Goal: Task Accomplishment & Management: Complete application form

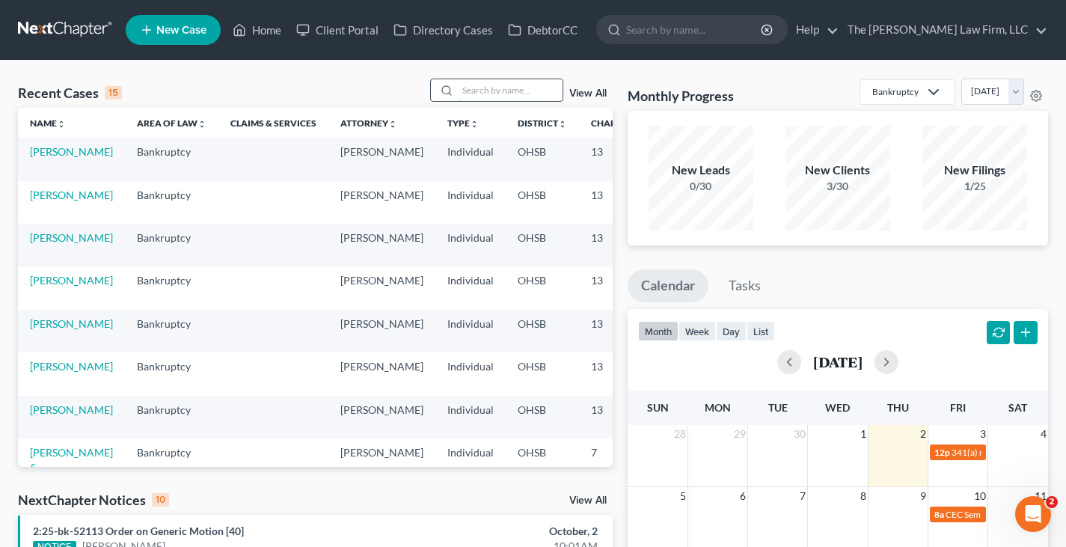
click at [477, 91] on input "search" at bounding box center [510, 90] width 105 height 22
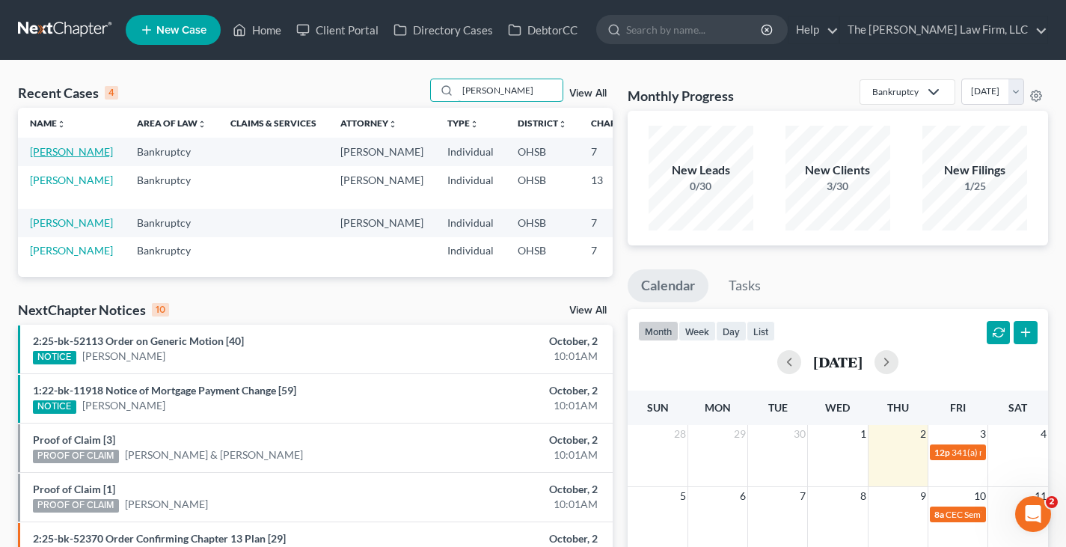
type input "[PERSON_NAME]"
click at [49, 153] on link "[PERSON_NAME]" at bounding box center [71, 151] width 83 height 13
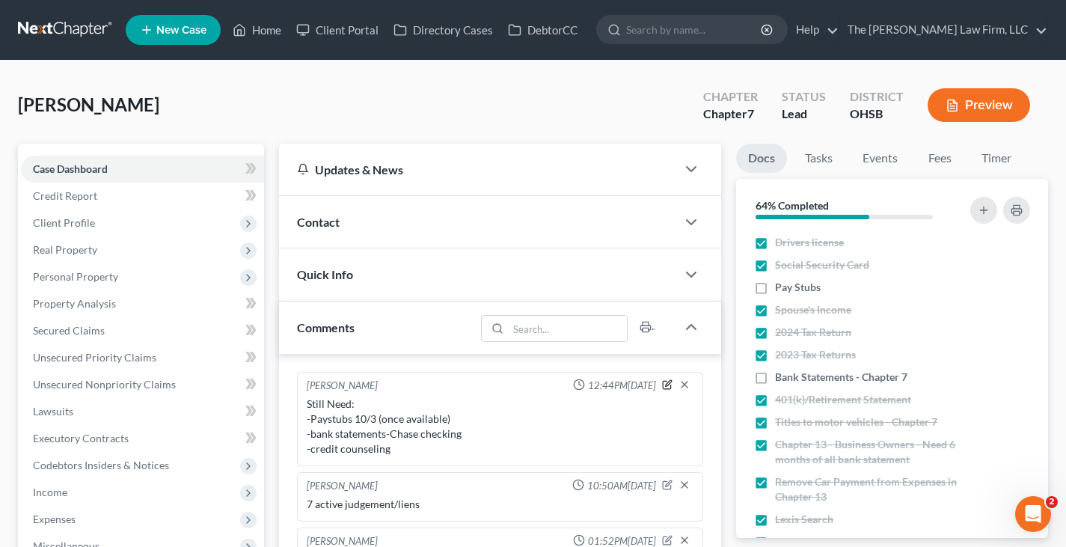
click at [667, 387] on icon "button" at bounding box center [667, 384] width 10 height 10
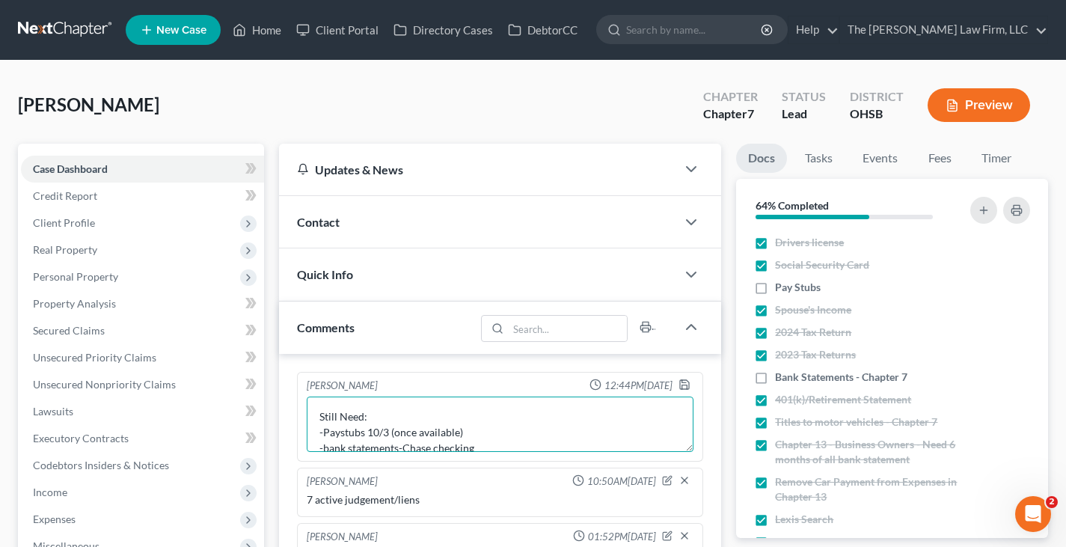
click at [473, 438] on textarea "Still Need: -Paystubs 10/3 (once available) -bank statements-Chase checking -cr…" at bounding box center [500, 424] width 387 height 55
click at [436, 447] on textarea "Still Need: -bank statements-Chase checking -credit counseling" at bounding box center [500, 424] width 387 height 55
type textarea "Still Need: -bank statements-Chase checking (bringing with her)"
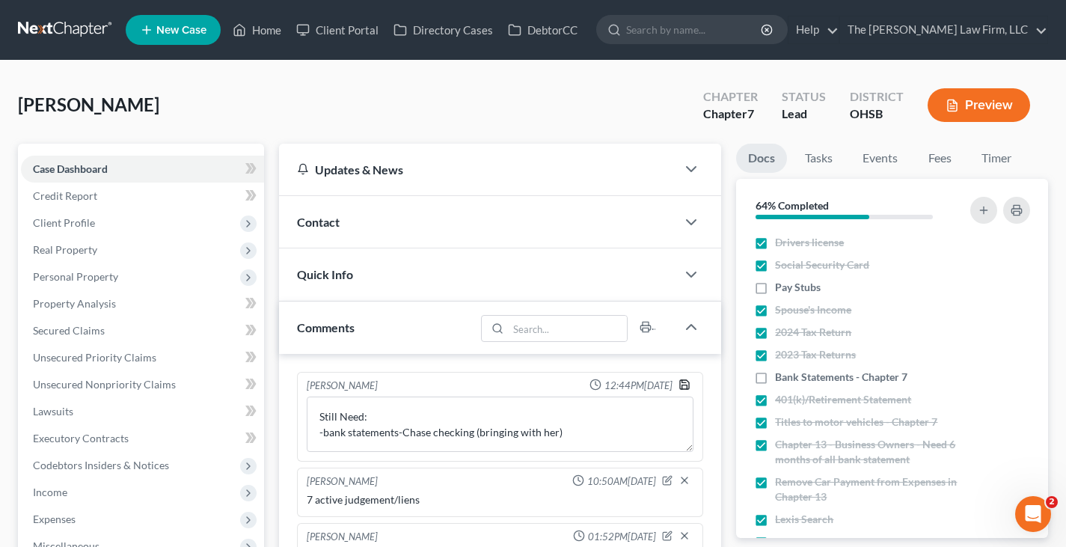
click at [683, 384] on icon "button" at bounding box center [685, 385] width 12 height 12
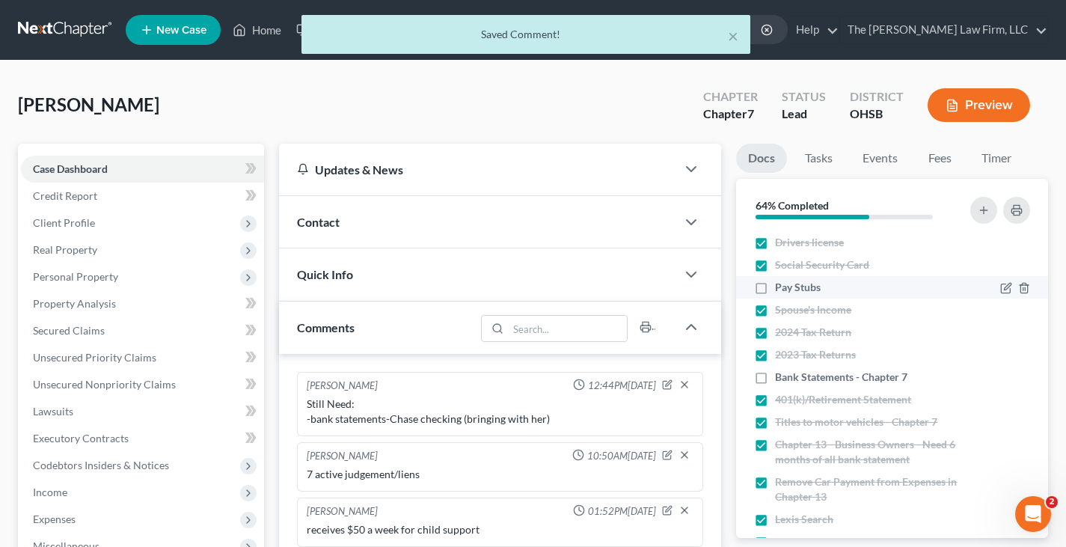
click at [775, 287] on label "Pay Stubs" at bounding box center [798, 287] width 46 height 15
click at [781, 287] on input "Pay Stubs" at bounding box center [786, 285] width 10 height 10
checkbox input "true"
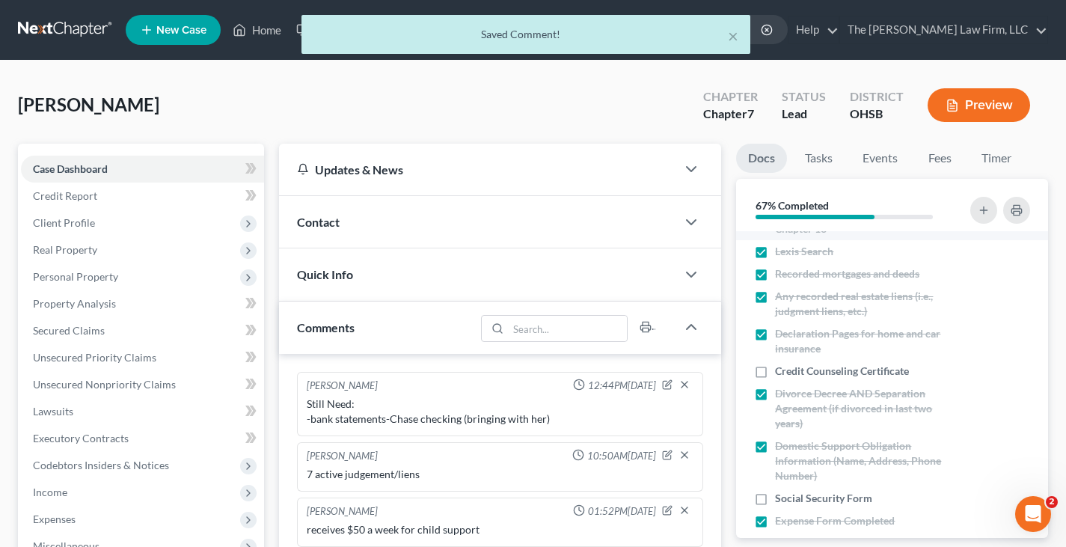
scroll to position [299, 0]
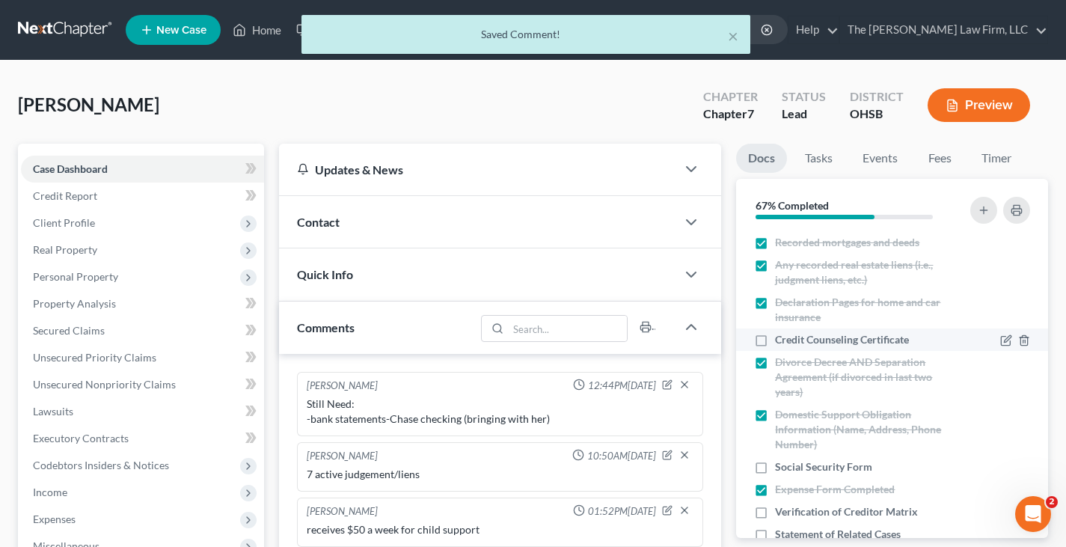
click at [775, 338] on label "Credit Counseling Certificate" at bounding box center [842, 339] width 134 height 15
click at [781, 338] on input "Credit Counseling Certificate" at bounding box center [786, 337] width 10 height 10
checkbox input "true"
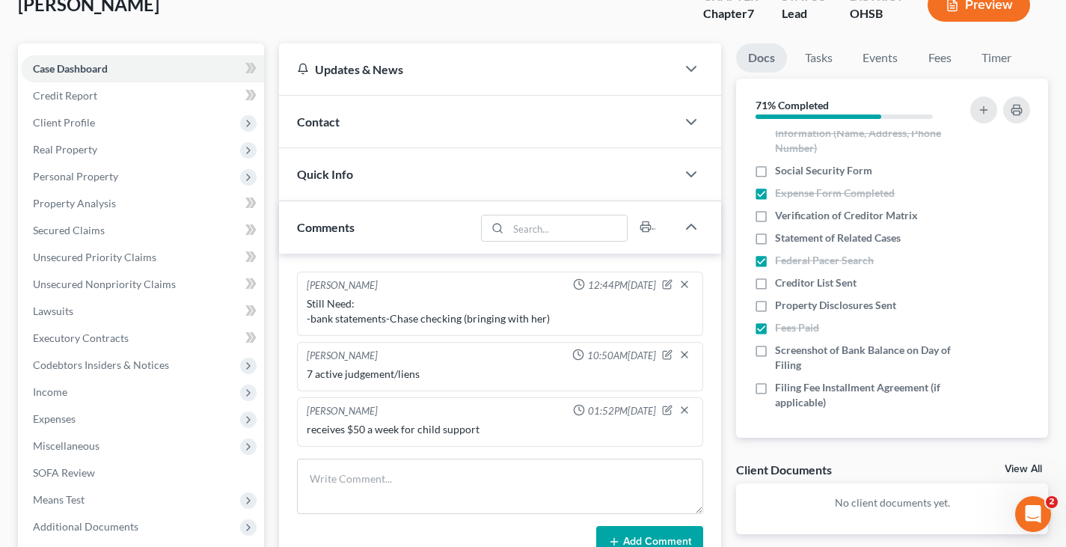
scroll to position [75, 0]
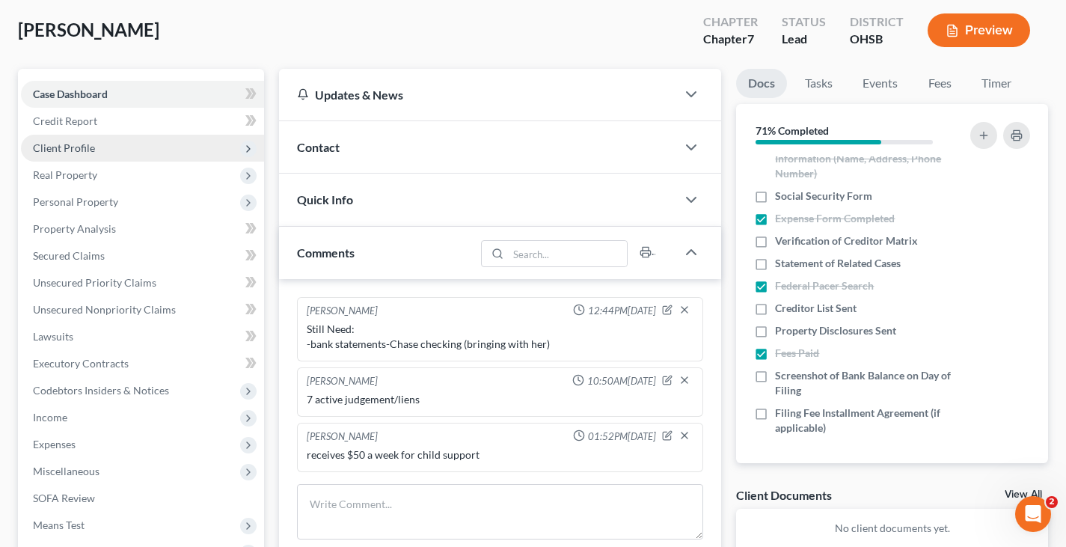
click at [78, 150] on span "Client Profile" at bounding box center [64, 147] width 62 height 13
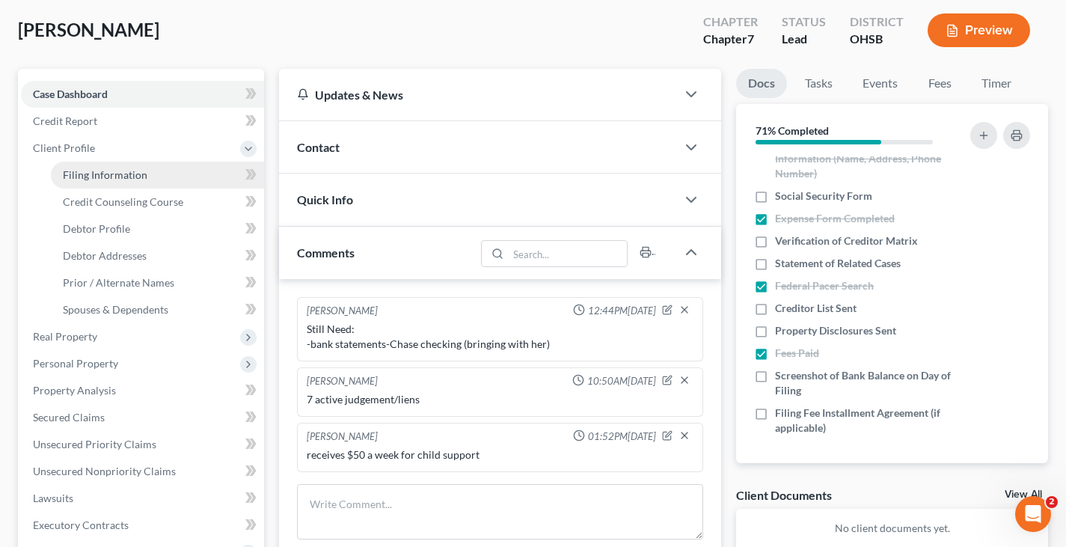
click at [95, 174] on span "Filing Information" at bounding box center [105, 174] width 85 height 13
select select "1"
select select "0"
select select "62"
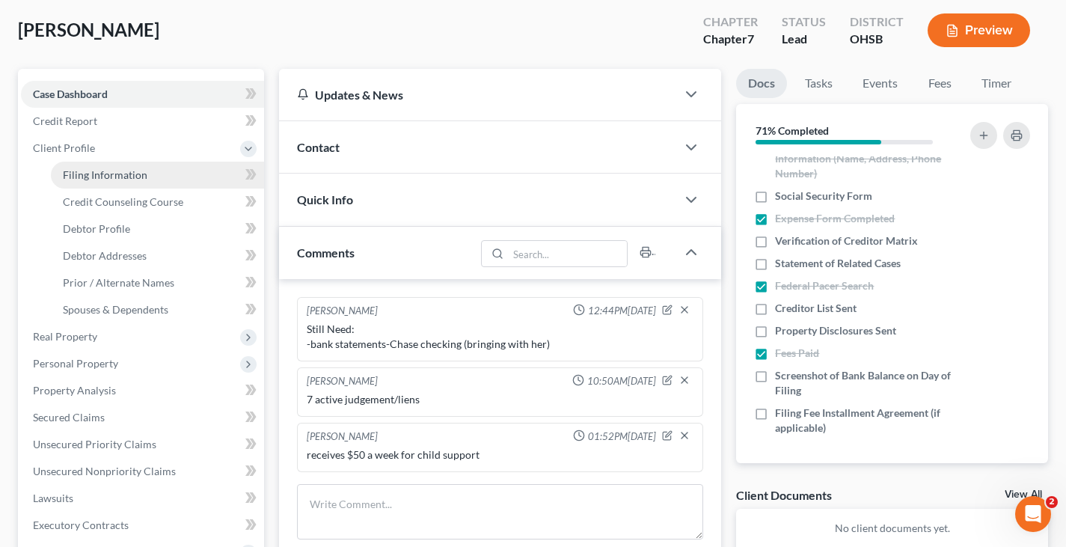
select select "36"
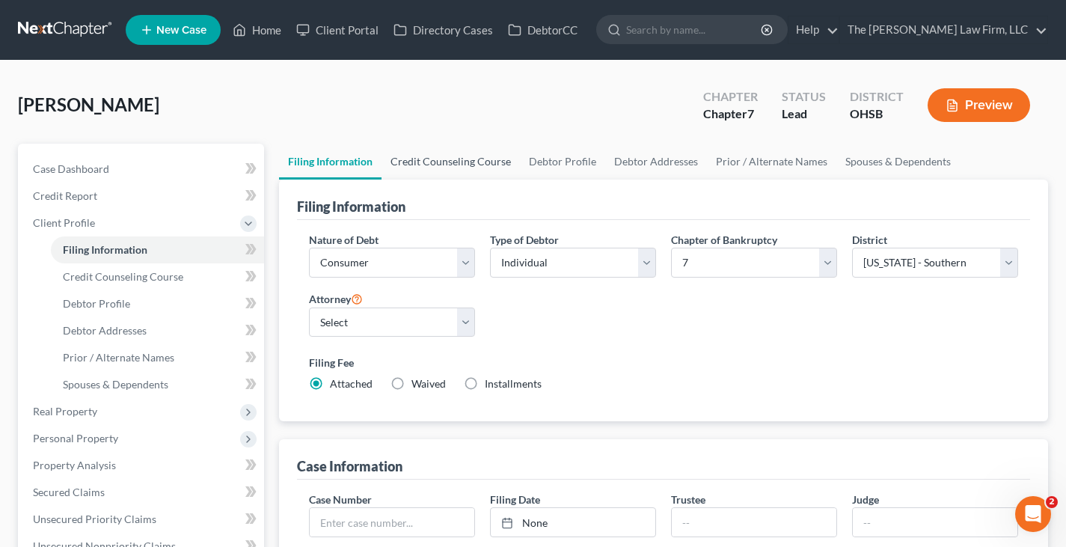
click at [421, 159] on link "Credit Counseling Course" at bounding box center [451, 162] width 138 height 36
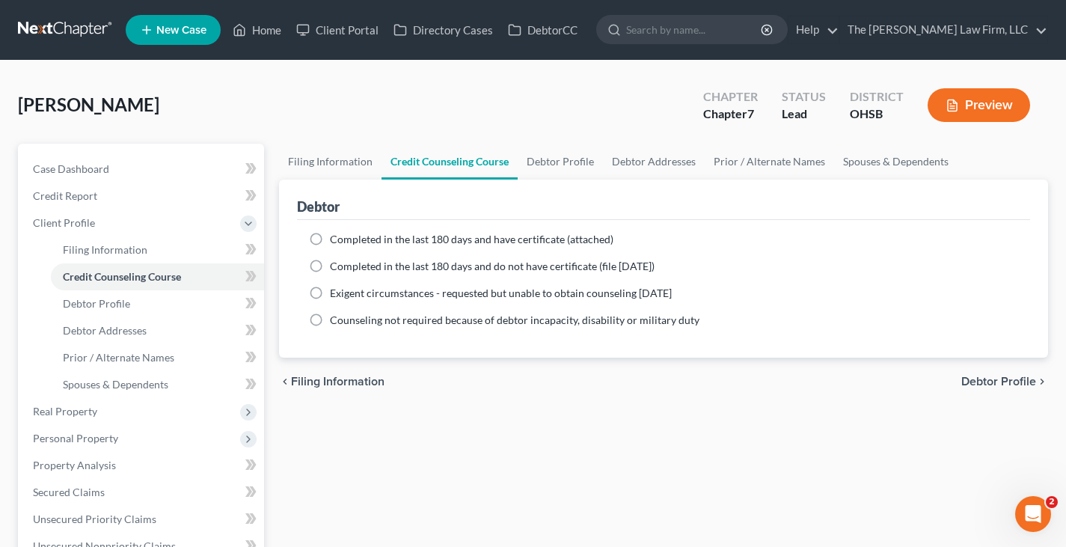
click at [330, 236] on label "Completed in the last 180 days and have certificate (attached)" at bounding box center [472, 239] width 284 height 15
click at [336, 236] on input "Completed in the last 180 days and have certificate (attached)" at bounding box center [341, 237] width 10 height 10
radio input "true"
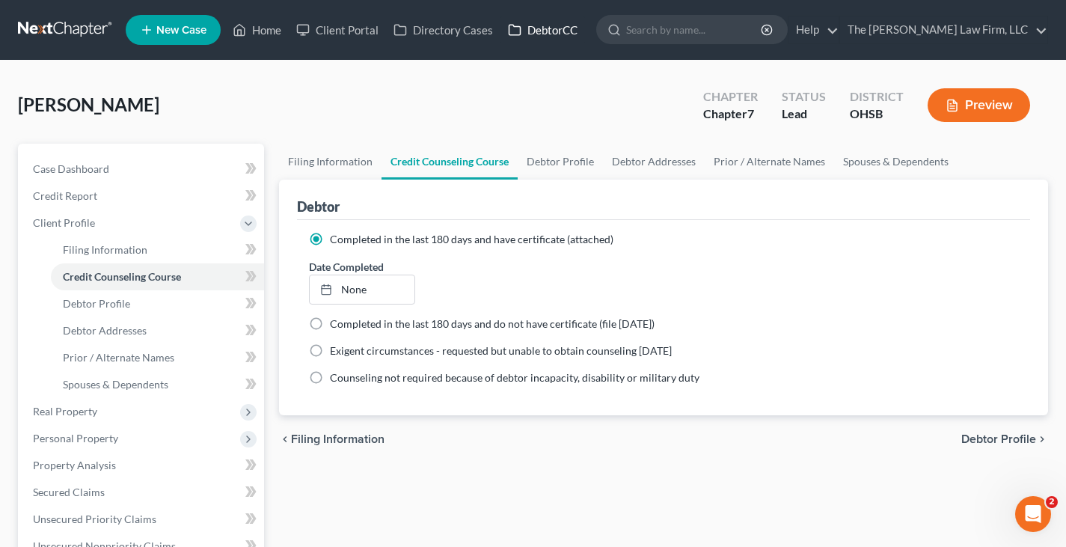
click at [541, 31] on link "DebtorCC" at bounding box center [543, 29] width 85 height 27
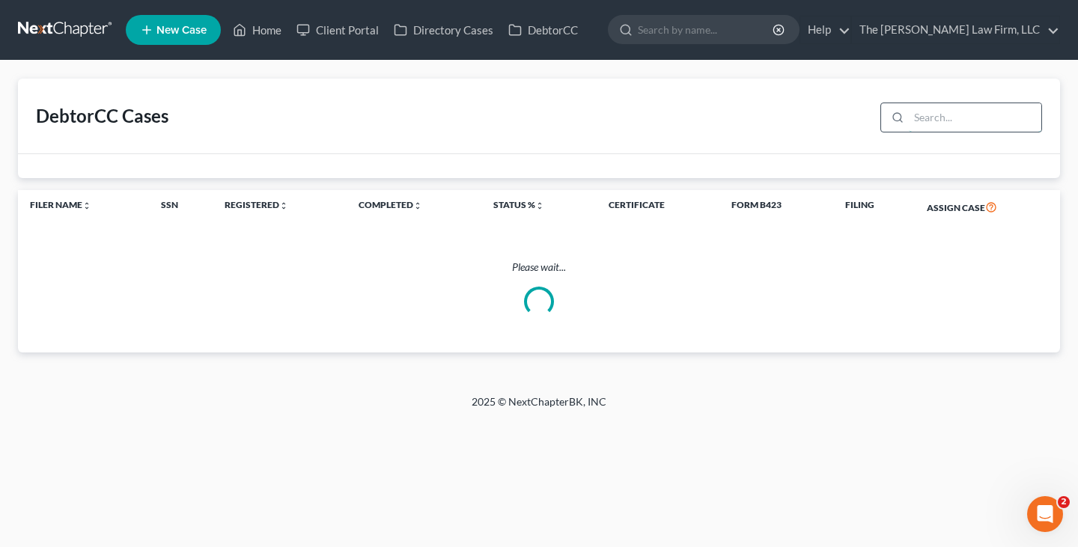
click at [931, 114] on input "search" at bounding box center [975, 117] width 132 height 28
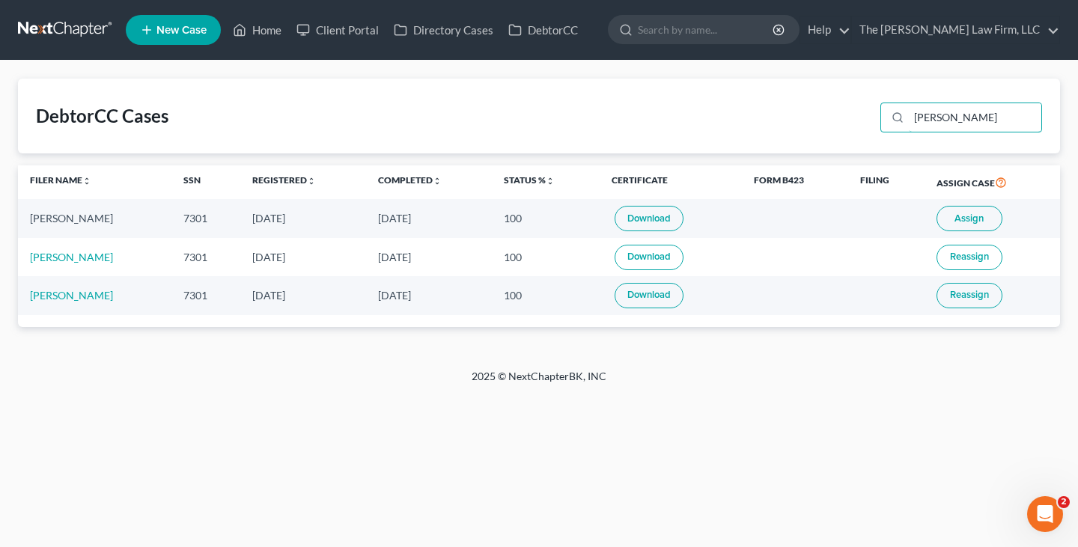
type input "[PERSON_NAME]"
click at [623, 216] on link "Download" at bounding box center [648, 218] width 69 height 25
click at [1029, 383] on footer "2025 © NextChapterBK, INC" at bounding box center [539, 382] width 1078 height 27
click at [274, 28] on link "Home" at bounding box center [257, 29] width 64 height 27
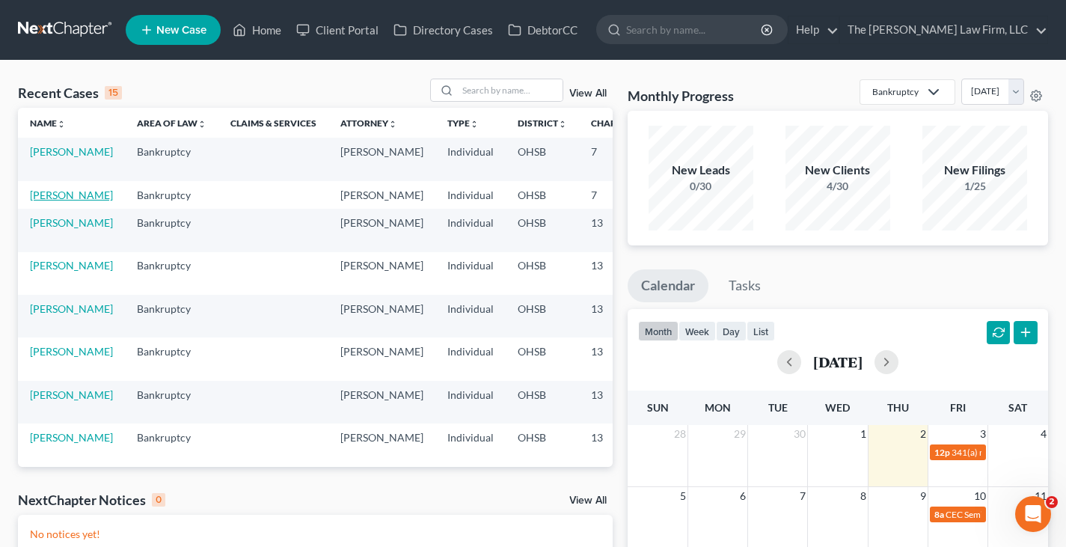
click at [78, 194] on link "[PERSON_NAME]" at bounding box center [71, 195] width 83 height 13
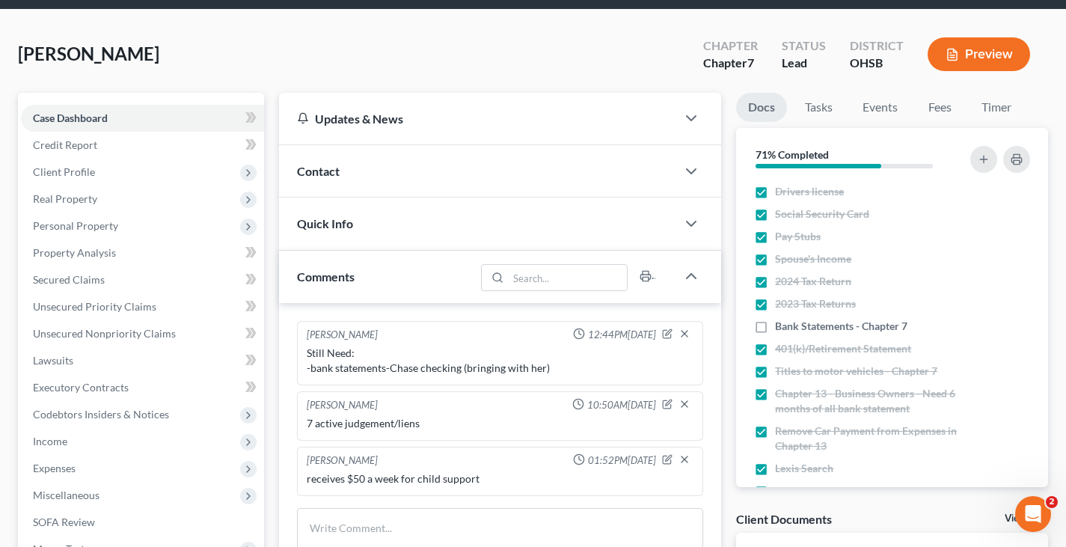
scroll to position [75, 0]
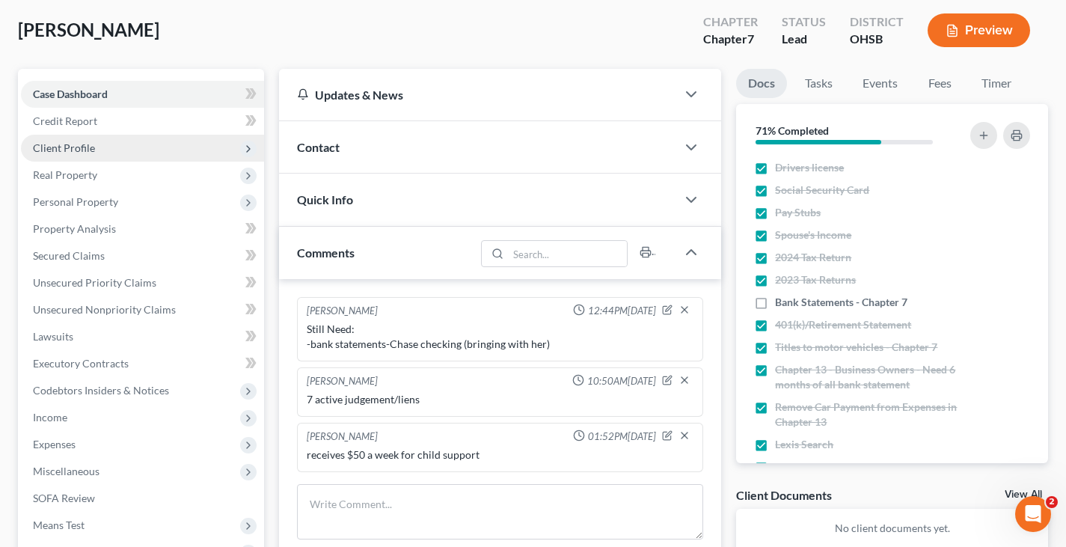
click at [81, 149] on span "Client Profile" at bounding box center [64, 147] width 62 height 13
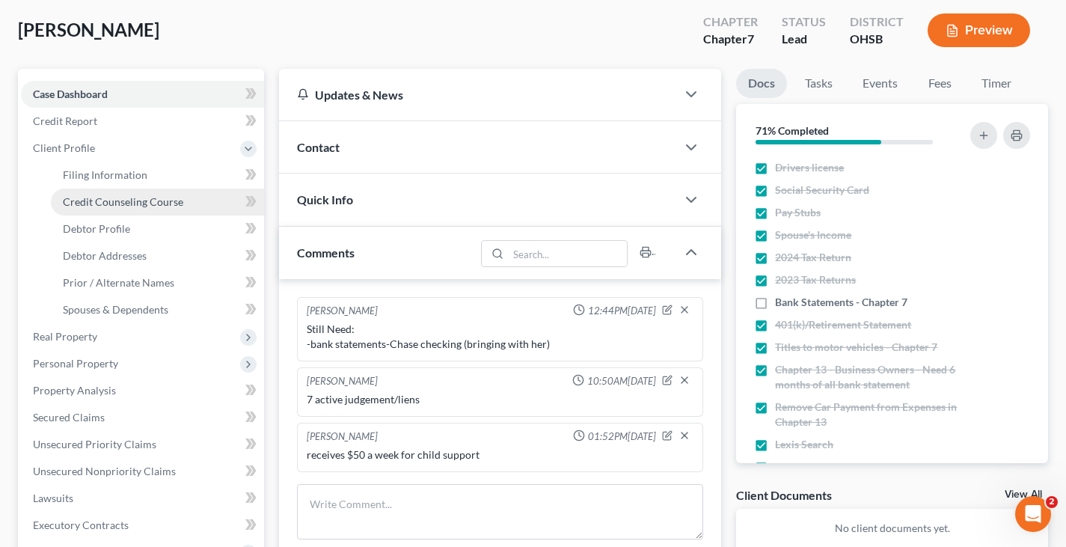
click at [134, 205] on span "Credit Counseling Course" at bounding box center [123, 201] width 120 height 13
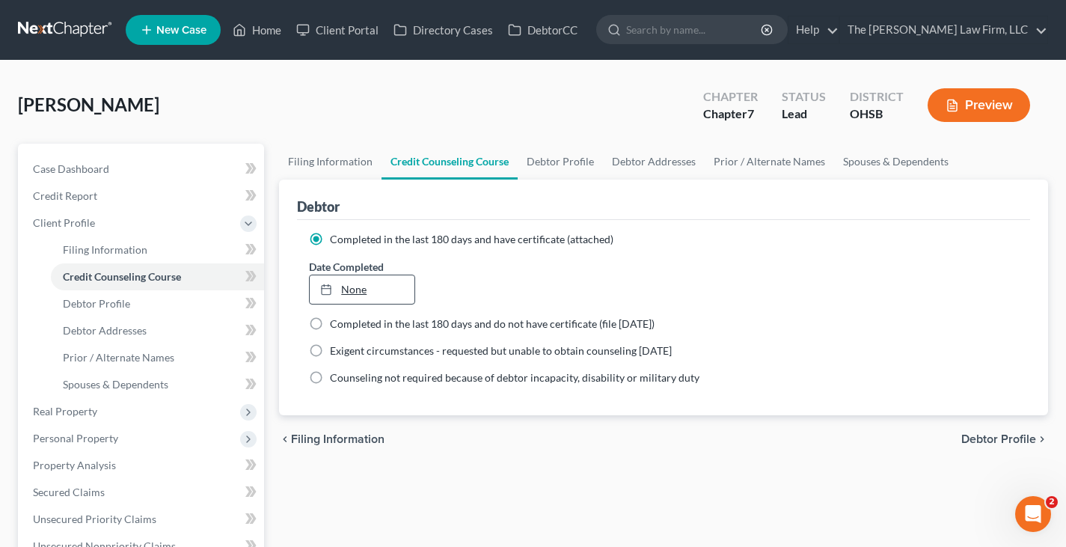
click at [333, 288] on div at bounding box center [330, 289] width 21 height 13
type input "[DATE]"
click at [543, 163] on link "Debtor Profile" at bounding box center [560, 162] width 85 height 36
select select "0"
select select "4"
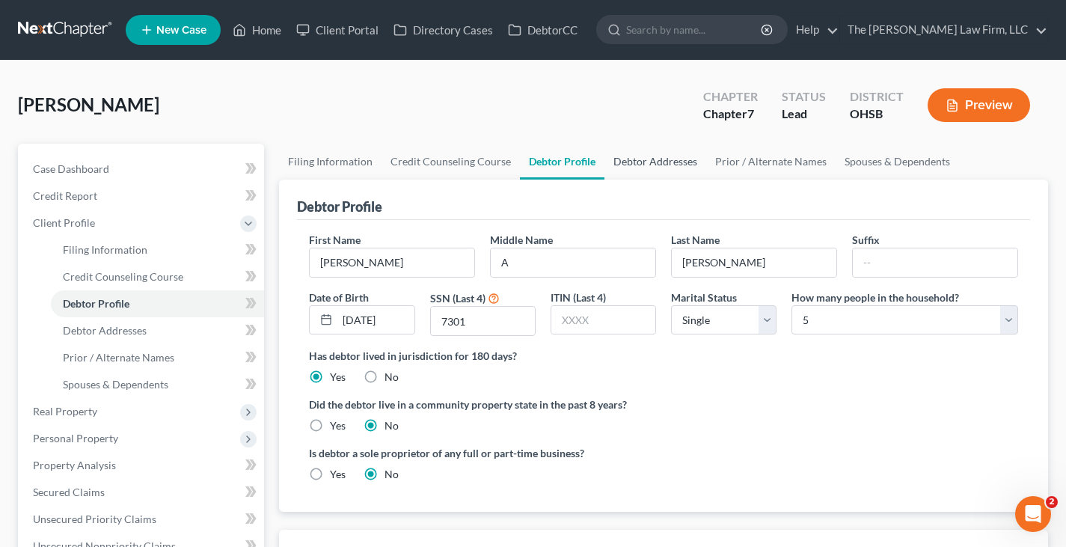
click at [653, 161] on link "Debtor Addresses" at bounding box center [656, 162] width 102 height 36
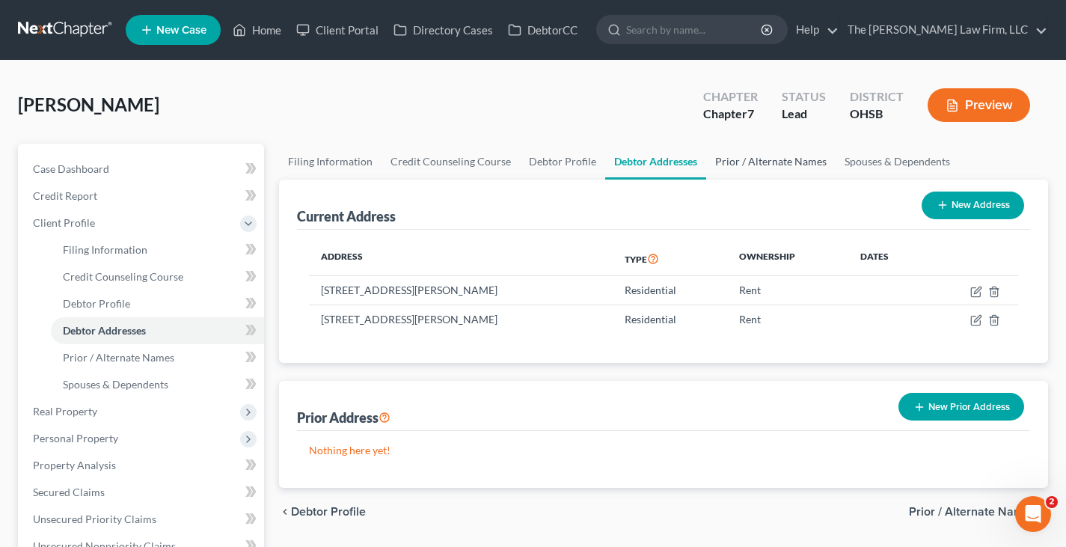
click at [788, 161] on link "Prior / Alternate Names" at bounding box center [770, 162] width 129 height 36
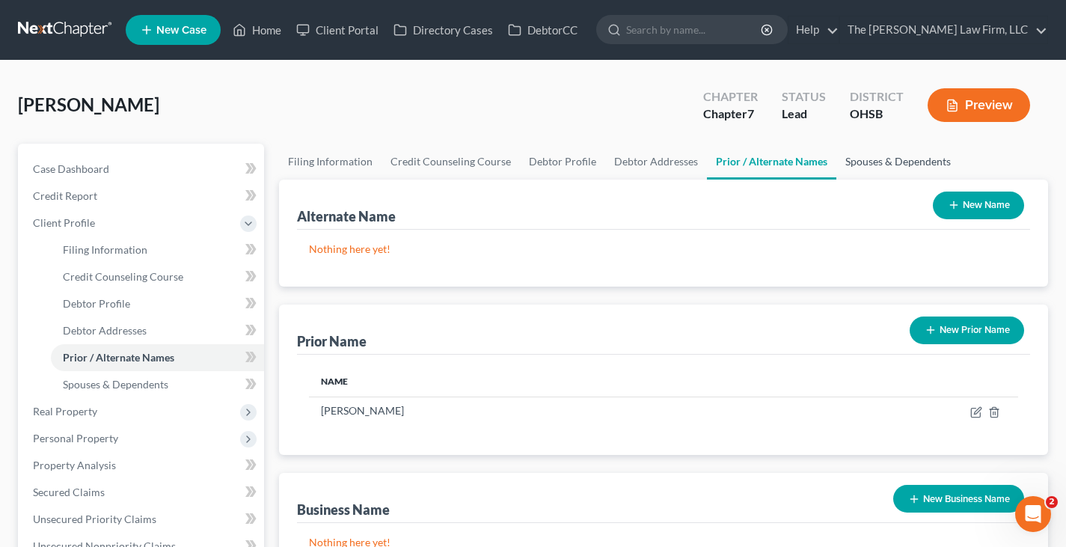
click at [888, 162] on link "Spouses & Dependents" at bounding box center [898, 162] width 123 height 36
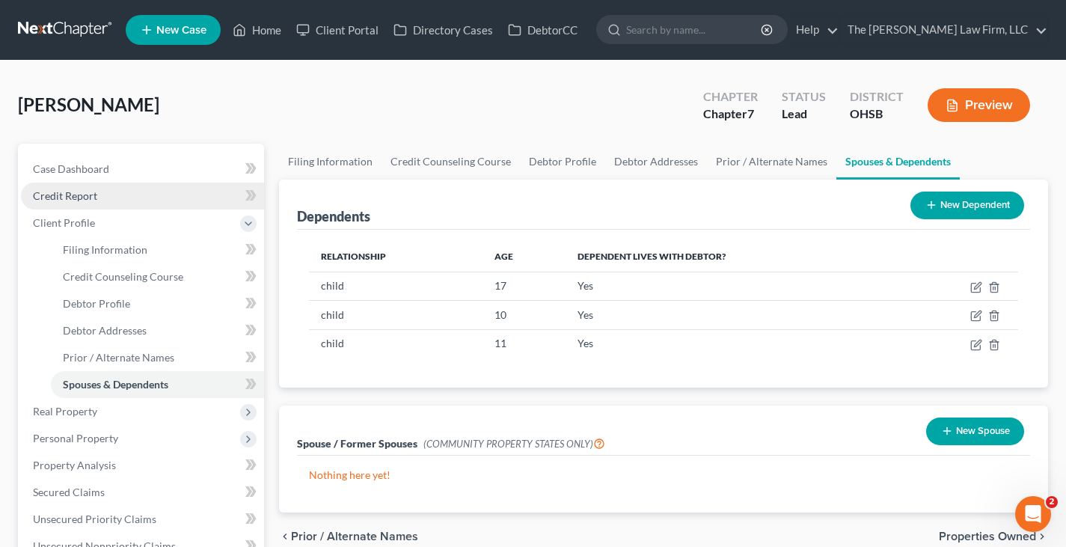
click at [80, 196] on span "Credit Report" at bounding box center [65, 195] width 64 height 13
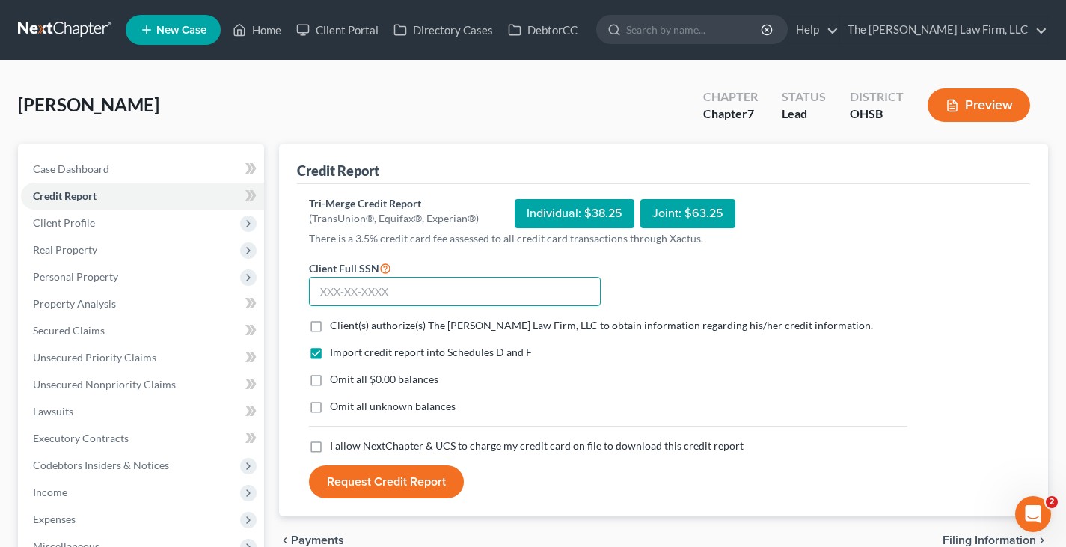
click at [319, 297] on input "text" at bounding box center [455, 292] width 292 height 30
type input "402-27-7301"
click at [330, 325] on label "Client(s) authorize(s) The [PERSON_NAME] Law Firm, LLC to obtain information re…" at bounding box center [601, 325] width 543 height 15
click at [336, 325] on input "Client(s) authorize(s) The [PERSON_NAME] Law Firm, LLC to obtain information re…" at bounding box center [341, 323] width 10 height 10
checkbox input "true"
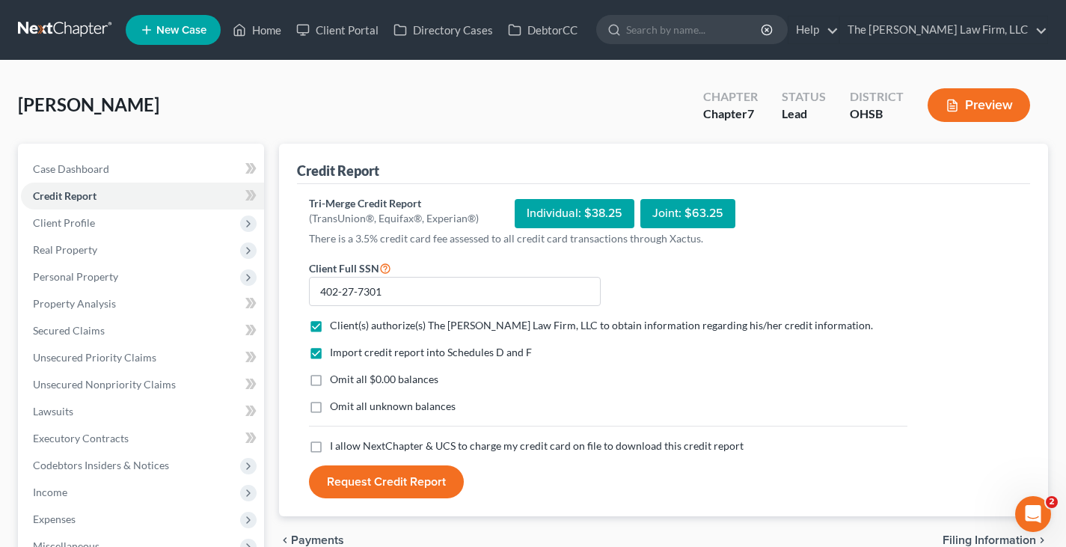
click at [330, 378] on label "Omit all $0.00 balances" at bounding box center [384, 379] width 109 height 15
click at [336, 378] on input "Omit all $0.00 balances" at bounding box center [341, 377] width 10 height 10
checkbox input "true"
click at [330, 445] on label "I allow NextChapter & UCS to charge my credit card on file to download this cre…" at bounding box center [537, 446] width 414 height 15
click at [336, 445] on input "I allow NextChapter & UCS to charge my credit card on file to download this cre…" at bounding box center [341, 444] width 10 height 10
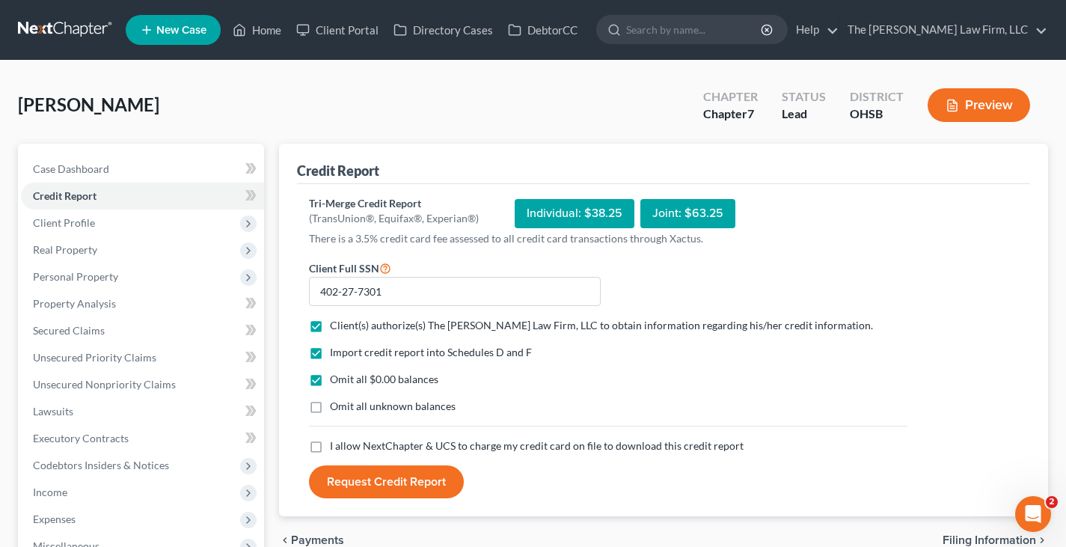
checkbox input "true"
click at [386, 480] on button "Request Credit Report" at bounding box center [386, 481] width 155 height 33
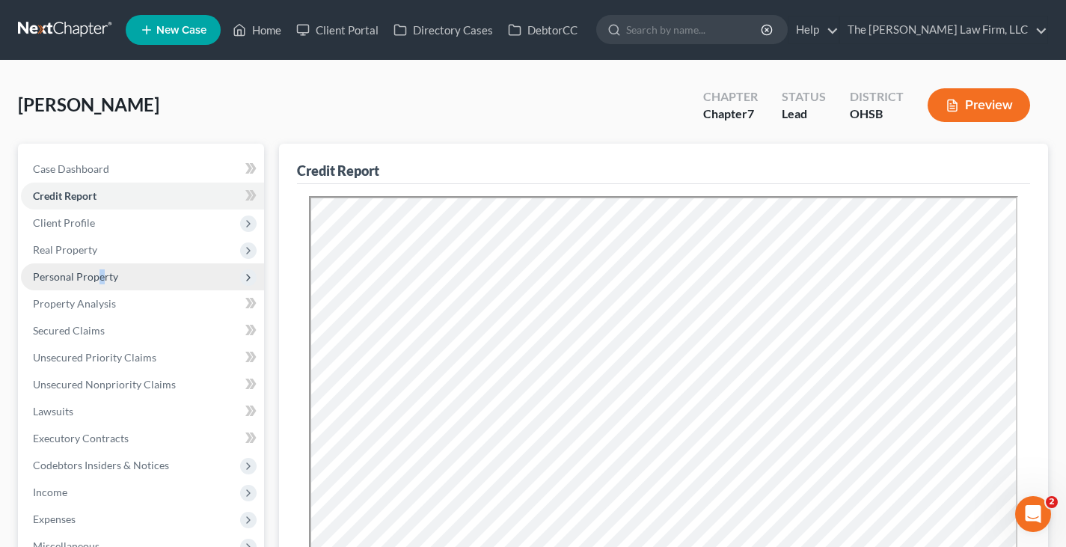
click at [100, 277] on span "Personal Property" at bounding box center [75, 276] width 85 height 13
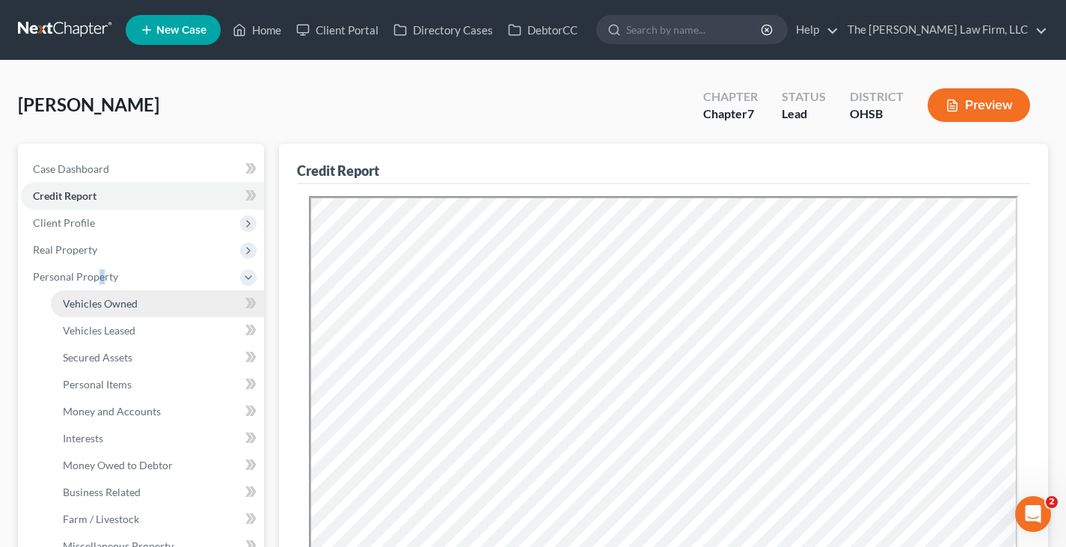
click at [116, 303] on span "Vehicles Owned" at bounding box center [100, 303] width 75 height 13
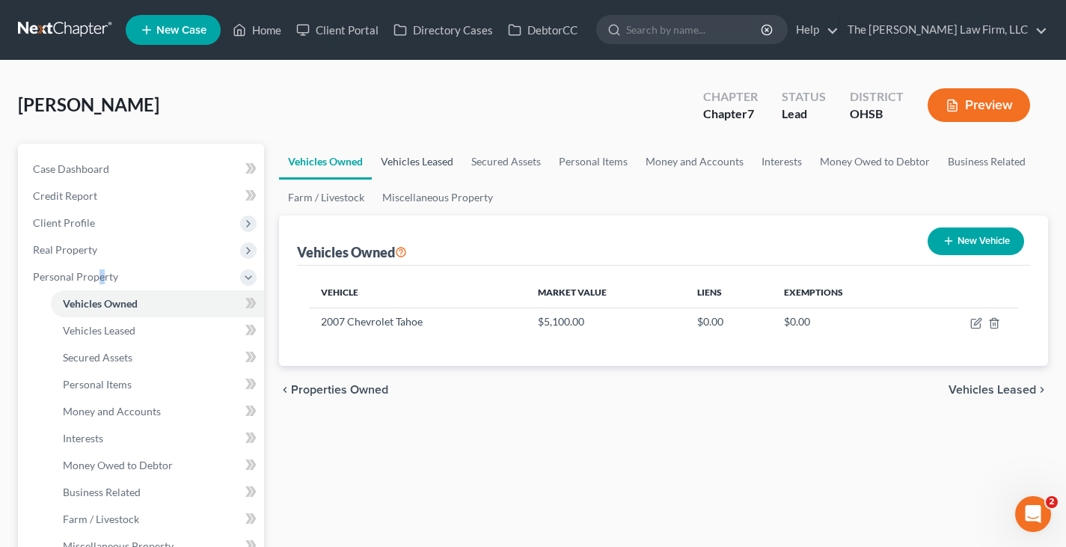
click at [424, 165] on link "Vehicles Leased" at bounding box center [417, 162] width 91 height 36
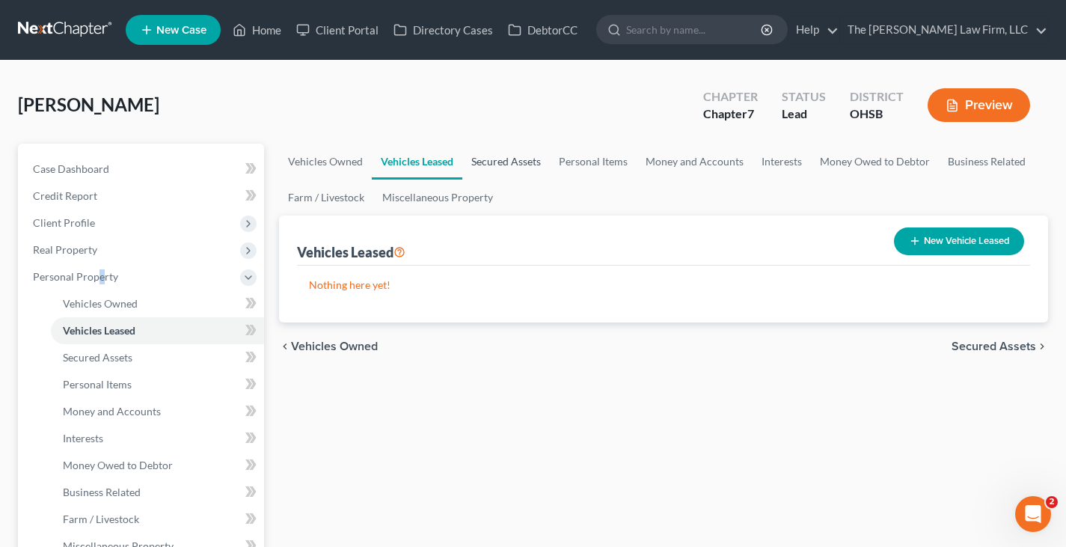
click at [501, 162] on link "Secured Assets" at bounding box center [506, 162] width 88 height 36
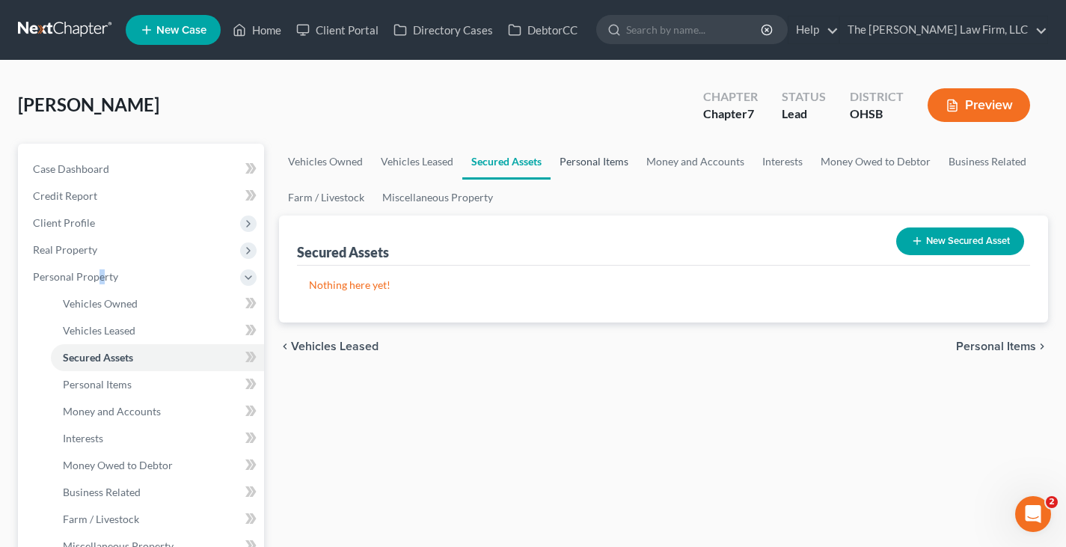
click at [570, 162] on link "Personal Items" at bounding box center [594, 162] width 87 height 36
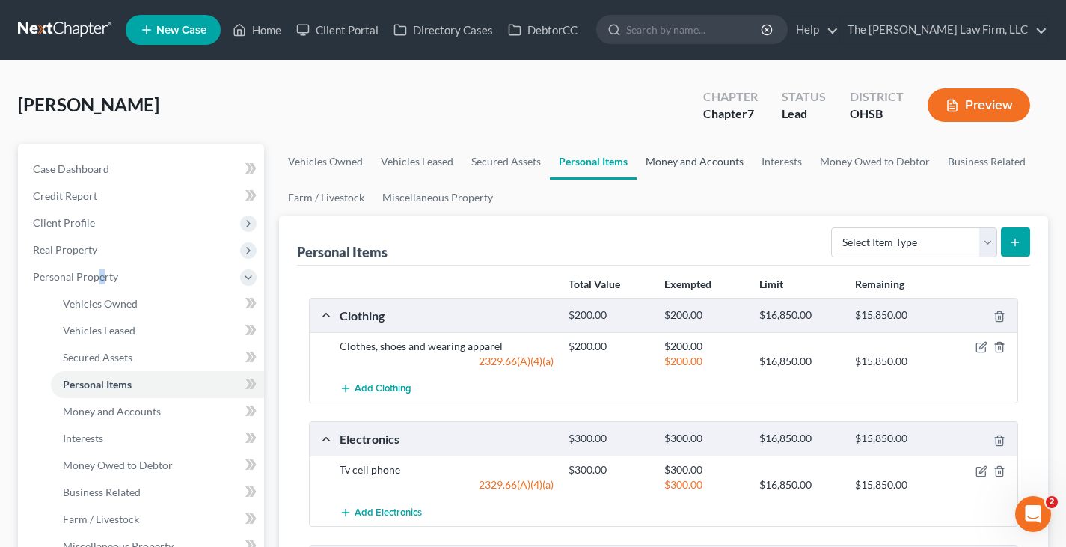
click at [697, 162] on link "Money and Accounts" at bounding box center [695, 162] width 116 height 36
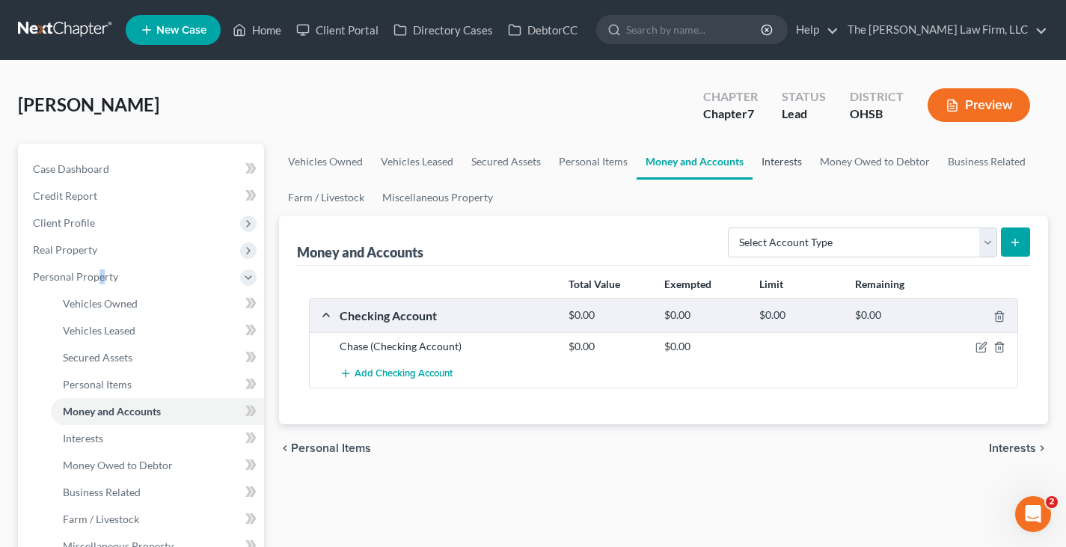
click at [787, 162] on link "Interests" at bounding box center [782, 162] width 58 height 36
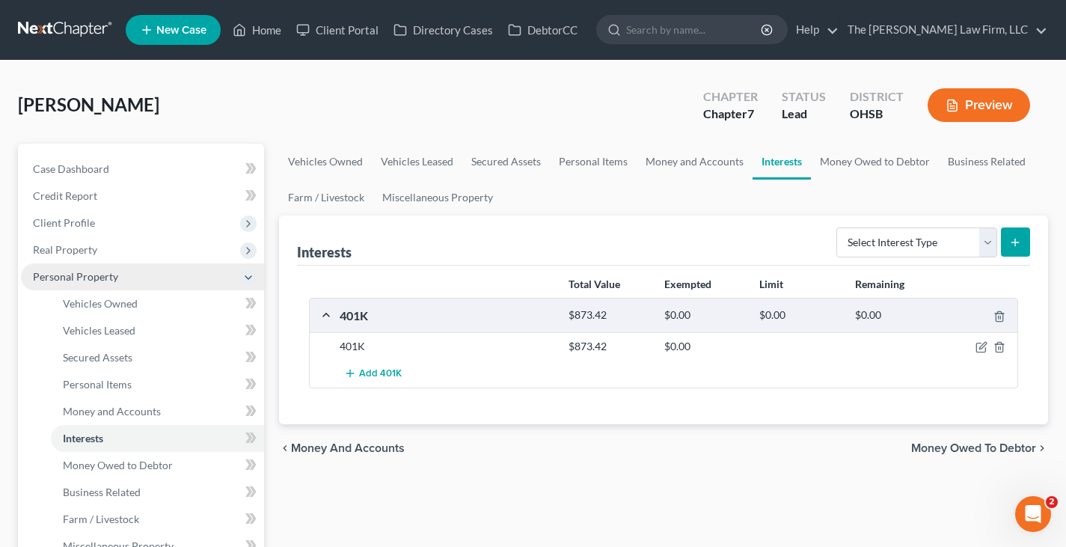
click at [171, 278] on span "Personal Property" at bounding box center [142, 276] width 243 height 27
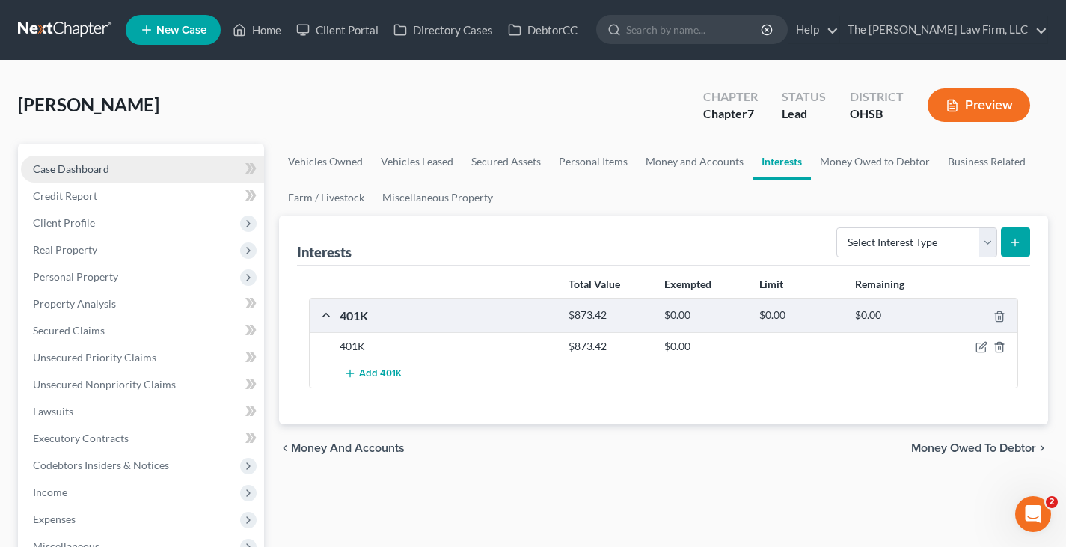
click at [103, 171] on span "Case Dashboard" at bounding box center [71, 168] width 76 height 13
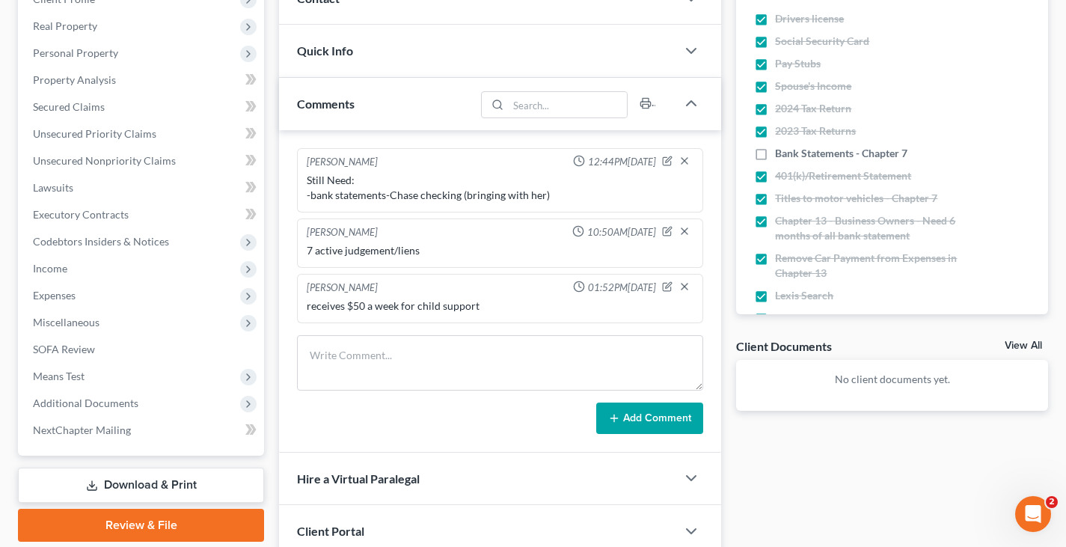
scroll to position [225, 0]
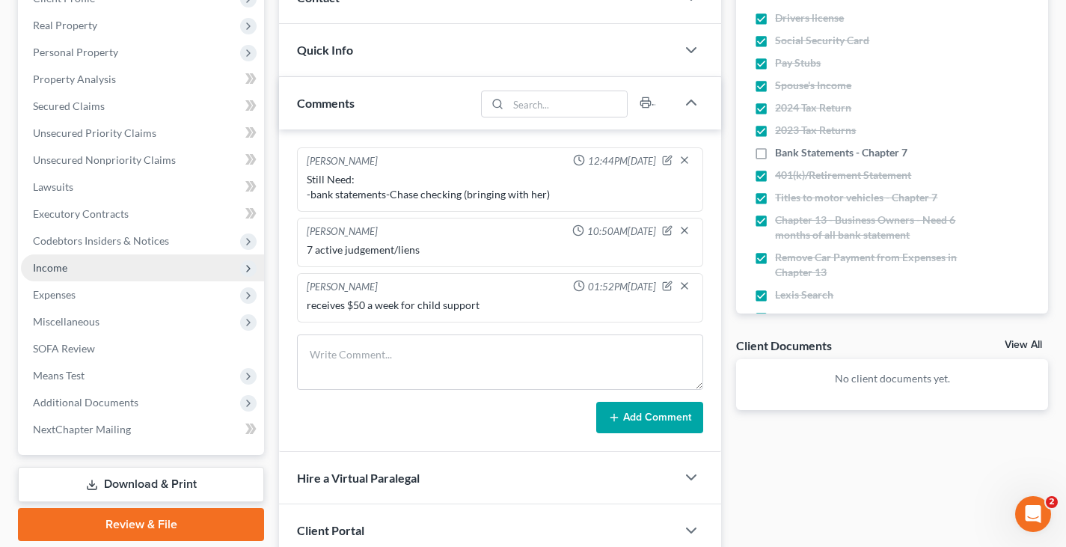
click at [53, 270] on span "Income" at bounding box center [50, 267] width 34 height 13
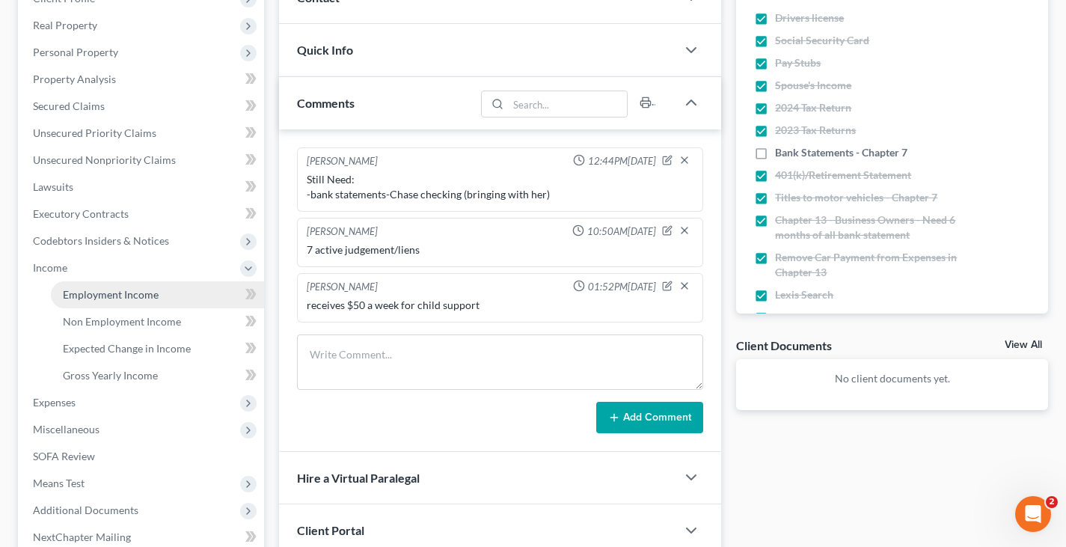
click at [97, 297] on span "Employment Income" at bounding box center [111, 294] width 96 height 13
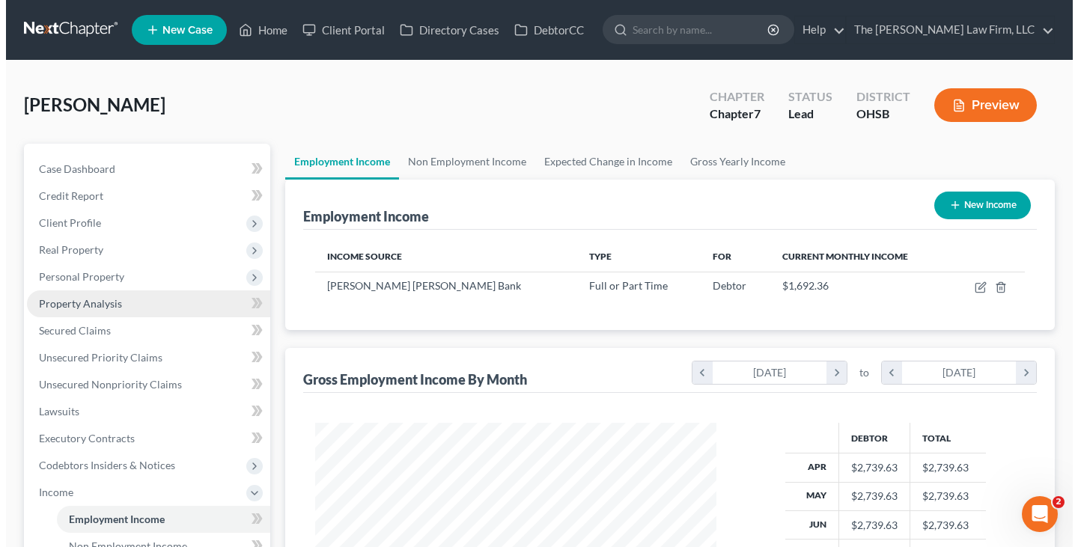
scroll to position [269, 431]
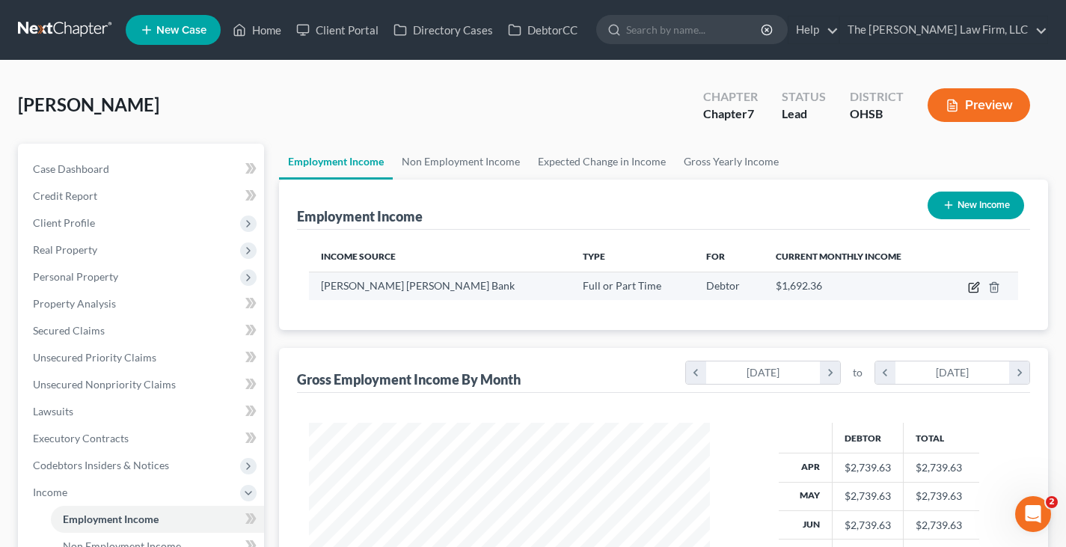
click at [975, 290] on icon "button" at bounding box center [974, 287] width 12 height 12
select select "0"
select select "36"
select select "2"
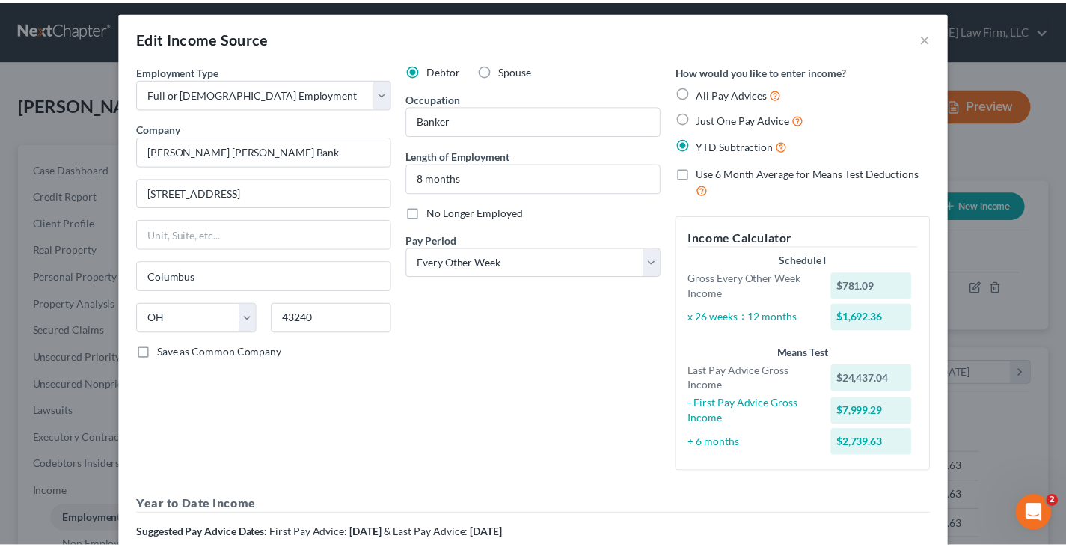
scroll to position [0, 0]
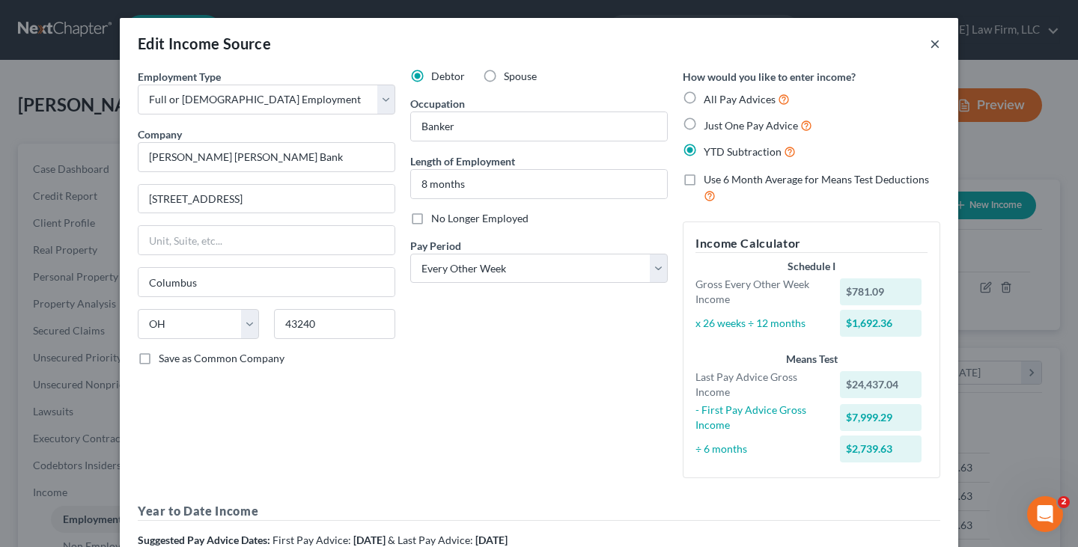
click at [929, 42] on button "×" at bounding box center [934, 43] width 10 height 18
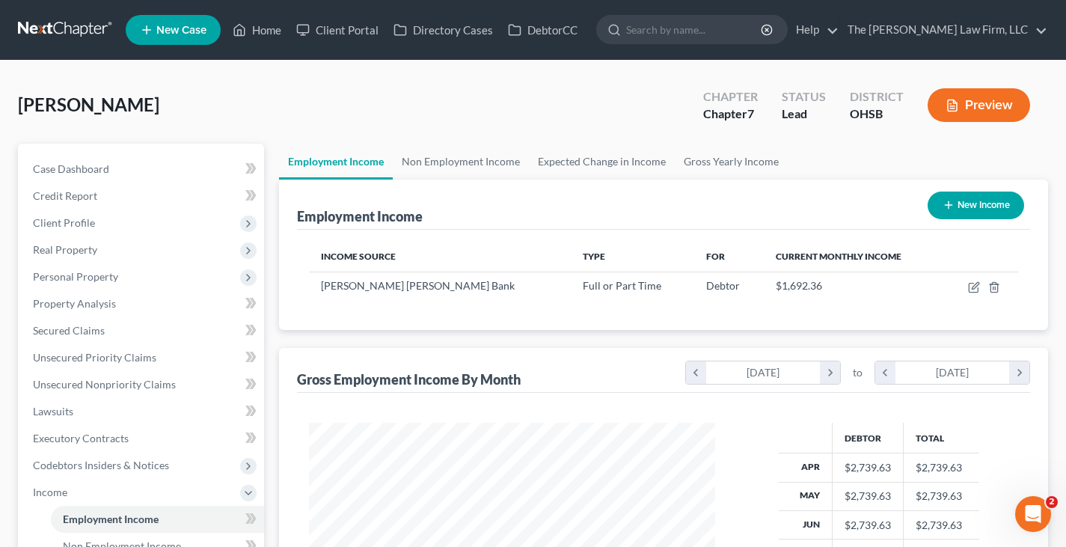
scroll to position [748097, 747934]
click at [748, 165] on link "Gross Yearly Income" at bounding box center [731, 162] width 113 height 36
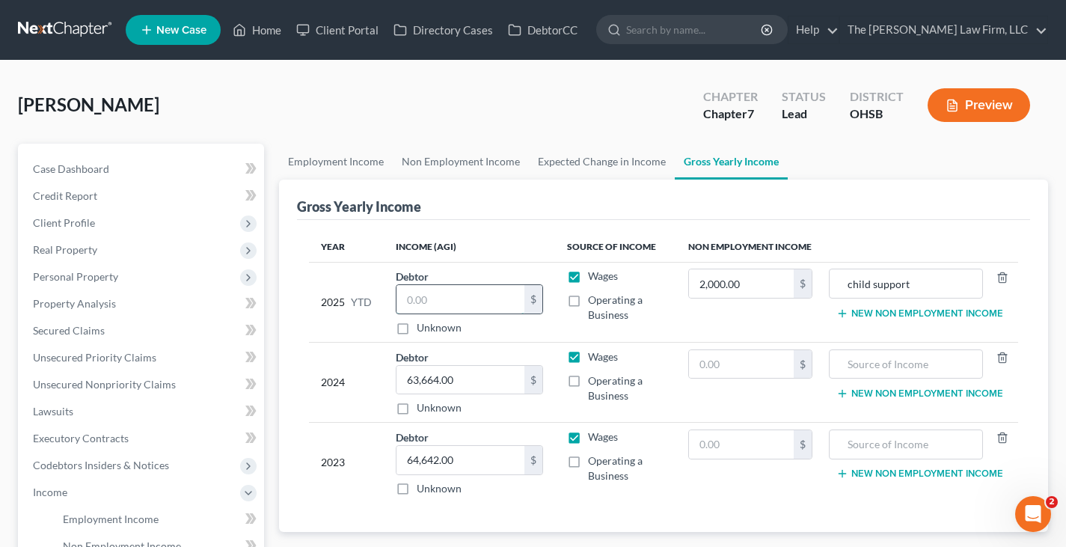
click at [498, 299] on input "text" at bounding box center [461, 299] width 128 height 28
type input "25,778.64"
click at [335, 162] on link "Employment Income" at bounding box center [336, 162] width 114 height 36
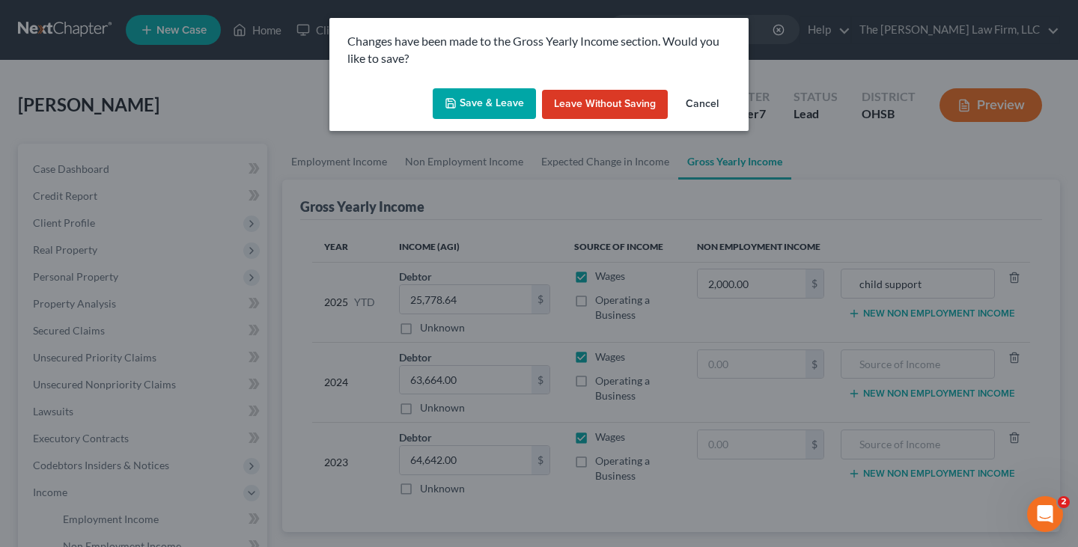
click at [460, 106] on button "Save & Leave" at bounding box center [484, 103] width 103 height 31
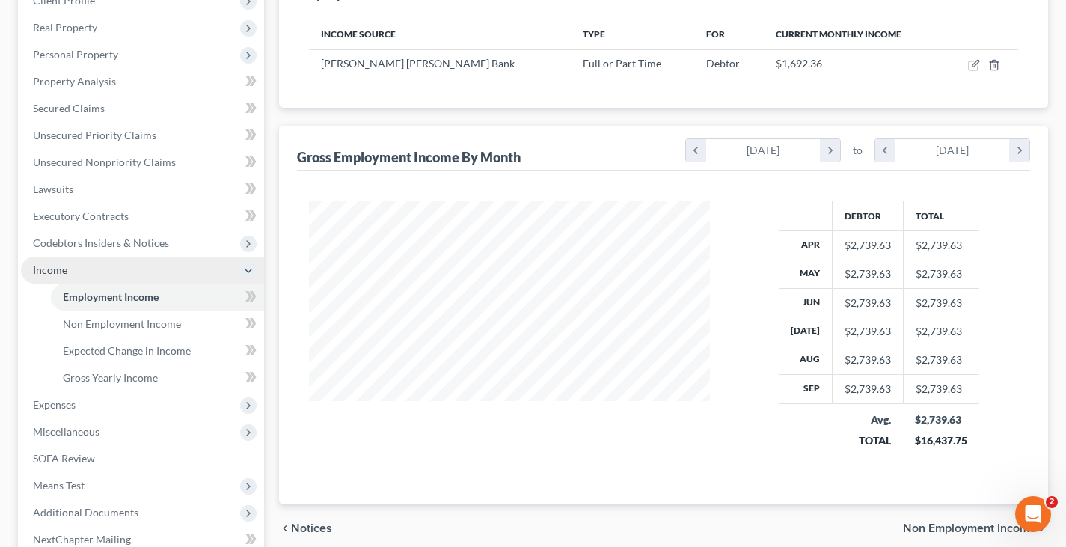
scroll to position [299, 0]
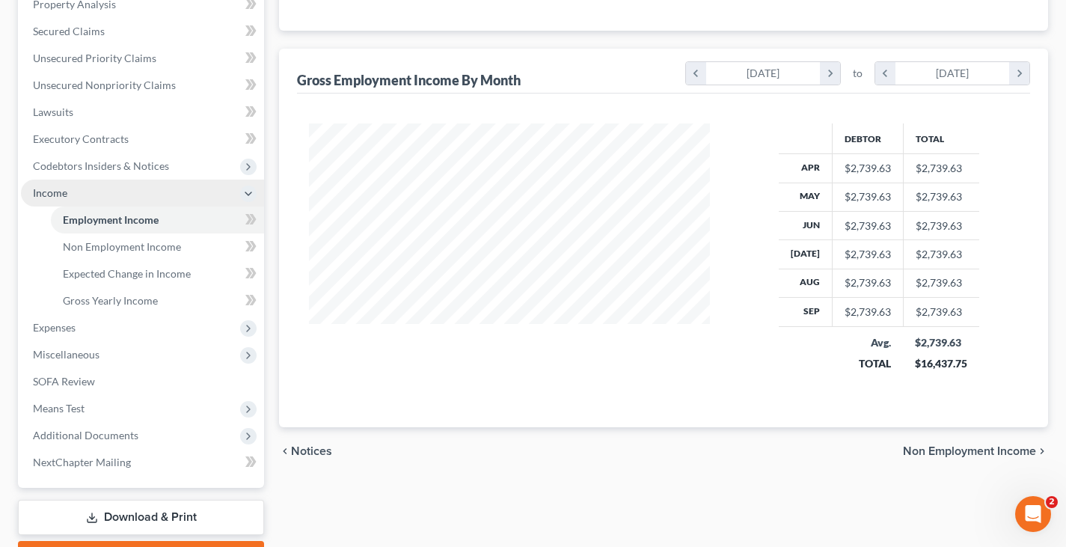
click at [143, 197] on span "Income" at bounding box center [142, 193] width 243 height 27
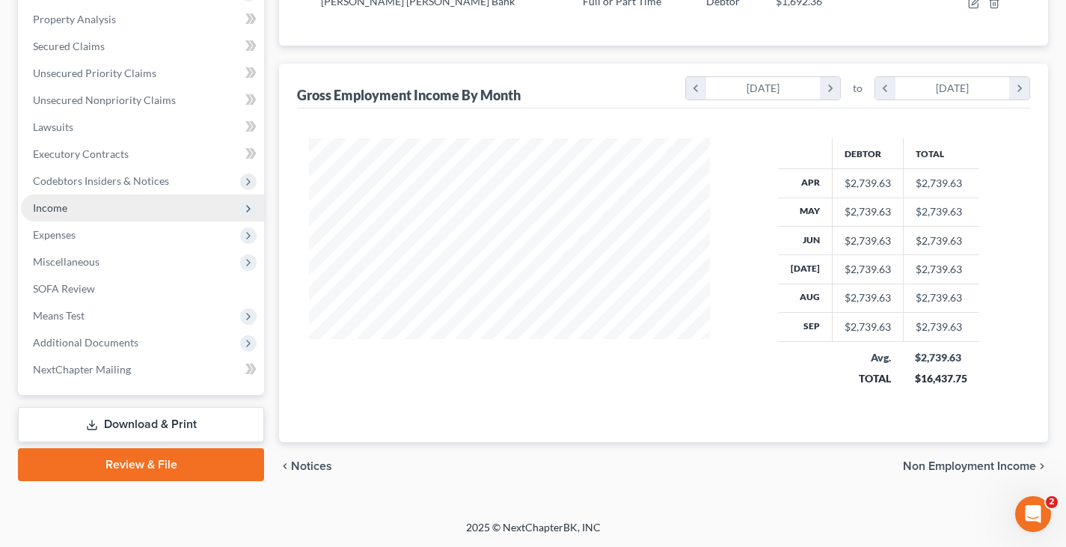
scroll to position [284, 0]
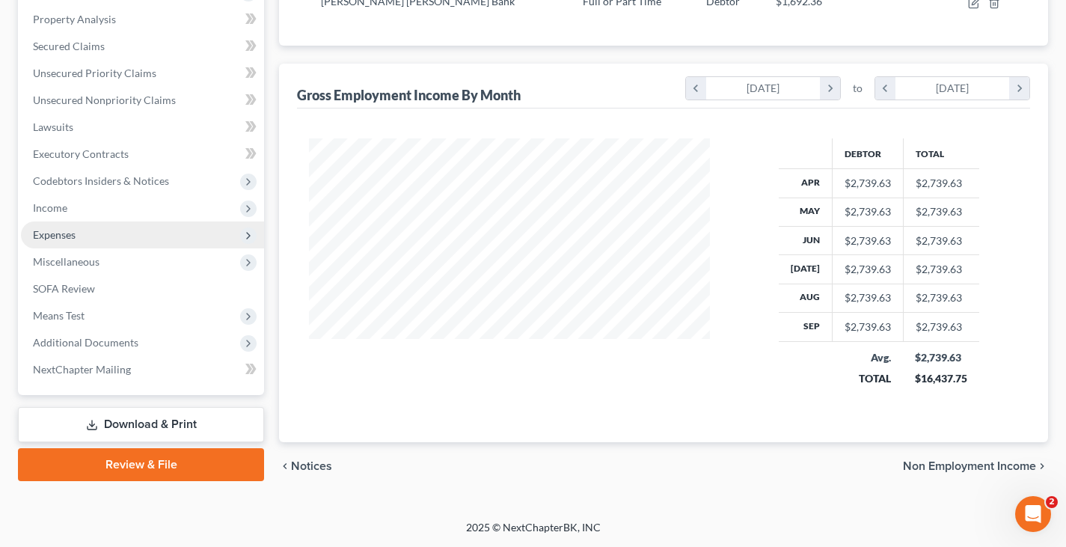
click at [114, 233] on span "Expenses" at bounding box center [142, 235] width 243 height 27
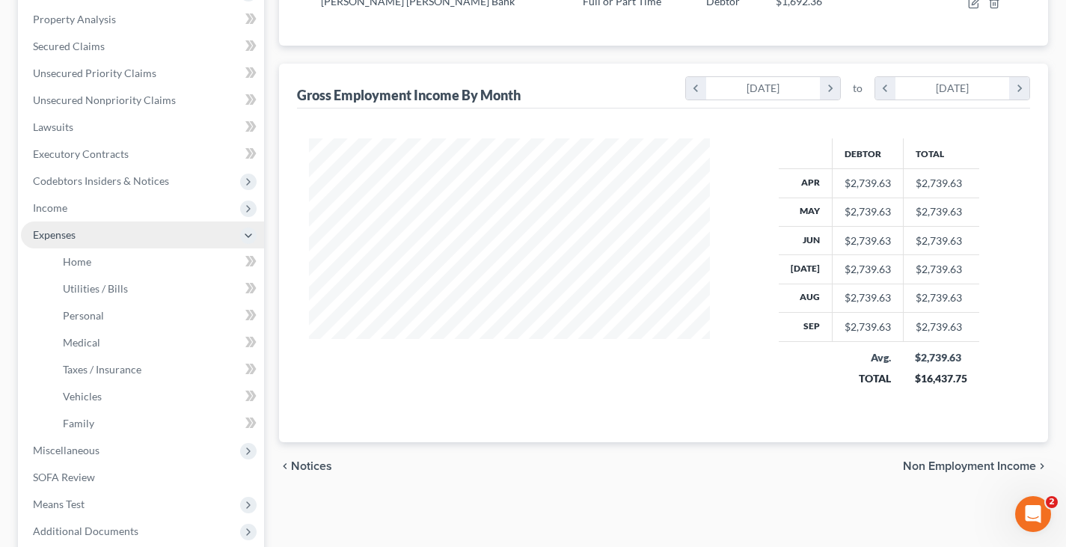
scroll to position [299, 0]
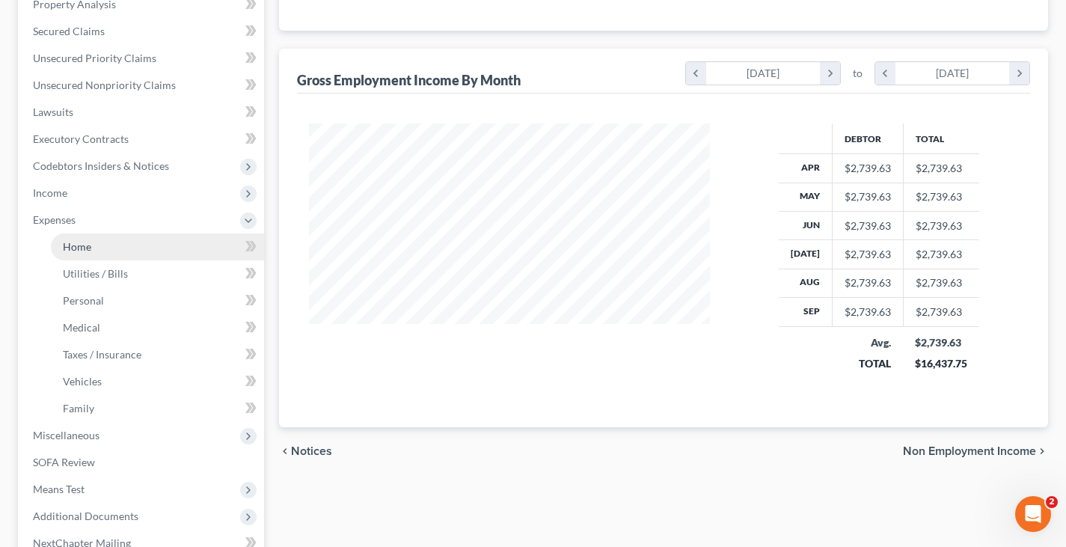
click at [120, 254] on link "Home" at bounding box center [157, 246] width 213 height 27
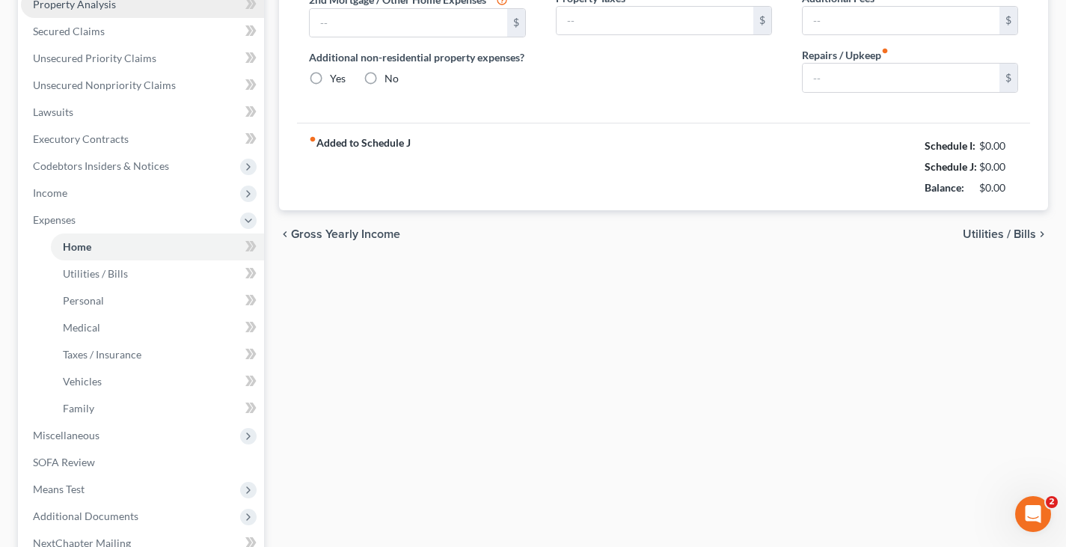
type input "2,100.00"
type input "0.00"
radio input "true"
type input "0.00"
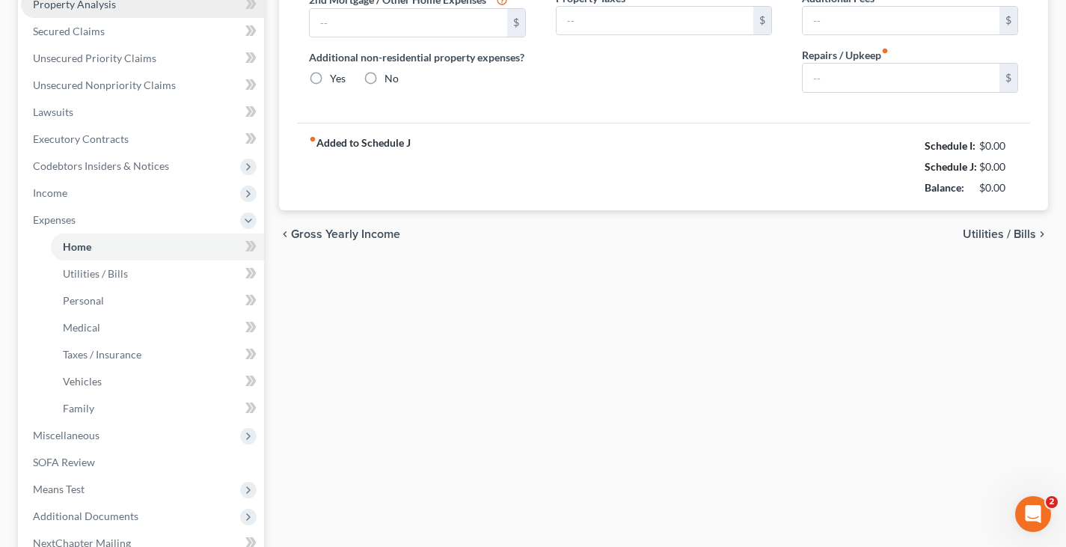
type input "0.00"
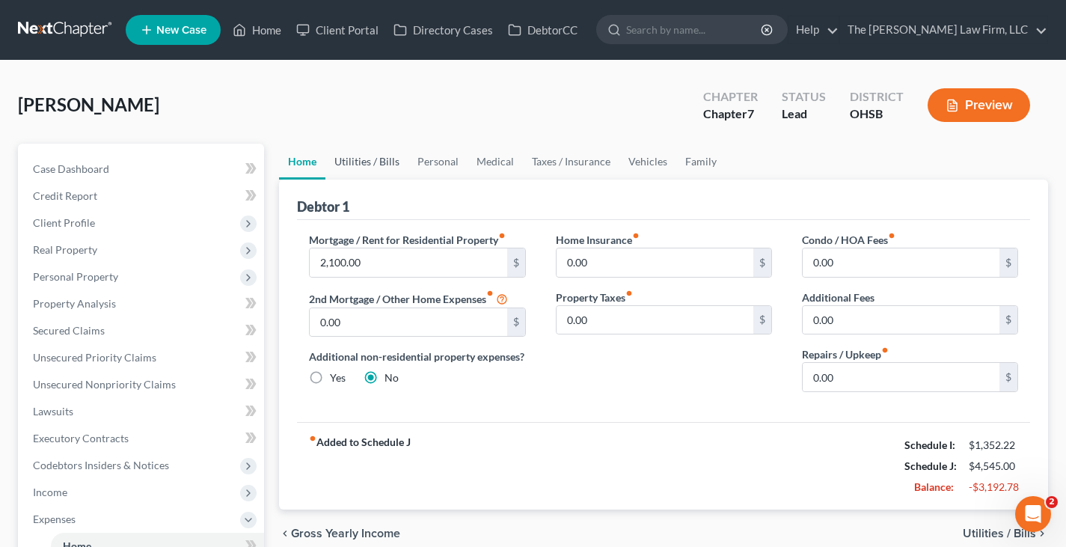
click at [377, 162] on link "Utilities / Bills" at bounding box center [367, 162] width 83 height 36
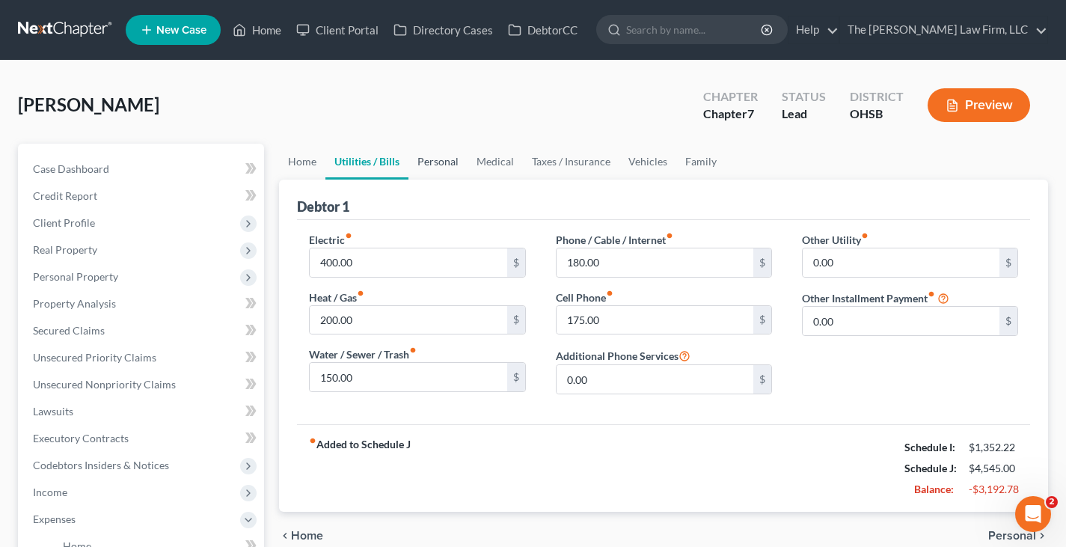
click at [429, 161] on link "Personal" at bounding box center [438, 162] width 59 height 36
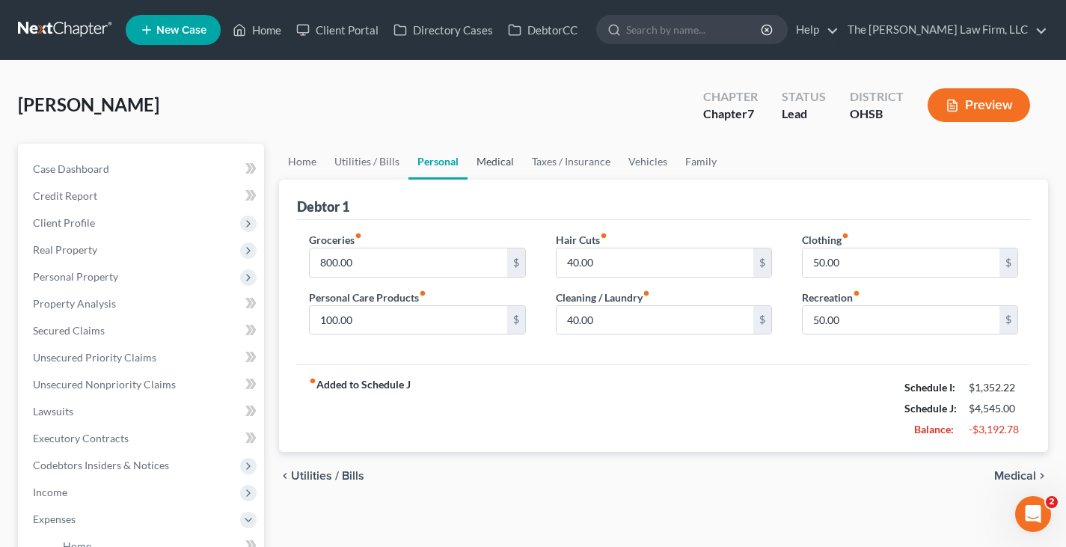
click at [491, 164] on link "Medical" at bounding box center [495, 162] width 55 height 36
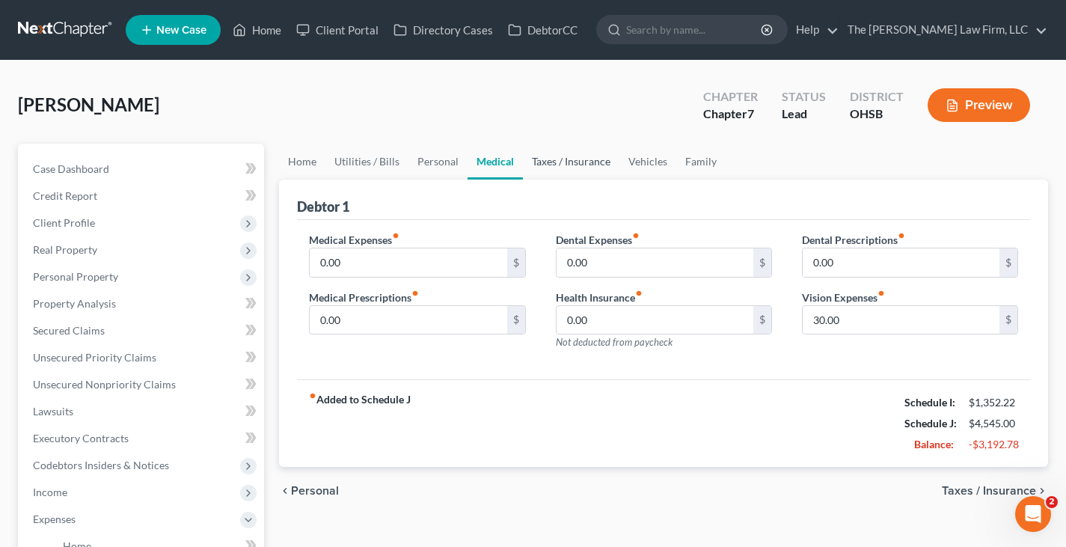
click at [544, 164] on link "Taxes / Insurance" at bounding box center [571, 162] width 97 height 36
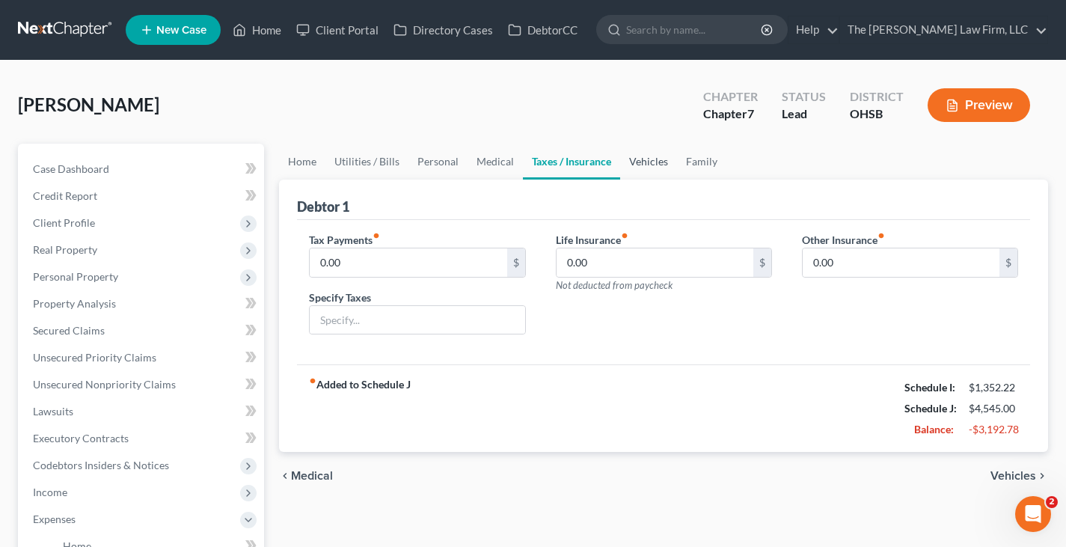
click at [637, 163] on link "Vehicles" at bounding box center [648, 162] width 57 height 36
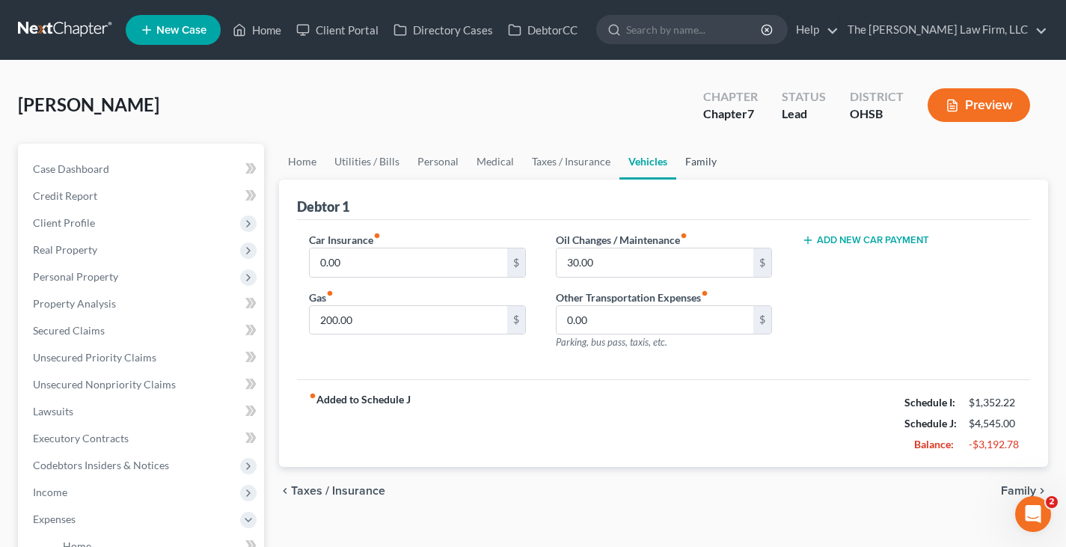
click at [697, 162] on link "Family" at bounding box center [701, 162] width 49 height 36
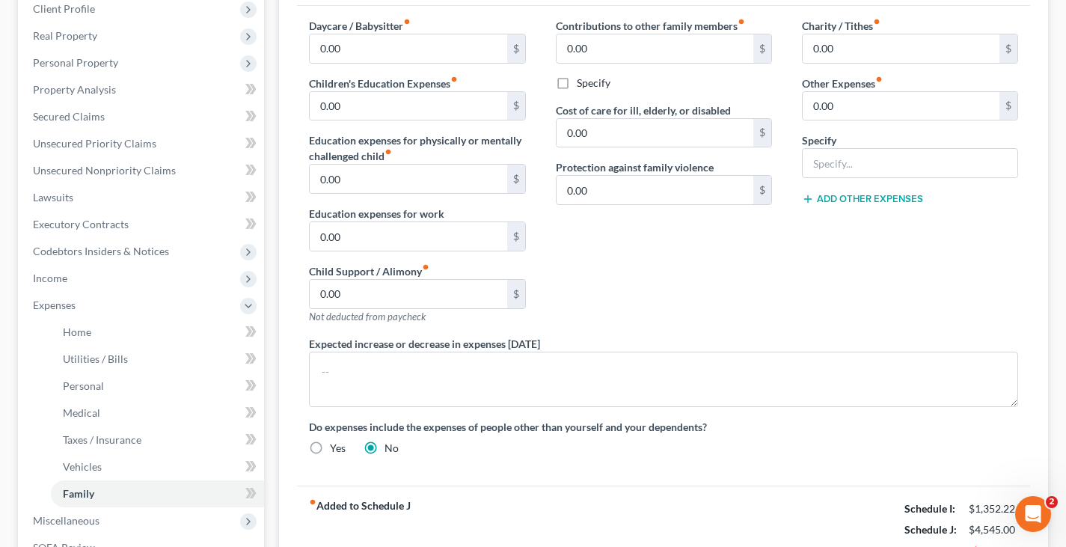
scroll to position [225, 0]
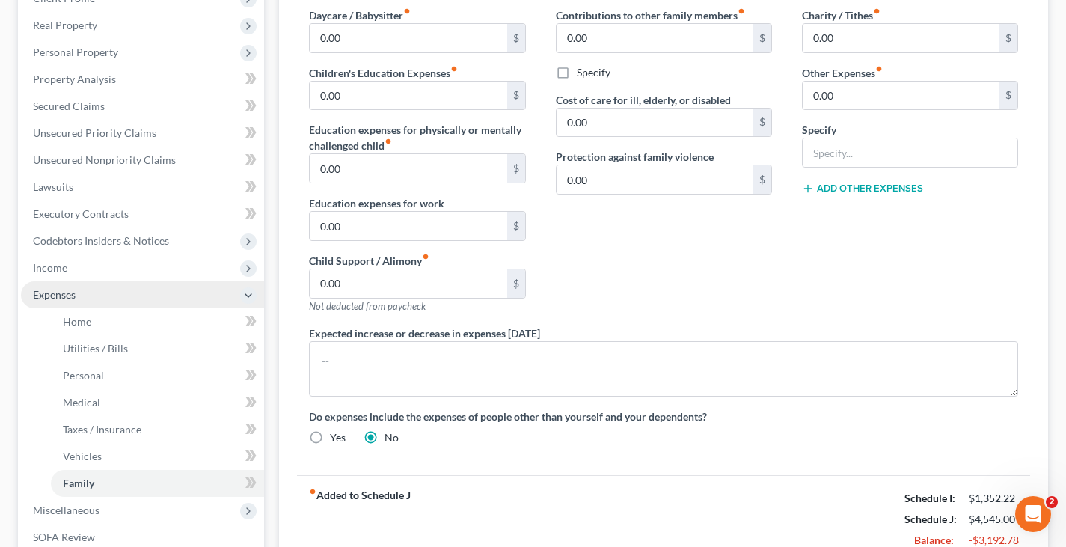
click at [136, 297] on span "Expenses" at bounding box center [142, 294] width 243 height 27
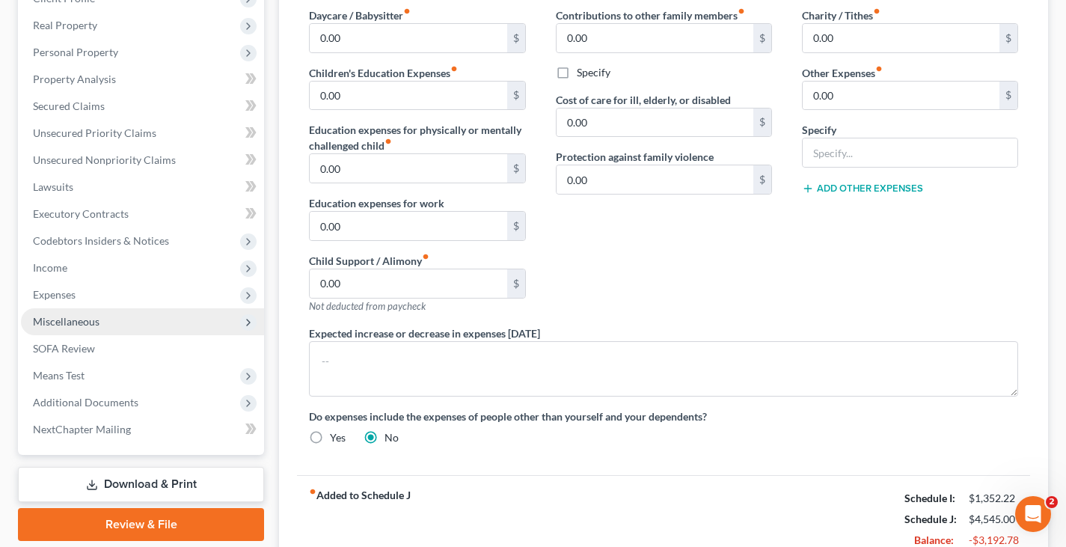
click at [123, 325] on span "Miscellaneous" at bounding box center [142, 321] width 243 height 27
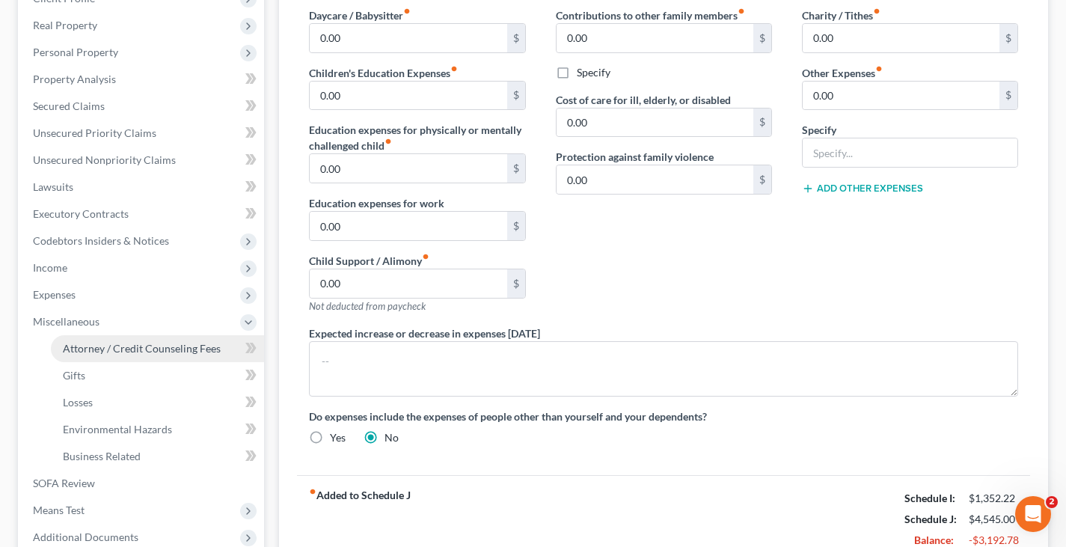
click at [136, 347] on span "Attorney / Credit Counseling Fees" at bounding box center [142, 348] width 158 height 13
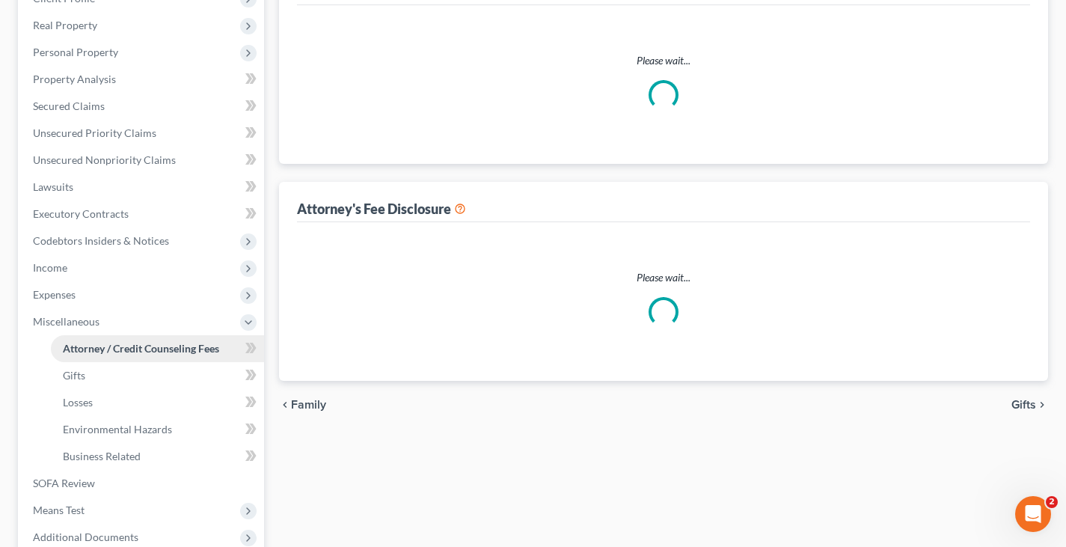
select select "0"
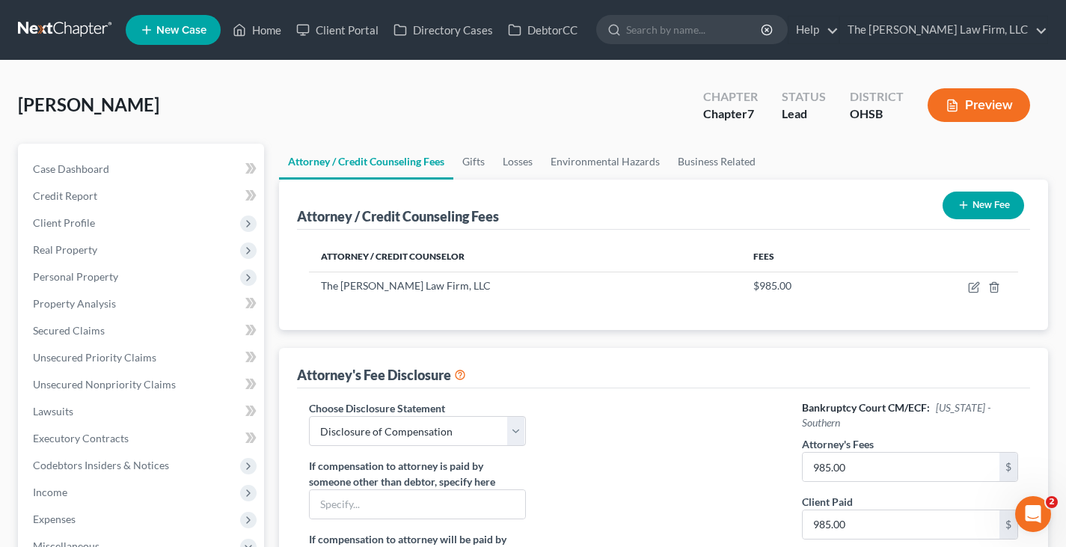
click at [964, 202] on line "button" at bounding box center [964, 205] width 0 height 7
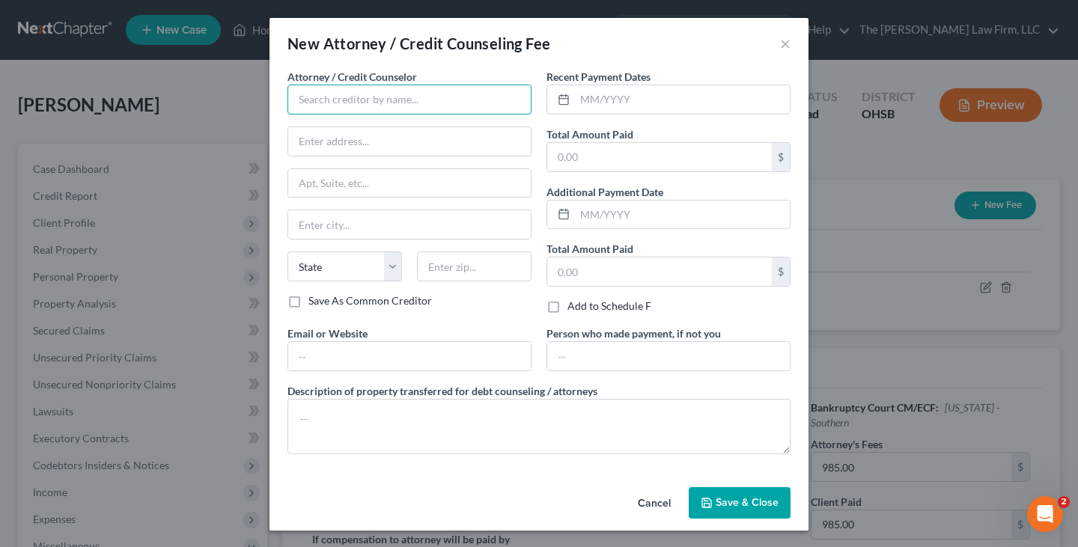
click at [373, 98] on input "text" at bounding box center [409, 100] width 244 height 30
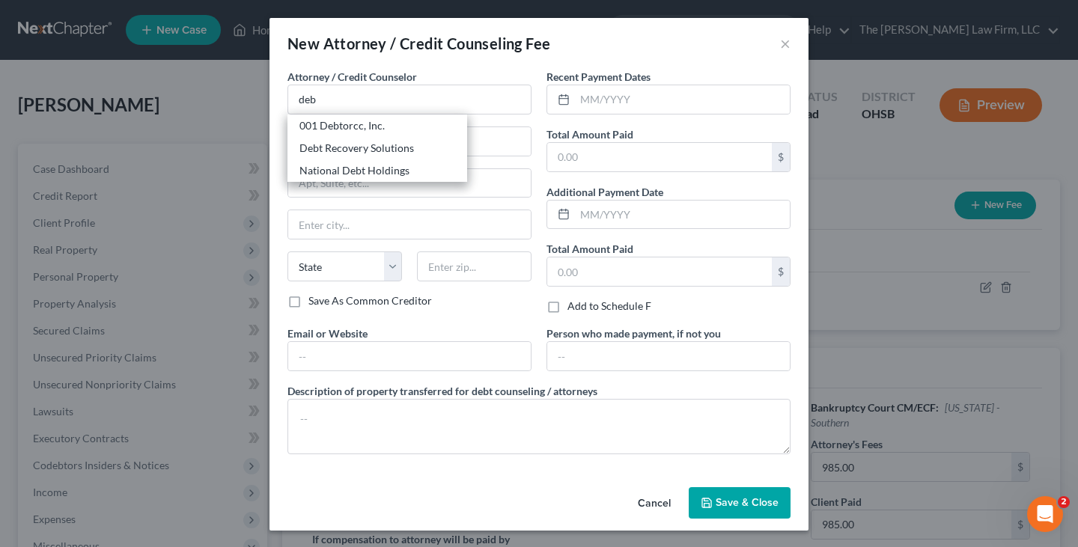
click at [329, 126] on div "001 Debtorcc, Inc." at bounding box center [377, 125] width 156 height 15
type input "001 Debtorcc, Inc."
type input "[STREET_ADDRESS]"
type input "[GEOGRAPHIC_DATA]"
select select "33"
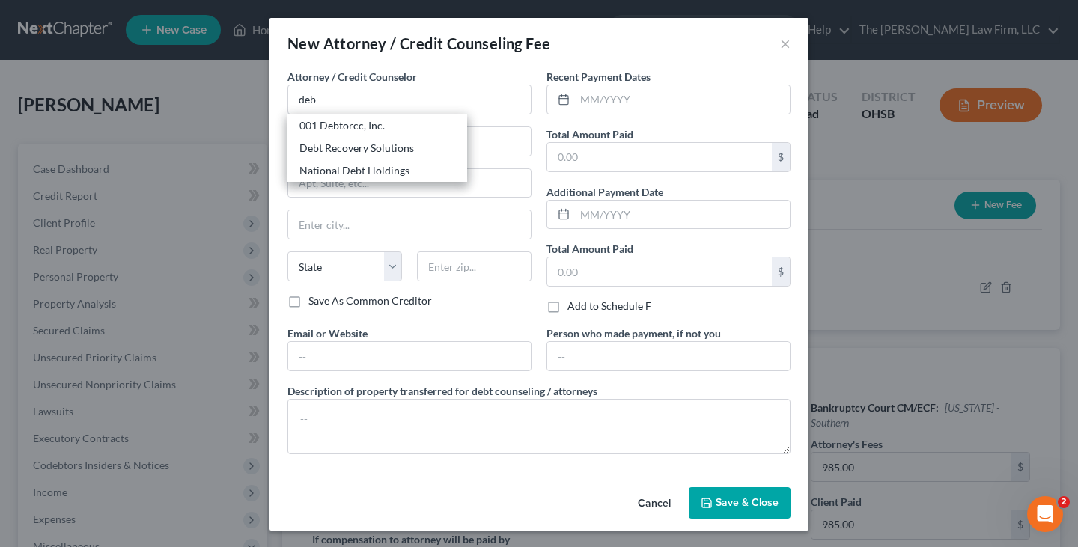
type input "07306"
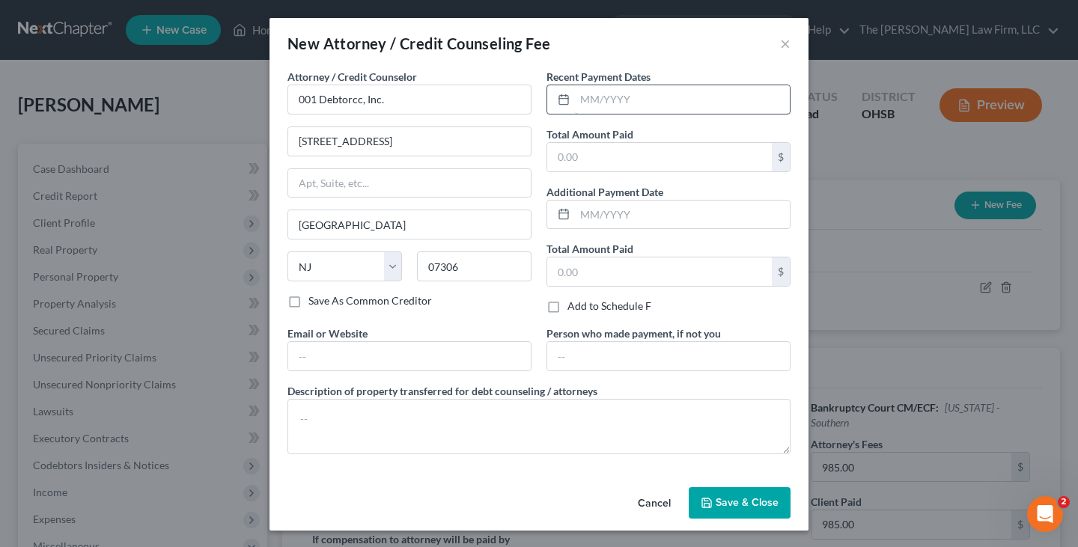
click at [575, 103] on input "text" at bounding box center [682, 99] width 215 height 28
type input "10/2025"
click at [586, 153] on input "text" at bounding box center [659, 157] width 225 height 28
type input "19.95"
click at [448, 352] on input "text" at bounding box center [409, 356] width 242 height 28
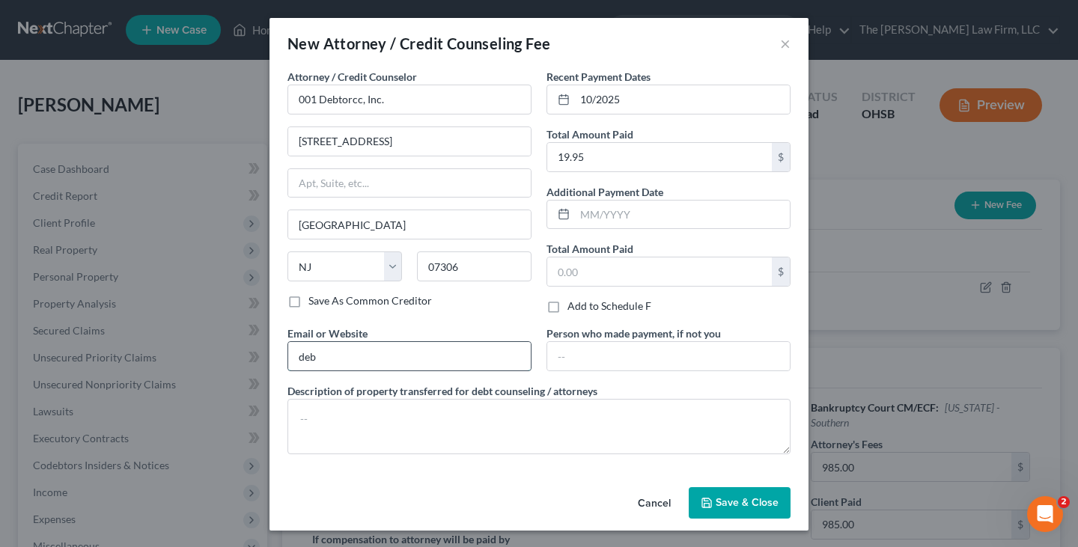
type input "[DOMAIN_NAME]"
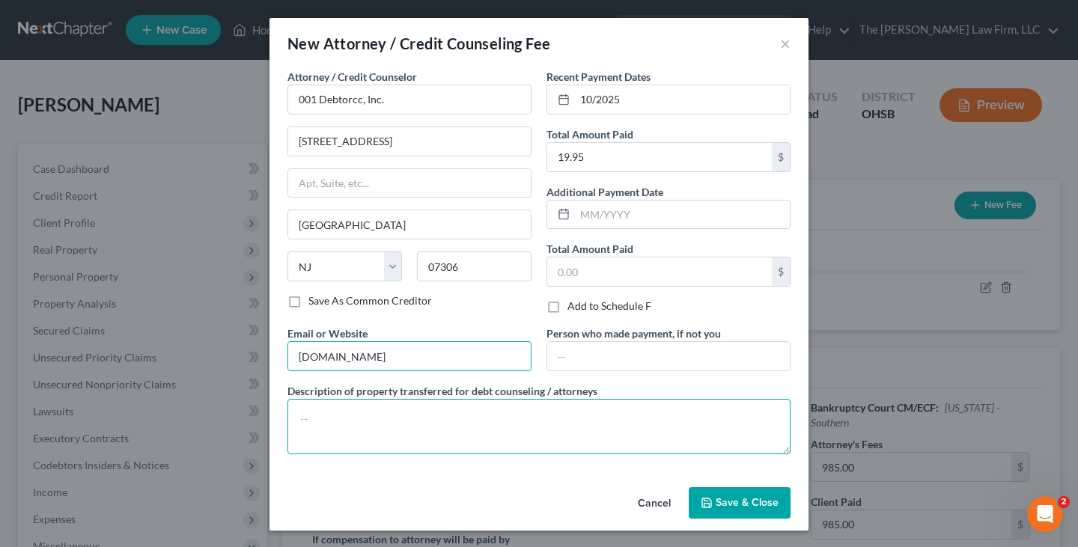
click at [398, 418] on textarea at bounding box center [538, 426] width 503 height 55
type textarea "Credit Counseling Fee"
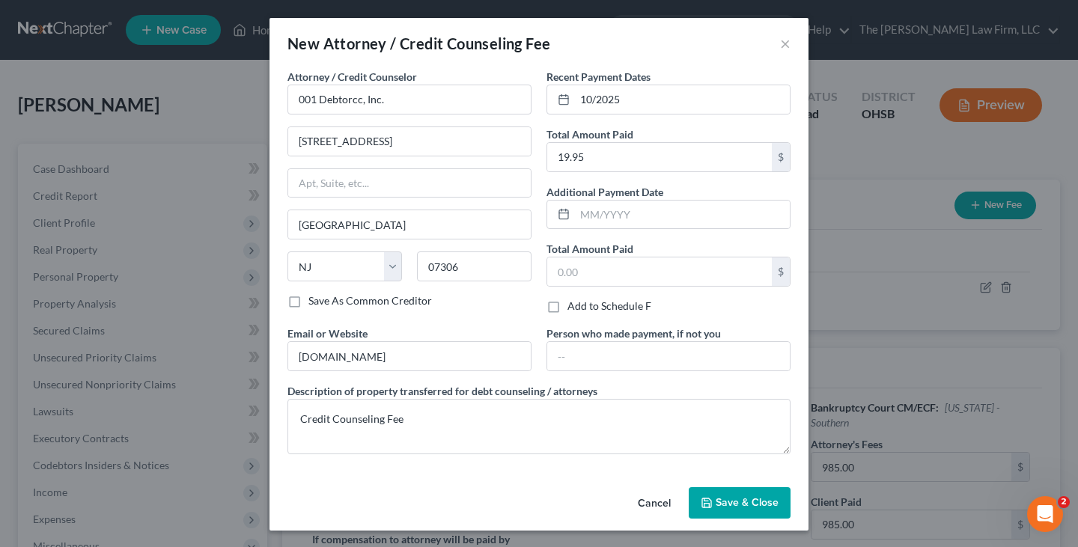
click at [707, 501] on icon "button" at bounding box center [706, 503] width 12 height 12
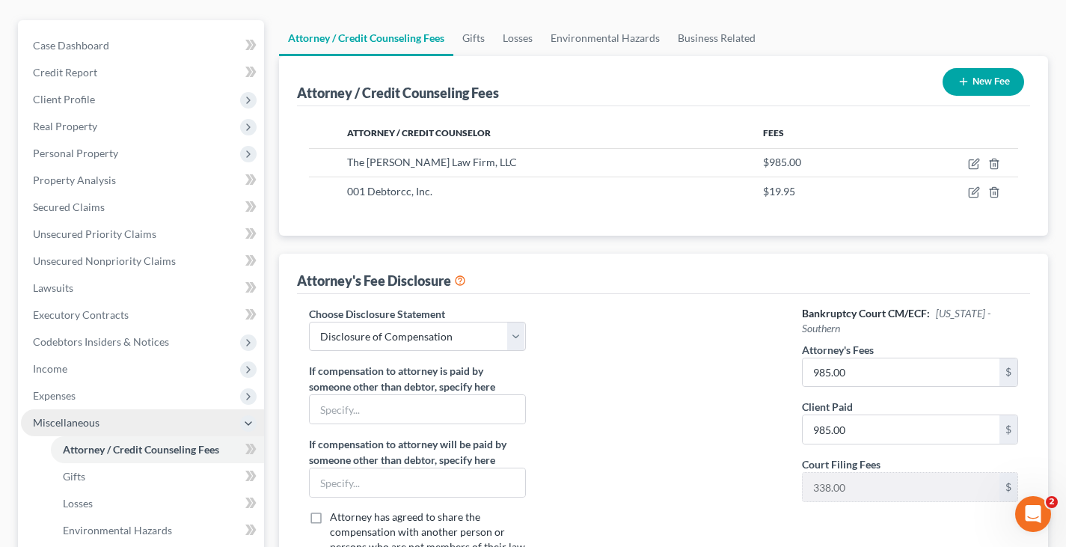
scroll to position [150, 0]
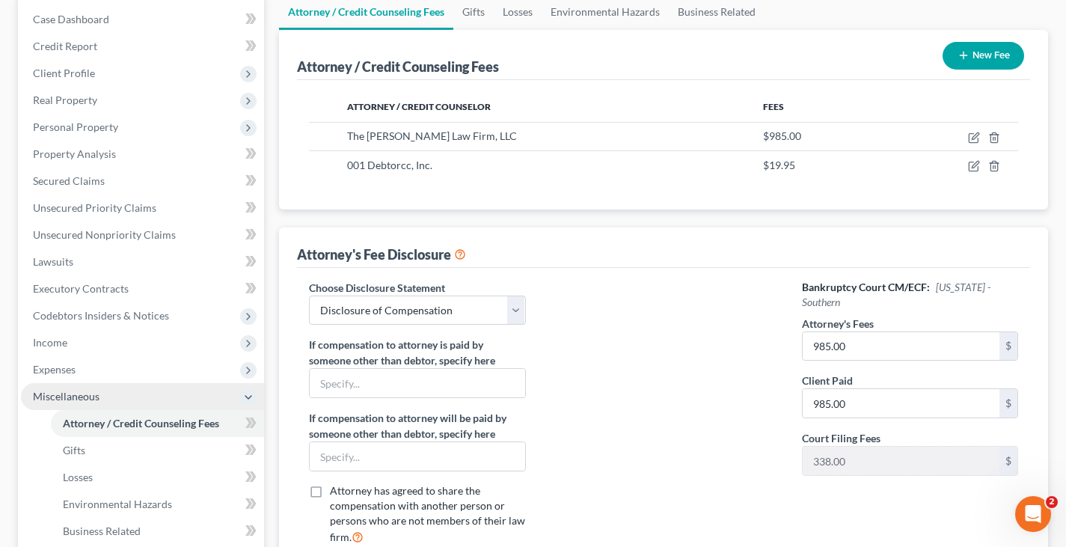
click at [117, 394] on span "Miscellaneous" at bounding box center [142, 396] width 243 height 27
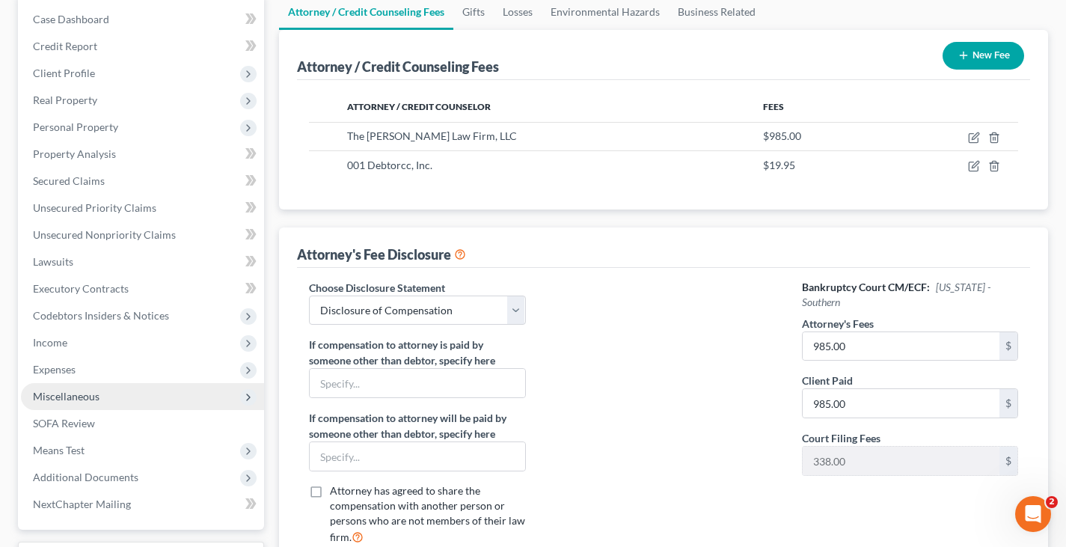
scroll to position [225, 0]
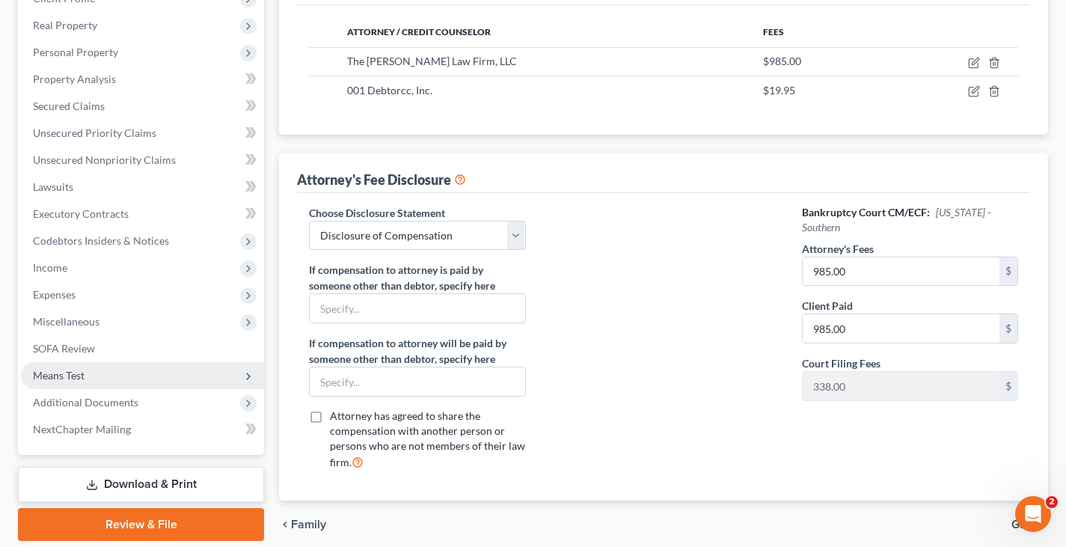
click at [82, 376] on span "Means Test" at bounding box center [59, 375] width 52 height 13
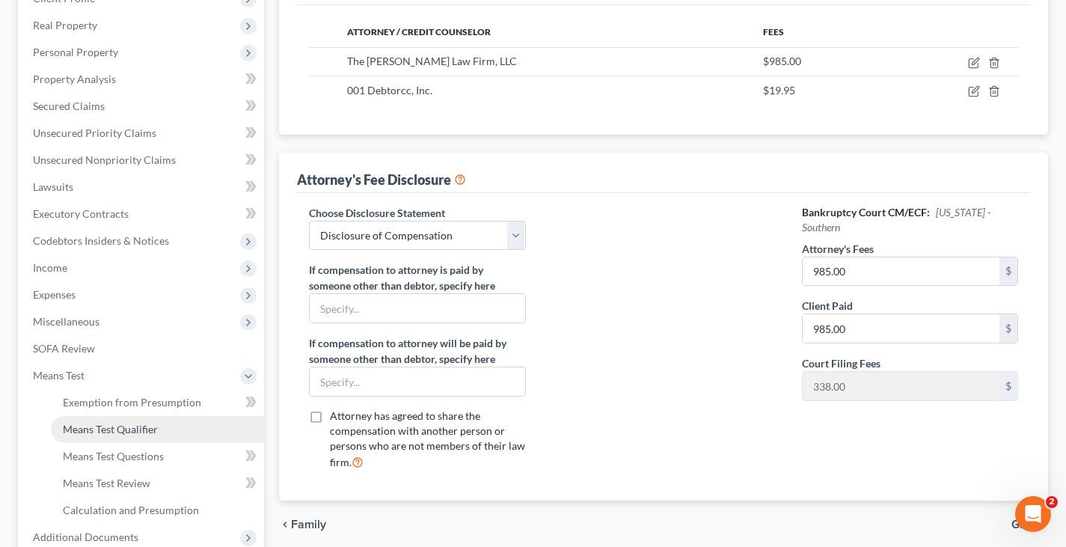
click at [101, 430] on span "Means Test Qualifier" at bounding box center [110, 429] width 95 height 13
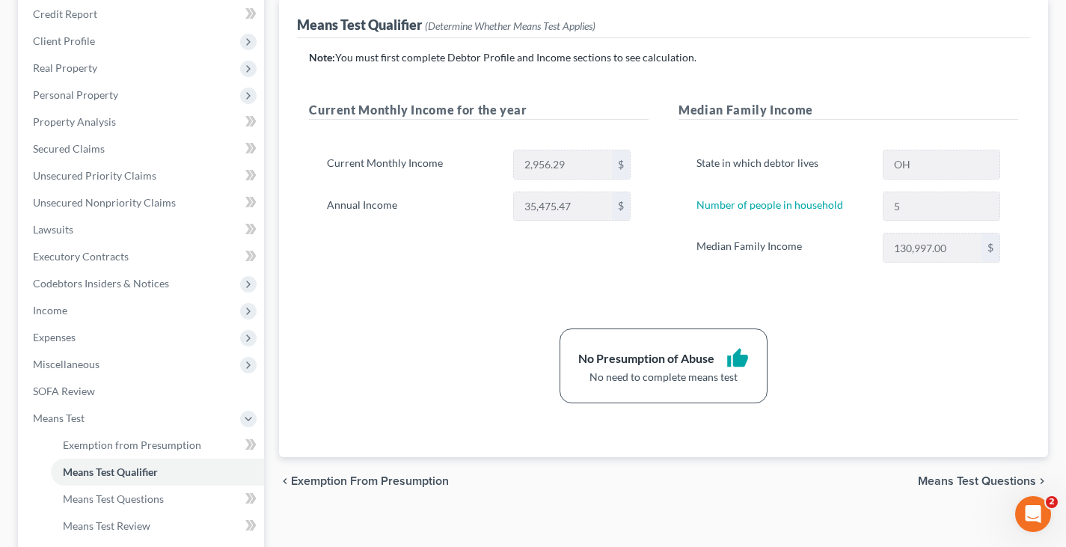
scroll to position [225, 0]
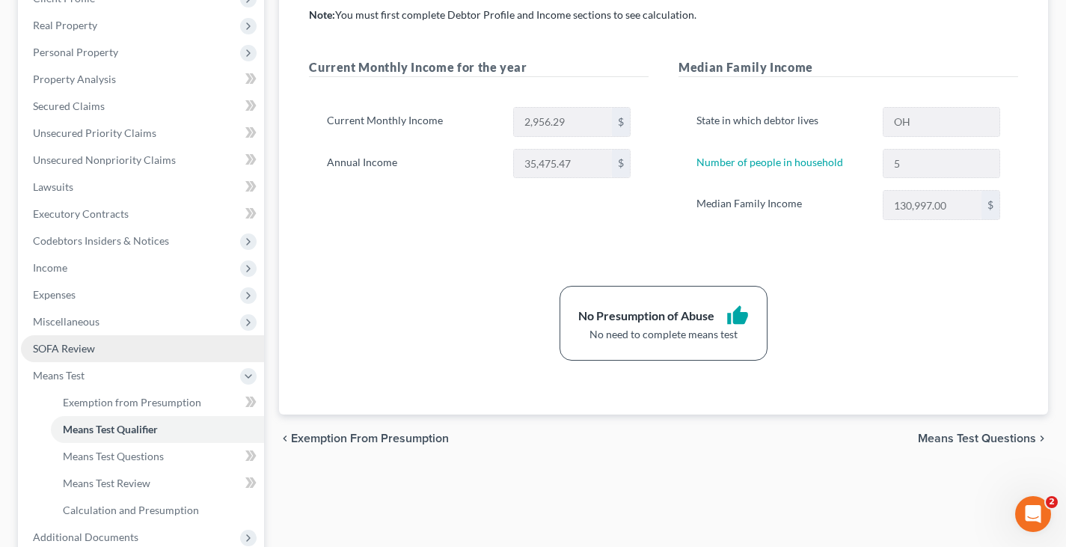
click at [81, 351] on span "SOFA Review" at bounding box center [64, 348] width 62 height 13
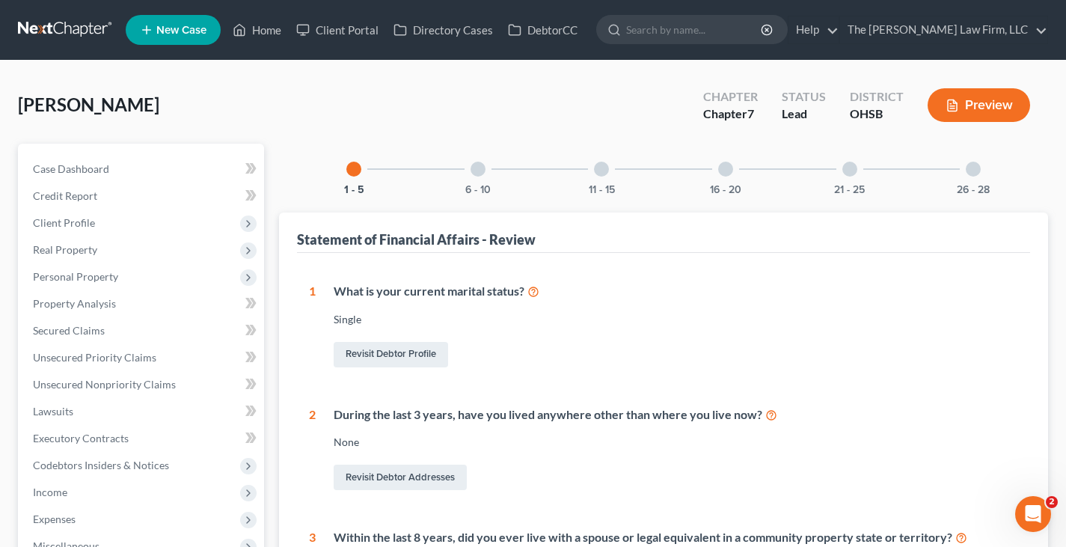
click at [954, 109] on line "button" at bounding box center [952, 109] width 4 height 0
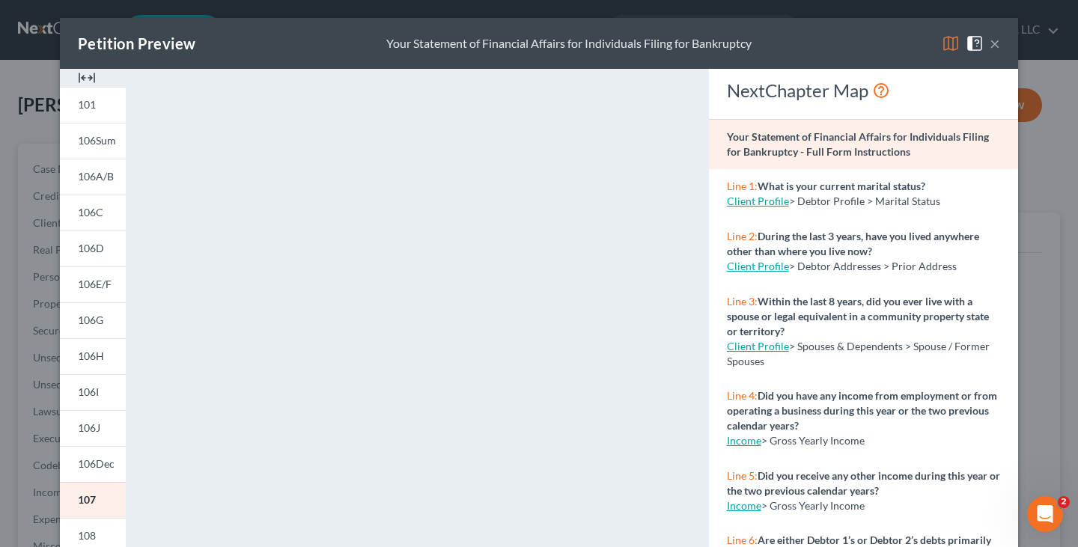
click at [81, 76] on img at bounding box center [87, 78] width 18 height 18
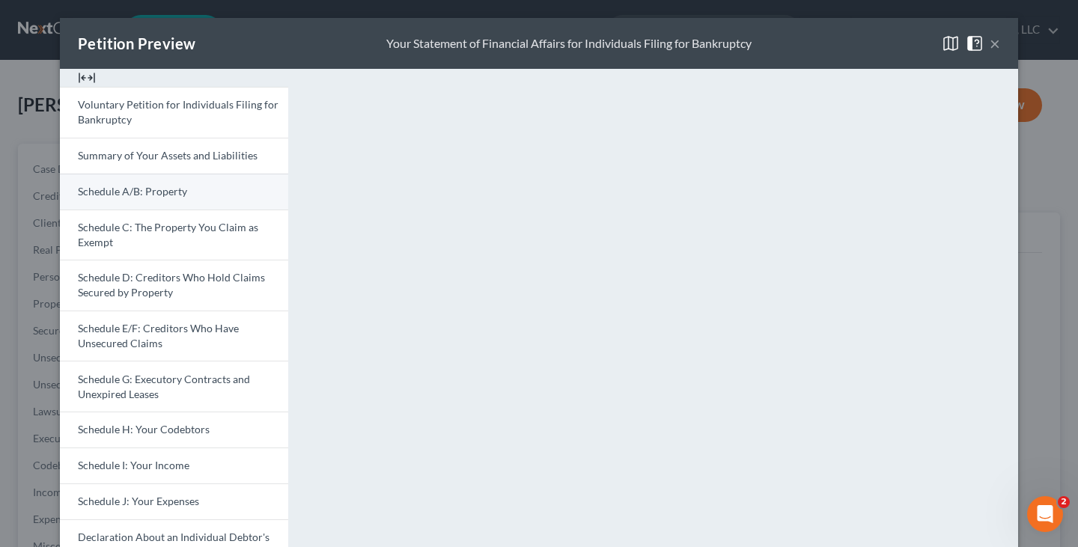
click at [152, 189] on span "Schedule A/B: Property" at bounding box center [132, 191] width 109 height 13
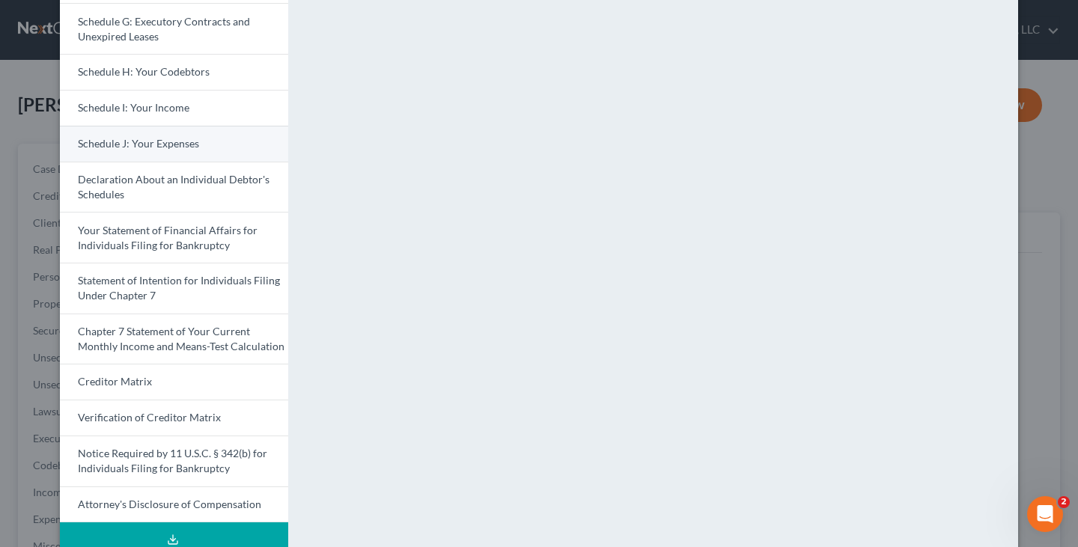
scroll to position [374, 0]
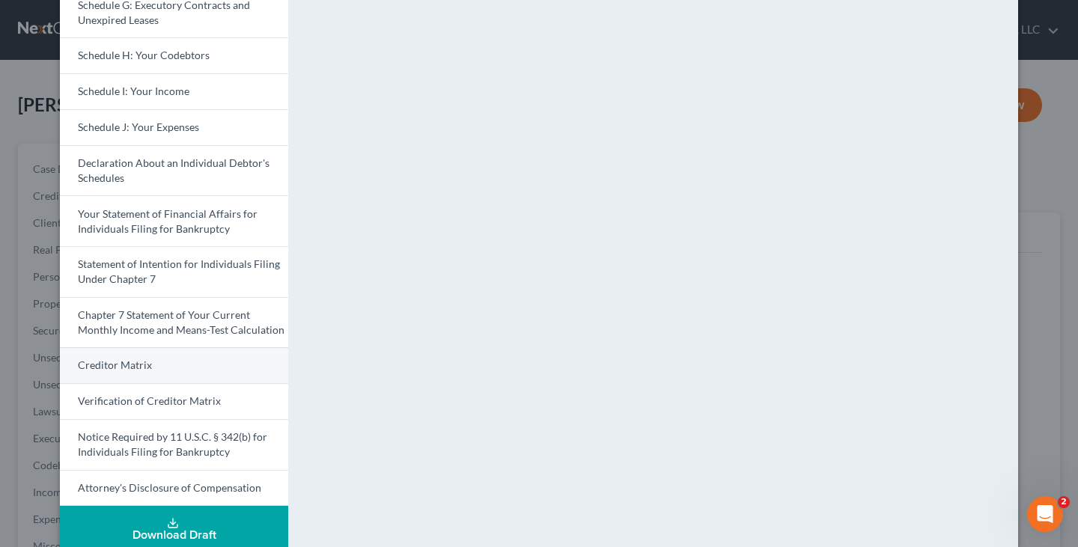
click at [198, 361] on link "Creditor Matrix" at bounding box center [174, 365] width 228 height 36
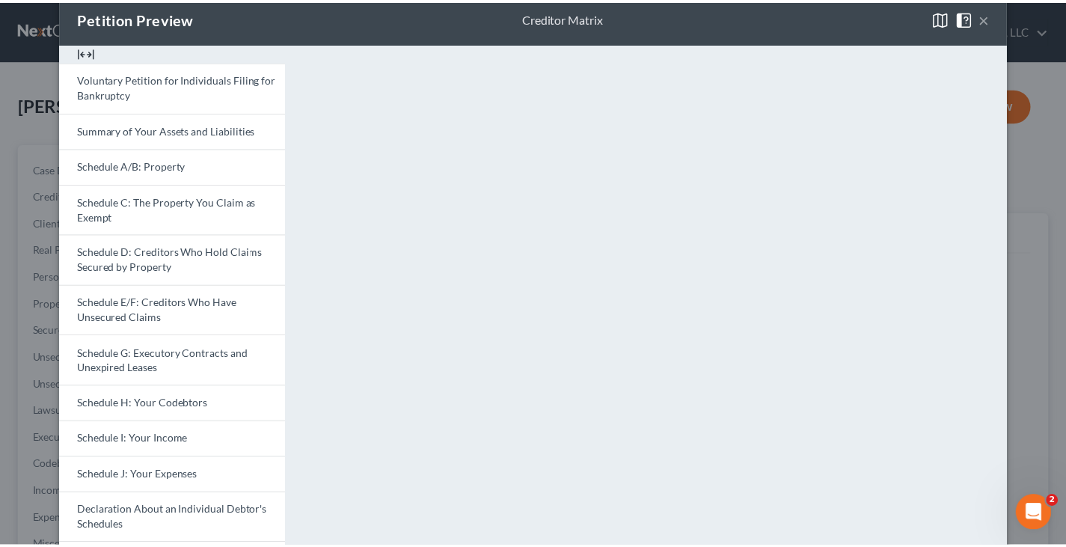
scroll to position [0, 0]
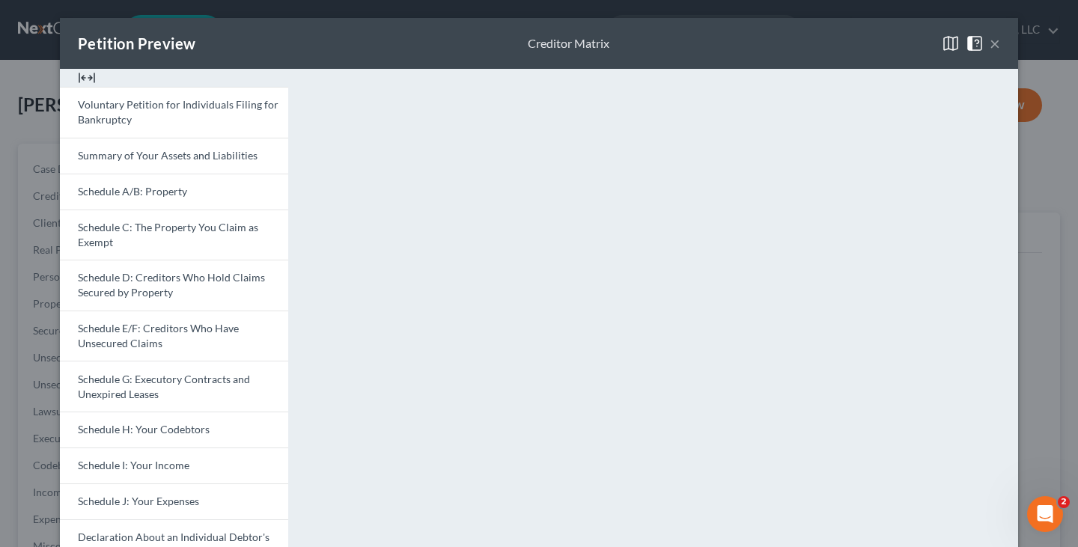
click at [990, 41] on button "×" at bounding box center [994, 43] width 10 height 18
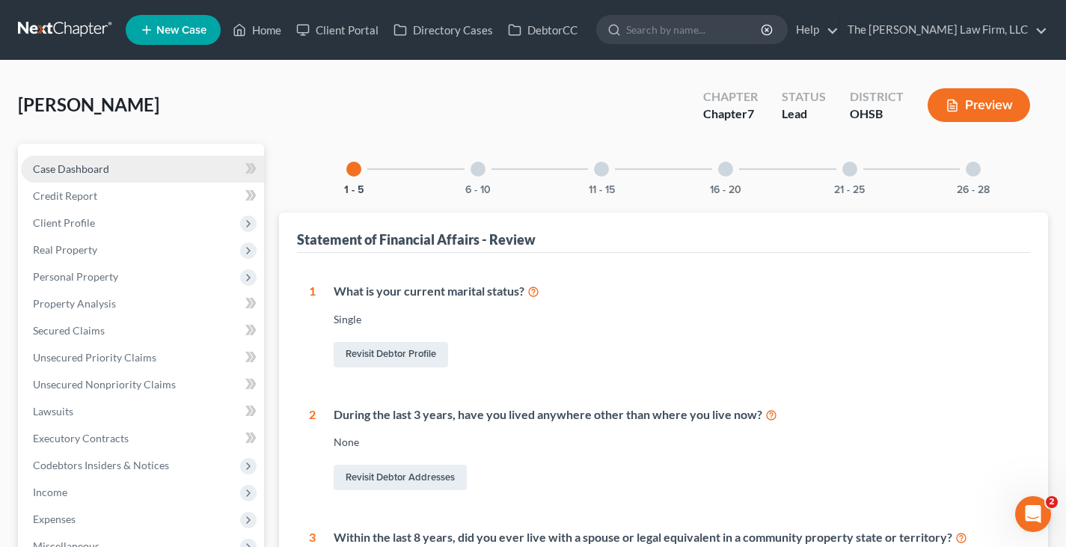
click at [100, 172] on span "Case Dashboard" at bounding box center [71, 168] width 76 height 13
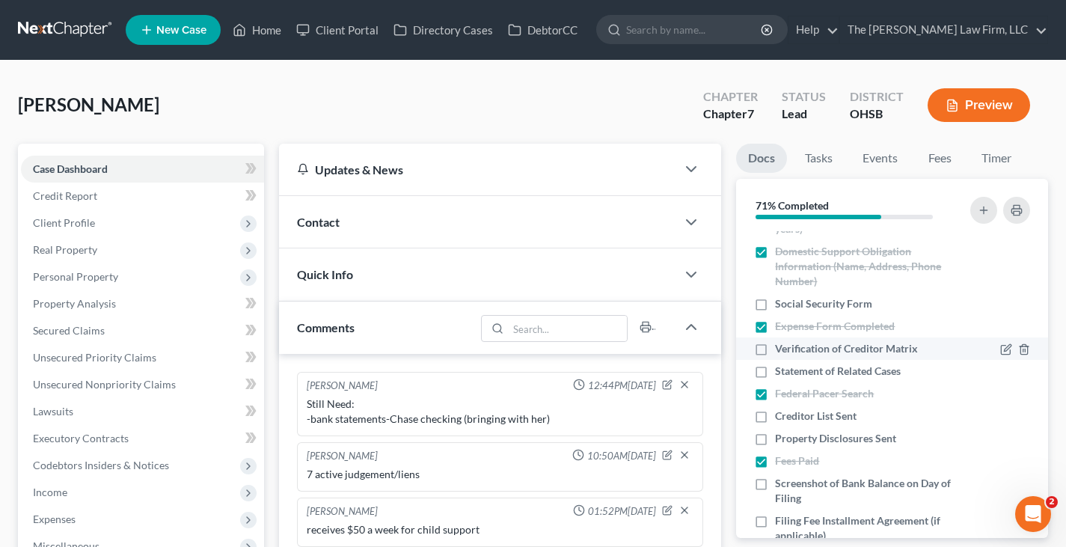
scroll to position [495, 0]
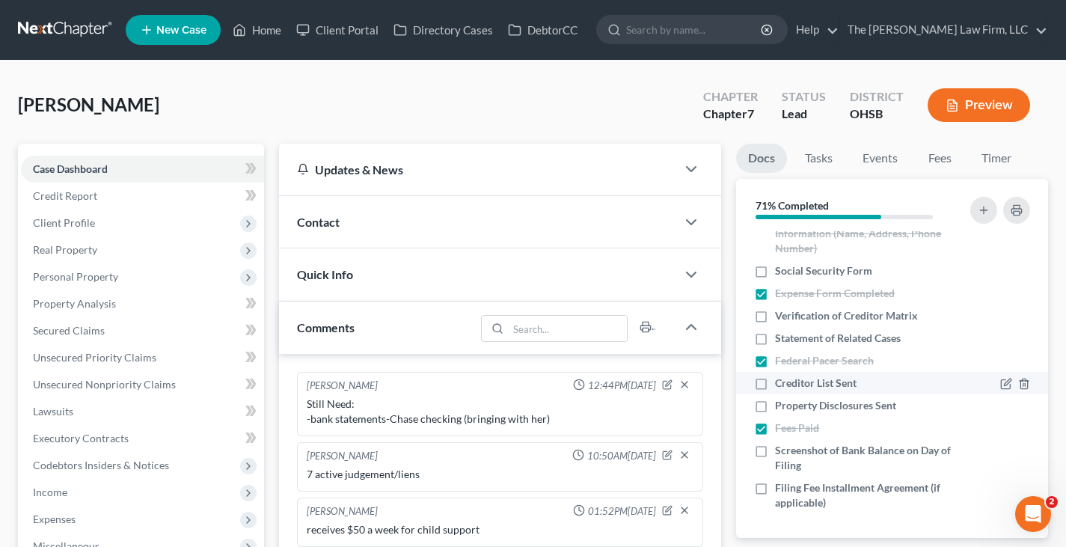
click at [775, 382] on label "Creditor List Sent" at bounding box center [816, 383] width 82 height 15
click at [781, 382] on input "Creditor List Sent" at bounding box center [786, 381] width 10 height 10
checkbox input "true"
click at [775, 406] on label "Property Disclosures Sent" at bounding box center [835, 405] width 121 height 15
click at [781, 406] on input "Property Disclosures Sent" at bounding box center [786, 403] width 10 height 10
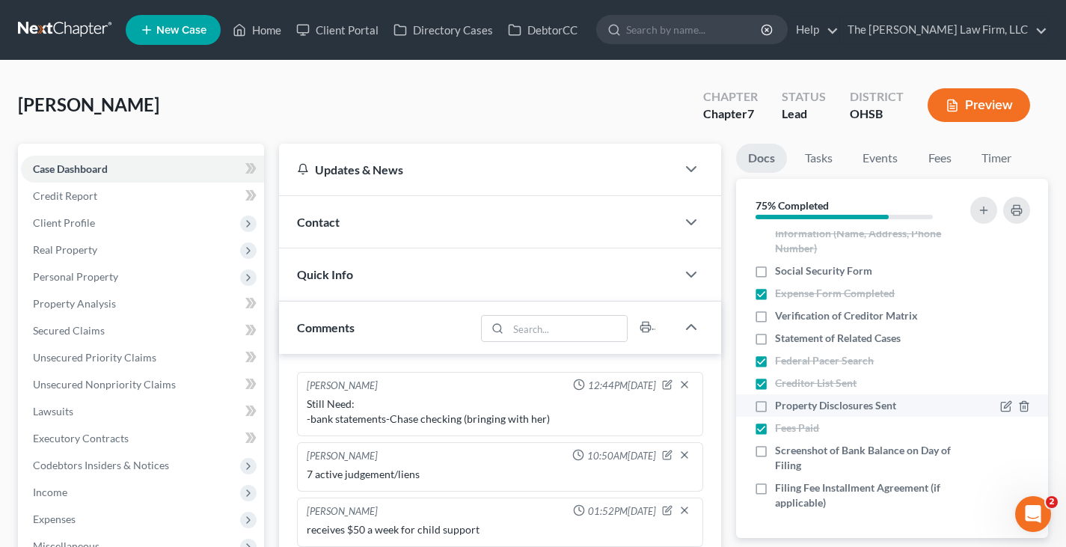
checkbox input "true"
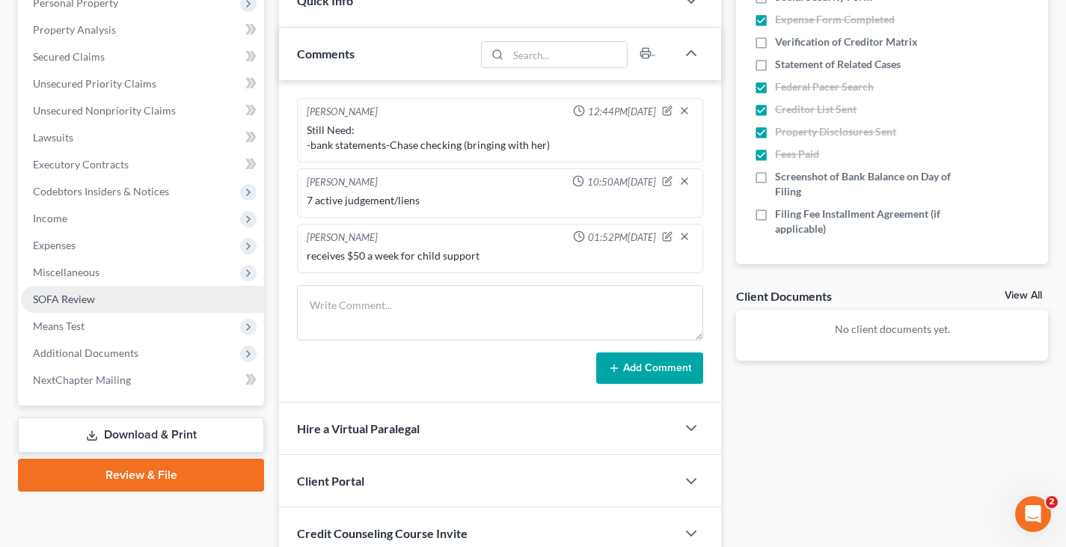
scroll to position [299, 0]
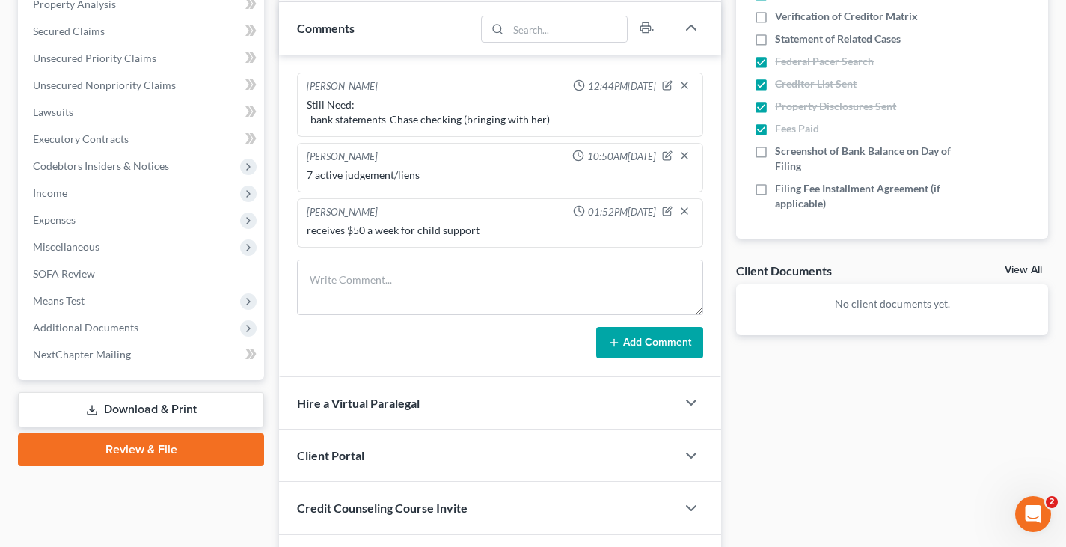
drag, startPoint x: 130, startPoint y: 407, endPoint x: 204, endPoint y: 374, distance: 80.4
click at [130, 407] on link "Download & Print" at bounding box center [141, 409] width 246 height 35
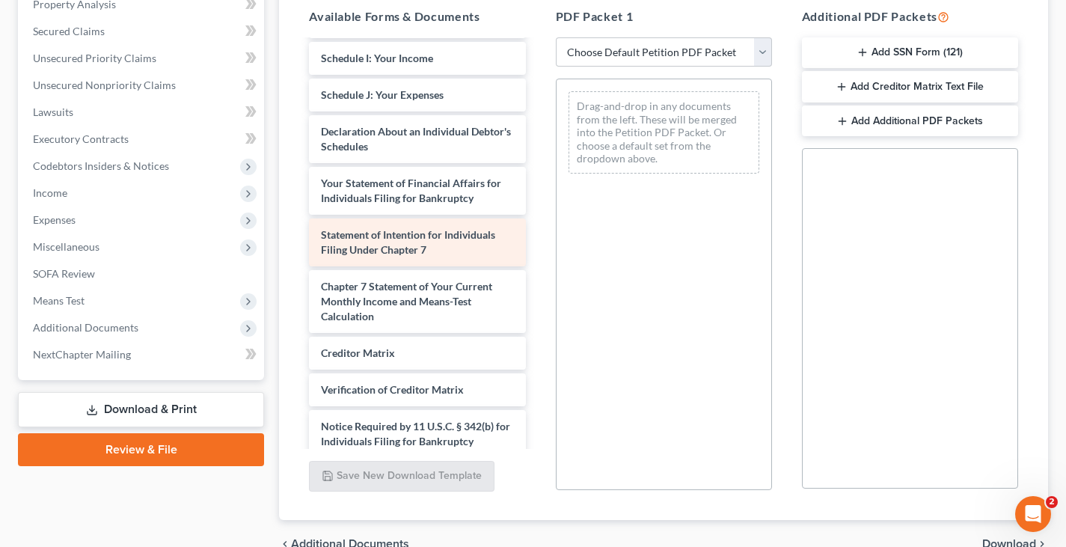
scroll to position [374, 0]
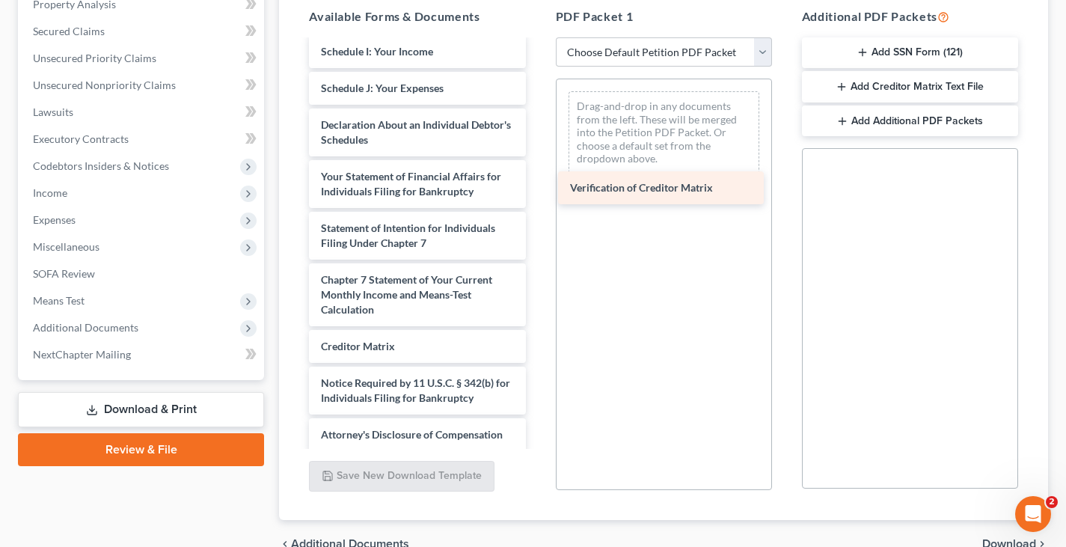
drag, startPoint x: 462, startPoint y: 382, endPoint x: 711, endPoint y: 186, distance: 316.6
click at [537, 186] on div "Verification of Creditor Matrix Voluntary Petition for Individuals Filing for B…" at bounding box center [417, 59] width 240 height 784
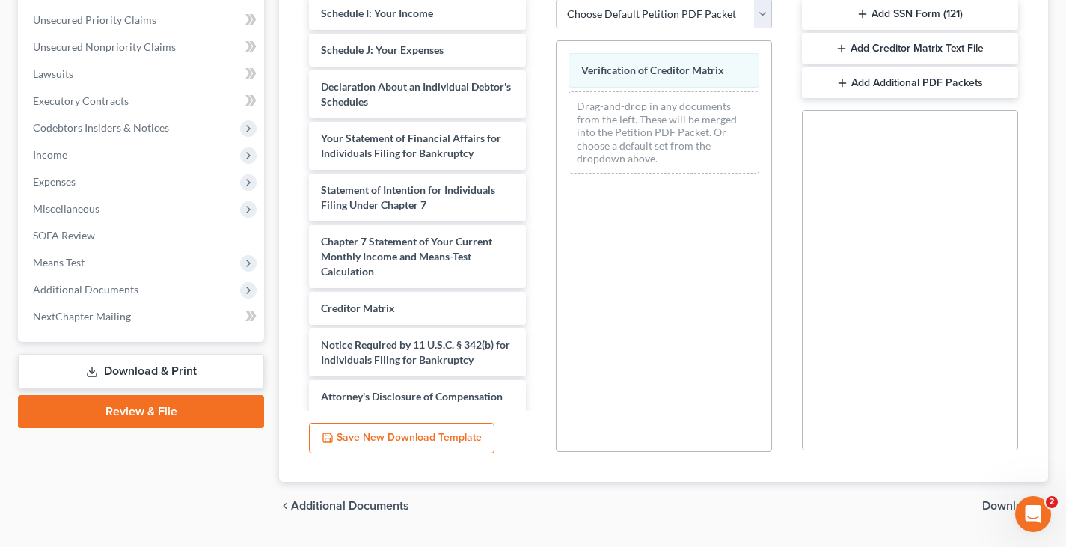
scroll to position [377, 0]
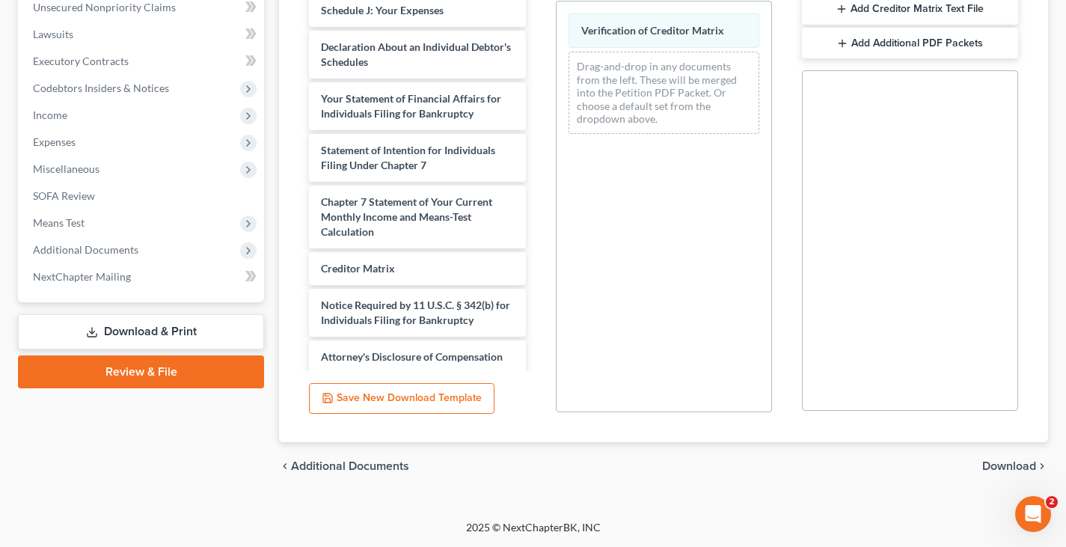
click at [994, 464] on span "Download" at bounding box center [1010, 466] width 54 height 12
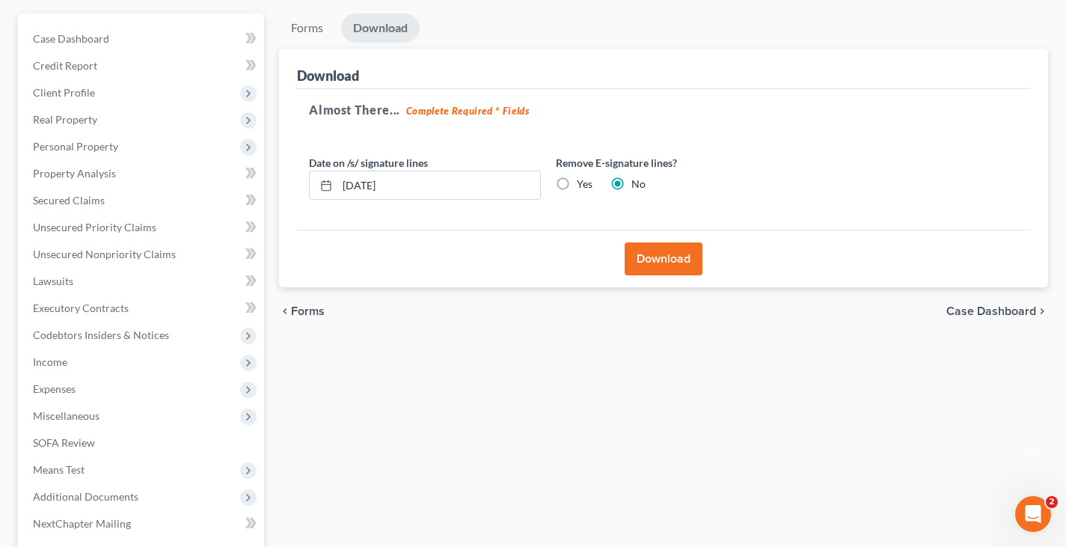
scroll to position [126, 0]
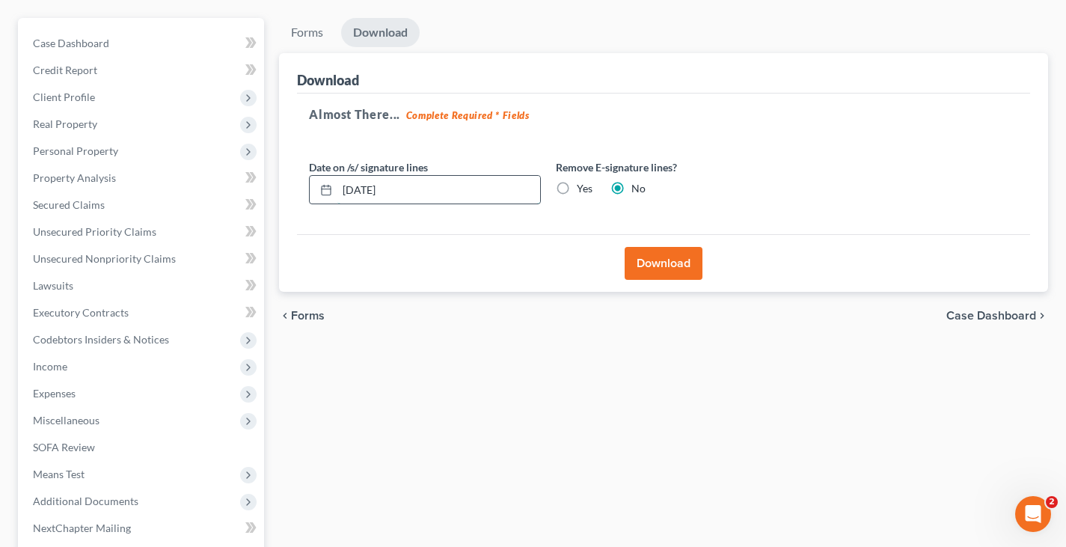
click at [399, 191] on input "[DATE]" at bounding box center [439, 190] width 203 height 28
type input "[DATE]"
click at [661, 264] on button "Download" at bounding box center [664, 263] width 78 height 33
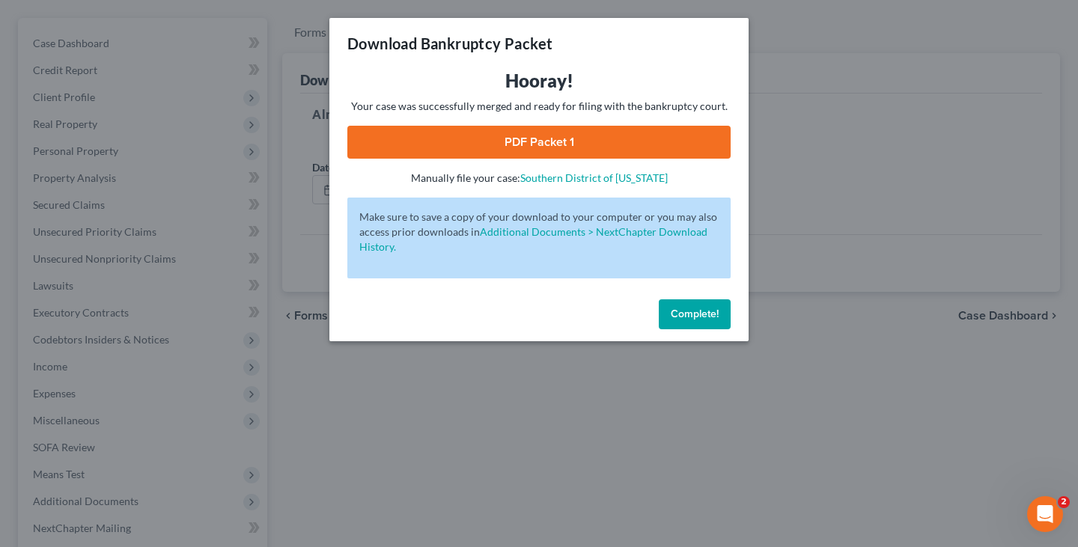
click at [540, 136] on link "PDF Packet 1" at bounding box center [538, 142] width 383 height 33
click at [700, 315] on span "Complete!" at bounding box center [695, 314] width 48 height 13
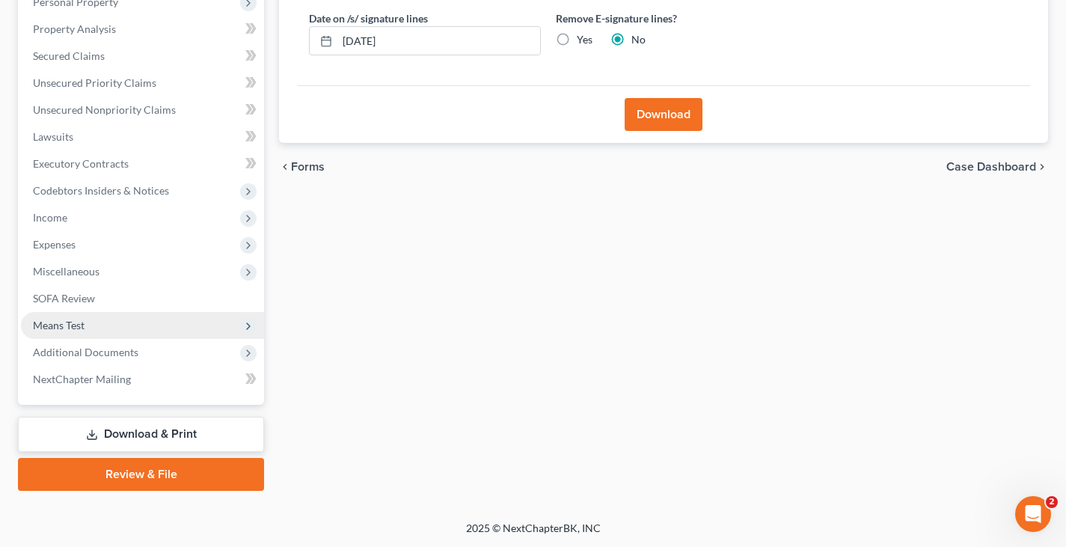
scroll to position [275, 0]
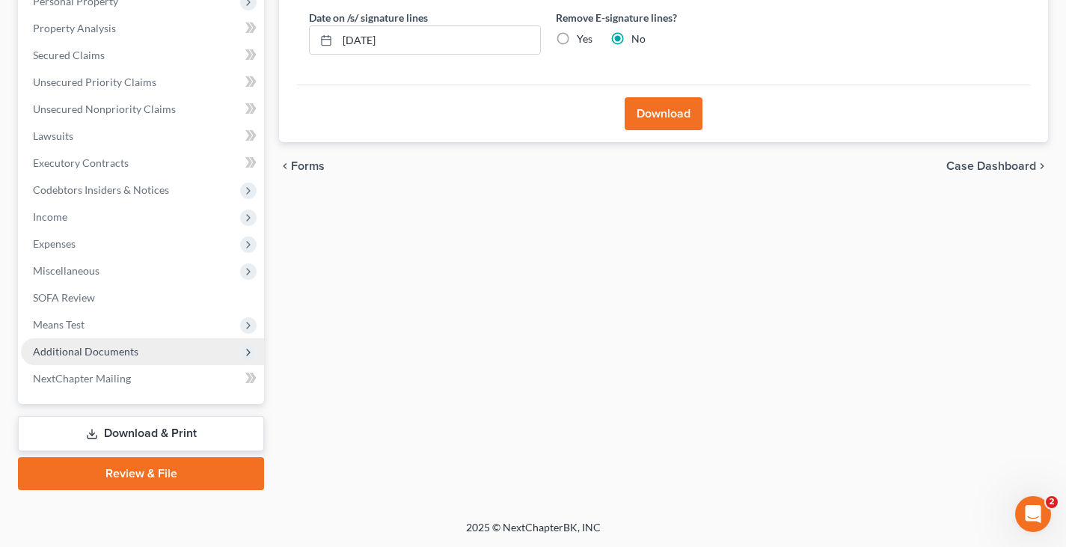
click at [90, 349] on span "Additional Documents" at bounding box center [86, 351] width 106 height 13
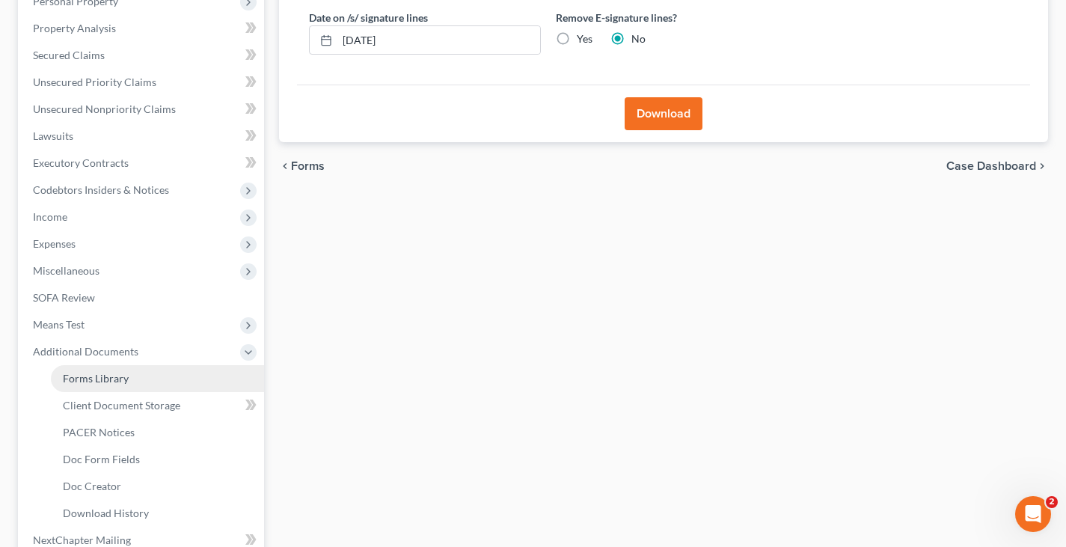
click at [108, 379] on span "Forms Library" at bounding box center [96, 378] width 66 height 13
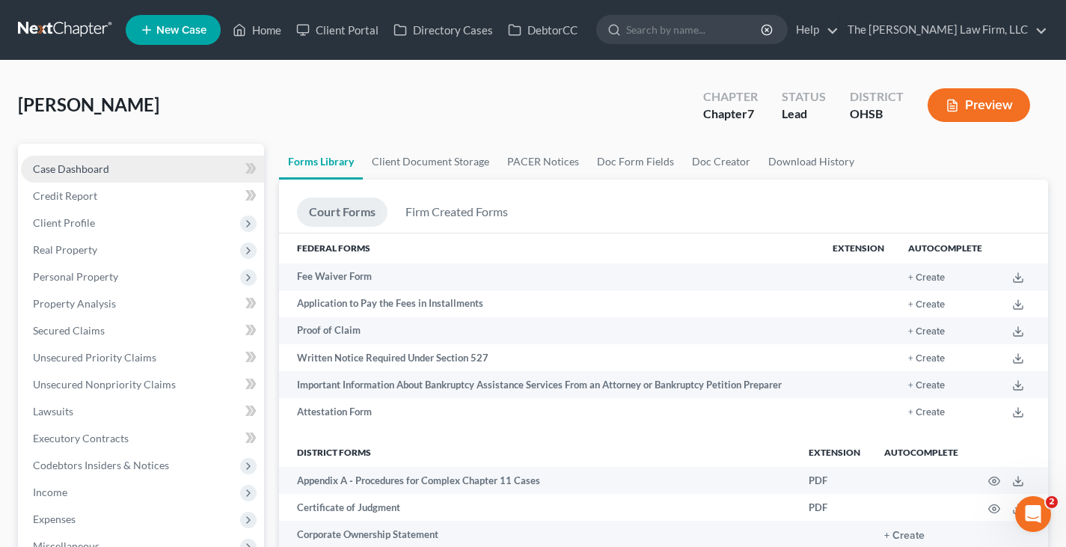
click at [91, 168] on span "Case Dashboard" at bounding box center [71, 168] width 76 height 13
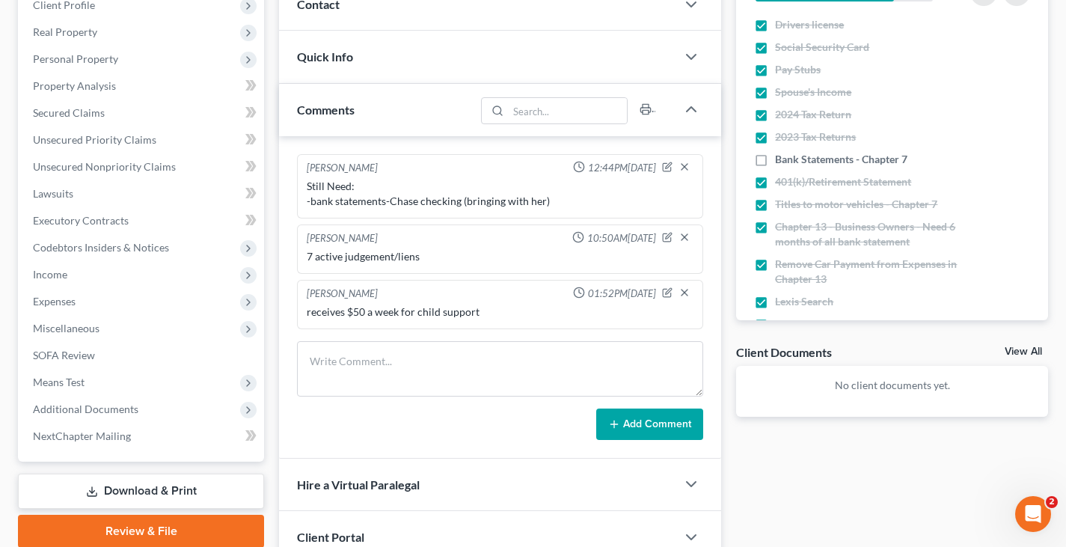
scroll to position [225, 0]
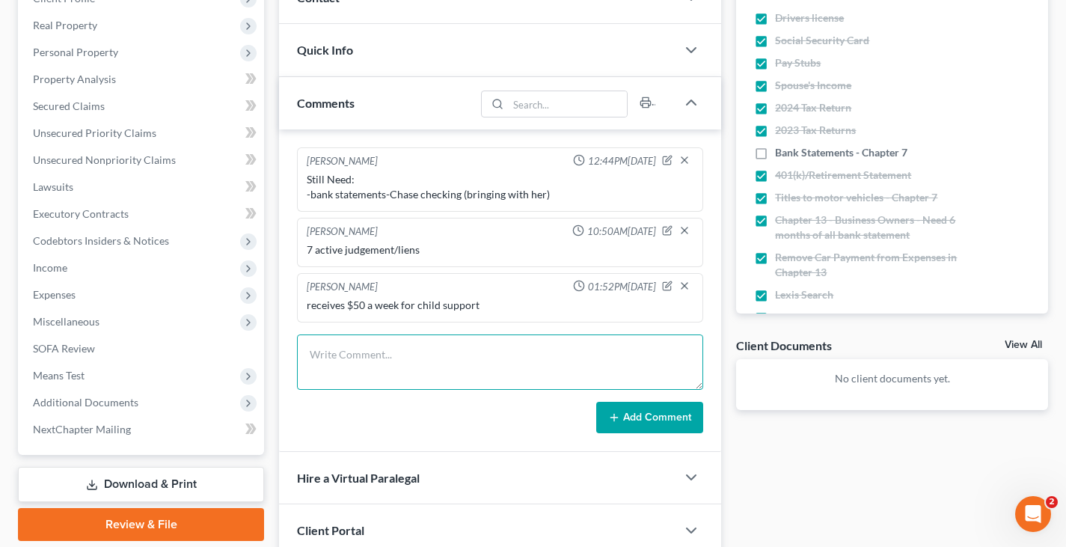
click at [426, 347] on textarea at bounding box center [500, 362] width 406 height 55
type textarea "Filed in [DATE]. No statement of Related."
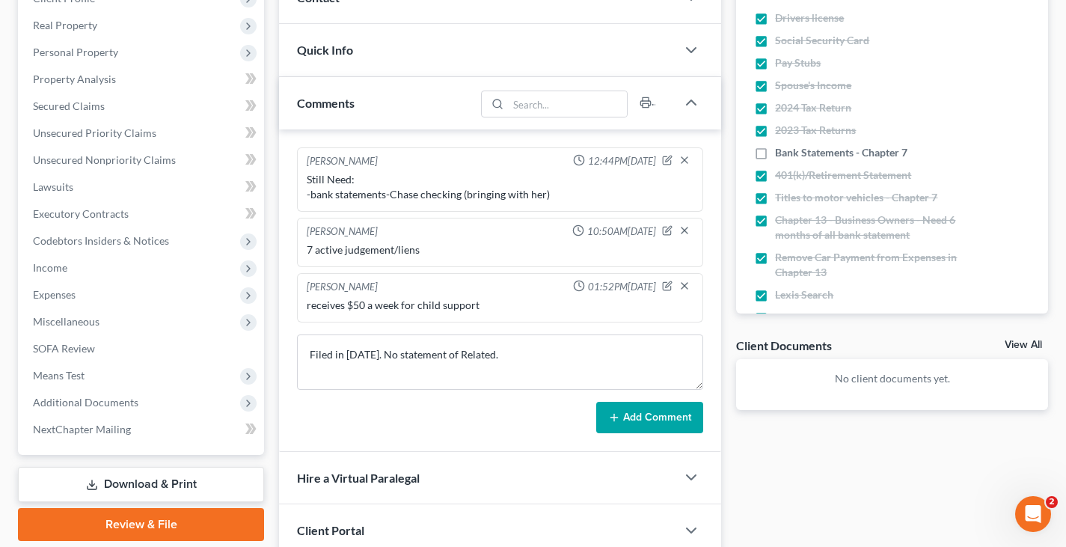
click at [626, 418] on button "Add Comment" at bounding box center [649, 417] width 107 height 31
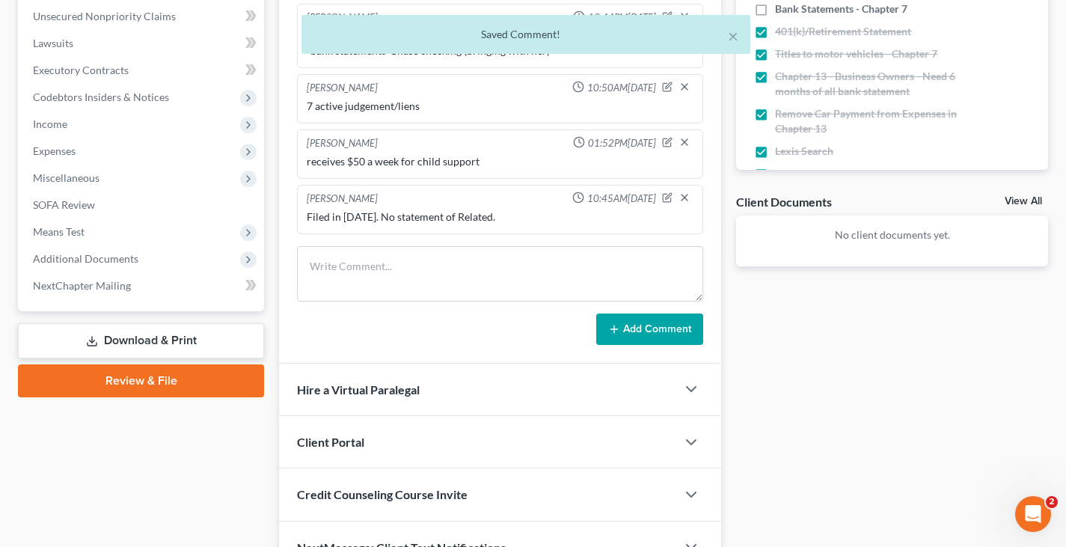
scroll to position [374, 0]
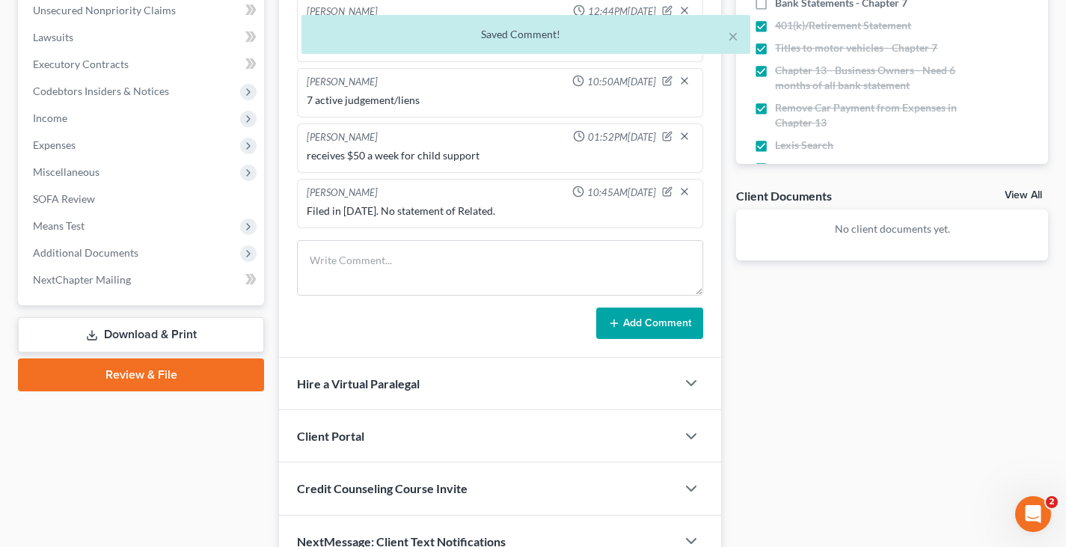
click at [156, 335] on link "Download & Print" at bounding box center [141, 334] width 246 height 35
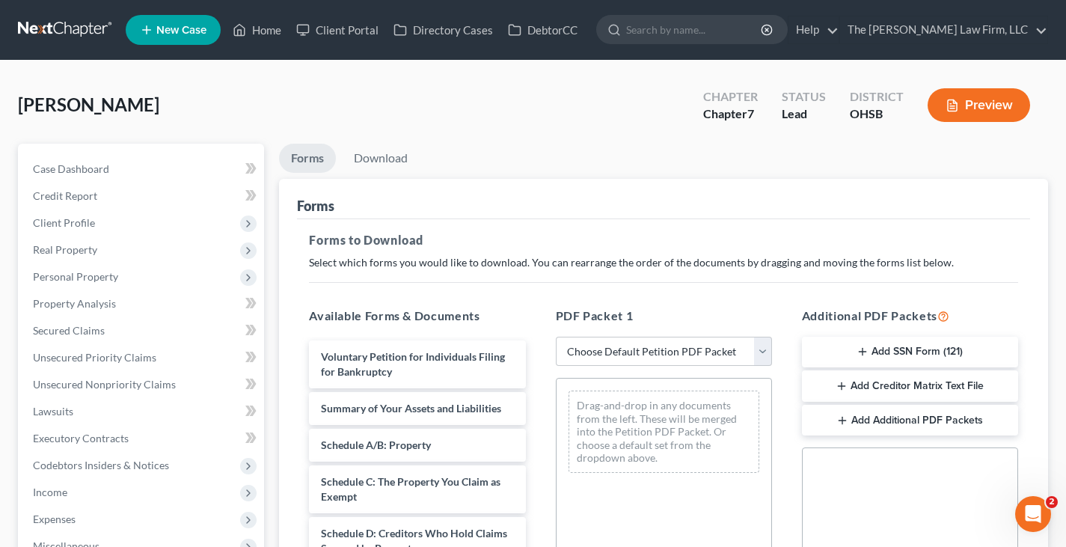
click at [861, 348] on icon "button" at bounding box center [863, 352] width 12 height 12
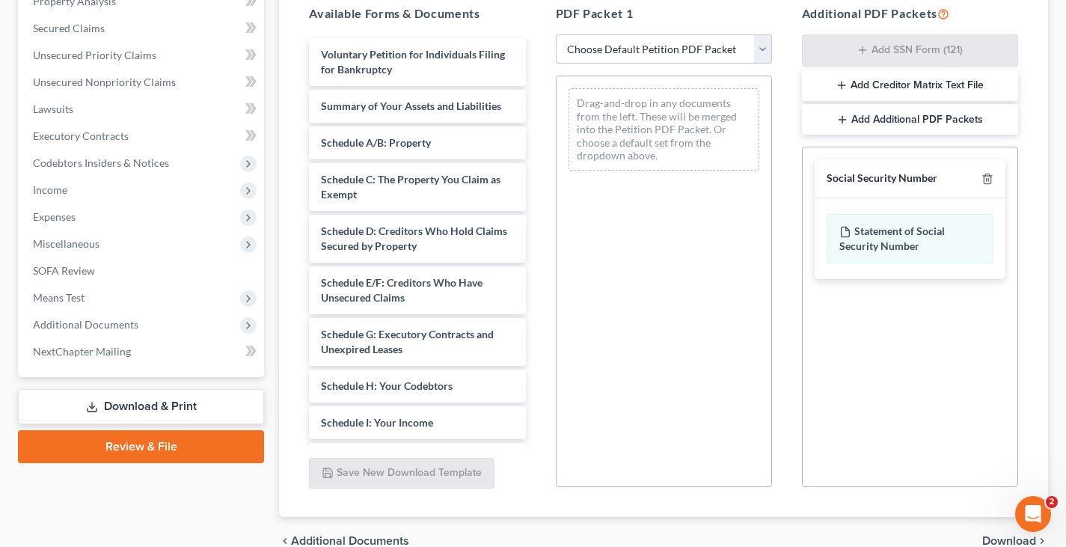
scroll to position [374, 0]
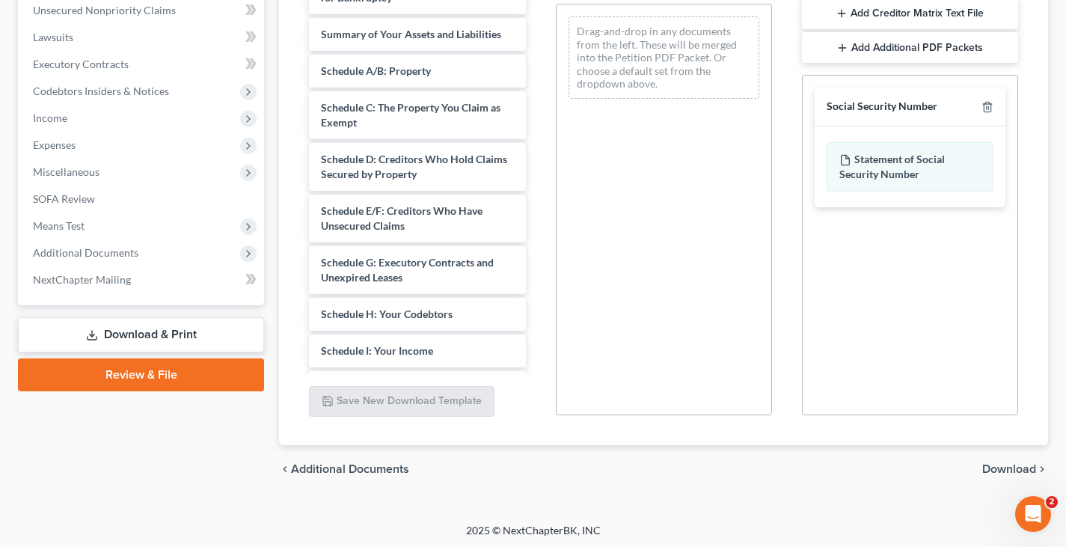
click at [1004, 469] on span "Download" at bounding box center [1010, 469] width 54 height 12
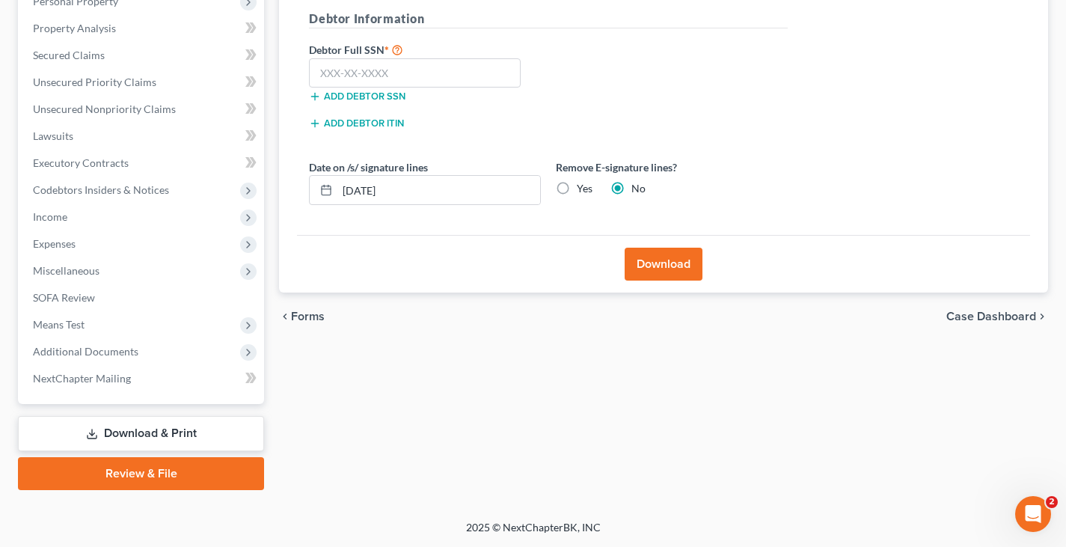
scroll to position [275, 0]
click at [319, 76] on input "text" at bounding box center [415, 73] width 212 height 30
type input "402-27-7301"
click at [397, 190] on input "[DATE]" at bounding box center [439, 190] width 203 height 28
type input "[DATE]"
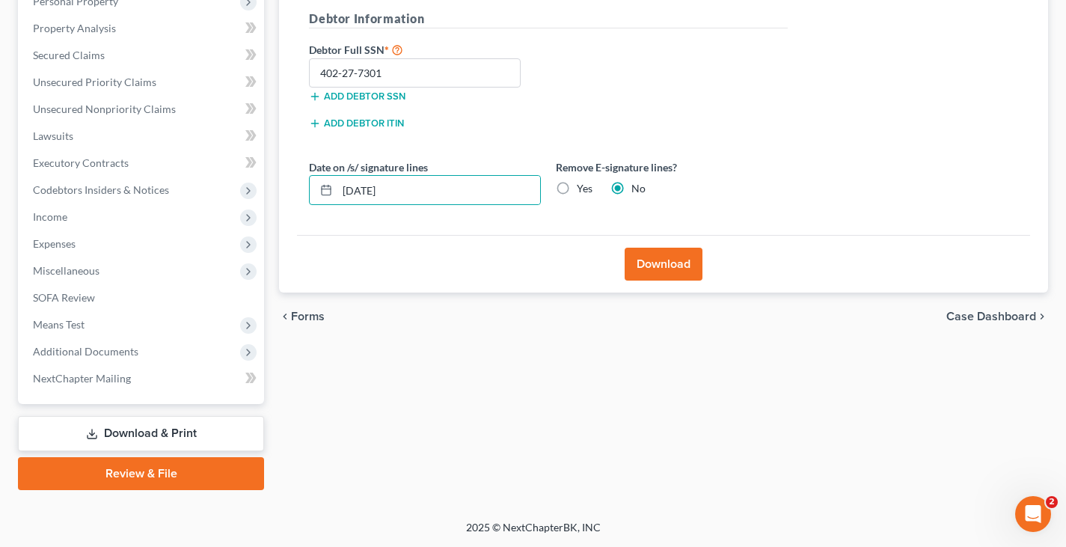
click at [656, 263] on button "Download" at bounding box center [664, 264] width 78 height 33
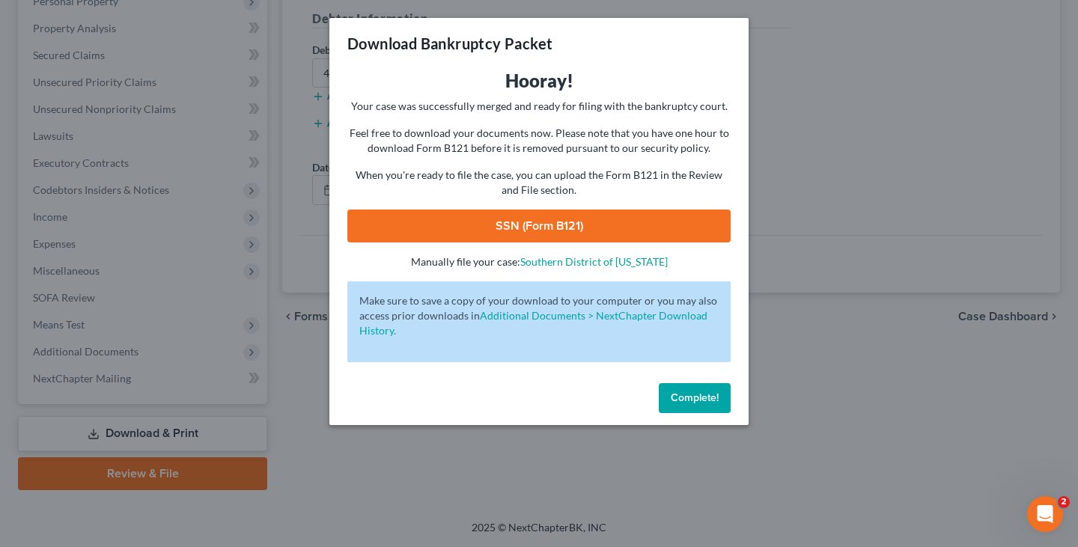
click at [531, 221] on link "SSN (Form B121)" at bounding box center [538, 226] width 383 height 33
click at [676, 394] on span "Complete!" at bounding box center [695, 397] width 48 height 13
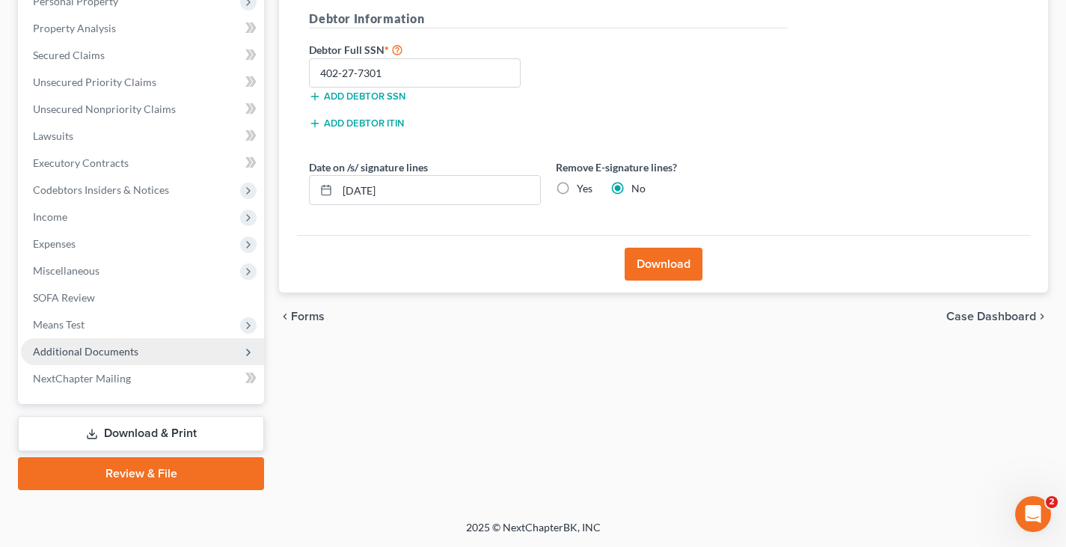
click at [104, 349] on span "Additional Documents" at bounding box center [86, 351] width 106 height 13
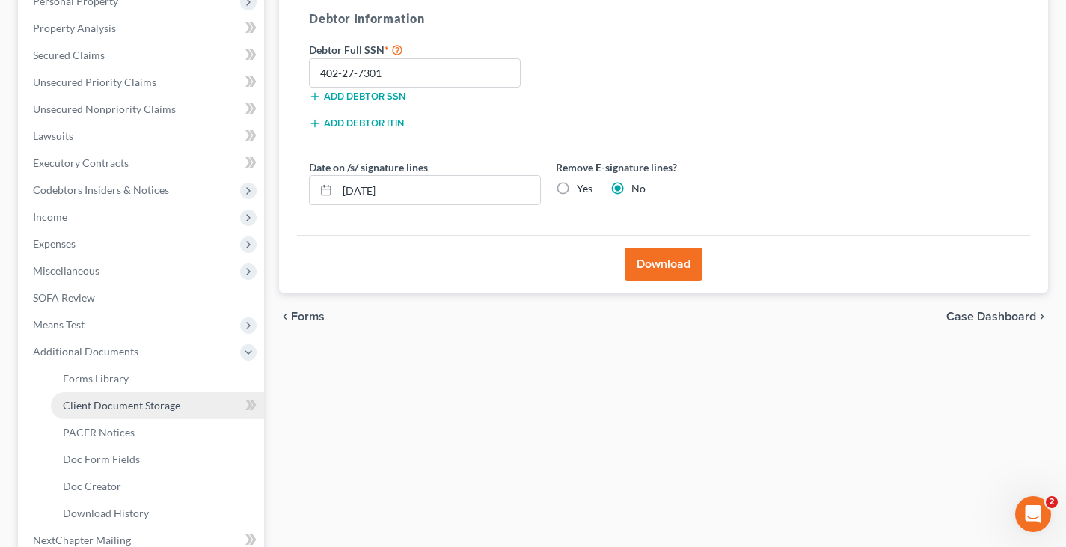
click at [139, 404] on span "Client Document Storage" at bounding box center [121, 405] width 117 height 13
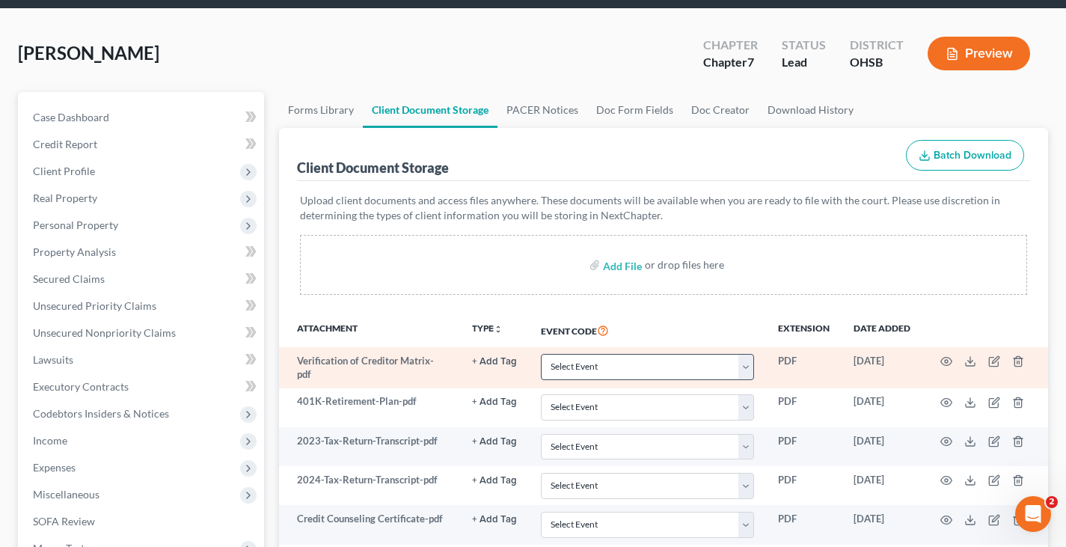
scroll to position [75, 0]
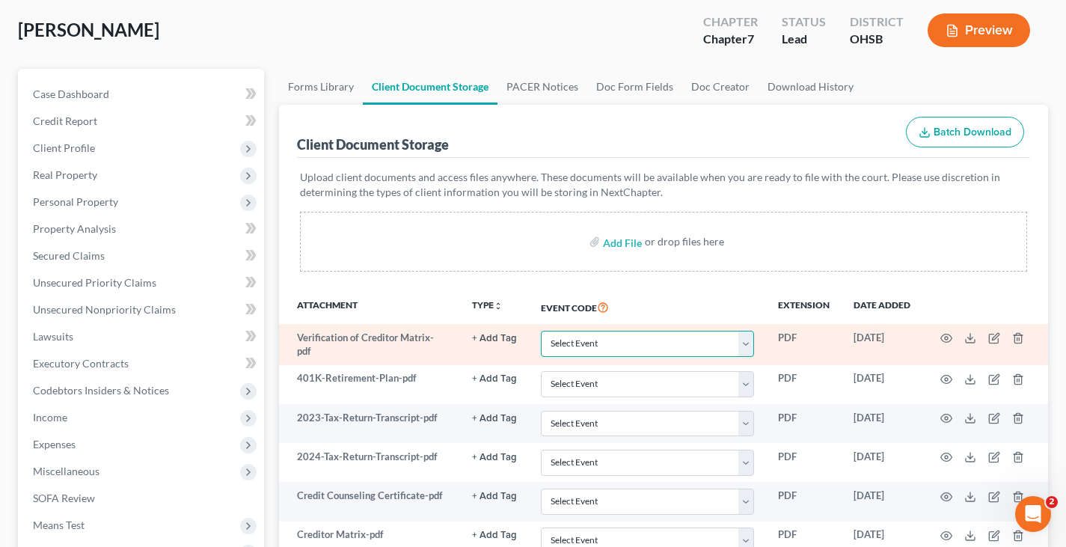
click at [751, 346] on select "Select Event 20 Largest Unsecured Creditors Amended Document Amended List of Cr…" at bounding box center [647, 344] width 213 height 26
select select "61"
click at [541, 331] on select "Select Event 20 Largest Unsecured Creditors Amended Document Amended List of Cr…" at bounding box center [647, 344] width 213 height 26
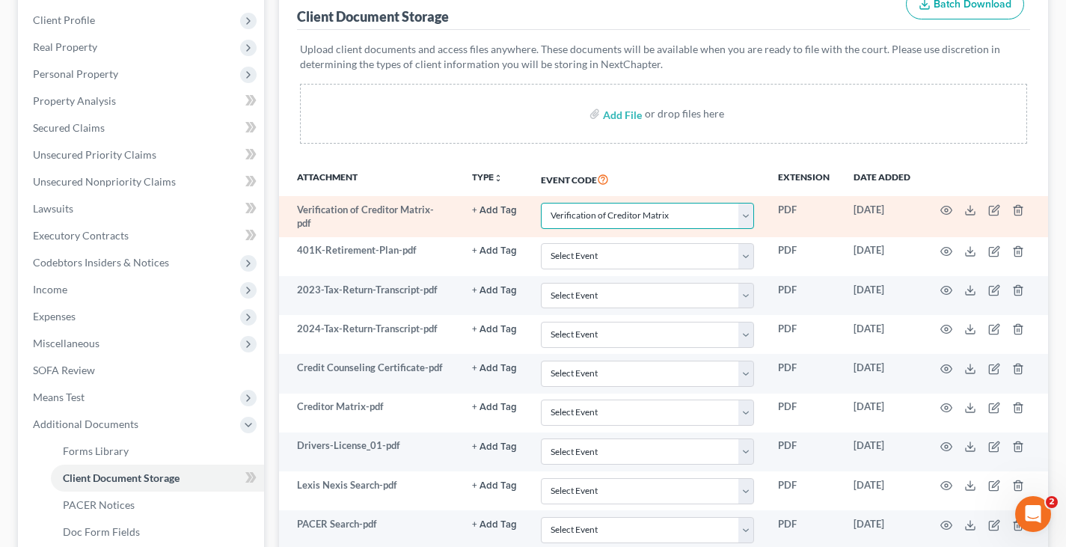
scroll to position [225, 0]
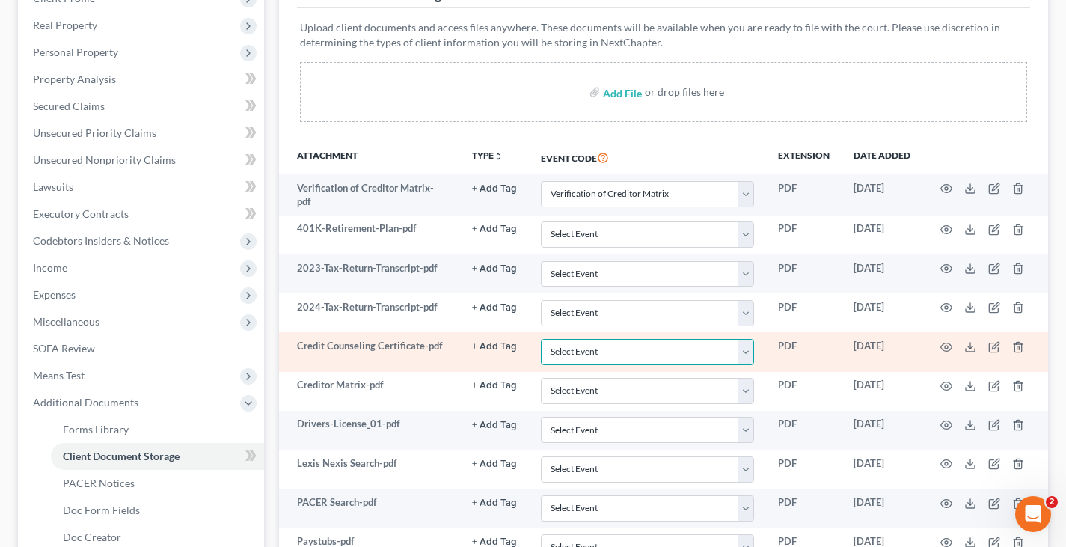
click at [748, 352] on select "Select Event 20 Largest Unsecured Creditors Amended Document Amended List of Cr…" at bounding box center [647, 352] width 213 height 26
select select "7"
click at [541, 339] on select "Select Event 20 Largest Unsecured Creditors Amended Document Amended List of Cr…" at bounding box center [647, 352] width 213 height 26
click at [948, 343] on icon "button" at bounding box center [947, 347] width 12 height 12
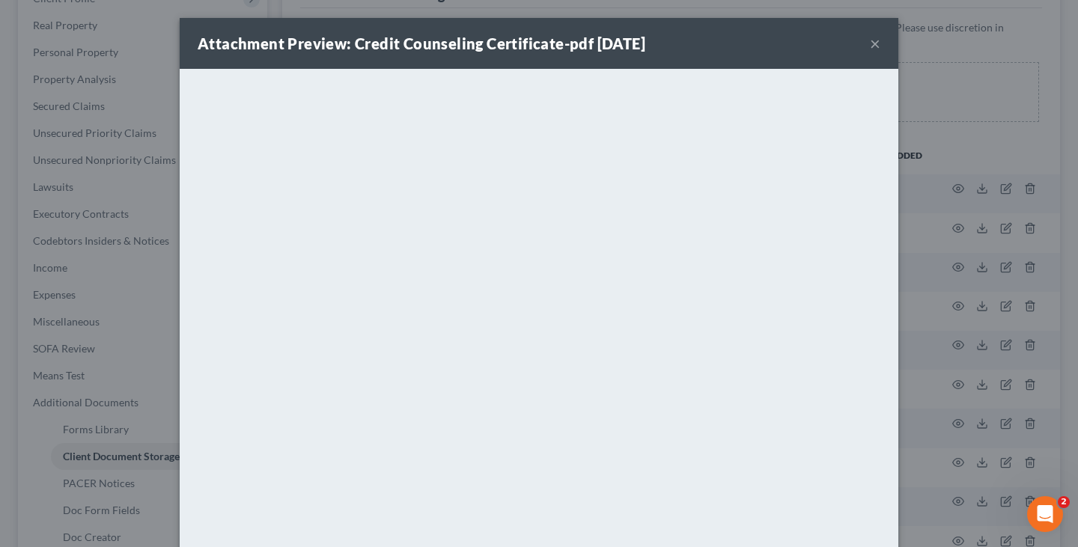
click at [870, 43] on button "×" at bounding box center [875, 43] width 10 height 18
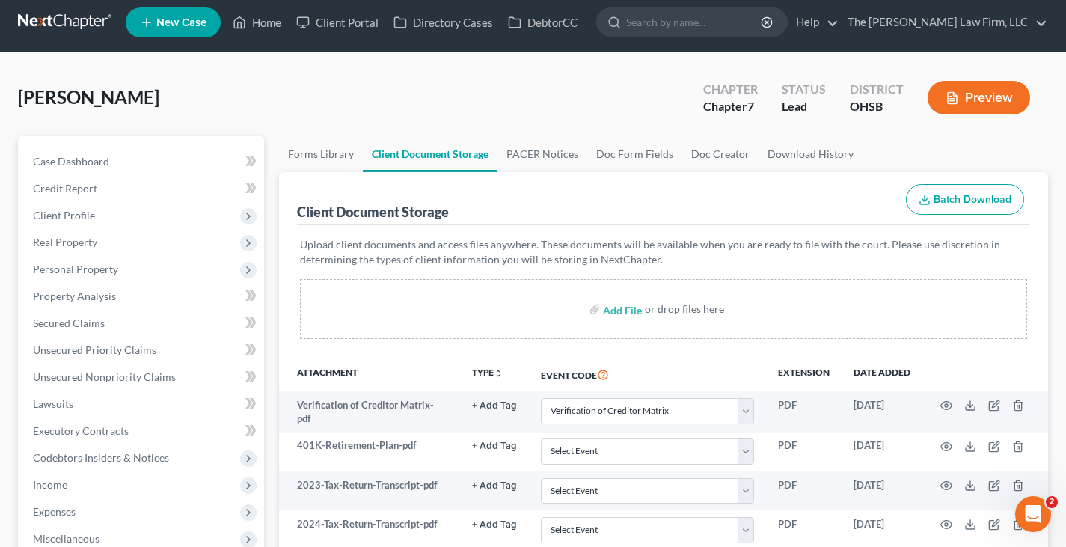
scroll to position [0, 0]
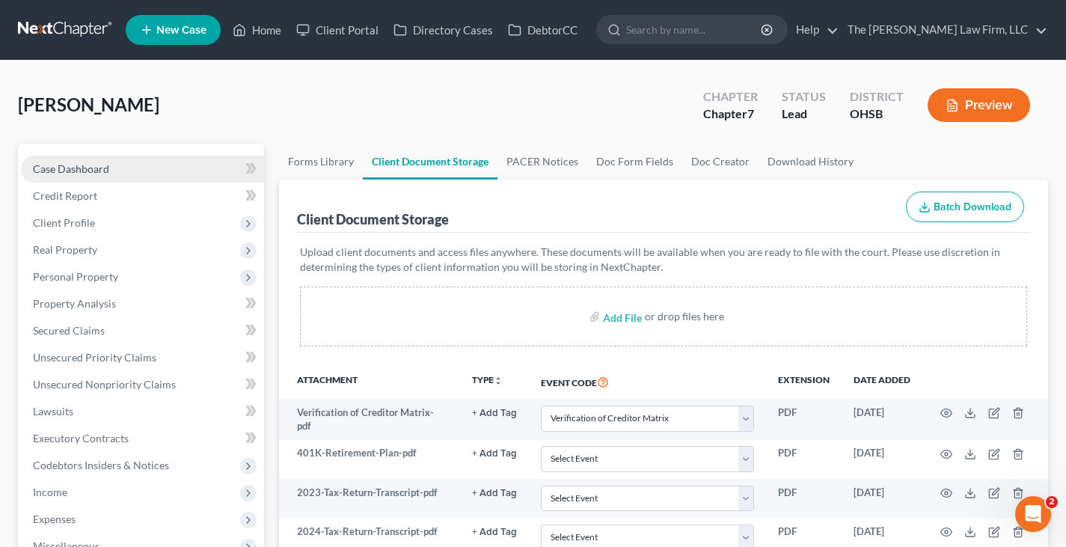
drag, startPoint x: 97, startPoint y: 168, endPoint x: 147, endPoint y: 173, distance: 50.4
click at [97, 168] on span "Case Dashboard" at bounding box center [71, 168] width 76 height 13
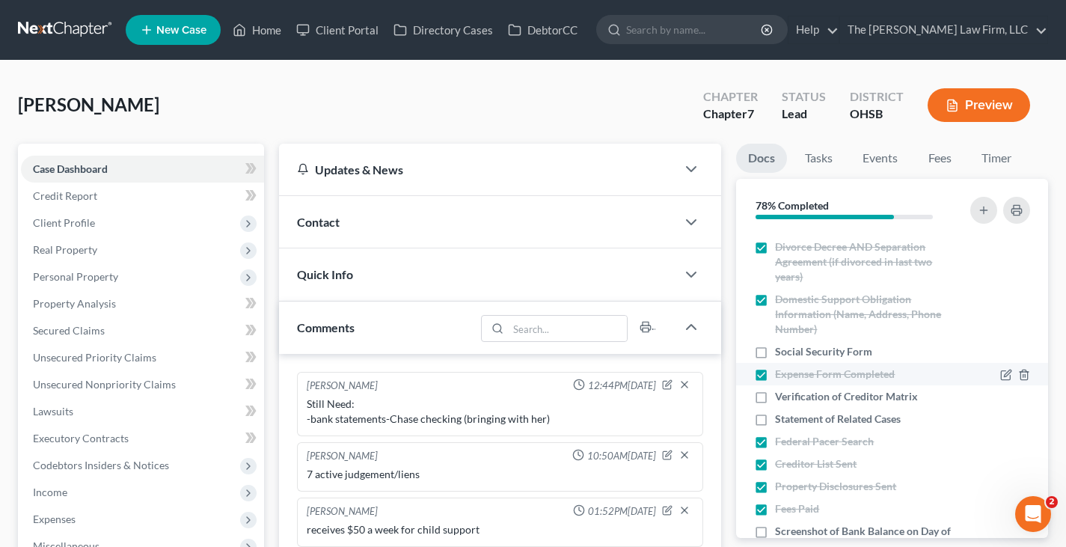
scroll to position [449, 0]
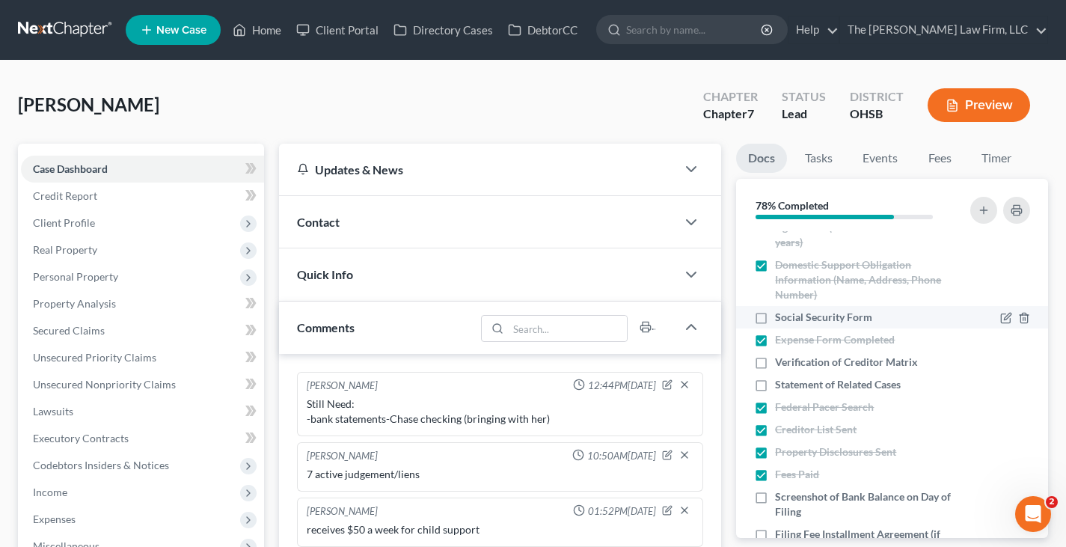
click at [775, 318] on label "Social Security Form" at bounding box center [823, 317] width 97 height 15
click at [781, 318] on input "Social Security Form" at bounding box center [786, 315] width 10 height 10
checkbox input "true"
click at [775, 362] on label "Verification of Creditor Matrix" at bounding box center [846, 362] width 143 height 15
click at [781, 362] on input "Verification of Creditor Matrix" at bounding box center [786, 360] width 10 height 10
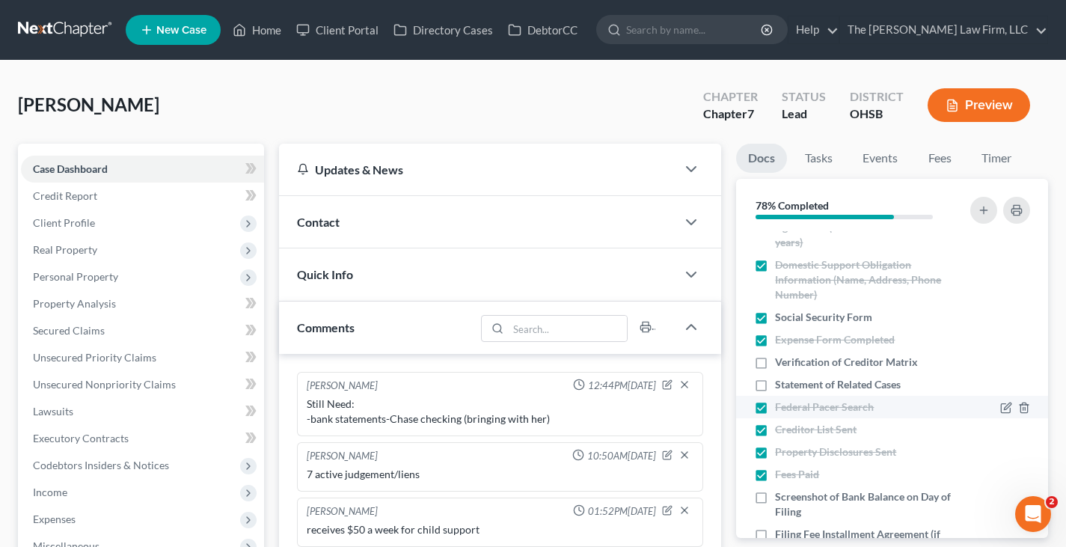
checkbox input "true"
click at [775, 387] on label "Statement of Related Cases" at bounding box center [838, 384] width 126 height 15
click at [781, 387] on input "Statement of Related Cases" at bounding box center [786, 382] width 10 height 10
checkbox input "true"
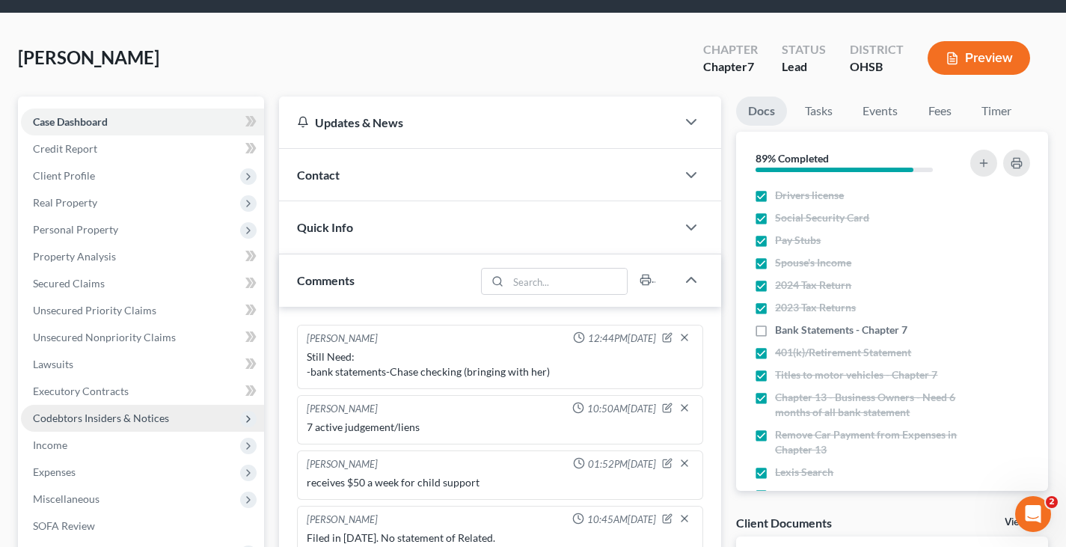
scroll to position [0, 0]
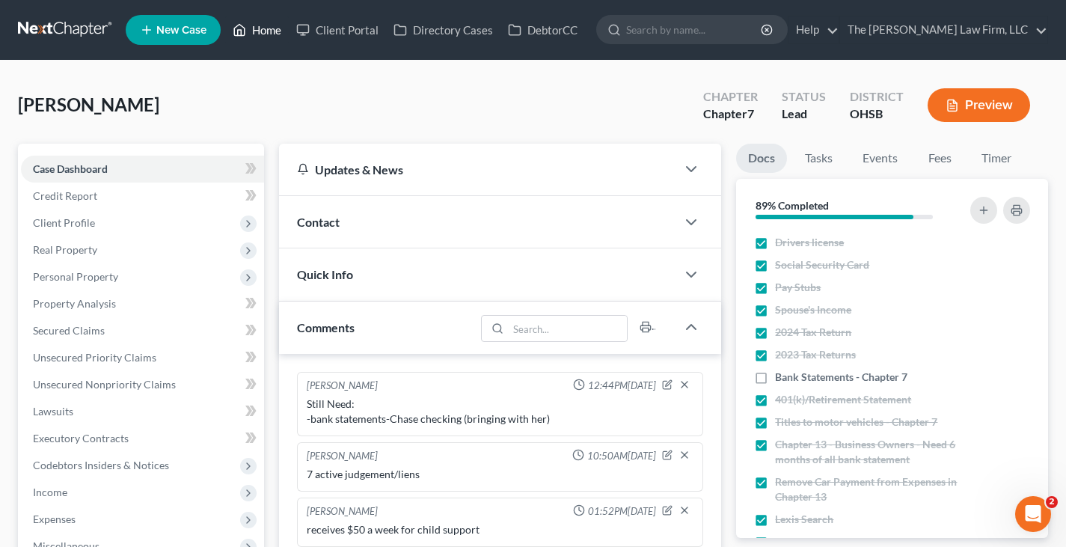
click at [263, 29] on link "Home" at bounding box center [257, 29] width 64 height 27
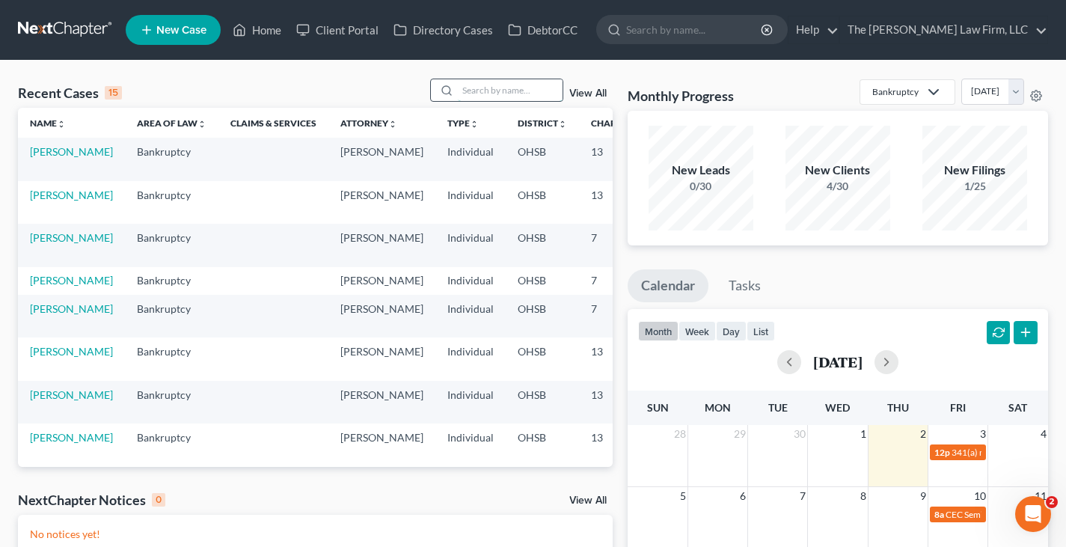
click at [520, 87] on input "search" at bounding box center [510, 90] width 105 height 22
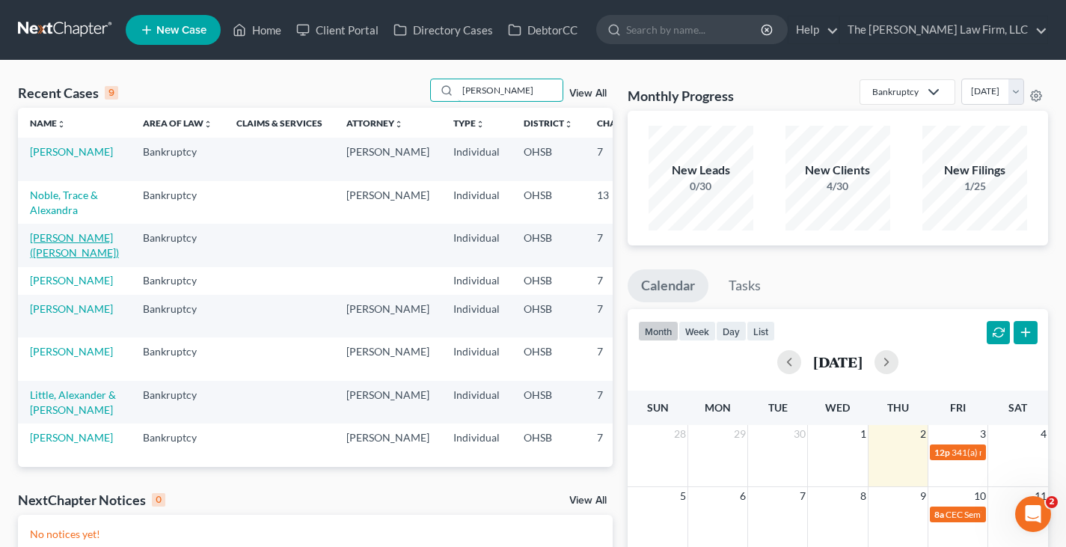
type input "[PERSON_NAME]"
click at [42, 259] on link "[PERSON_NAME] ([PERSON_NAME])" at bounding box center [74, 245] width 89 height 28
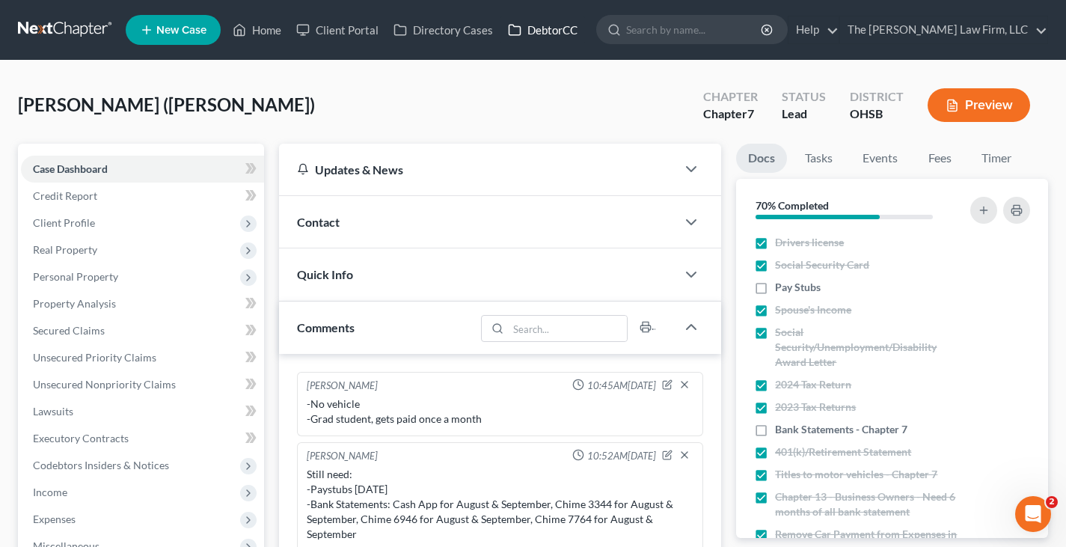
drag, startPoint x: 543, startPoint y: 31, endPoint x: 905, endPoint y: 145, distance: 379.7
click at [543, 31] on link "DebtorCC" at bounding box center [543, 29] width 85 height 27
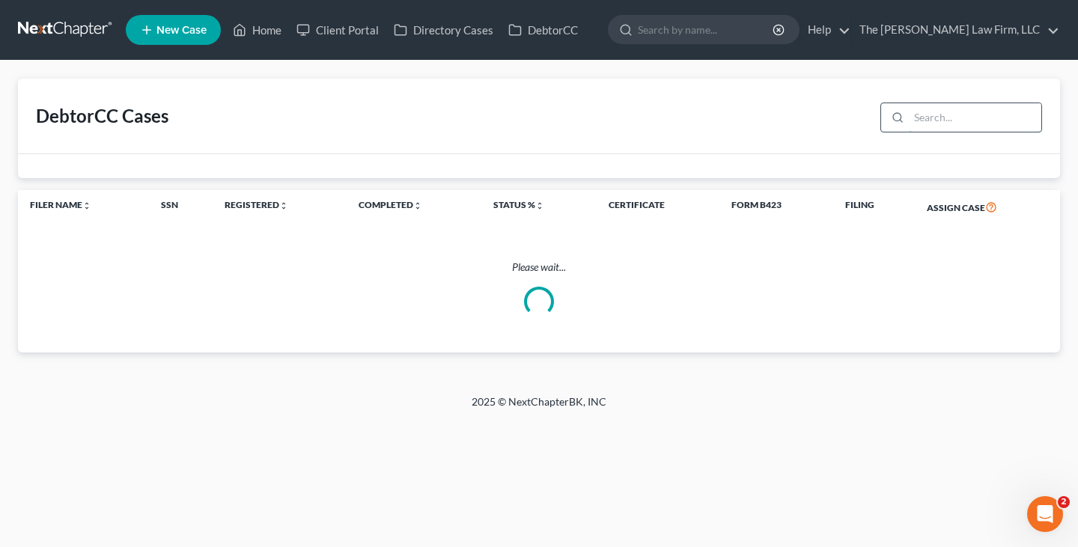
click at [932, 121] on input "search" at bounding box center [975, 117] width 132 height 28
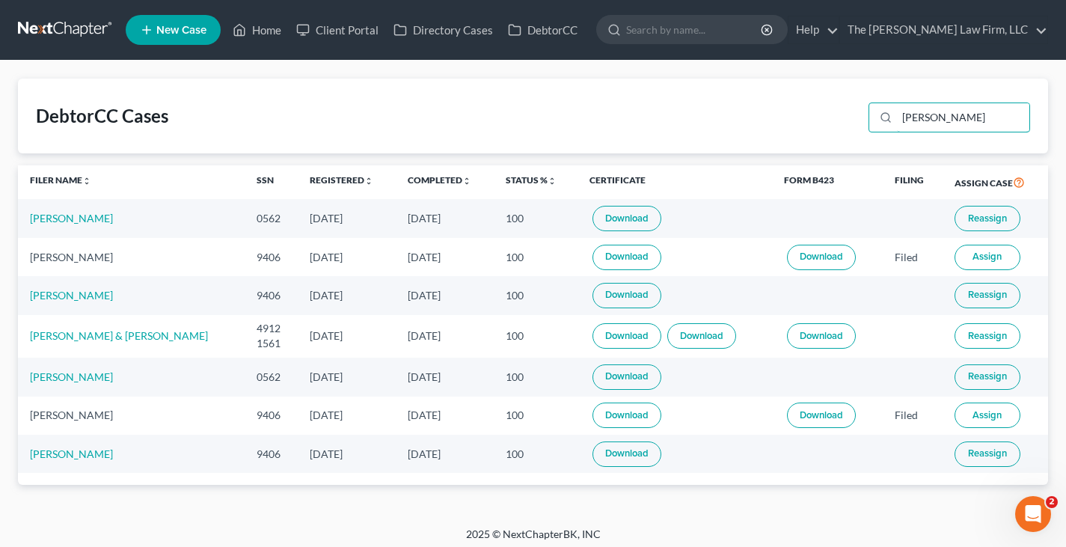
type input "[PERSON_NAME]"
click at [609, 218] on link "Download" at bounding box center [627, 218] width 69 height 25
click at [101, 219] on link "[PERSON_NAME]" at bounding box center [71, 218] width 83 height 13
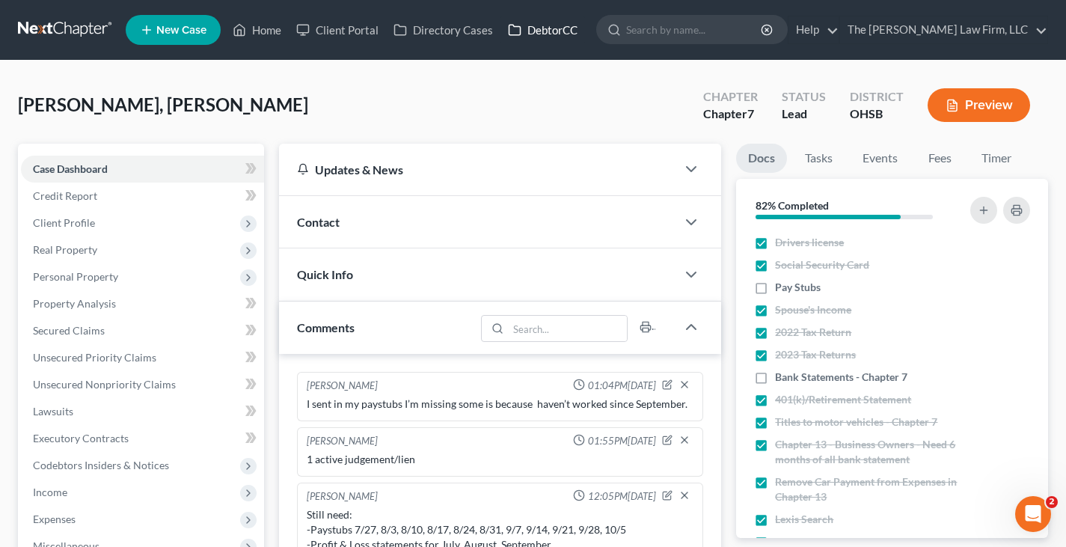
click at [552, 31] on link "DebtorCC" at bounding box center [543, 29] width 85 height 27
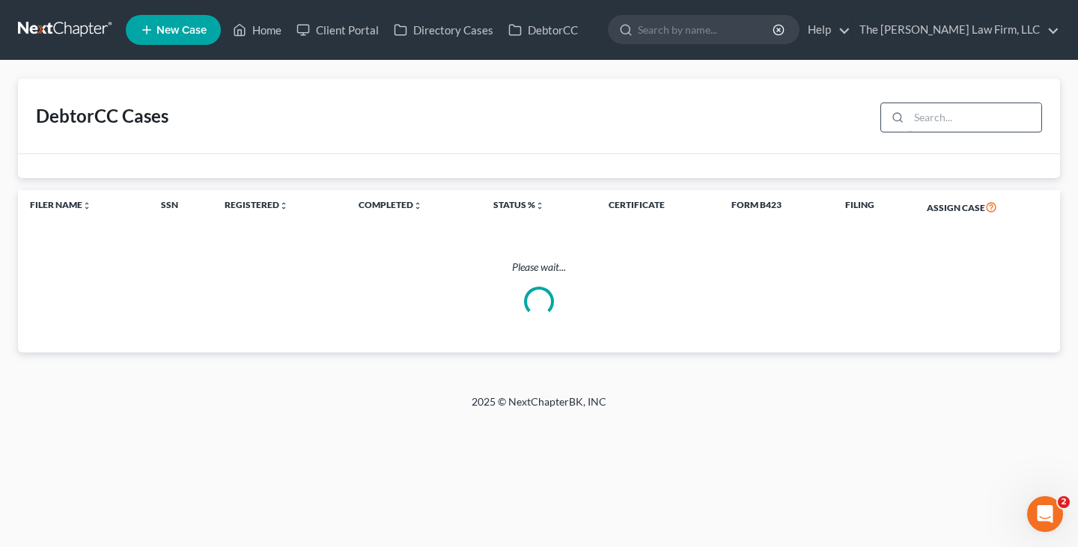
click at [952, 117] on input "search" at bounding box center [975, 117] width 132 height 28
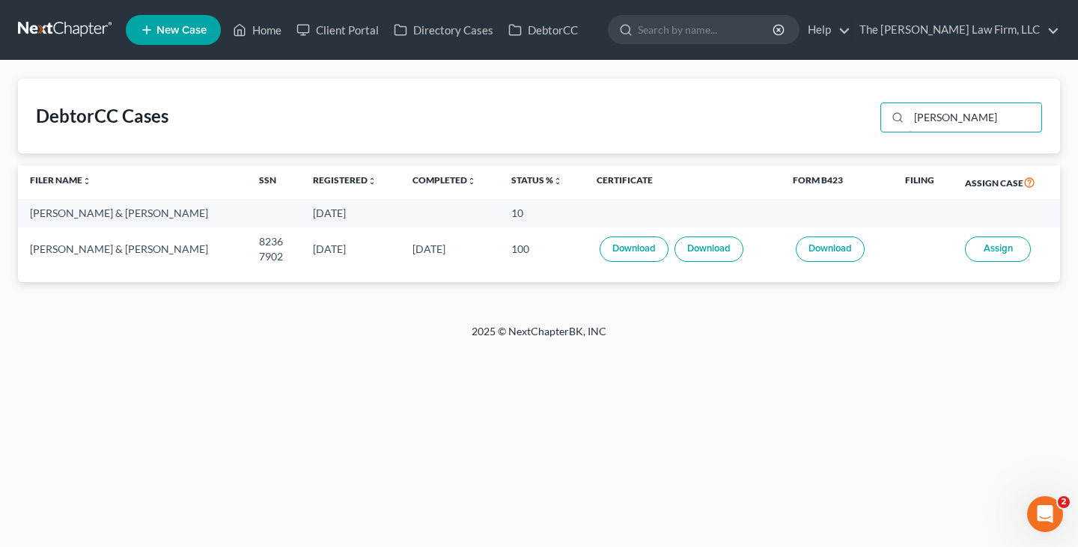
type input "[PERSON_NAME]"
click at [636, 249] on link "Download" at bounding box center [633, 248] width 69 height 25
click at [275, 28] on link "Home" at bounding box center [257, 29] width 64 height 27
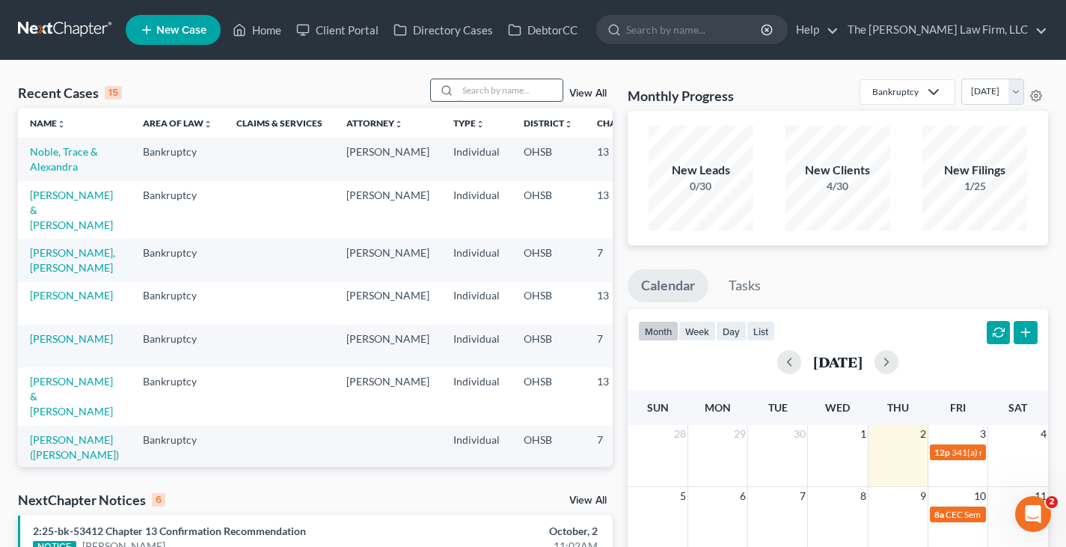
click at [482, 90] on input "search" at bounding box center [510, 90] width 105 height 22
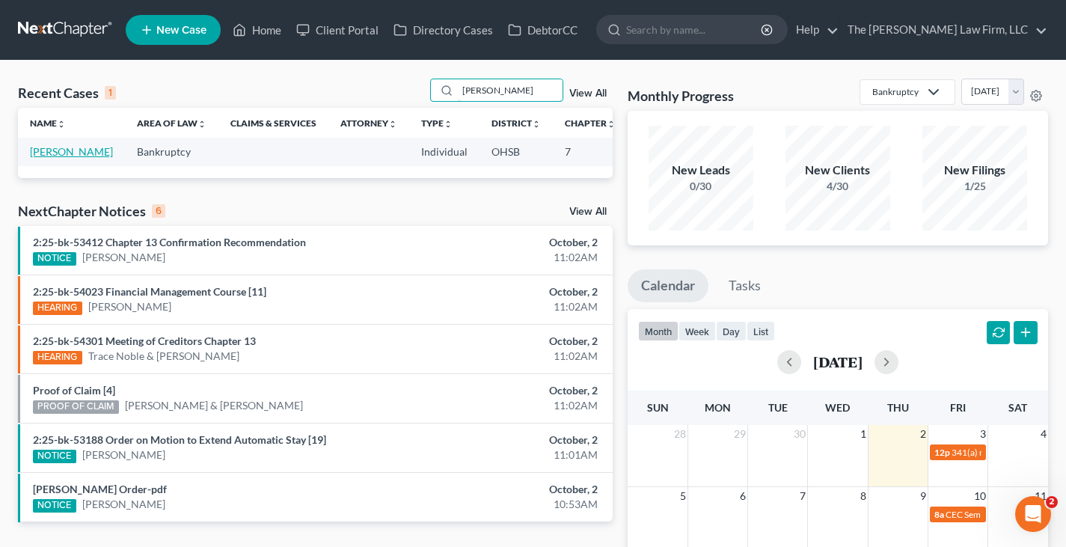
type input "[PERSON_NAME]"
click at [53, 158] on link "[PERSON_NAME]" at bounding box center [71, 151] width 83 height 13
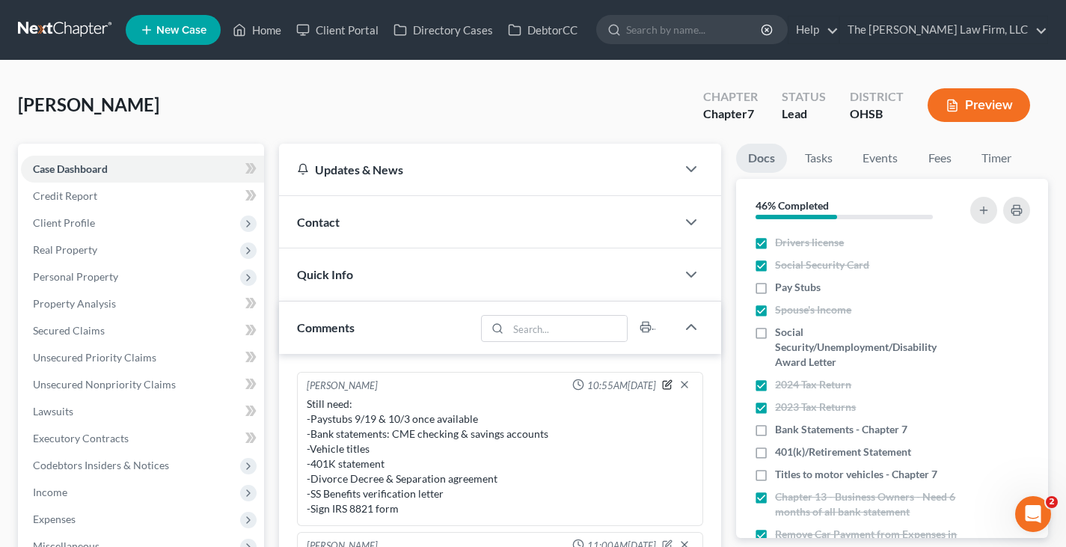
click at [668, 386] on icon "button" at bounding box center [667, 384] width 10 height 10
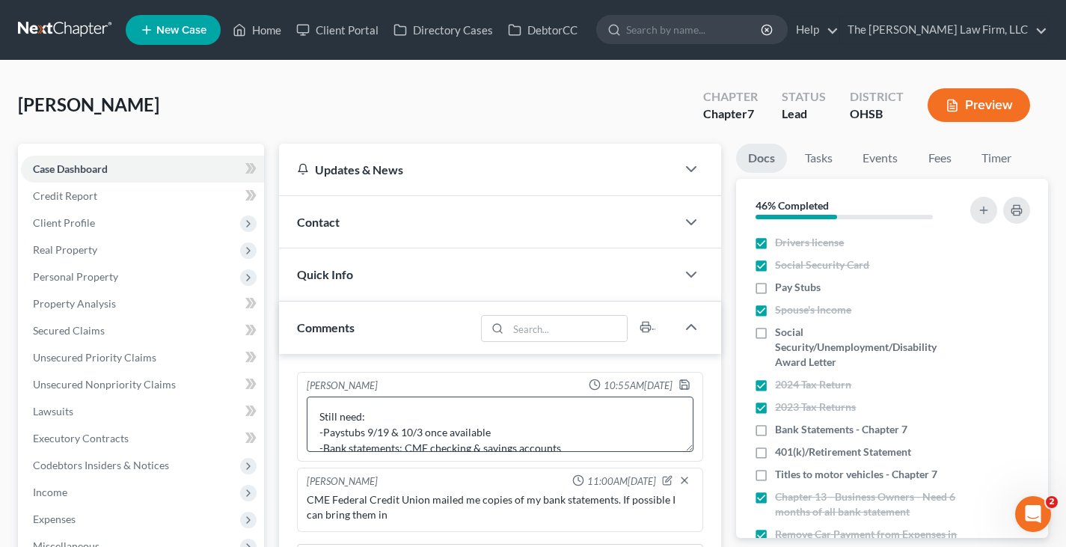
scroll to position [75, 0]
click at [461, 436] on textarea "Still need: -Paystubs 9/19 & 10/3 once available -Bank statements: CME checking…" at bounding box center [500, 424] width 387 height 55
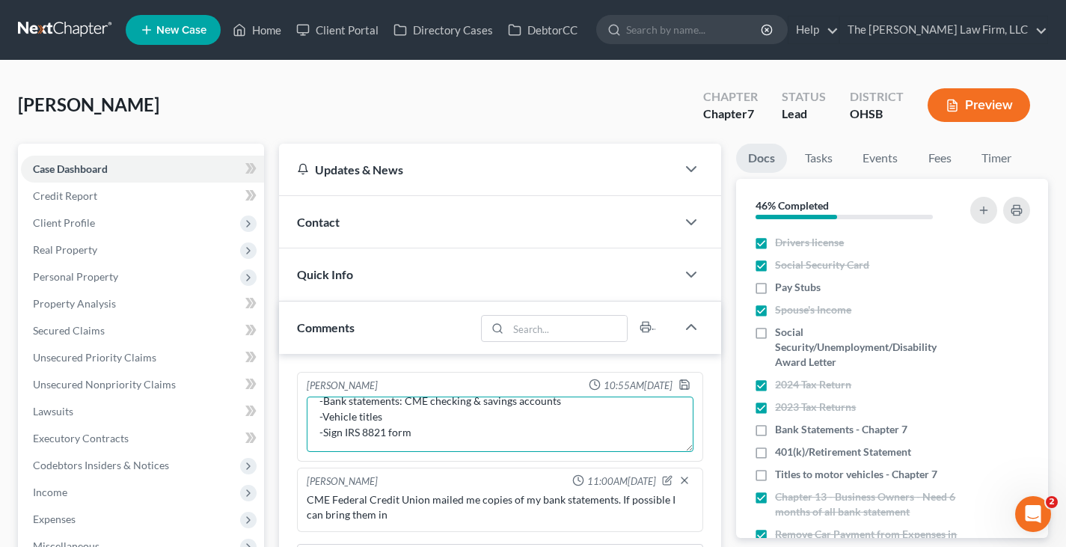
scroll to position [43, 0]
type textarea "Still need: -Paystubs 9/19 & 10/3 once available -Bank statements: CME checking…"
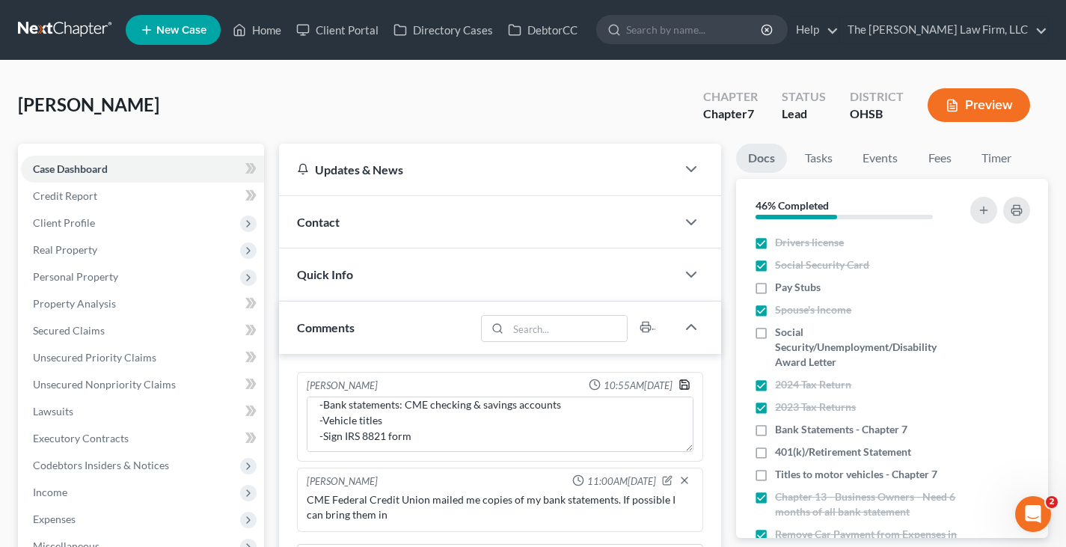
click at [682, 387] on icon "button" at bounding box center [685, 385] width 12 height 12
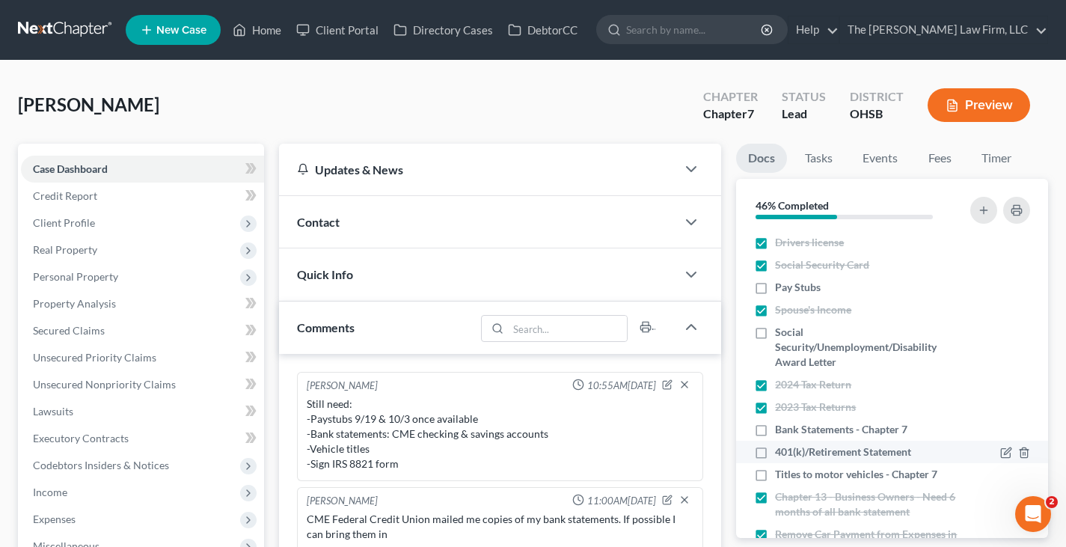
click at [775, 451] on label "401(k)/Retirement Statement" at bounding box center [843, 452] width 136 height 15
click at [781, 451] on input "401(k)/Retirement Statement" at bounding box center [786, 450] width 10 height 10
checkbox input "true"
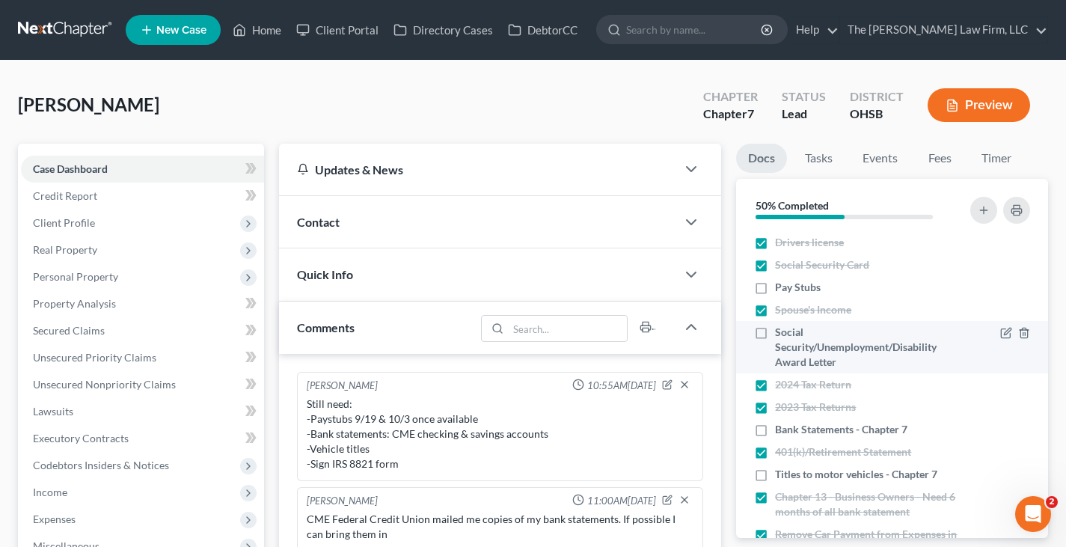
click at [775, 334] on label "Social Security/Unemployment/Disability Award Letter" at bounding box center [866, 347] width 182 height 45
click at [781, 334] on input "Social Security/Unemployment/Disability Award Letter" at bounding box center [786, 330] width 10 height 10
checkbox input "true"
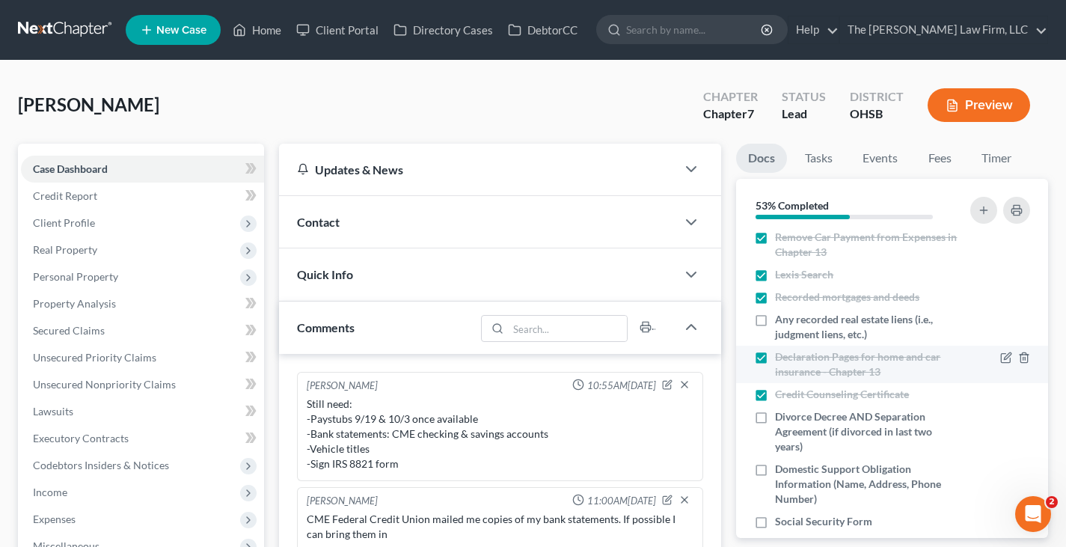
scroll to position [374, 0]
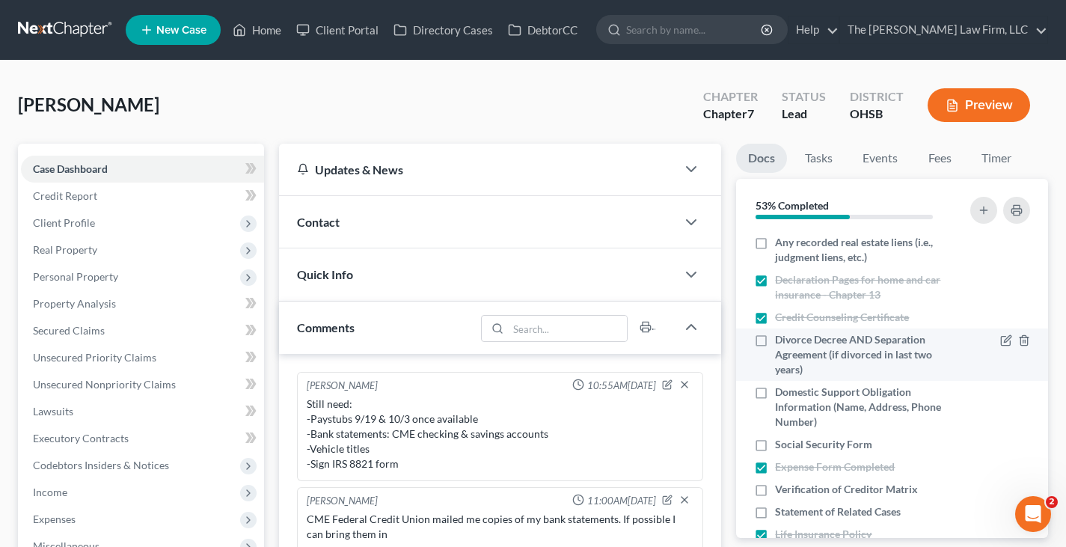
click at [775, 341] on label "Divorce Decree AND Separation Agreement (if divorced in last two years)" at bounding box center [866, 354] width 182 height 45
click at [781, 341] on input "Divorce Decree AND Separation Agreement (if divorced in last two years)" at bounding box center [786, 337] width 10 height 10
checkbox input "true"
click at [775, 392] on label "Domestic Support Obligation Information (Name, Address, Phone Number)" at bounding box center [866, 407] width 182 height 45
click at [781, 392] on input "Domestic Support Obligation Information (Name, Address, Phone Number)" at bounding box center [786, 390] width 10 height 10
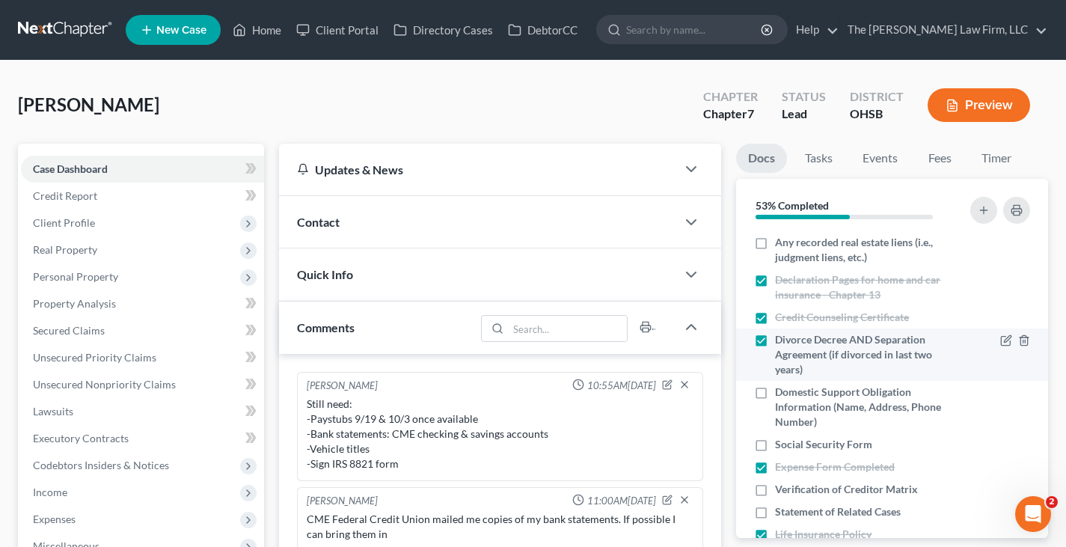
checkbox input "true"
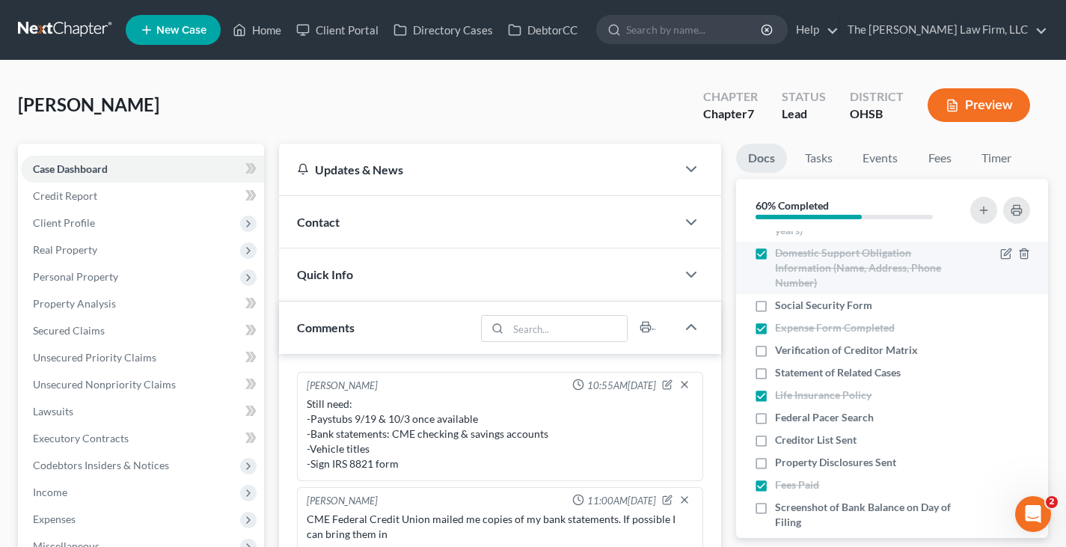
scroll to position [524, 0]
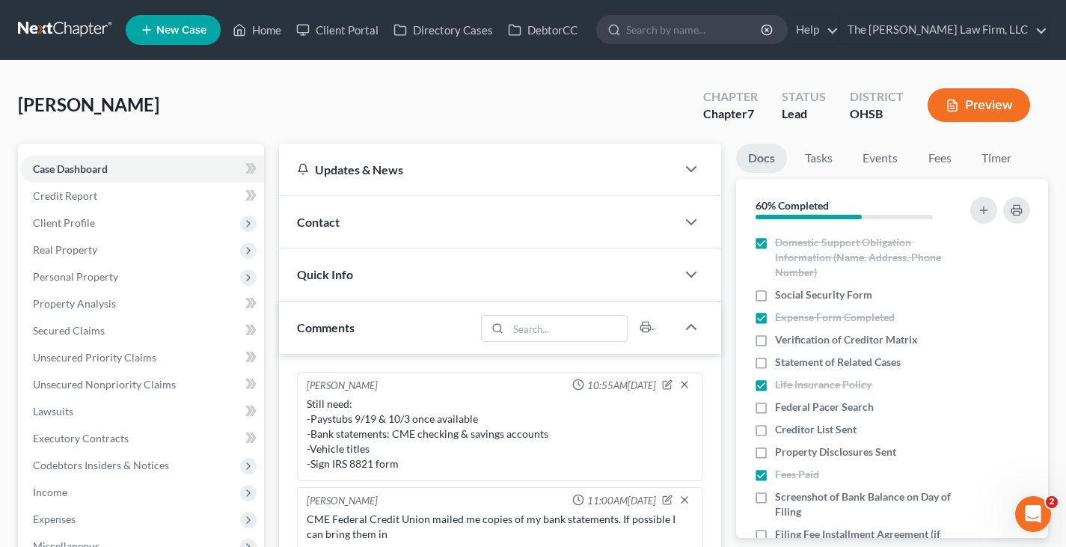
drag, startPoint x: 759, startPoint y: 407, endPoint x: 1070, endPoint y: 236, distance: 355.4
click at [775, 407] on label "Federal Pacer Search" at bounding box center [824, 407] width 99 height 15
click at [781, 407] on input "Federal Pacer Search" at bounding box center [786, 405] width 10 height 10
checkbox input "true"
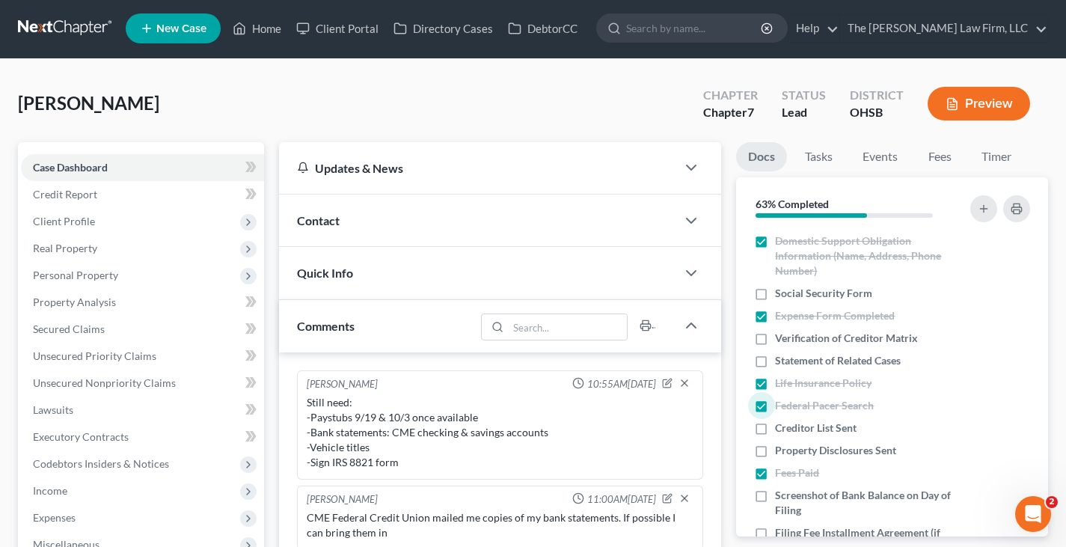
scroll to position [0, 0]
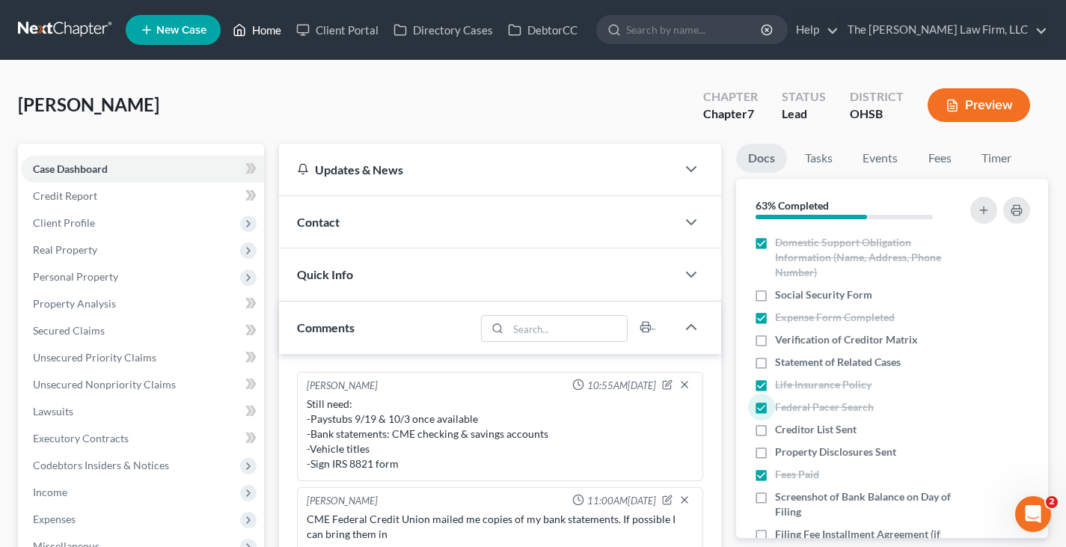
drag, startPoint x: 265, startPoint y: 28, endPoint x: 433, endPoint y: 76, distance: 175.3
click at [265, 27] on link "Home" at bounding box center [257, 29] width 64 height 27
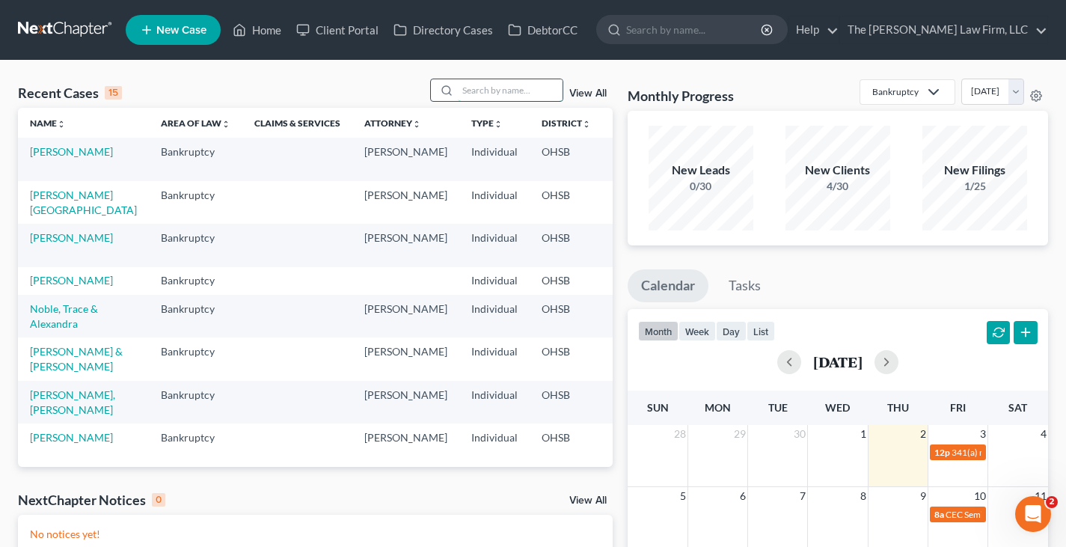
click at [486, 88] on input "search" at bounding box center [510, 90] width 105 height 22
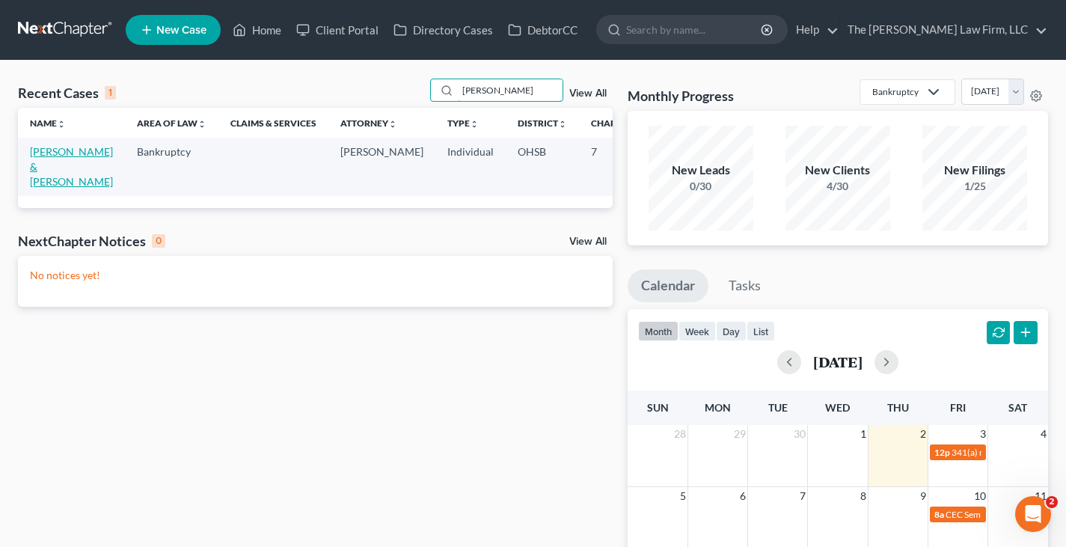
type input "[PERSON_NAME]"
click at [47, 169] on link "[PERSON_NAME] & [PERSON_NAME]" at bounding box center [71, 166] width 83 height 43
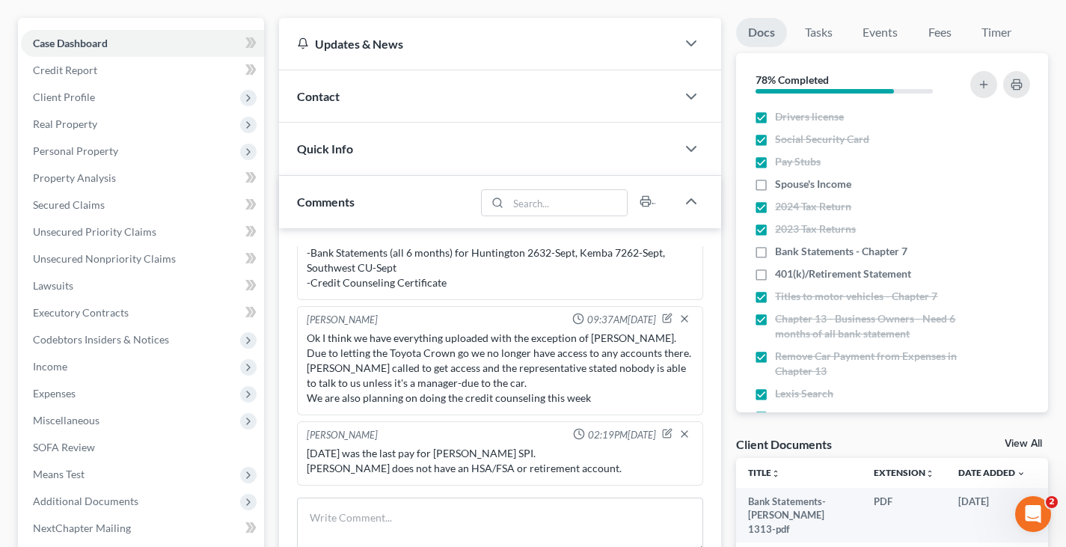
scroll to position [150, 0]
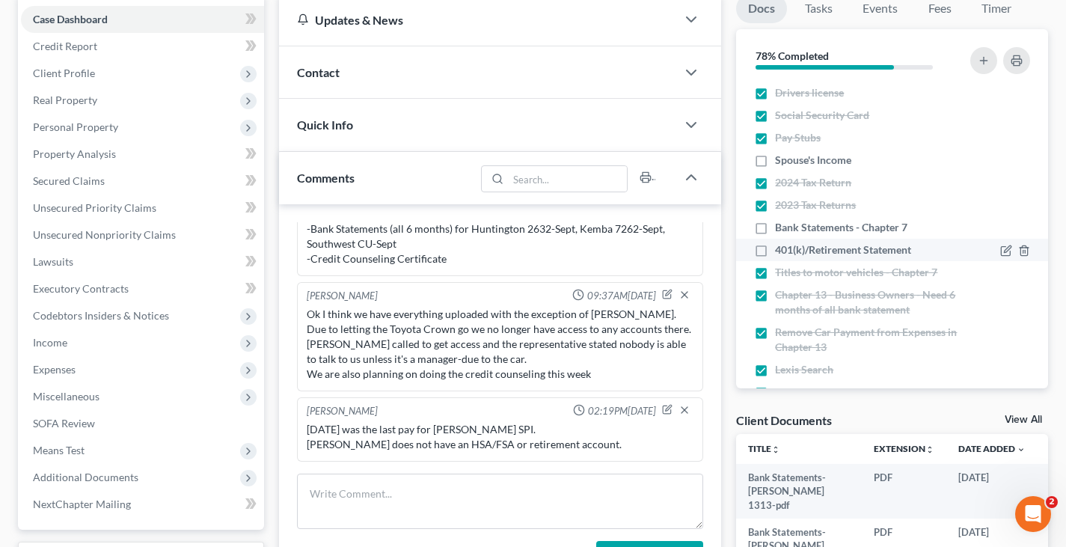
click at [775, 250] on label "401(k)/Retirement Statement" at bounding box center [843, 249] width 136 height 15
click at [781, 250] on input "401(k)/Retirement Statement" at bounding box center [786, 247] width 10 height 10
checkbox input "true"
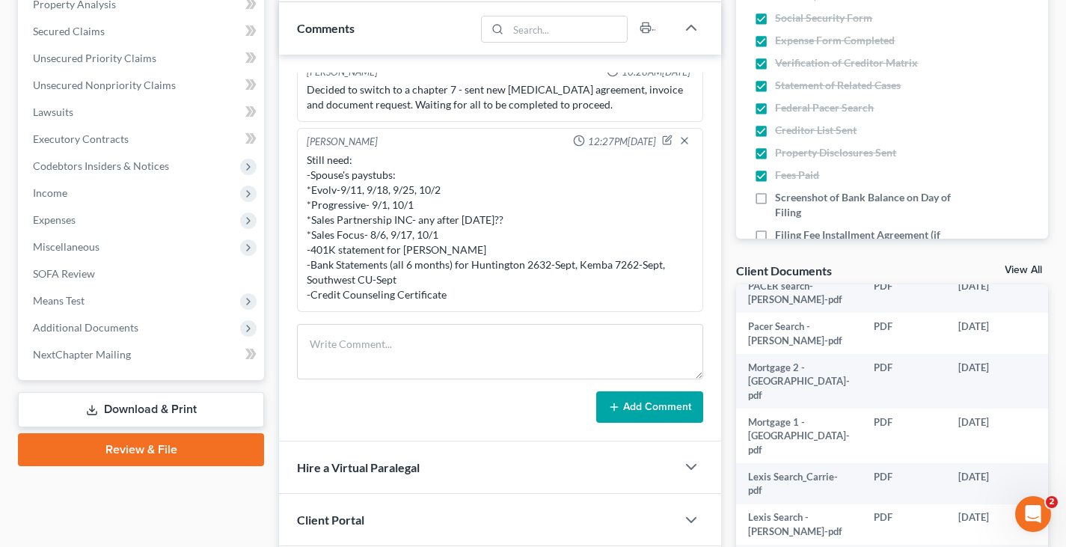
scroll to position [46, 0]
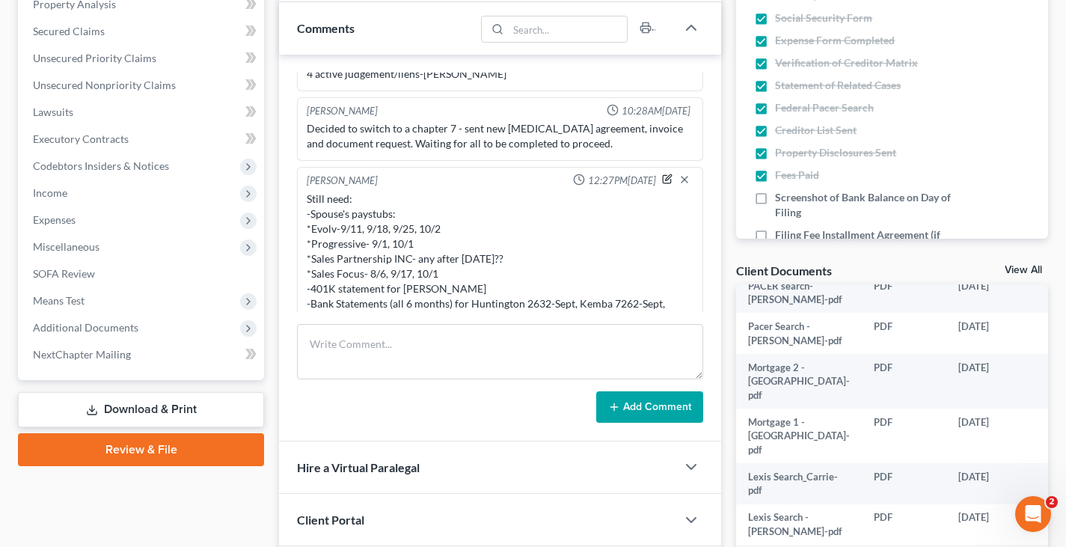
click at [666, 180] on icon "button" at bounding box center [669, 178] width 6 height 6
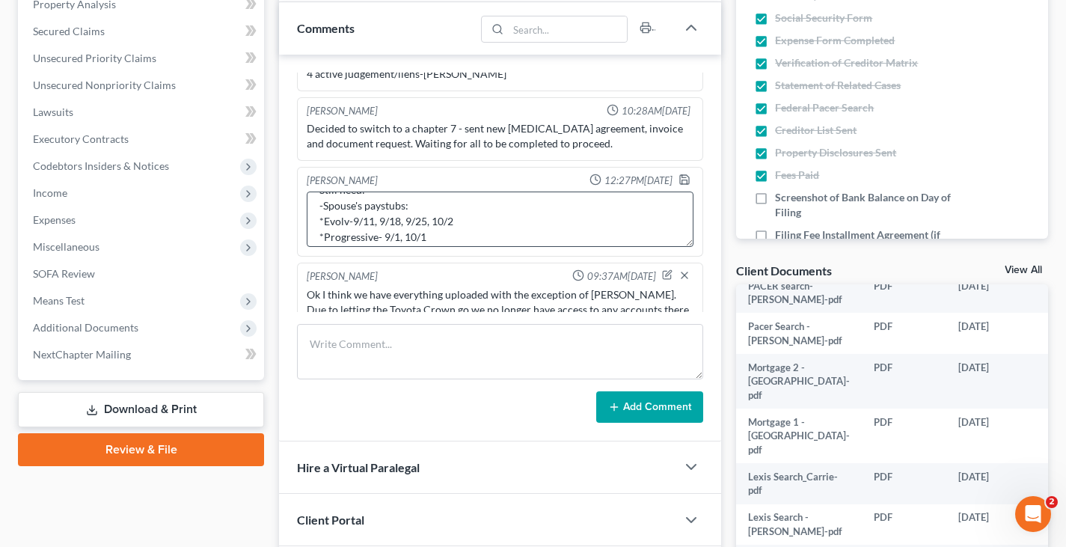
scroll to position [0, 0]
click at [431, 242] on textarea "Still need: -Spouse's paystubs: *Evolv-9/11, 9/18, 9/25, 10/2 *Progressive- 9/1…" at bounding box center [500, 219] width 387 height 55
click at [404, 225] on textarea "Still need: -Spouse's paystubs: *Evolv-9/18 & 10/2 *Progressive- 9/1, 10/1 *Sal…" at bounding box center [500, 219] width 387 height 55
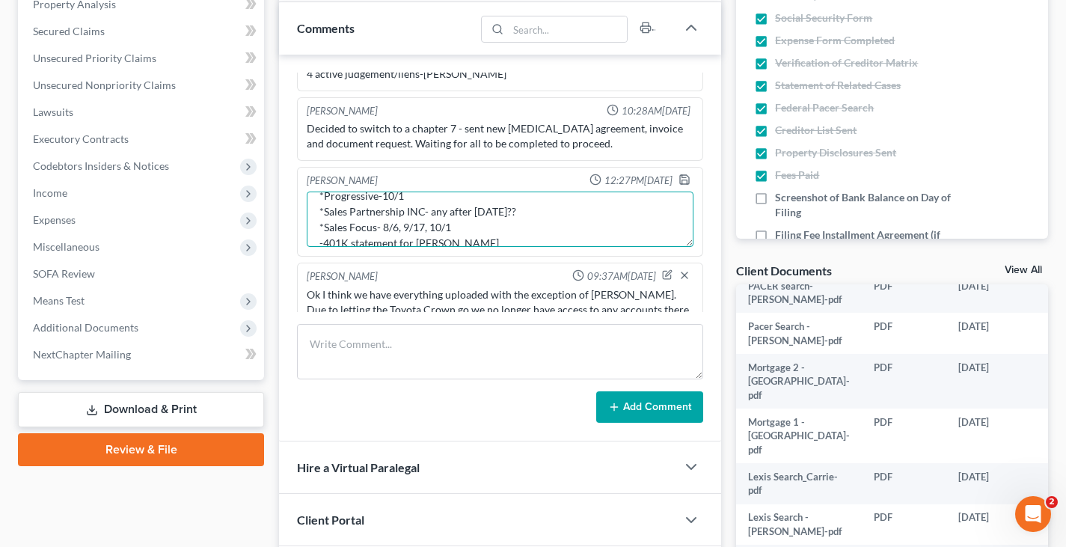
click at [520, 210] on textarea "Still need: -Spouse's paystubs: *Evolv-9/18 & 10/2 *Progressive-10/1 *Sales Par…" at bounding box center [500, 219] width 387 height 55
click at [451, 229] on textarea "Still need: -Spouse's paystubs: *Evolv-9/18 & 10/2 *Progressive-10/1 *Sales Foc…" at bounding box center [500, 219] width 387 height 55
click at [457, 227] on textarea "Still need: -Spouse's paystubs: *Evolv-9/18 & 10/2 *Progressive-10/1 -401K stat…" at bounding box center [500, 219] width 387 height 55
click at [464, 227] on textarea "Still need: -Spouse's paystubs: *Evolv-9/18 & 10/2 *Progressive-10/1 -Bank Stat…" at bounding box center [500, 219] width 387 height 55
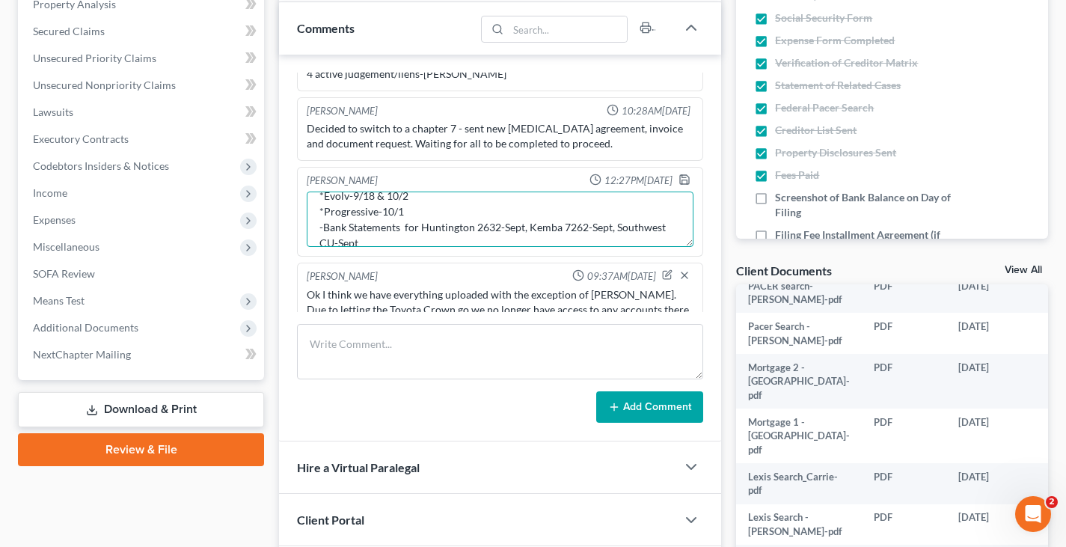
scroll to position [77, 0]
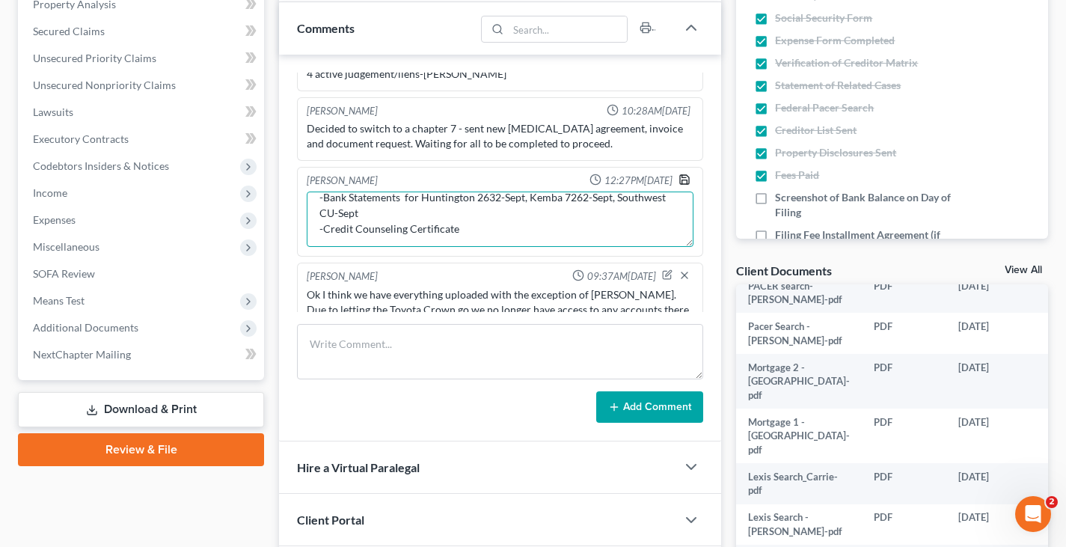
type textarea "Still need: -Spouse's paystubs: *Evolv-9/18 & 10/2 *Progressive-10/1 -Bank Stat…"
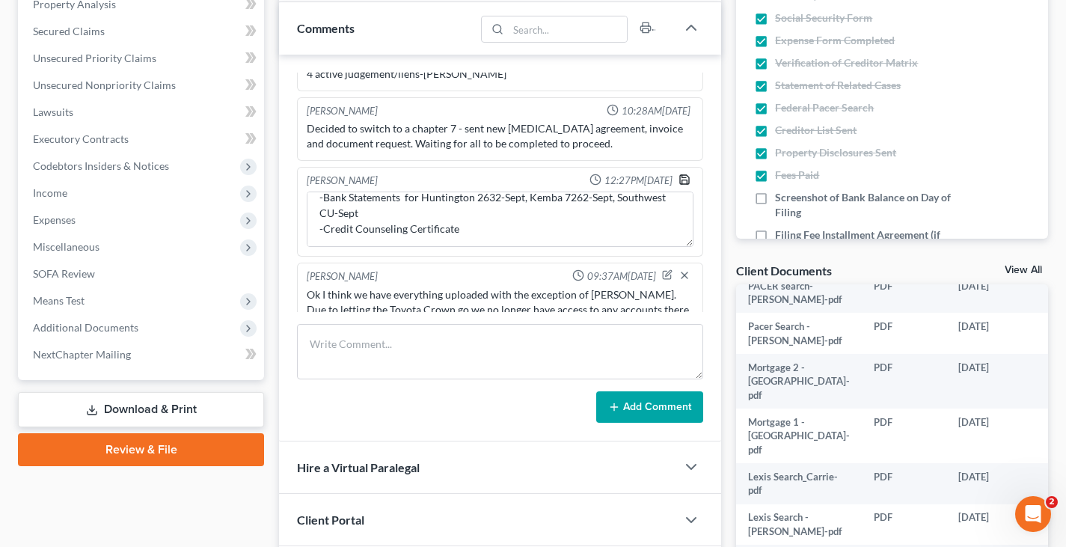
click at [679, 178] on icon "button" at bounding box center [685, 180] width 12 height 12
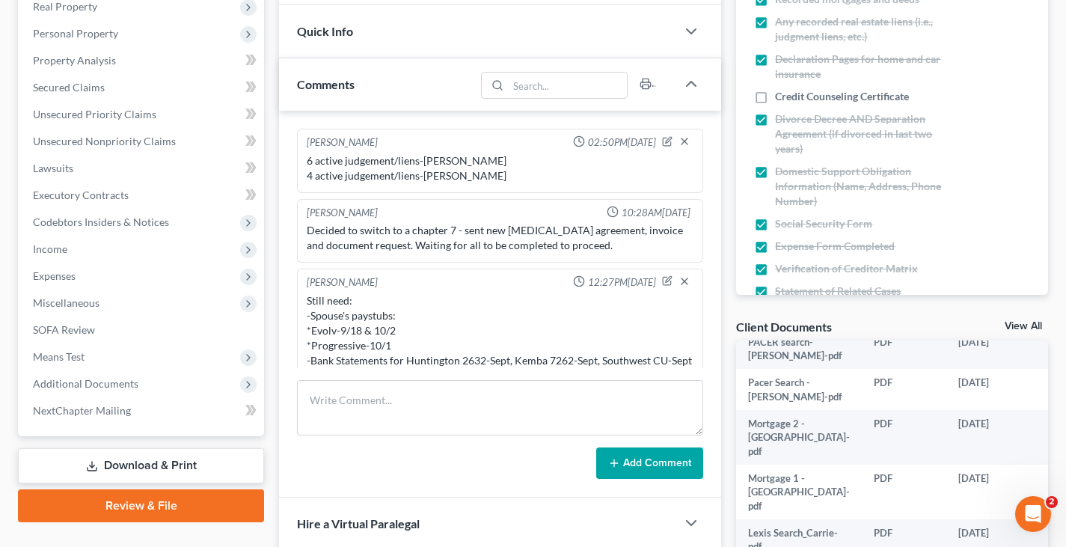
scroll to position [0, 0]
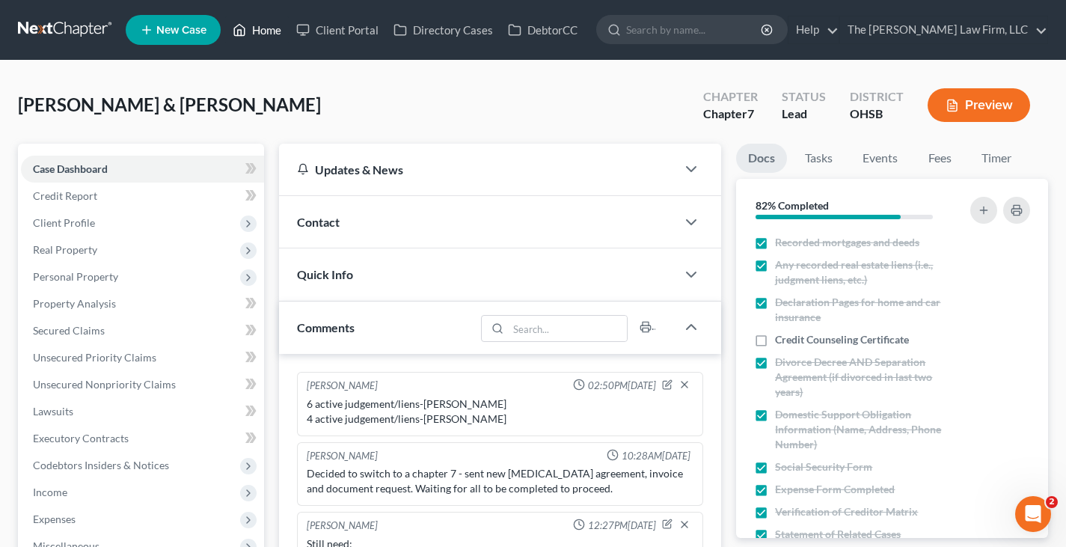
click at [267, 29] on link "Home" at bounding box center [257, 29] width 64 height 27
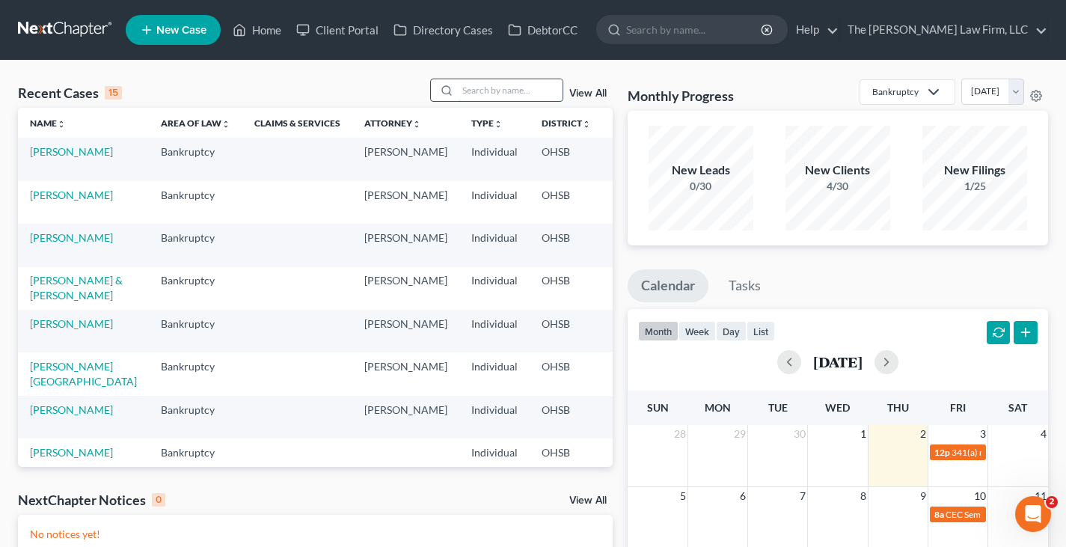
click at [508, 92] on input "search" at bounding box center [510, 90] width 105 height 22
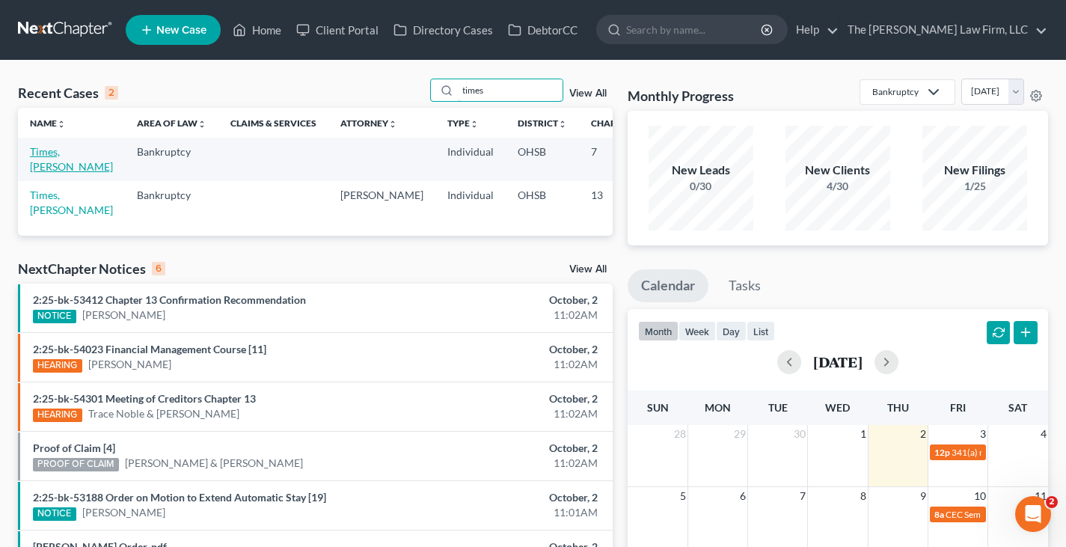
type input "times"
click at [57, 165] on link "Times, [PERSON_NAME]" at bounding box center [71, 159] width 83 height 28
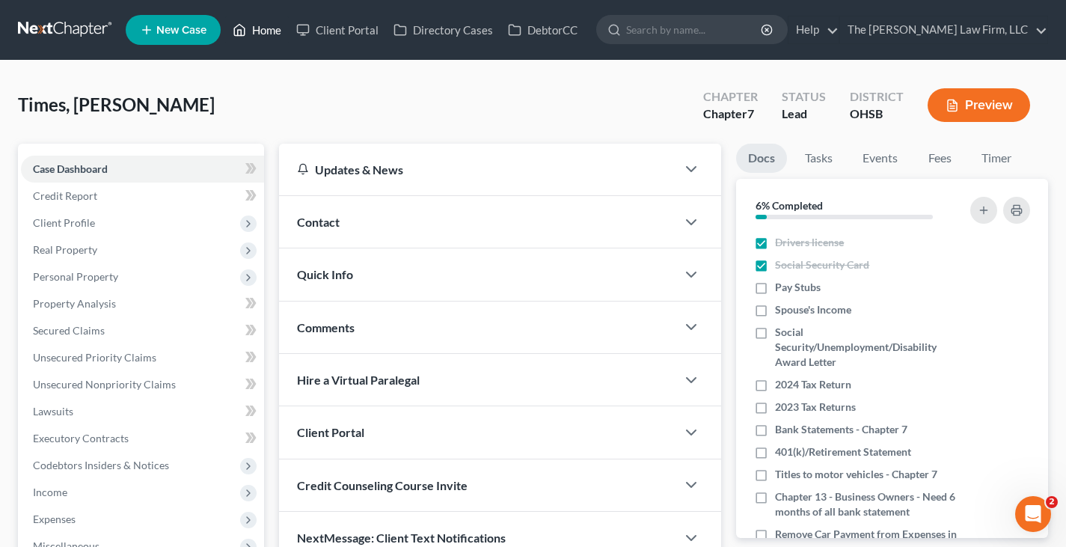
drag, startPoint x: 269, startPoint y: 29, endPoint x: 432, endPoint y: 96, distance: 176.2
click at [269, 29] on link "Home" at bounding box center [257, 29] width 64 height 27
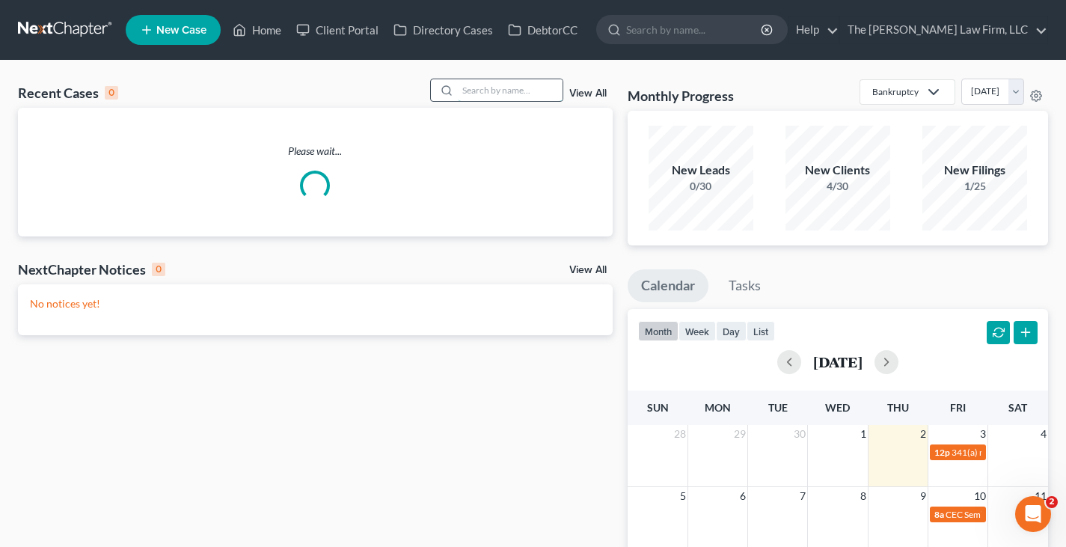
click at [483, 87] on input "search" at bounding box center [510, 90] width 105 height 22
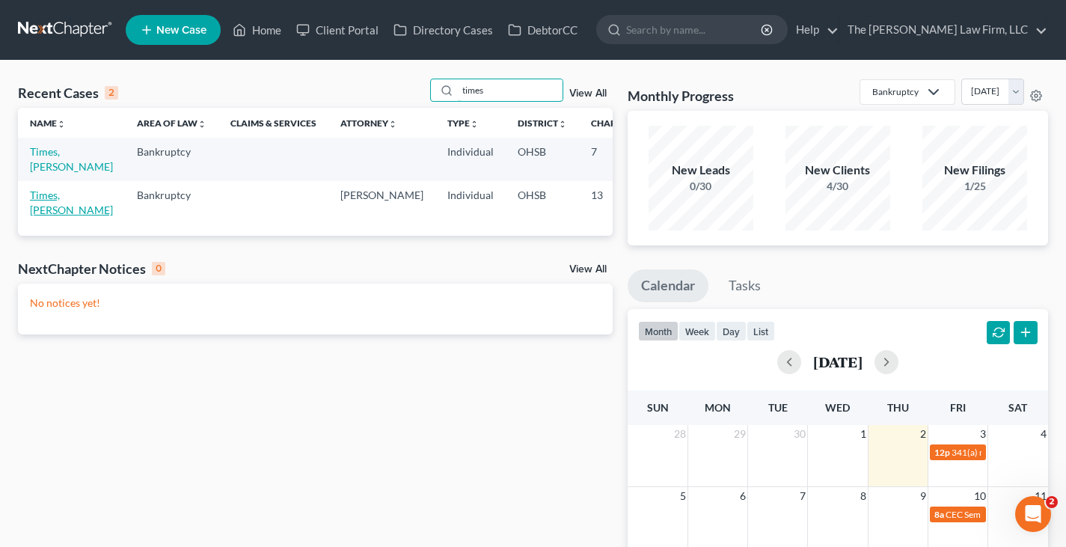
type input "times"
click at [50, 196] on link "Times, [PERSON_NAME]" at bounding box center [71, 203] width 83 height 28
select select "5"
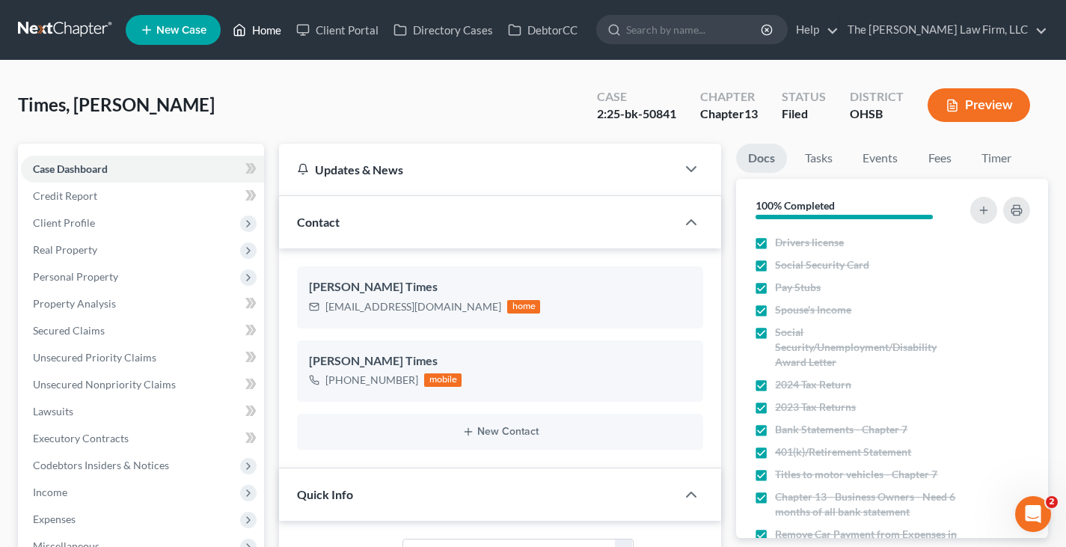
click at [266, 30] on link "Home" at bounding box center [257, 29] width 64 height 27
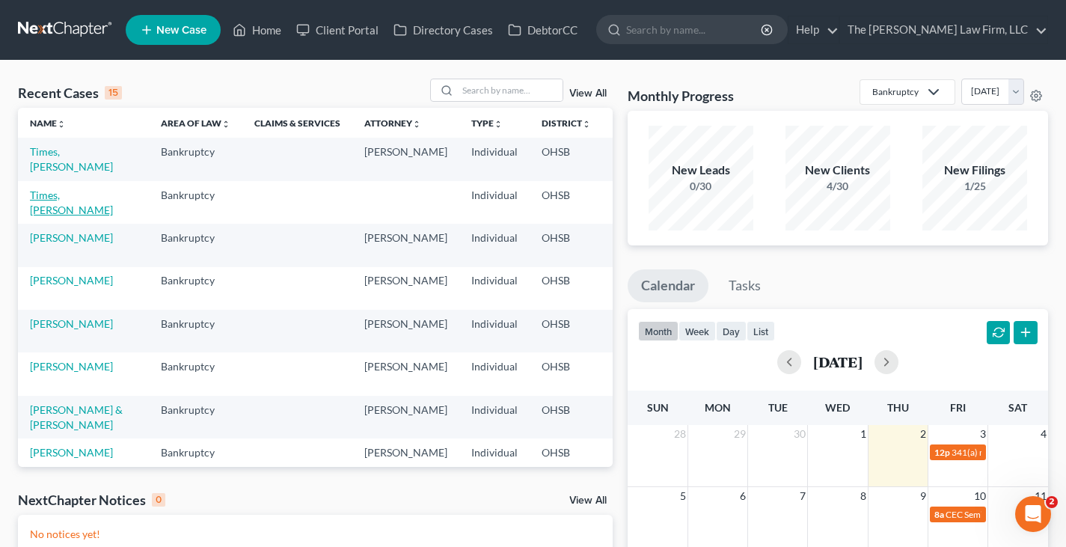
click at [43, 198] on link "Times, [PERSON_NAME]" at bounding box center [71, 203] width 83 height 28
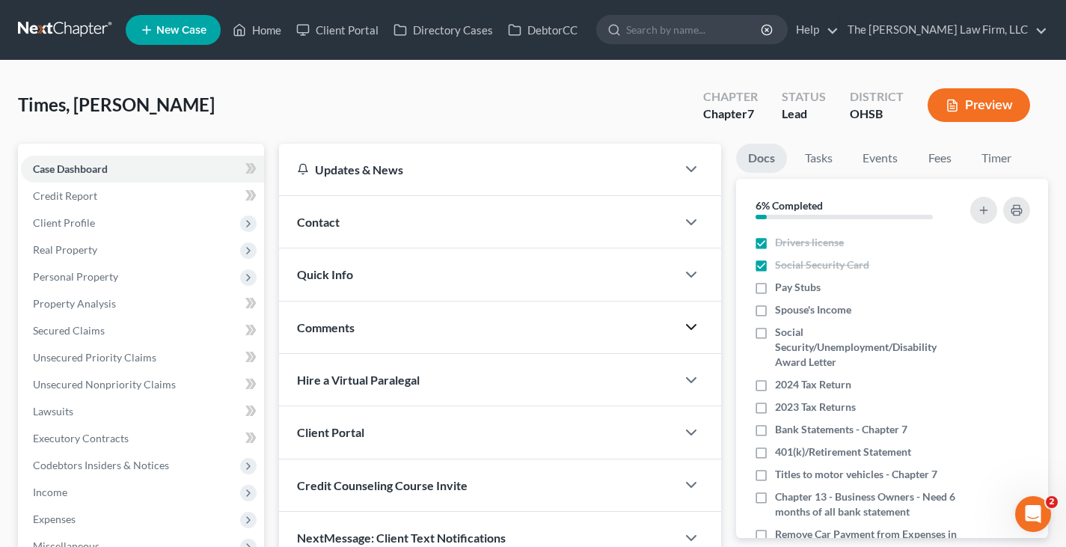
click at [690, 328] on polyline "button" at bounding box center [691, 327] width 9 height 4
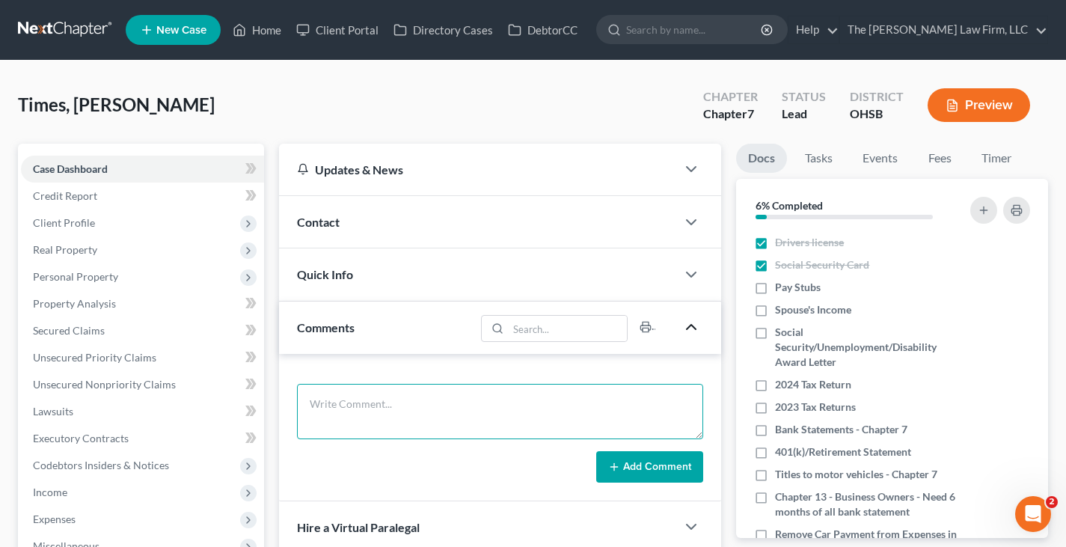
click at [436, 398] on textarea at bounding box center [500, 411] width 406 height 55
type textarea "Still need: -Paystubs 8/8, 8/22, 9/5 -Credit Counseling"
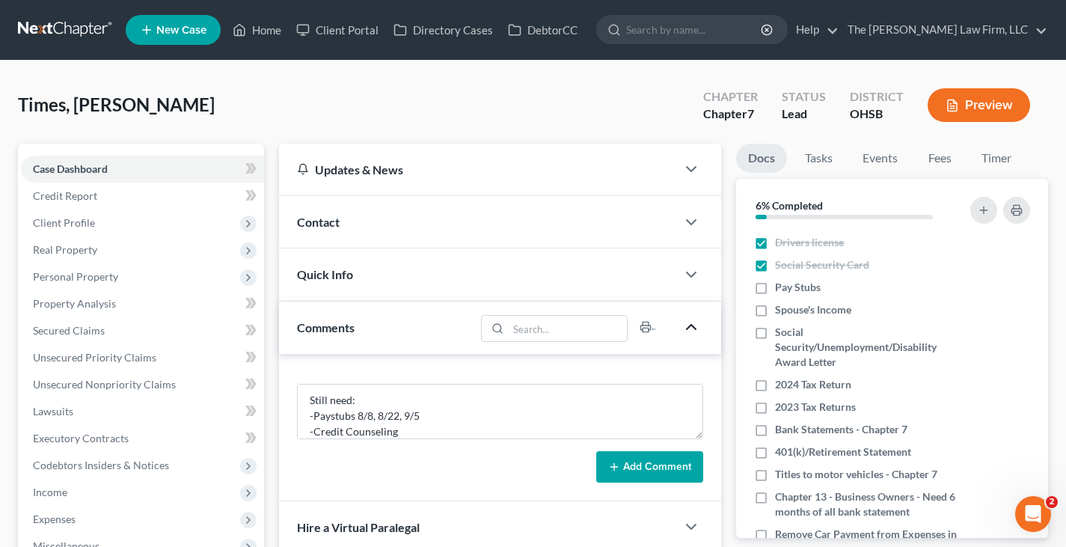
click at [623, 464] on button "Add Comment" at bounding box center [649, 466] width 107 height 31
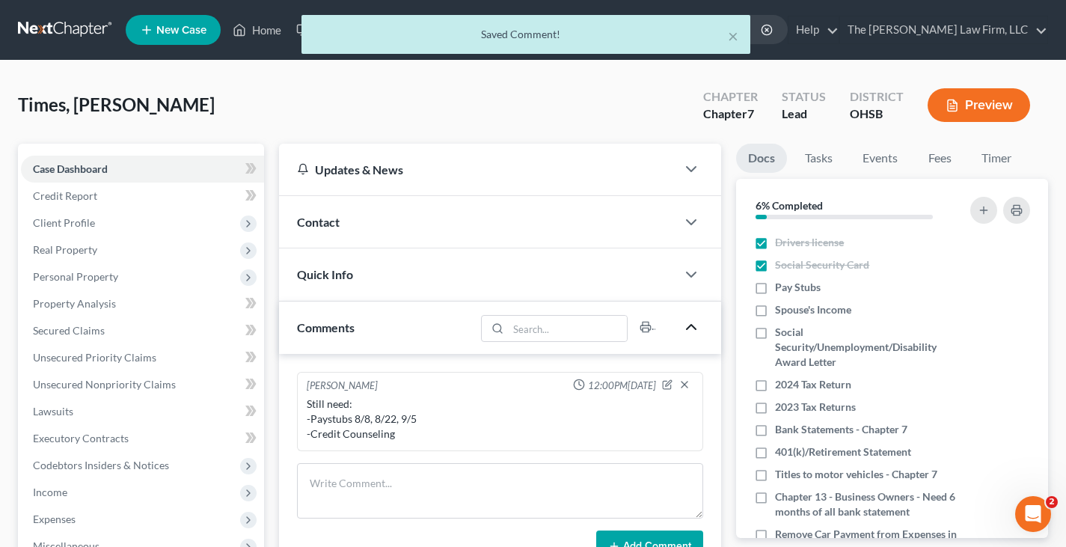
scroll to position [0, 0]
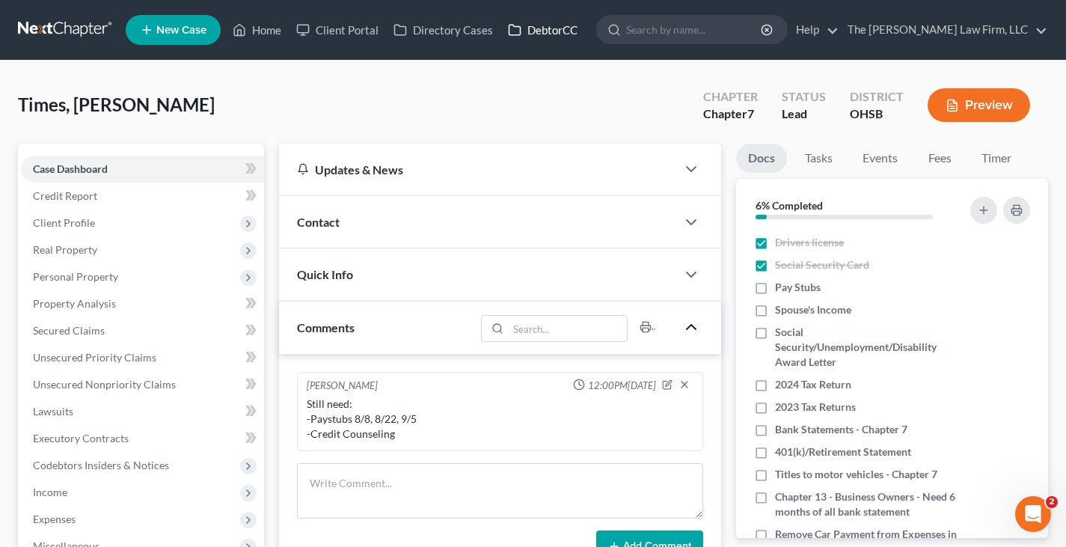
drag, startPoint x: 543, startPoint y: 28, endPoint x: 814, endPoint y: 88, distance: 277.4
click at [543, 28] on link "DebtorCC" at bounding box center [543, 29] width 85 height 27
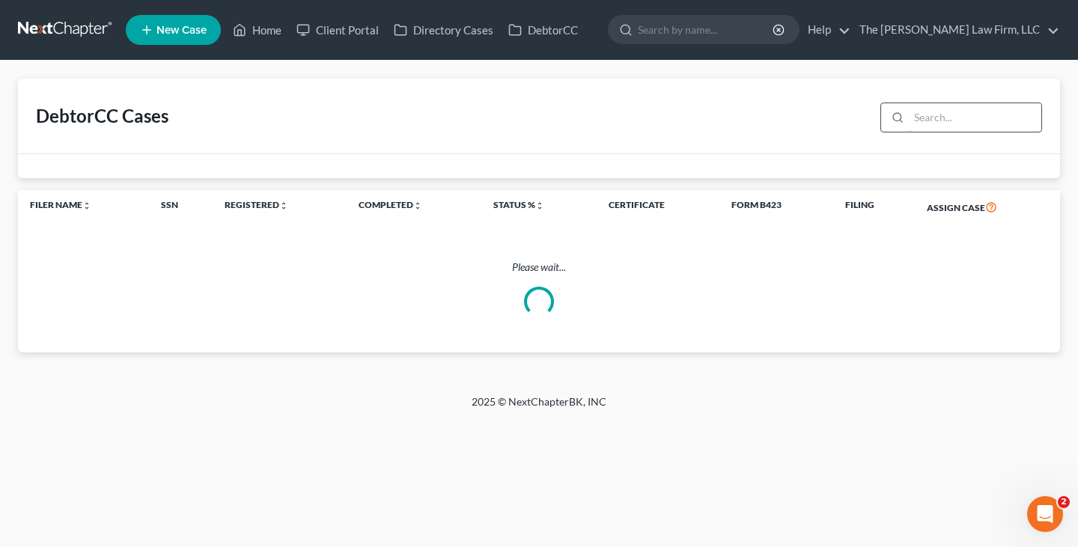
click at [950, 117] on input "search" at bounding box center [975, 117] width 132 height 28
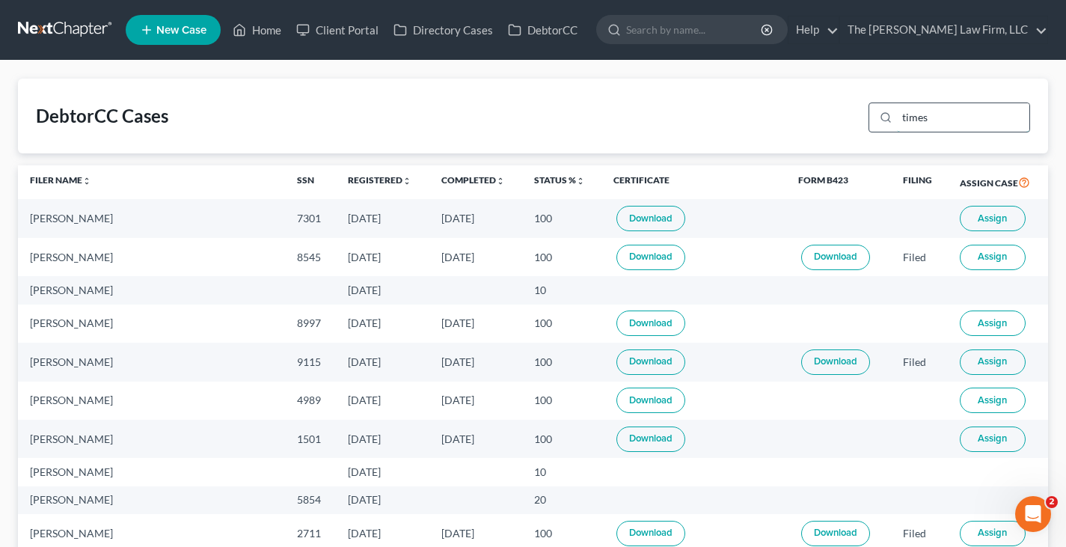
click at [934, 119] on input "times" at bounding box center [963, 117] width 132 height 28
drag, startPoint x: 934, startPoint y: 119, endPoint x: 903, endPoint y: 119, distance: 31.4
click at [903, 119] on input "times" at bounding box center [963, 117] width 132 height 28
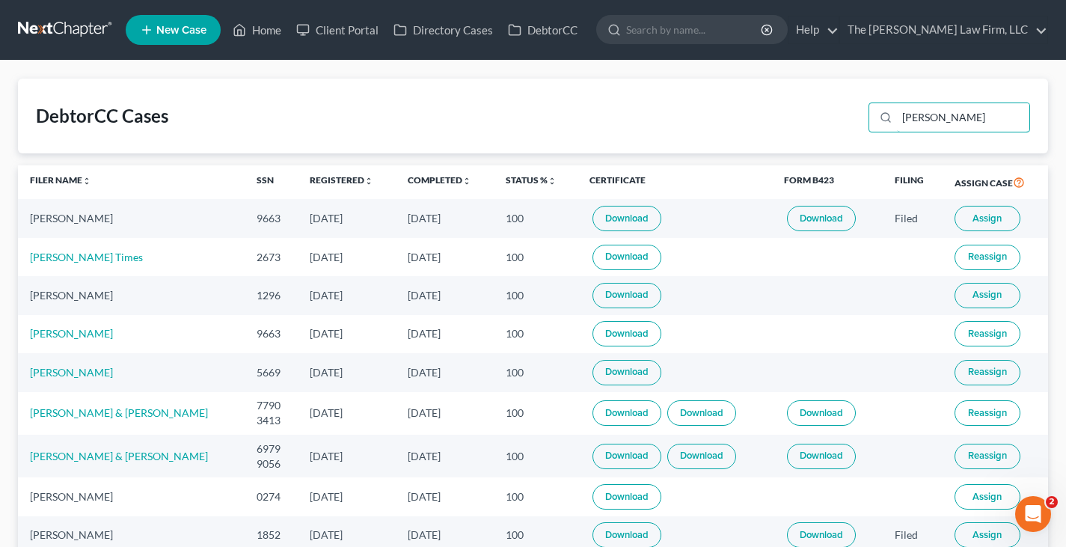
type input "[PERSON_NAME]"
click at [605, 254] on link "Download" at bounding box center [627, 257] width 69 height 25
click at [85, 259] on link "[PERSON_NAME] Times" at bounding box center [86, 257] width 113 height 13
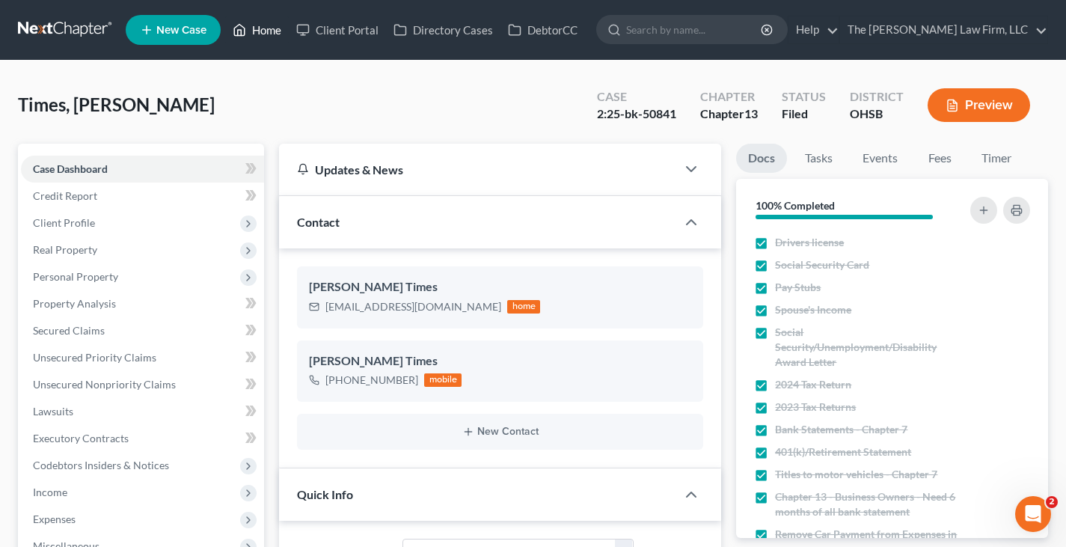
click at [266, 30] on link "Home" at bounding box center [257, 29] width 64 height 27
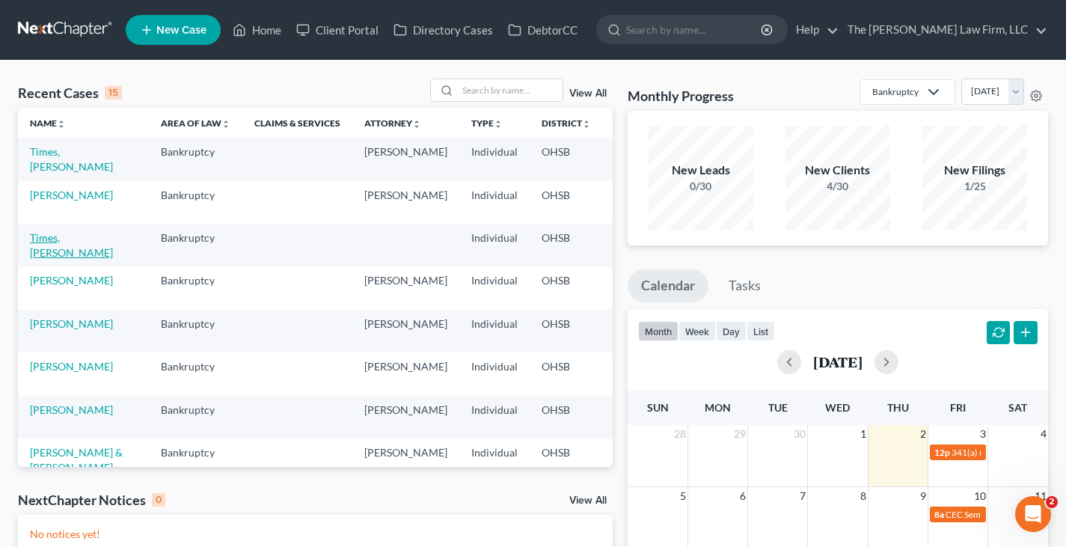
click at [47, 247] on link "Times, [PERSON_NAME]" at bounding box center [71, 245] width 83 height 28
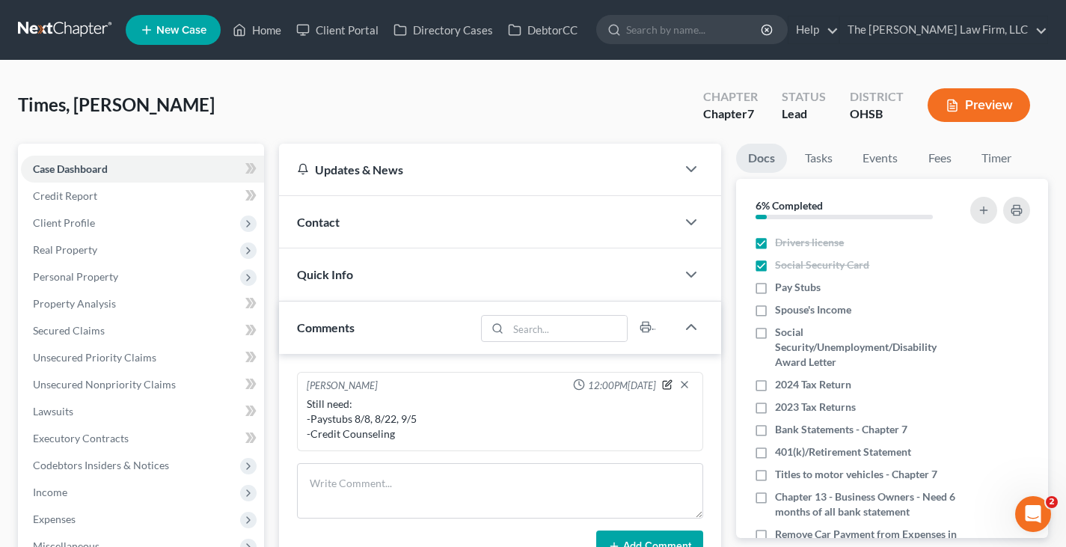
drag, startPoint x: 665, startPoint y: 385, endPoint x: 430, endPoint y: 424, distance: 238.9
click at [665, 385] on icon "button" at bounding box center [667, 384] width 10 height 10
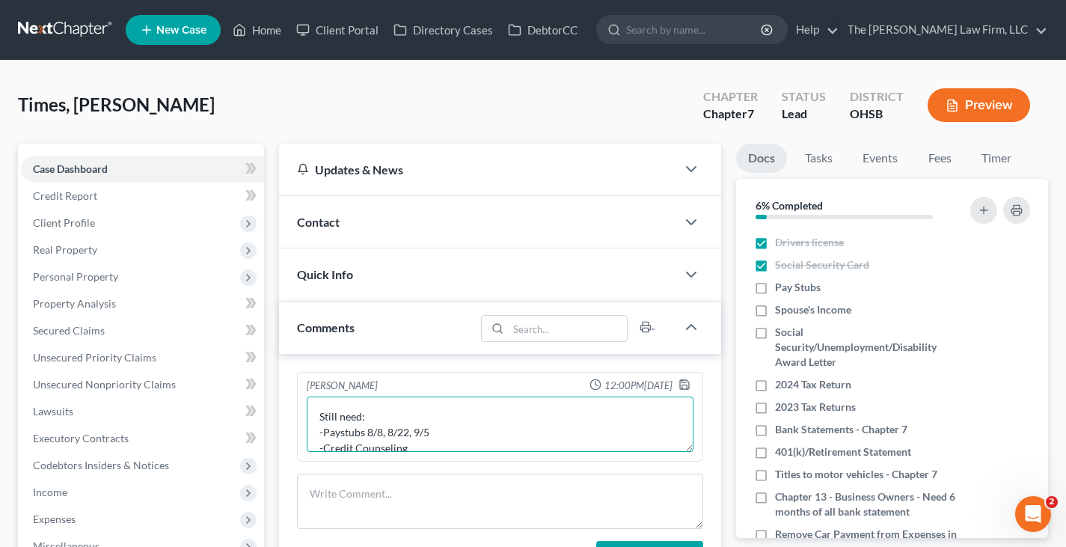
click at [432, 433] on textarea "Still need: -Paystubs 8/8, 8/22, 9/5 -Credit Counseling" at bounding box center [500, 424] width 387 height 55
type textarea "Still need: -Credit Counseling"
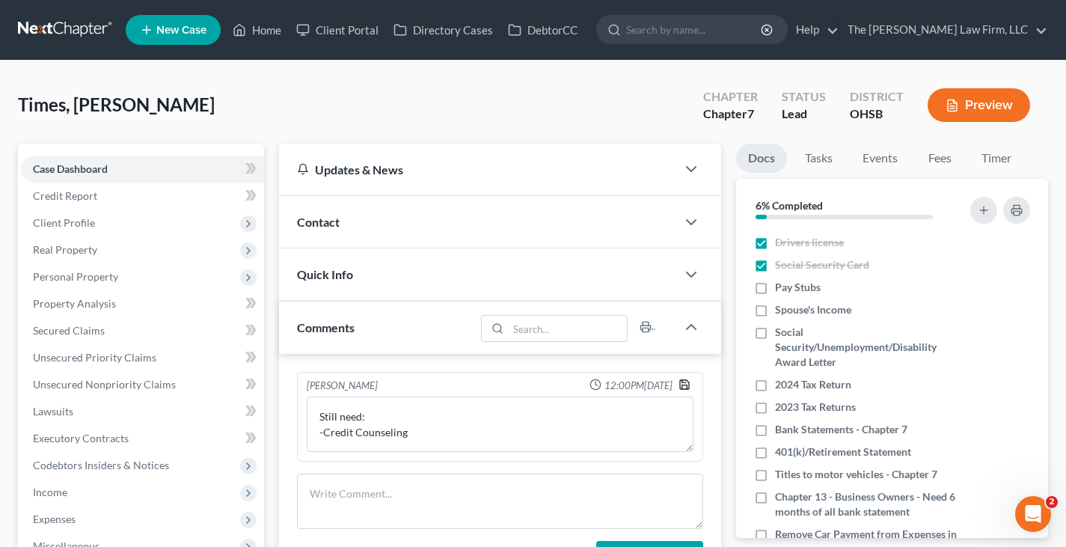
click at [686, 382] on polyline "button" at bounding box center [685, 381] width 4 height 2
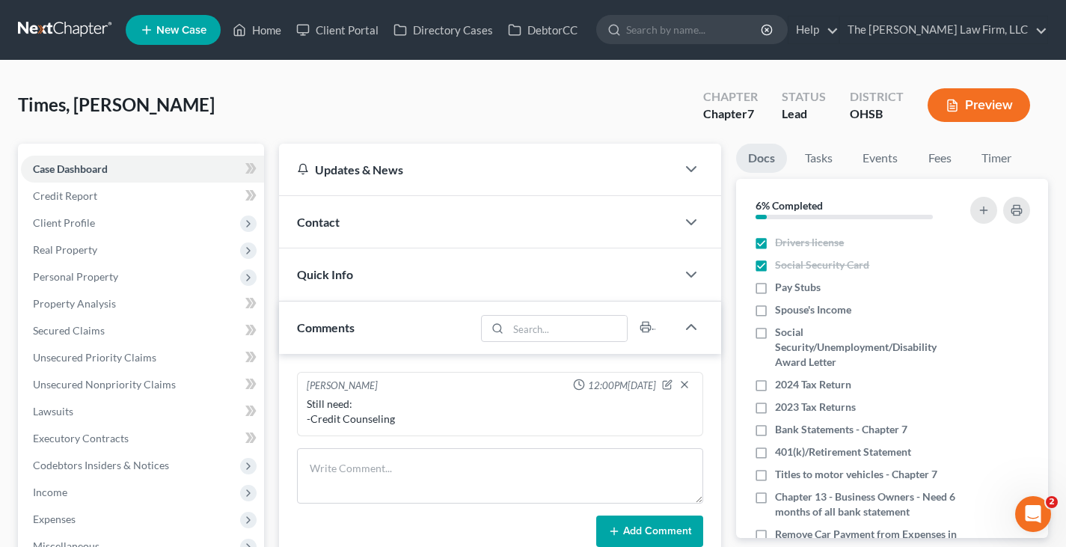
drag, startPoint x: 762, startPoint y: 288, endPoint x: 1074, endPoint y: 366, distance: 321.6
click at [775, 288] on label "Pay Stubs" at bounding box center [798, 287] width 46 height 15
click at [781, 288] on input "Pay Stubs" at bounding box center [786, 285] width 10 height 10
checkbox input "true"
click at [775, 311] on label "Spouse's Income" at bounding box center [813, 309] width 76 height 15
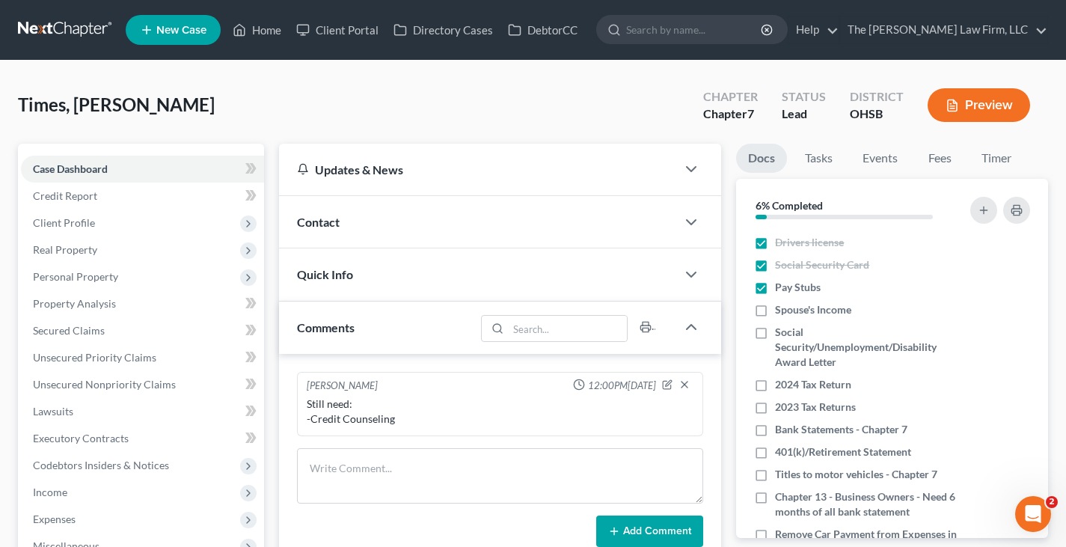
click at [781, 311] on input "Spouse's Income" at bounding box center [786, 307] width 10 height 10
checkbox input "true"
click at [775, 333] on label "Social Security/Unemployment/Disability Award Letter" at bounding box center [866, 347] width 182 height 45
click at [781, 333] on input "Social Security/Unemployment/Disability Award Letter" at bounding box center [786, 330] width 10 height 10
checkbox input "true"
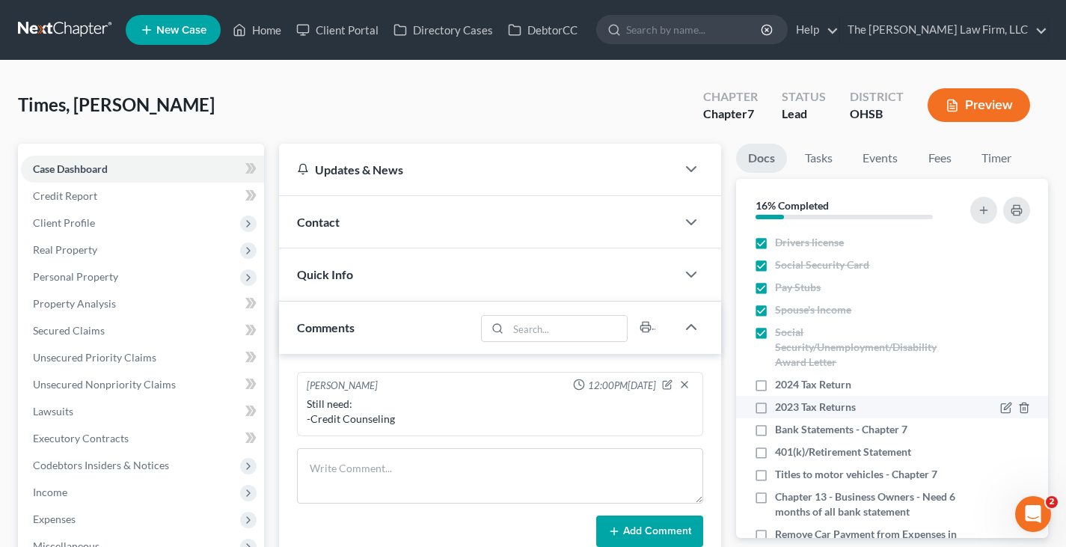
drag, startPoint x: 763, startPoint y: 384, endPoint x: 761, endPoint y: 405, distance: 21.0
click at [775, 384] on label "2024 Tax Return" at bounding box center [813, 384] width 76 height 15
click at [781, 384] on input "2024 Tax Return" at bounding box center [786, 382] width 10 height 10
checkbox input "true"
click at [775, 405] on label "2023 Tax Returns" at bounding box center [815, 407] width 81 height 15
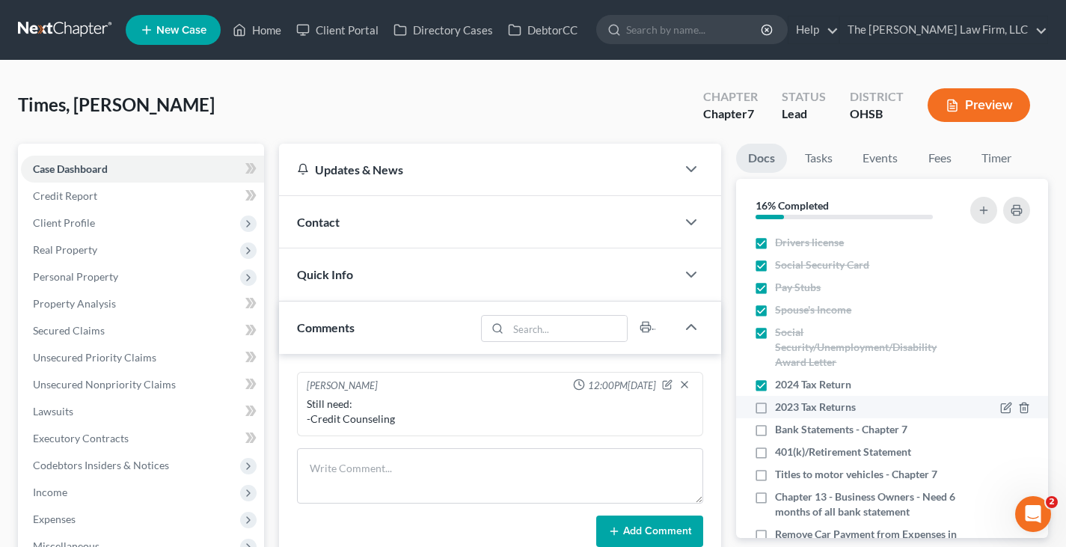
click at [781, 405] on input "2023 Tax Returns" at bounding box center [786, 405] width 10 height 10
checkbox input "true"
click at [775, 429] on label "Bank Statements - Chapter 7" at bounding box center [841, 429] width 132 height 15
click at [781, 429] on input "Bank Statements - Chapter 7" at bounding box center [786, 427] width 10 height 10
checkbox input "true"
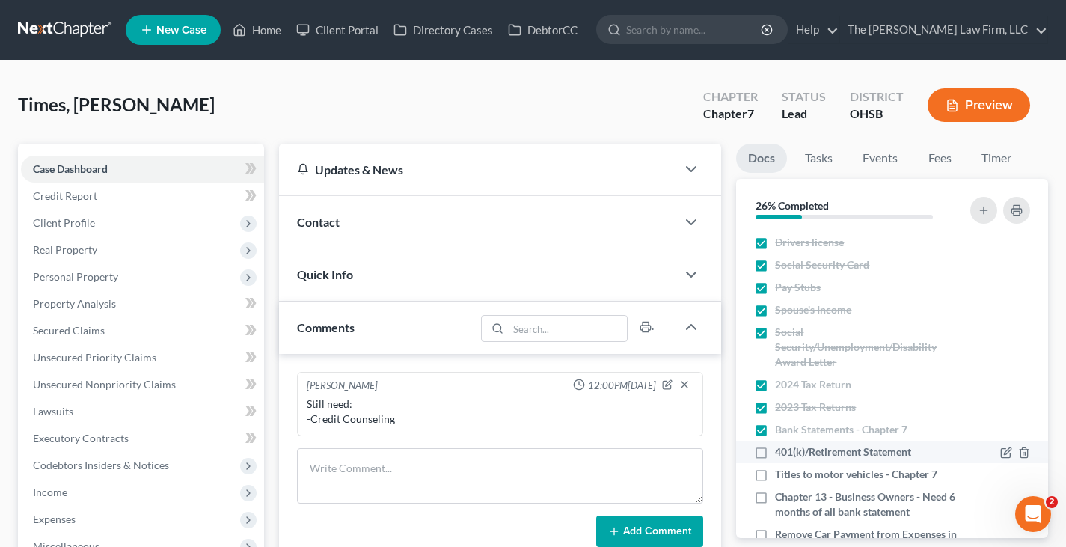
click at [775, 451] on label "401(k)/Retirement Statement" at bounding box center [843, 452] width 136 height 15
click at [781, 451] on input "401(k)/Retirement Statement" at bounding box center [786, 450] width 10 height 10
checkbox input "true"
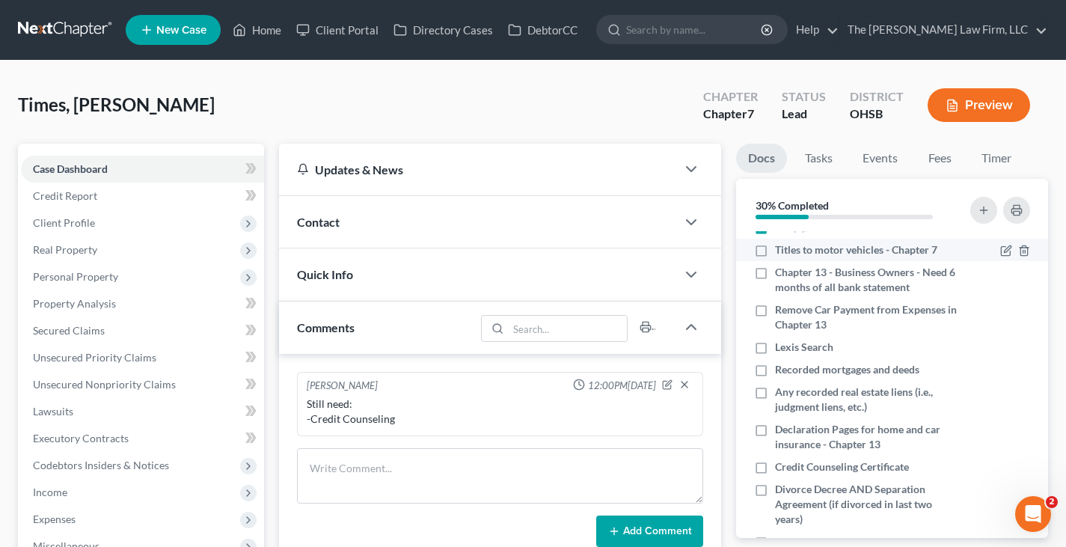
click at [775, 249] on label "Titles to motor vehicles - Chapter 7" at bounding box center [856, 249] width 162 height 15
click at [781, 249] on input "Titles to motor vehicles - Chapter 7" at bounding box center [786, 247] width 10 height 10
checkbox input "true"
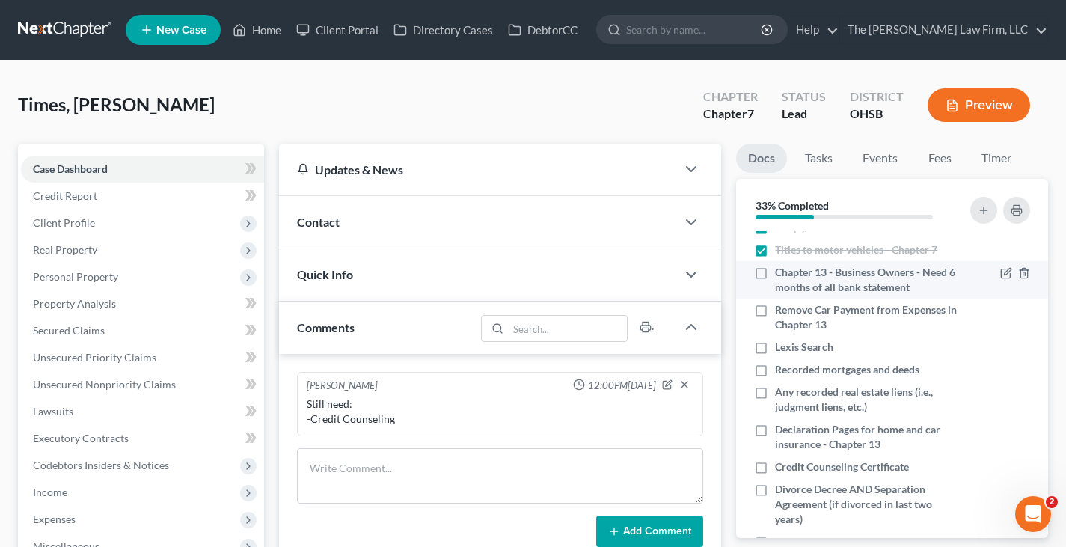
click at [775, 274] on label "Chapter 13 - Business Owners - Need 6 months of all bank statement" at bounding box center [866, 280] width 182 height 30
click at [781, 274] on input "Chapter 13 - Business Owners - Need 6 months of all bank statement" at bounding box center [786, 270] width 10 height 10
checkbox input "true"
click at [775, 311] on label "Remove Car Payment from Expenses in Chapter 13" at bounding box center [866, 317] width 182 height 30
click at [781, 311] on input "Remove Car Payment from Expenses in Chapter 13" at bounding box center [786, 307] width 10 height 10
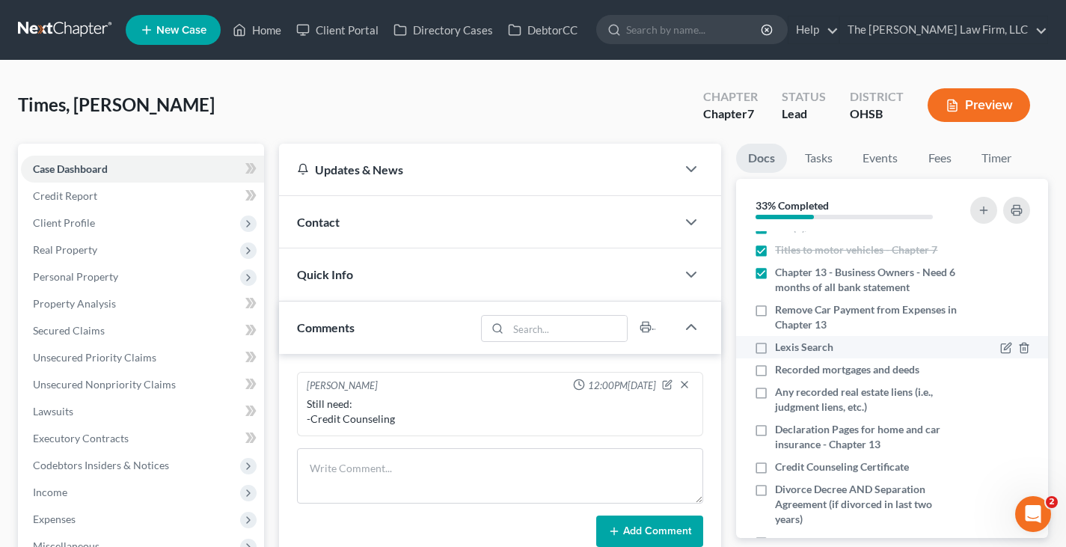
checkbox input "true"
click at [775, 349] on label "Lexis Search" at bounding box center [804, 347] width 58 height 15
click at [781, 349] on input "Lexis Search" at bounding box center [786, 345] width 10 height 10
checkbox input "true"
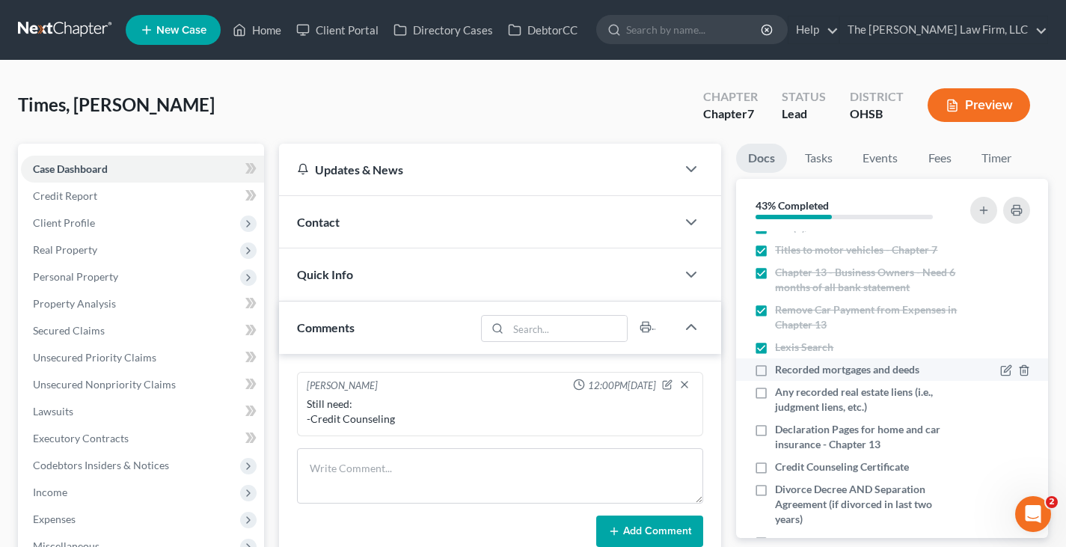
click at [775, 369] on label "Recorded mortgages and deeds" at bounding box center [847, 369] width 144 height 15
click at [781, 369] on input "Recorded mortgages and deeds" at bounding box center [786, 367] width 10 height 10
checkbox input "true"
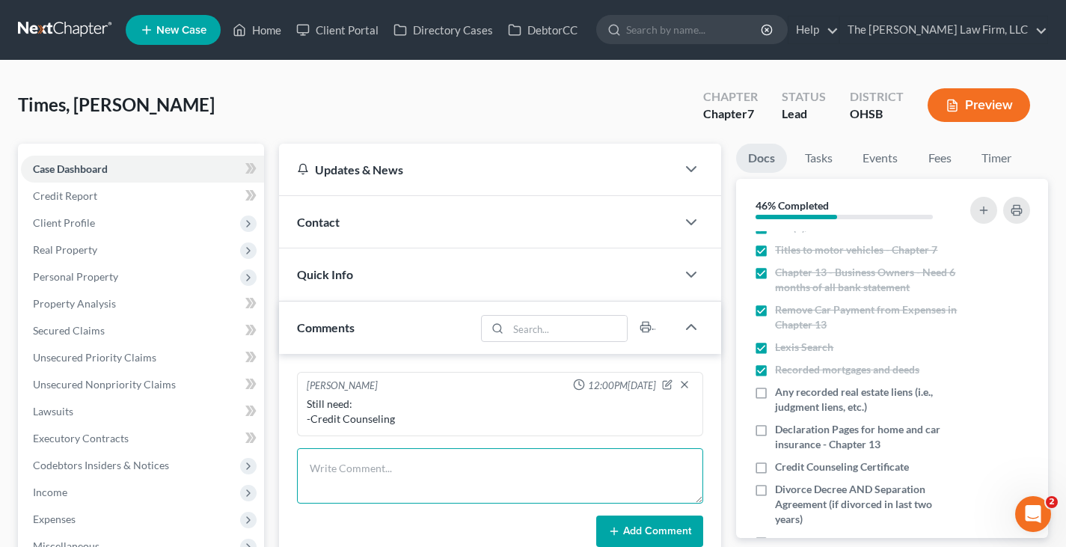
click at [462, 475] on textarea at bounding box center [500, 475] width 406 height 55
type textarea "4 active judgement/liens"
click at [638, 533] on button "Add Comment" at bounding box center [649, 531] width 107 height 31
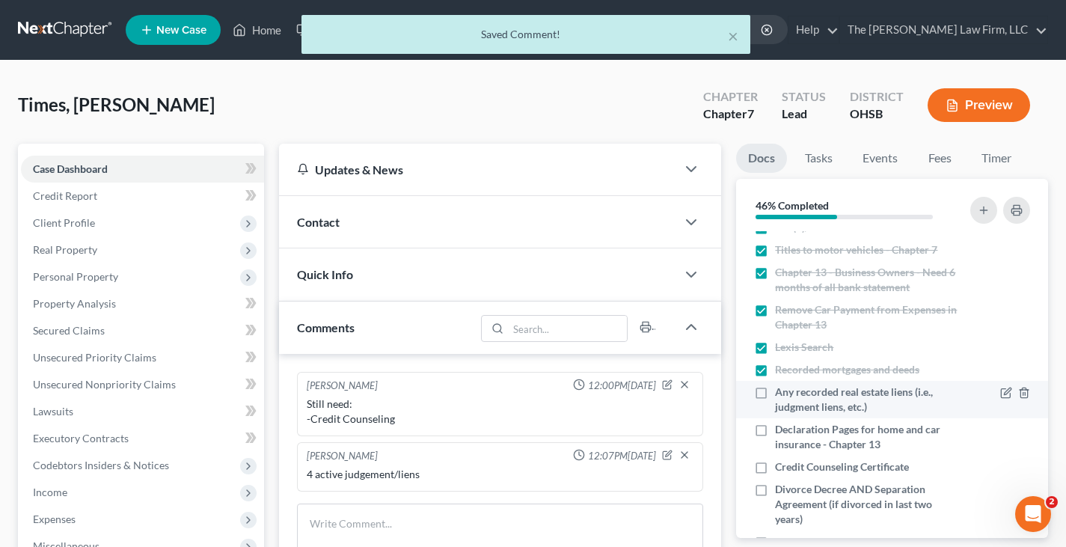
click at [775, 391] on label "Any recorded real estate liens (i.e., judgment liens, etc.)" at bounding box center [866, 400] width 182 height 30
click at [781, 391] on input "Any recorded real estate liens (i.e., judgment liens, etc.)" at bounding box center [786, 390] width 10 height 10
checkbox input "true"
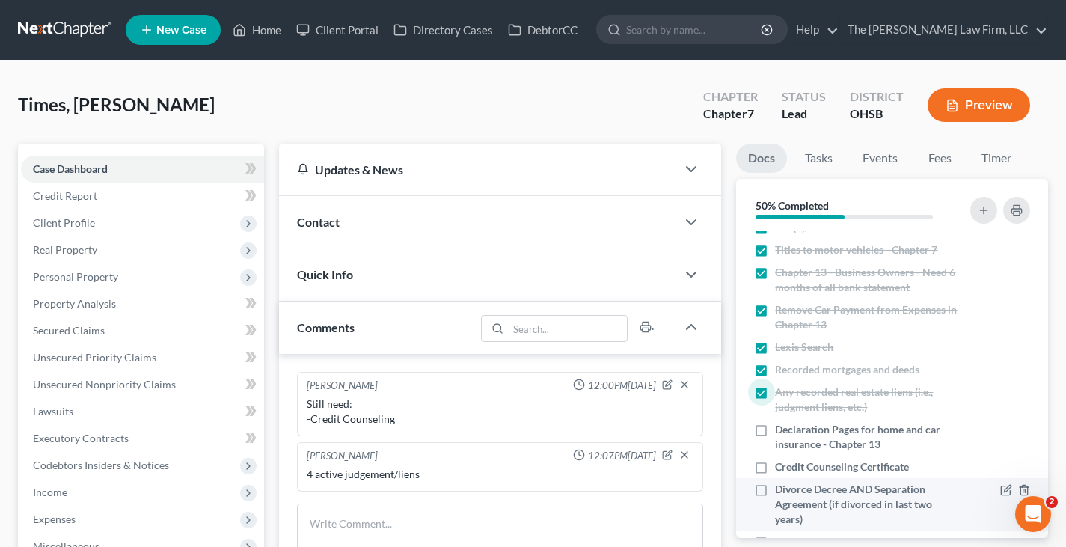
drag, startPoint x: 762, startPoint y: 431, endPoint x: 777, endPoint y: 439, distance: 17.1
click at [775, 430] on label "Declaration Pages for home and car insurance - Chapter 13" at bounding box center [866, 437] width 182 height 30
click at [781, 430] on input "Declaration Pages for home and car insurance - Chapter 13" at bounding box center [786, 427] width 10 height 10
checkbox input "true"
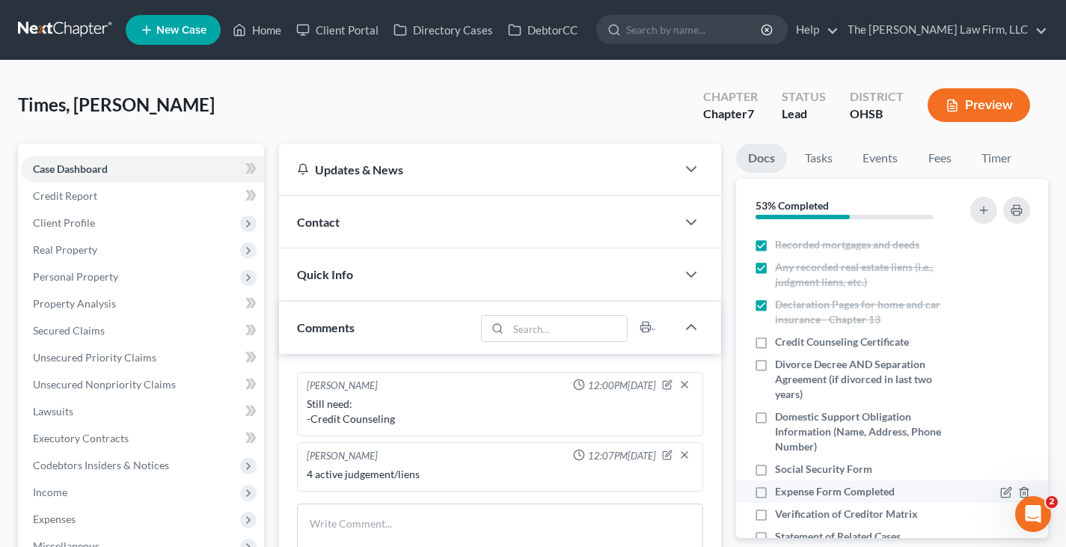
scroll to position [374, 0]
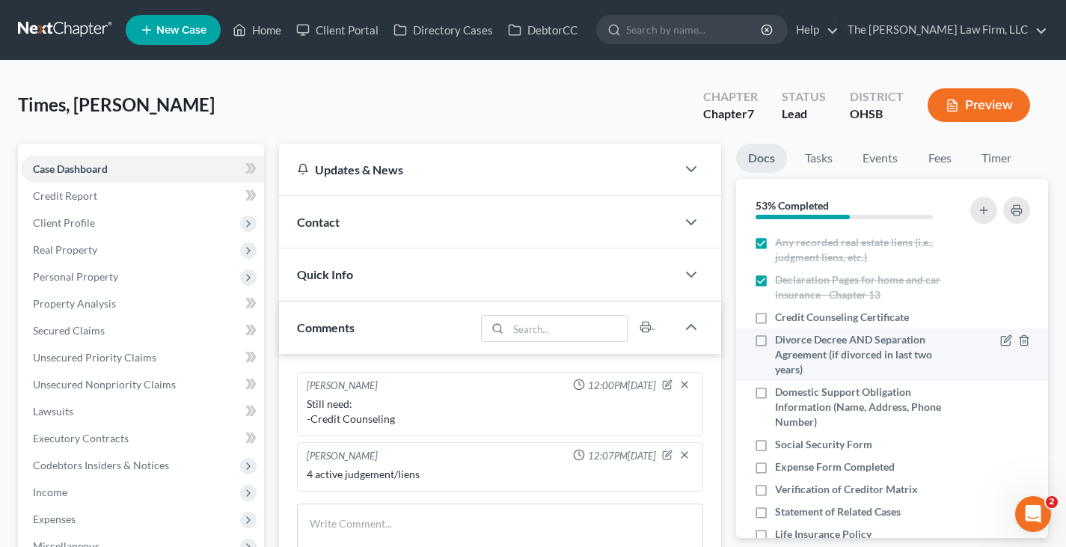
click at [775, 339] on label "Divorce Decree AND Separation Agreement (if divorced in last two years)" at bounding box center [866, 354] width 182 height 45
click at [781, 339] on input "Divorce Decree AND Separation Agreement (if divorced in last two years)" at bounding box center [786, 337] width 10 height 10
checkbox input "true"
click at [775, 391] on label "Domestic Support Obligation Information (Name, Address, Phone Number)" at bounding box center [866, 407] width 182 height 45
click at [781, 391] on input "Domestic Support Obligation Information (Name, Address, Phone Number)" at bounding box center [786, 390] width 10 height 10
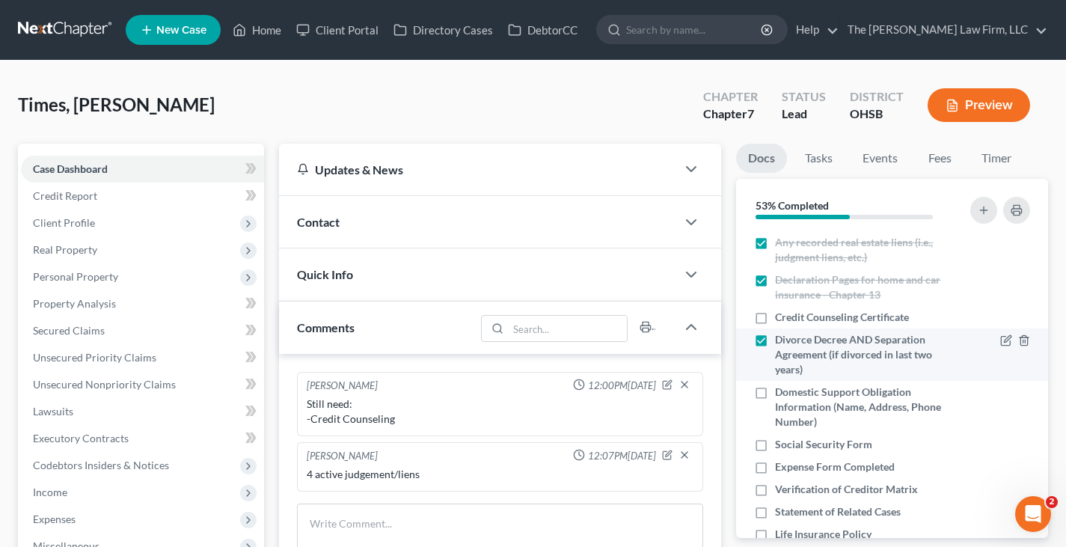
checkbox input "true"
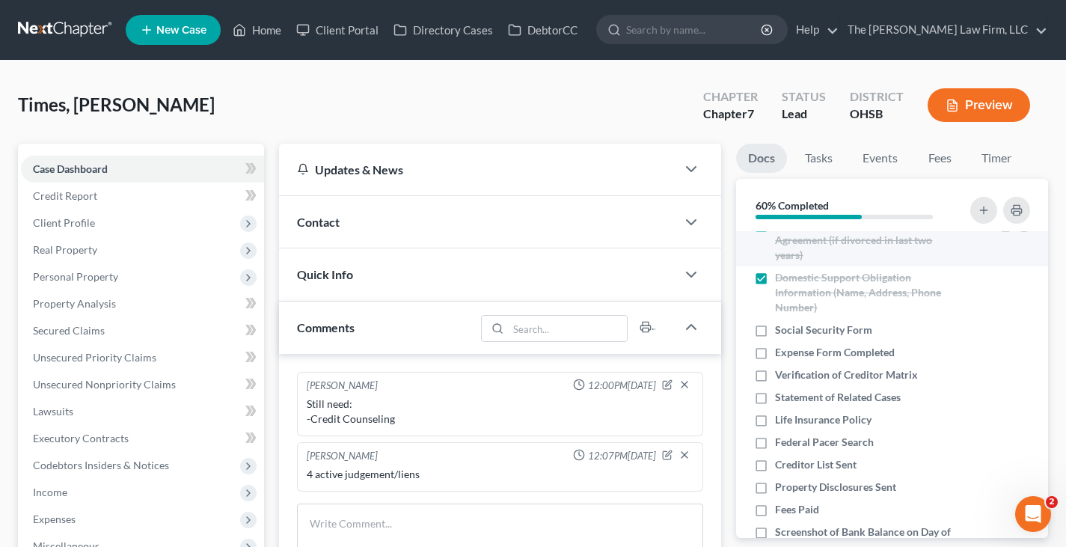
scroll to position [524, 0]
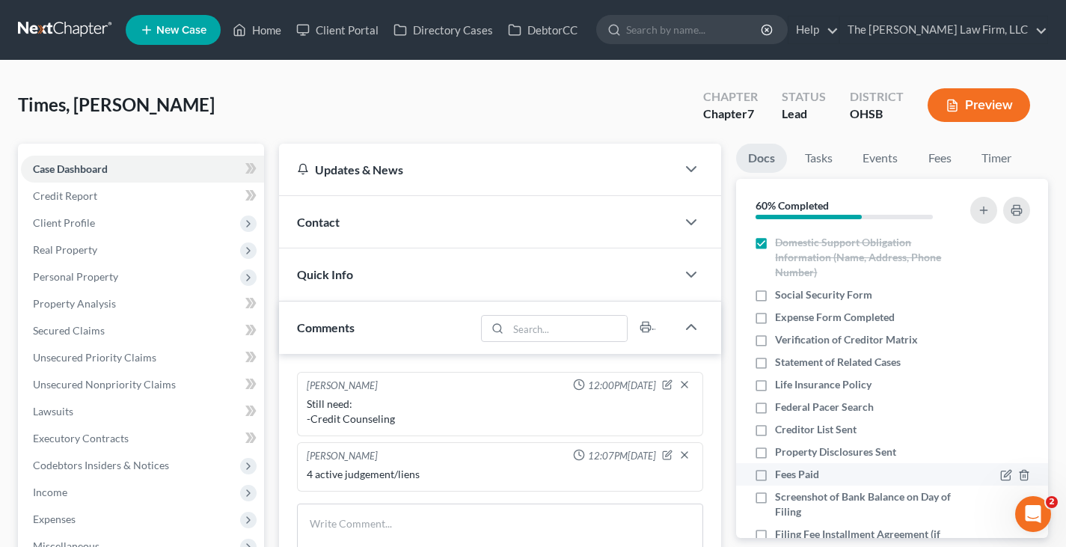
click at [775, 474] on label "Fees Paid" at bounding box center [797, 474] width 44 height 15
click at [781, 474] on input "Fees Paid" at bounding box center [786, 472] width 10 height 10
checkbox input "true"
click at [775, 385] on label "Life Insurance Policy" at bounding box center [823, 384] width 97 height 15
click at [781, 385] on input "Life Insurance Policy" at bounding box center [786, 382] width 10 height 10
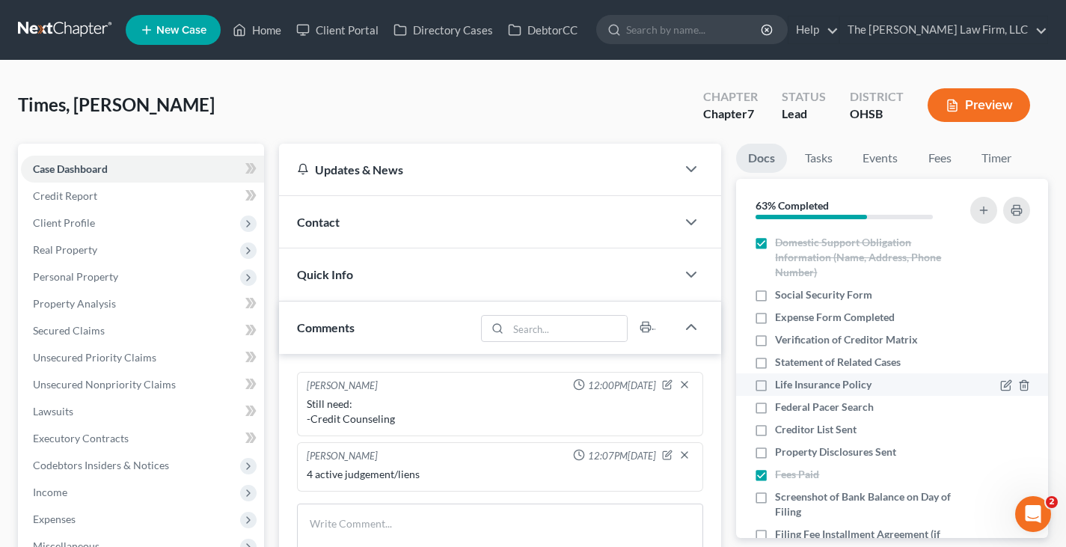
checkbox input "true"
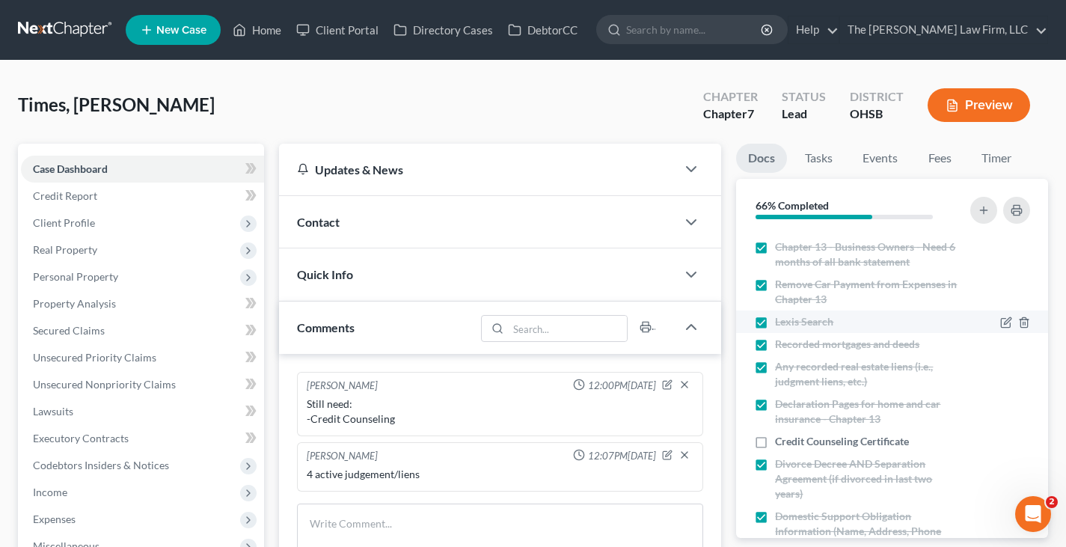
scroll to position [299, 0]
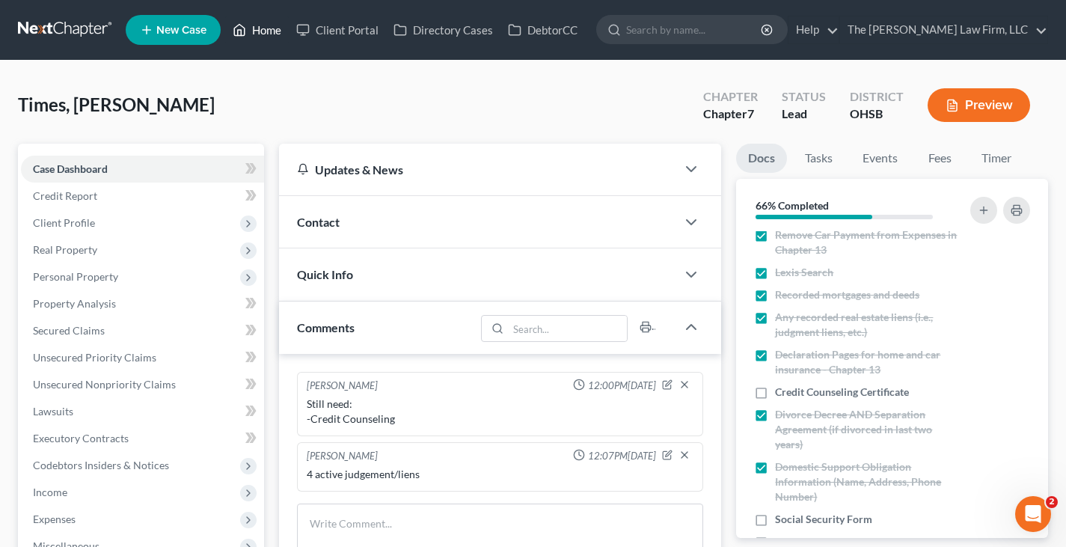
click at [273, 31] on link "Home" at bounding box center [257, 29] width 64 height 27
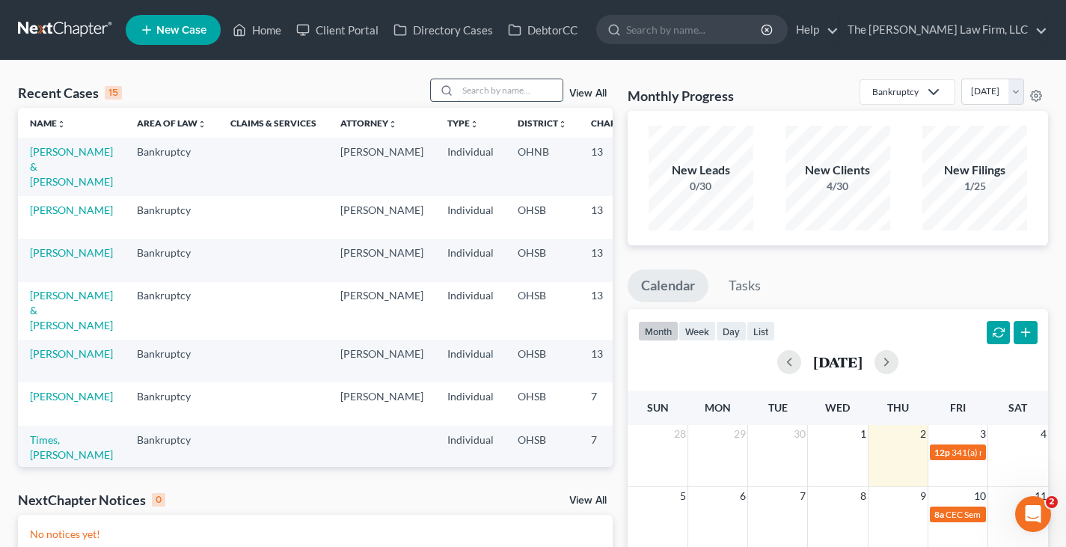
click at [490, 90] on input "search" at bounding box center [510, 90] width 105 height 22
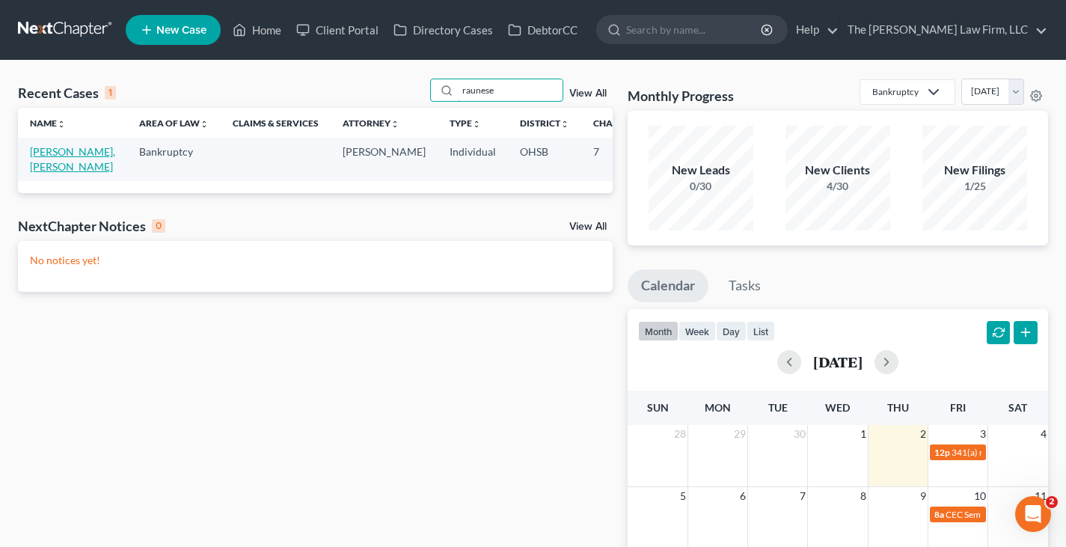
type input "raunese"
click at [42, 165] on link "[PERSON_NAME], [PERSON_NAME]" at bounding box center [72, 159] width 85 height 28
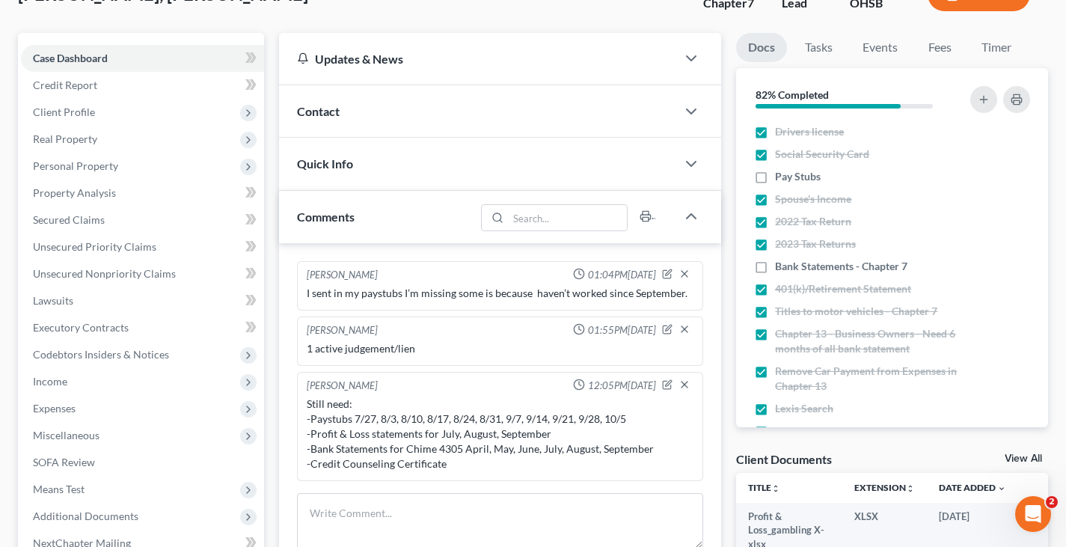
scroll to position [150, 0]
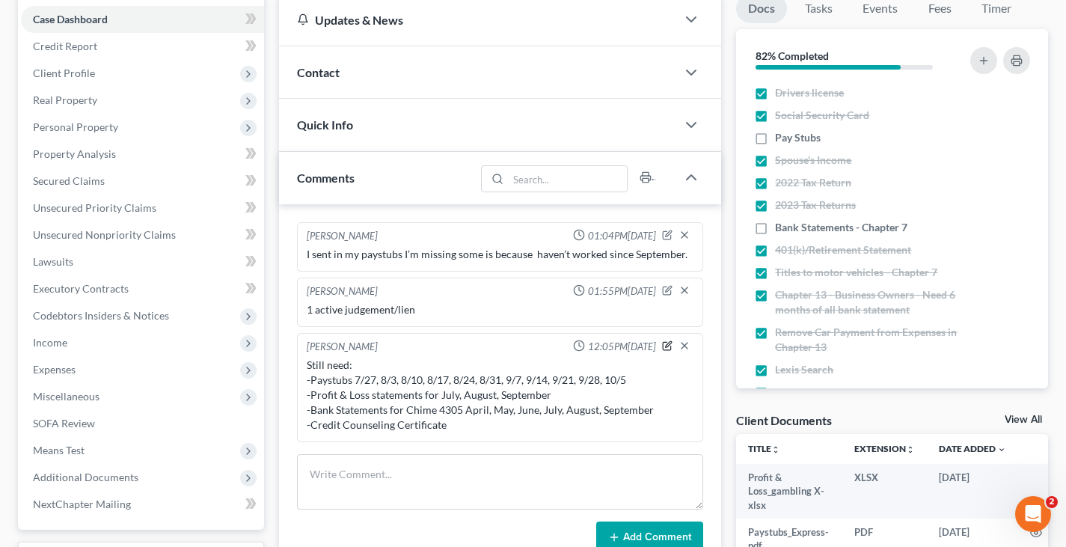
click at [668, 348] on icon "button" at bounding box center [667, 346] width 10 height 10
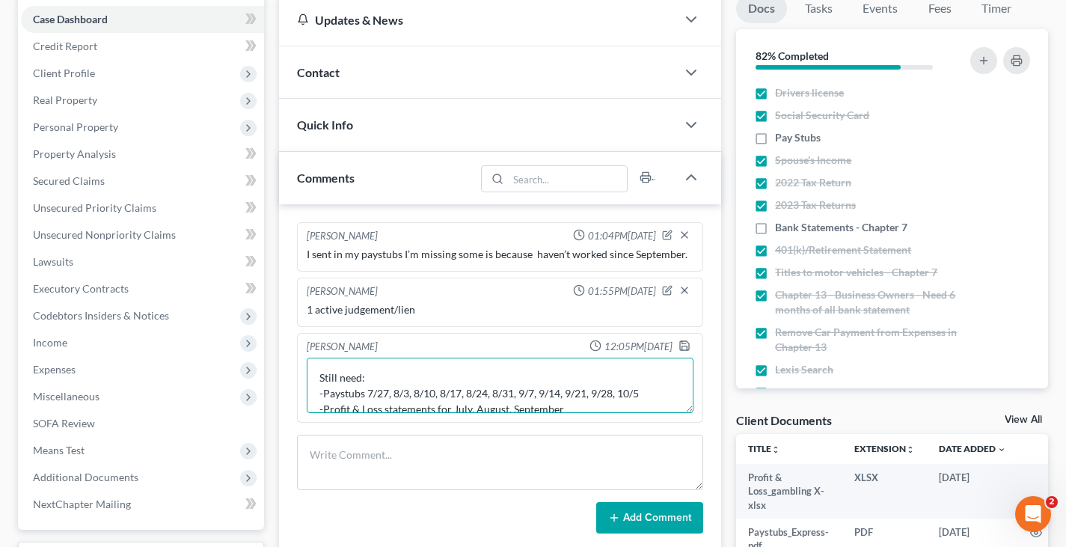
click at [538, 393] on textarea "Still need: -Paystubs 7/27, 8/3, 8/10, 8/17, 8/24, 8/31, 9/7, 9/14, 9/21, 9/28,…" at bounding box center [500, 385] width 387 height 55
drag, startPoint x: 538, startPoint y: 393, endPoint x: 370, endPoint y: 391, distance: 168.4
click at [370, 391] on textarea "Still need: -Paystubs 7/27, 8/3, 8/10, 8/17, 8/24, 8/31, 9/7, 9/14, 9/21, 9/28,…" at bounding box center [500, 385] width 387 height 55
click at [567, 407] on textarea "Still need: -Paystubs 9/14, 9/21, 9/28, 10/5 -Profit & Loss statements for July…" at bounding box center [500, 385] width 387 height 55
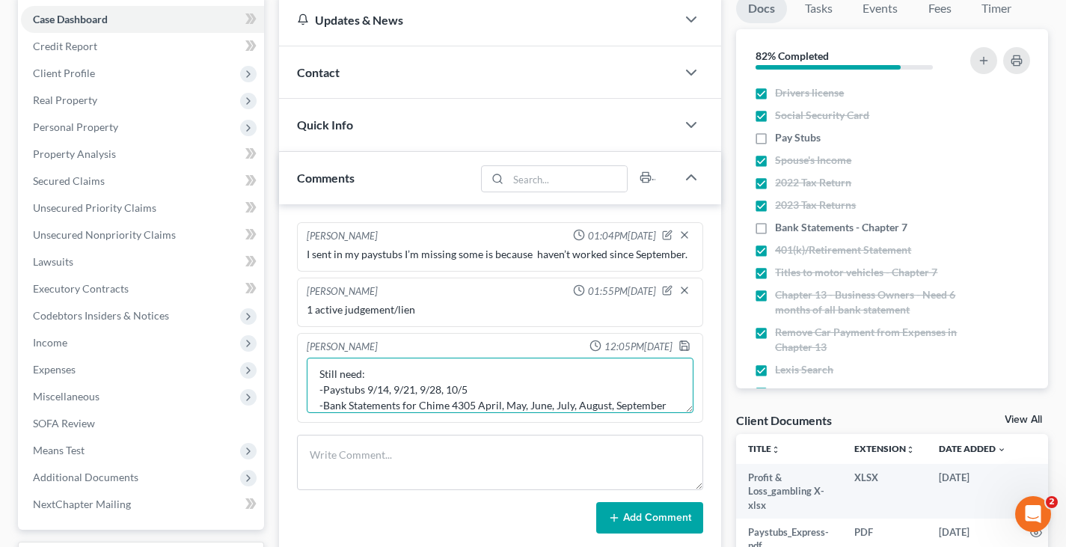
click at [665, 406] on textarea "Still need: -Paystubs 9/14, 9/21, 9/28, 10/5 -Bank Statements for Chime 4305 Ap…" at bounding box center [500, 385] width 387 height 55
type textarea "Still need: -Paystubs 9/14, 9/21, 9/28, 10/5 -Credit Counseling Certificate"
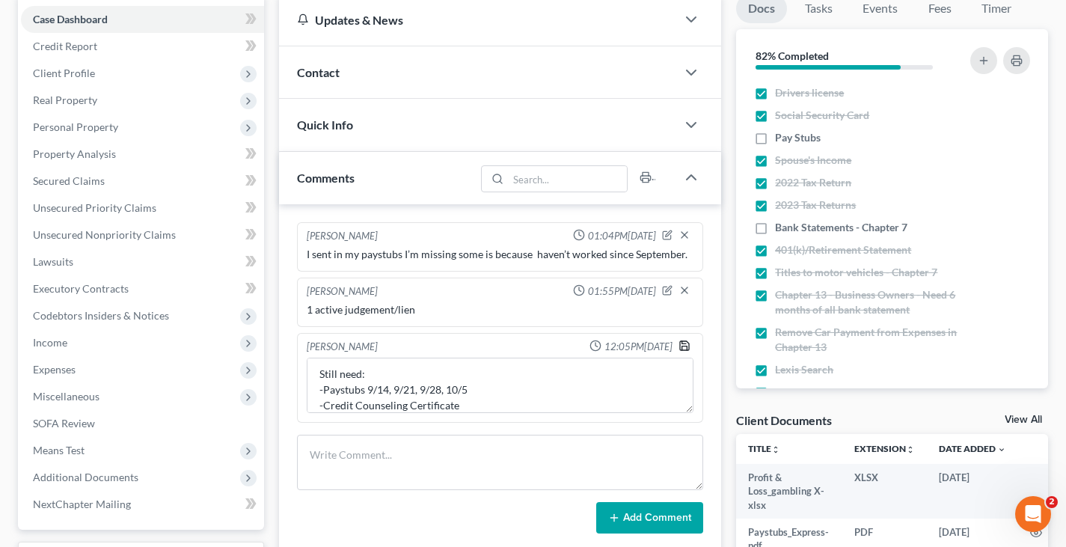
click at [683, 346] on icon "button" at bounding box center [685, 346] width 12 height 12
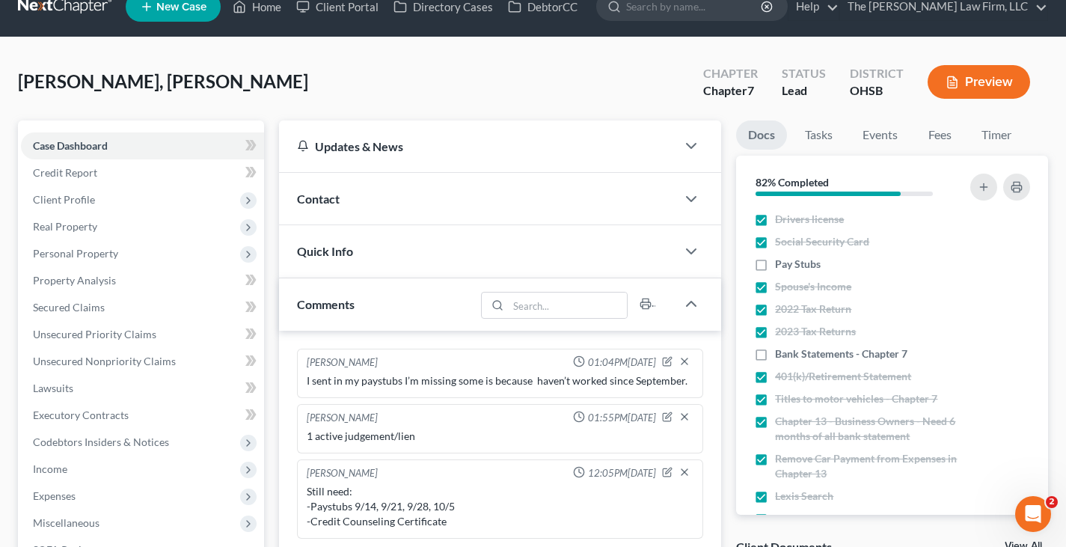
scroll to position [0, 0]
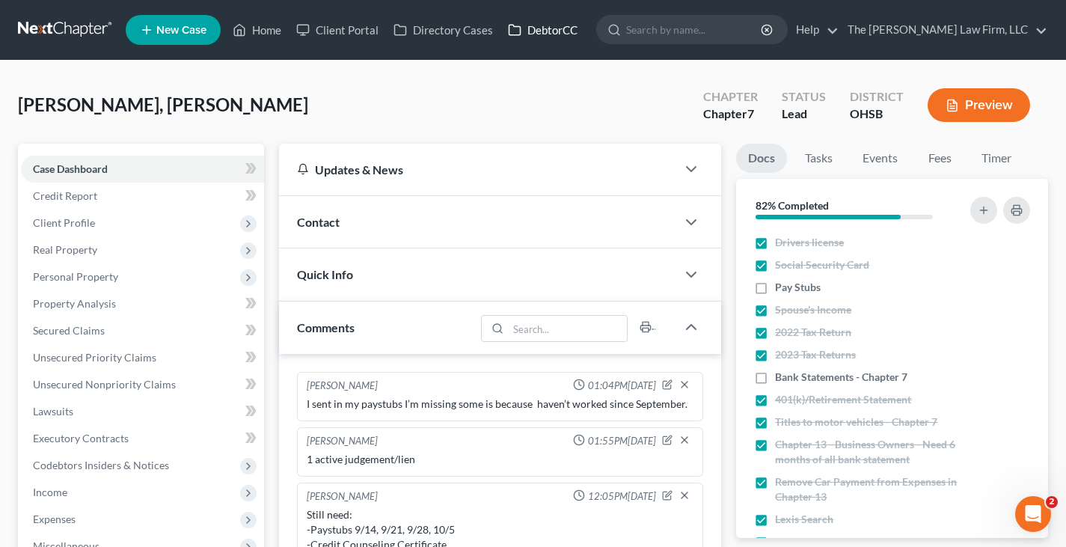
click at [549, 28] on link "DebtorCC" at bounding box center [543, 29] width 85 height 27
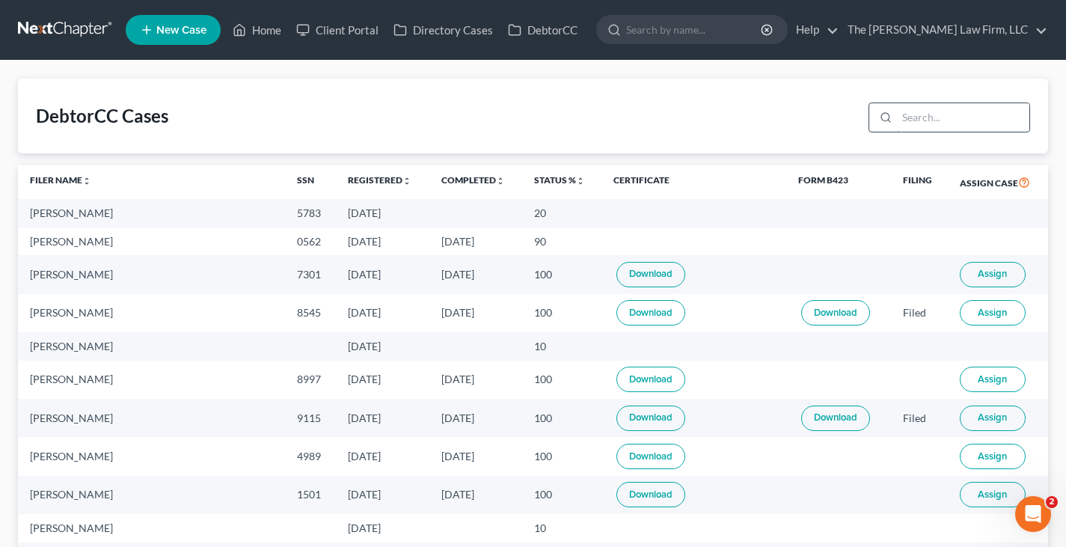
click at [915, 120] on input "search" at bounding box center [963, 117] width 132 height 28
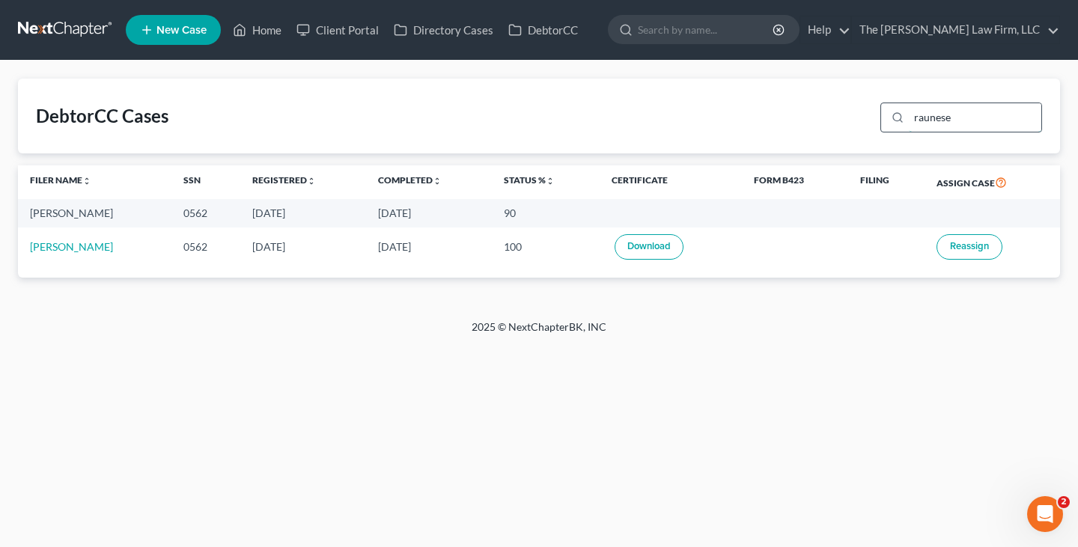
drag, startPoint x: 961, startPoint y: 120, endPoint x: 909, endPoint y: 120, distance: 51.6
click at [909, 120] on div "raunese" at bounding box center [961, 118] width 162 height 30
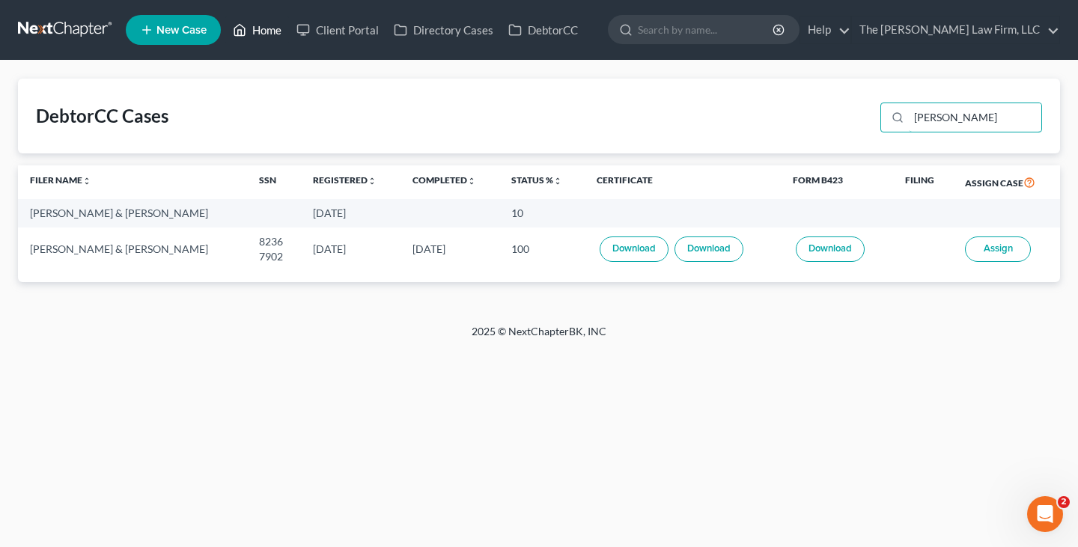
type input "[PERSON_NAME]"
click at [272, 30] on link "Home" at bounding box center [257, 29] width 64 height 27
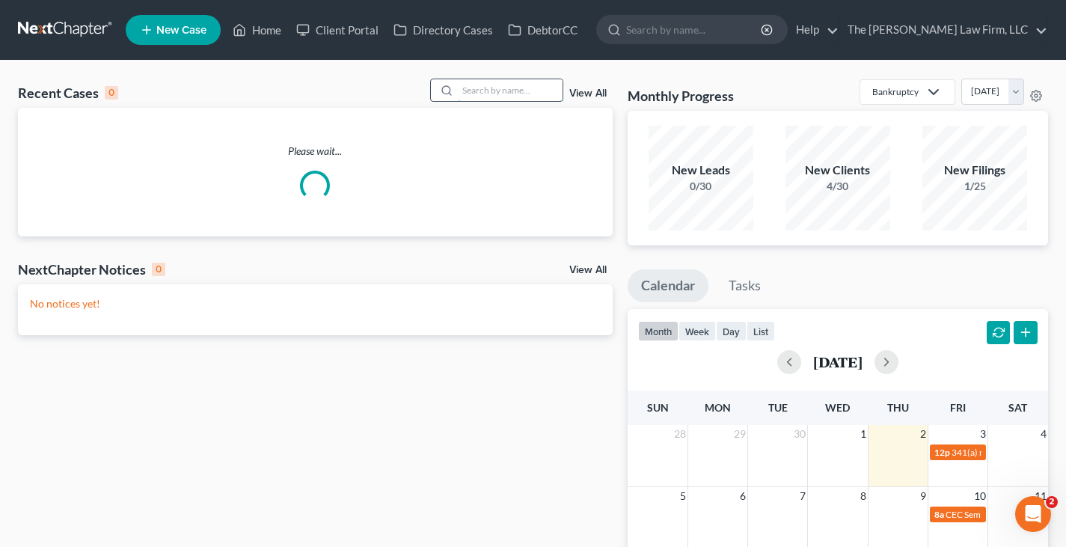
click at [498, 93] on input "search" at bounding box center [510, 90] width 105 height 22
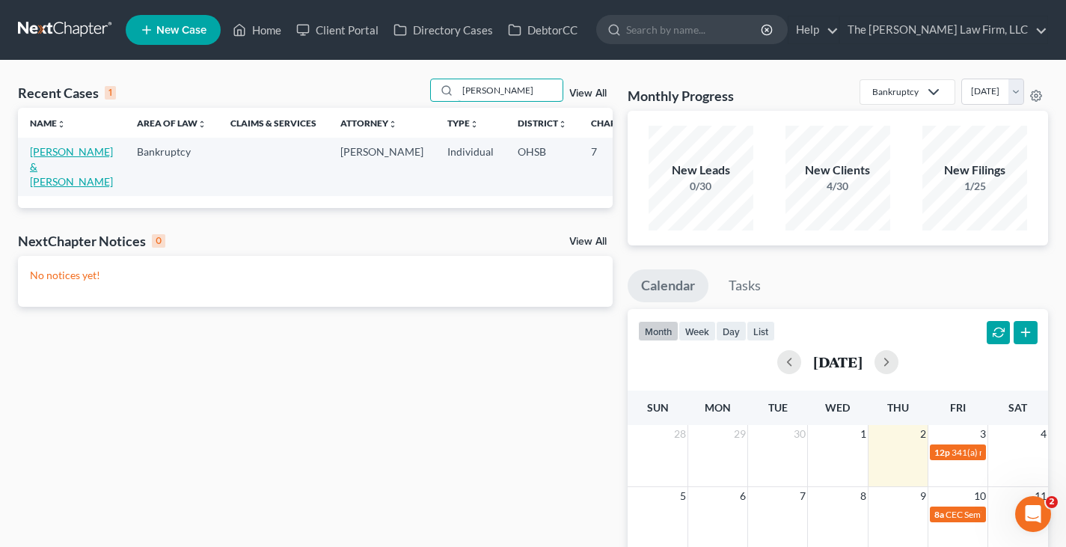
type input "[PERSON_NAME]"
click at [48, 171] on link "[PERSON_NAME] & [PERSON_NAME]" at bounding box center [71, 166] width 83 height 43
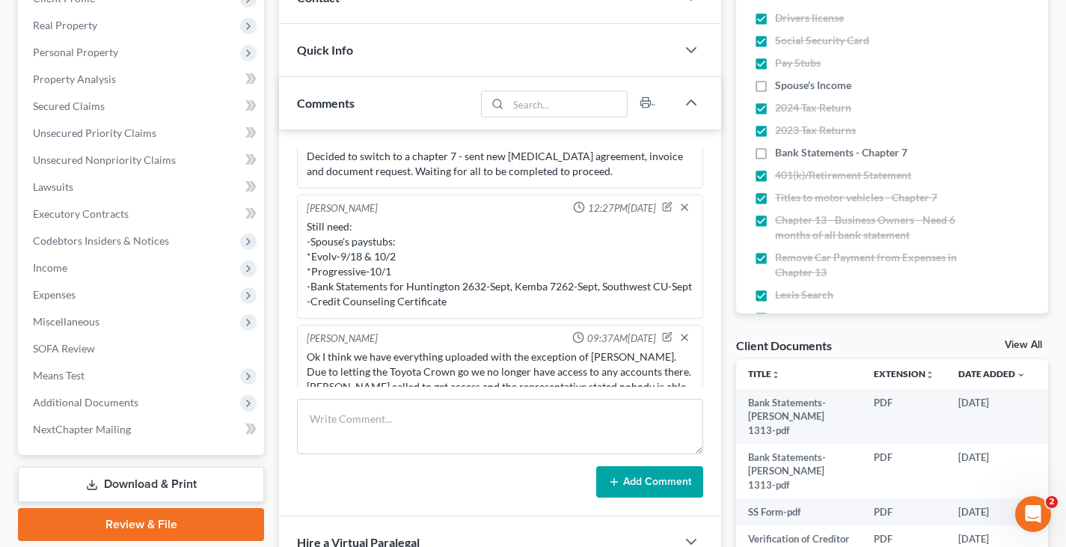
scroll to position [76, 0]
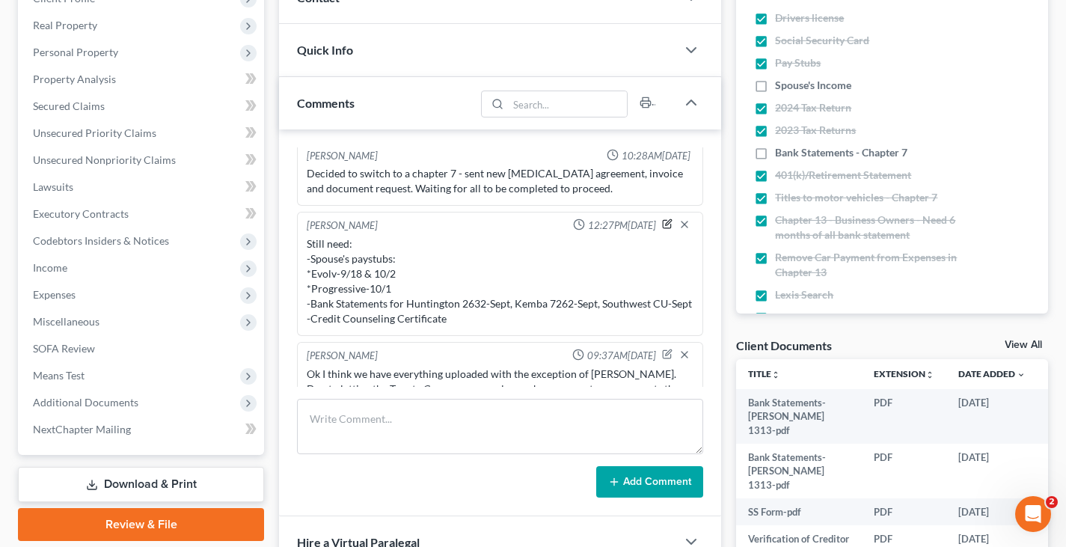
click at [662, 225] on icon "button" at bounding box center [667, 224] width 10 height 10
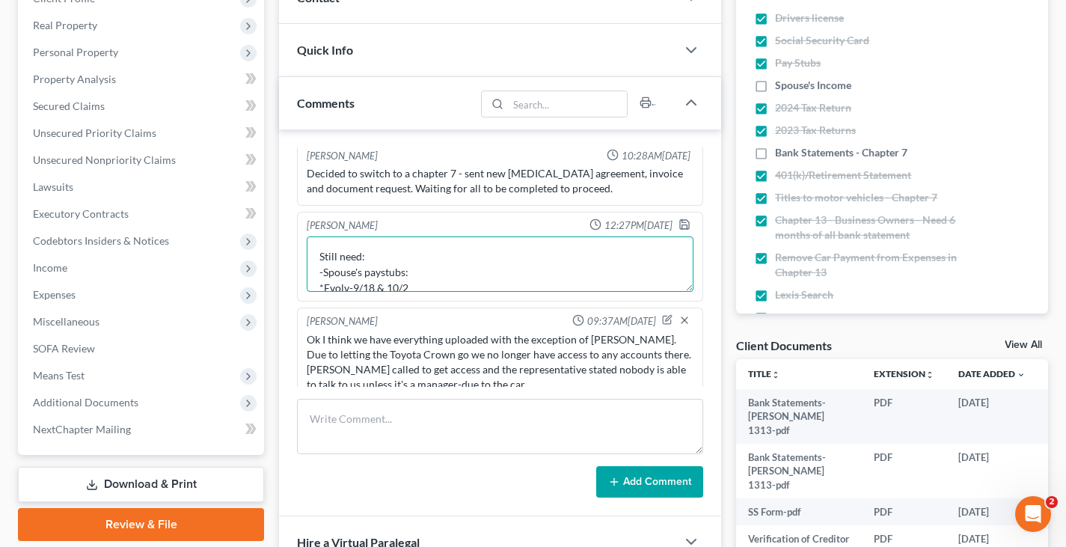
click at [412, 283] on textarea "Still need: -Spouse's paystubs: *Evolv-9/18 & 10/2 *Progressive-10/1 -Bank Stat…" at bounding box center [500, 263] width 387 height 55
click at [528, 272] on textarea "Still need: -Spouse's paystubs: *Progressive-10/1 -Bank Statements for Huntingt…" at bounding box center [500, 263] width 387 height 55
click at [598, 270] on textarea "Still need: -Spouse's paystubs: *Progressive-10/1 -Bank Statements for Kemba 72…" at bounding box center [500, 263] width 387 height 55
type textarea "Still need: -Spouse's paystubs: *Progressive-10/1 -Bank Statements for Kemba 72…"
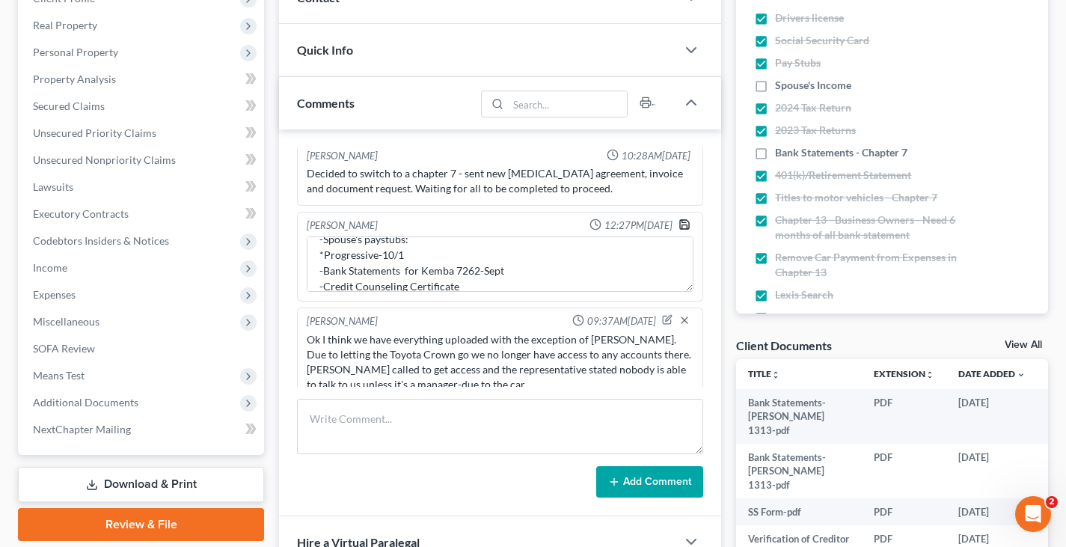
click at [683, 225] on polyline "button" at bounding box center [685, 227] width 5 height 4
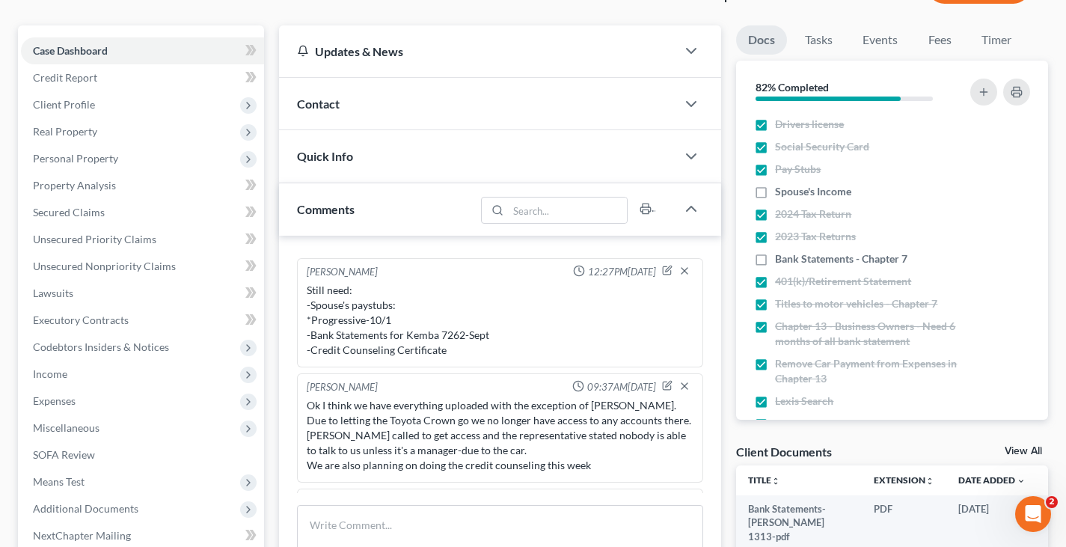
scroll to position [0, 0]
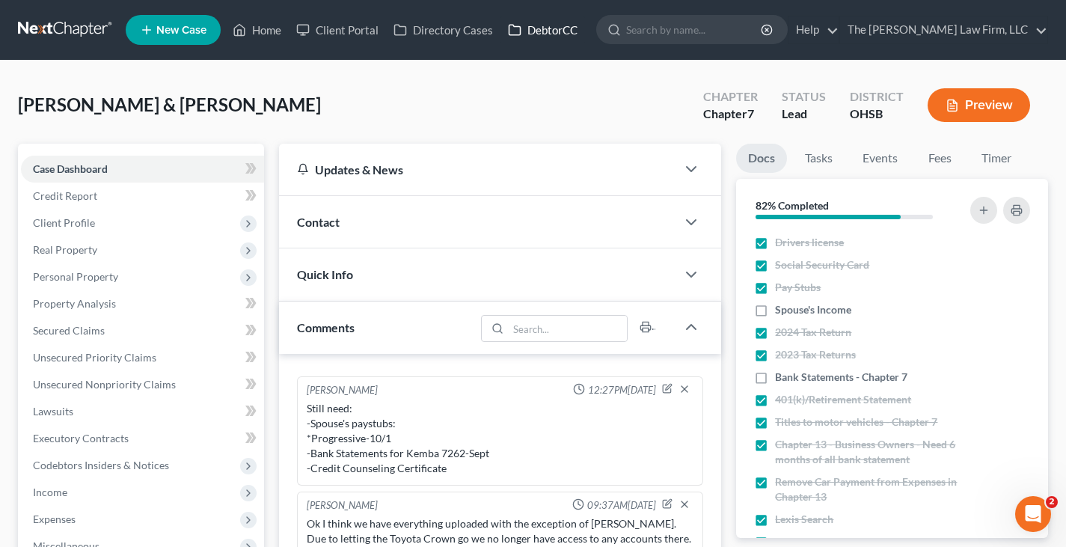
drag, startPoint x: 552, startPoint y: 25, endPoint x: 756, endPoint y: 145, distance: 237.2
click at [552, 25] on link "DebtorCC" at bounding box center [543, 29] width 85 height 27
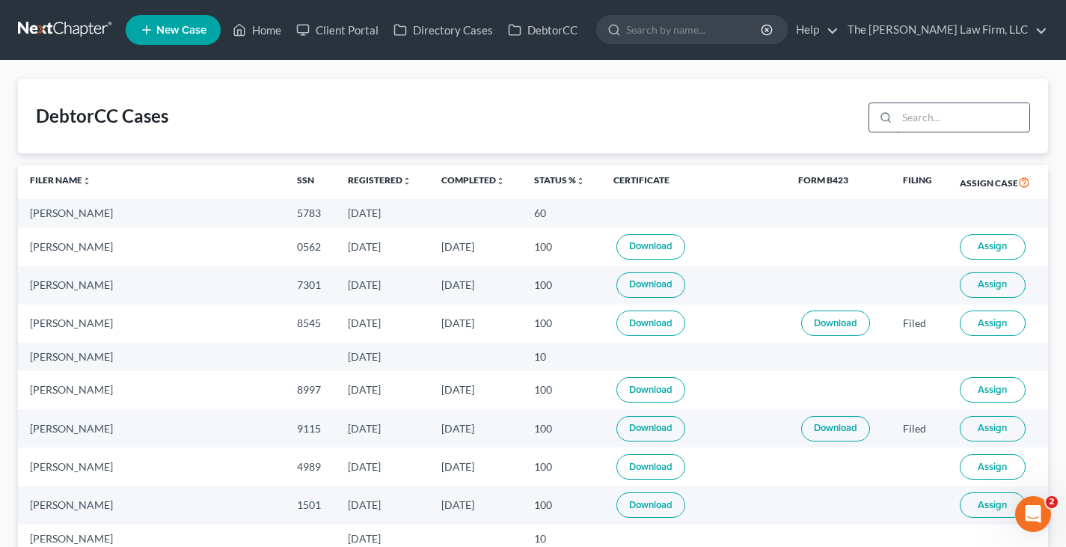
click at [923, 121] on input "search" at bounding box center [963, 117] width 132 height 28
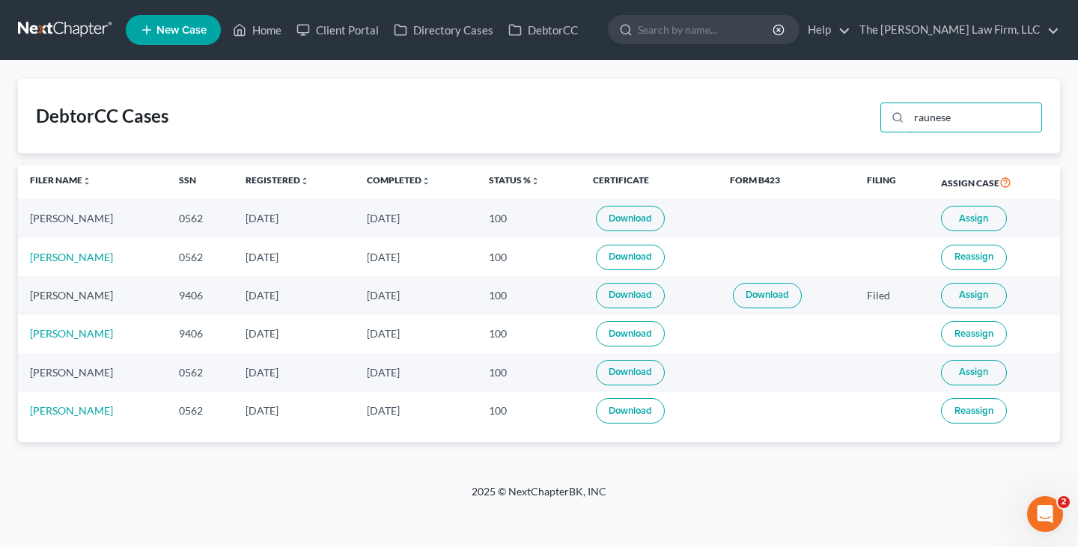
type input "raunese"
click at [614, 216] on link "Download" at bounding box center [630, 218] width 69 height 25
click at [269, 31] on link "Home" at bounding box center [257, 29] width 64 height 27
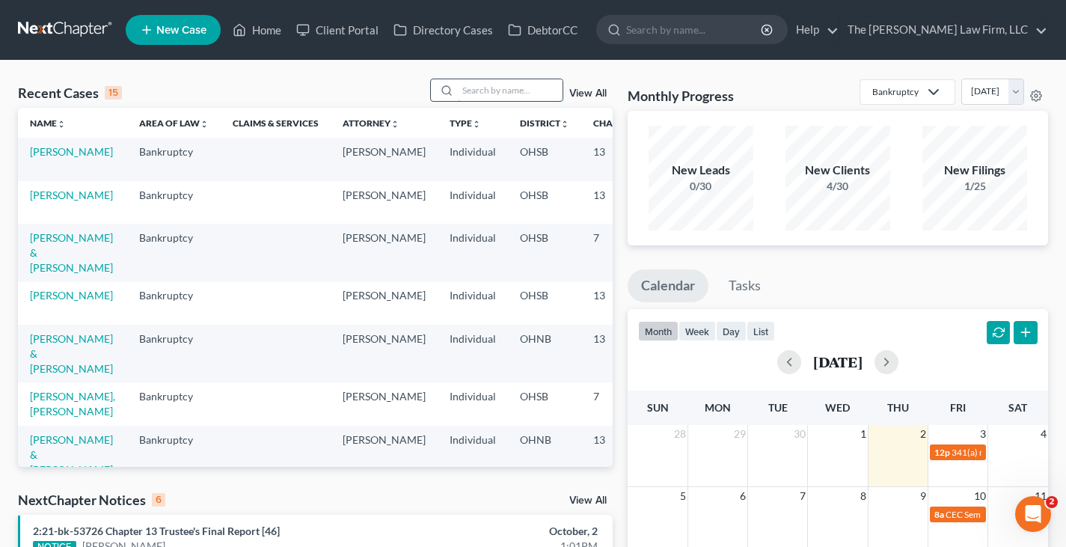
click at [495, 93] on input "search" at bounding box center [510, 90] width 105 height 22
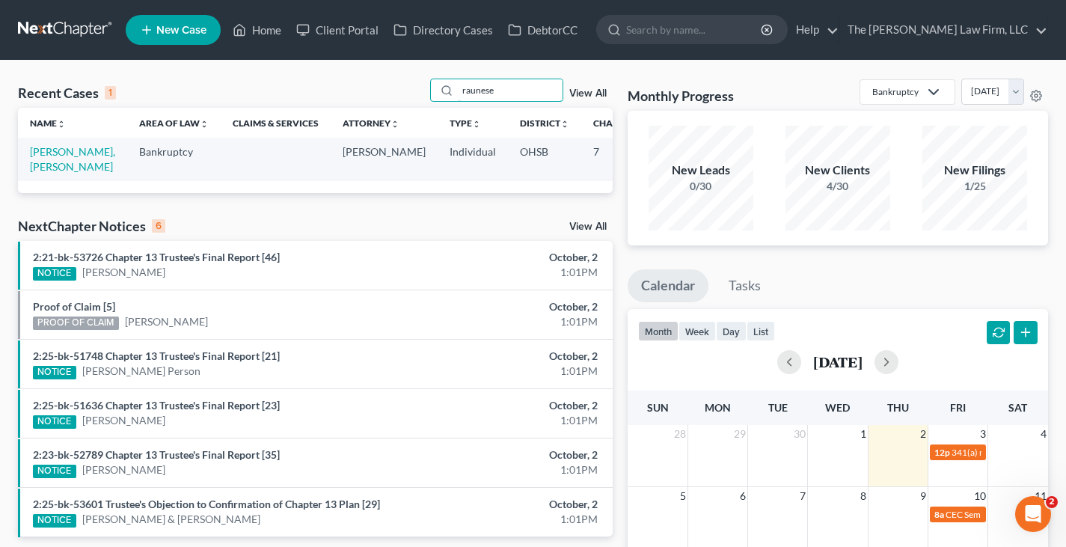
type input "raunese"
